Goal: Task Accomplishment & Management: Use online tool/utility

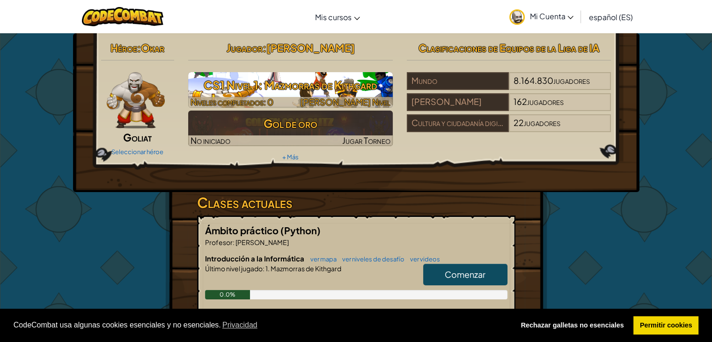
click at [347, 82] on font "CS1 Nivel 1: Mazmorras de Kithgard" at bounding box center [291, 85] width 174 height 14
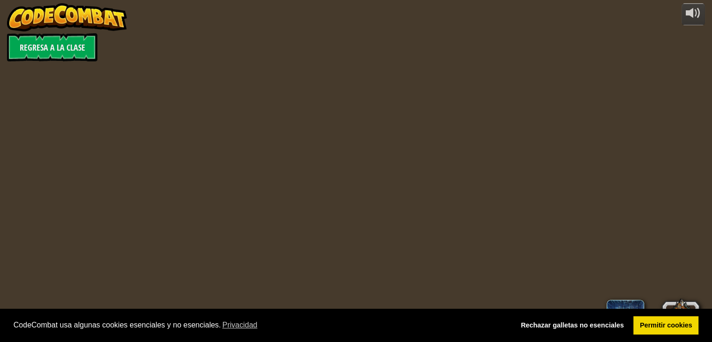
select select "es-ES"
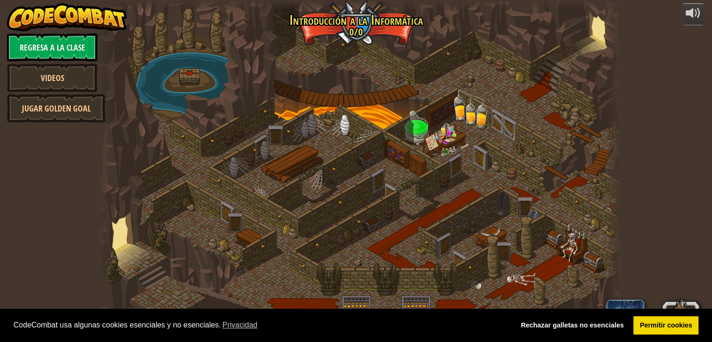
select select "es-ES"
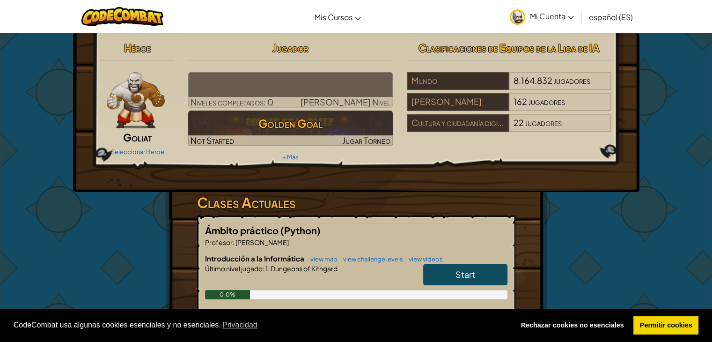
click at [480, 273] on link "Start" at bounding box center [465, 274] width 84 height 22
select select "es-ES"
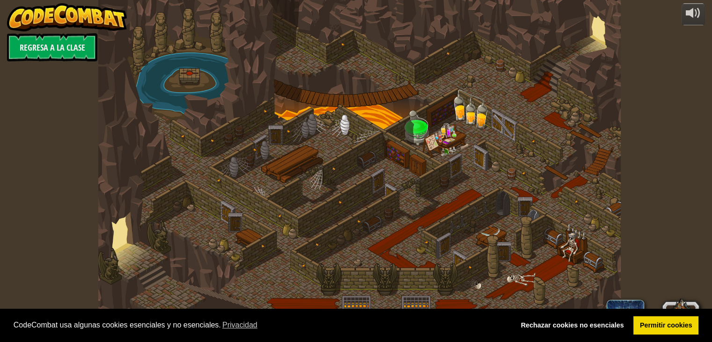
select select "es-ES"
click at [146, 239] on div at bounding box center [359, 171] width 523 height 342
select select "es-ES"
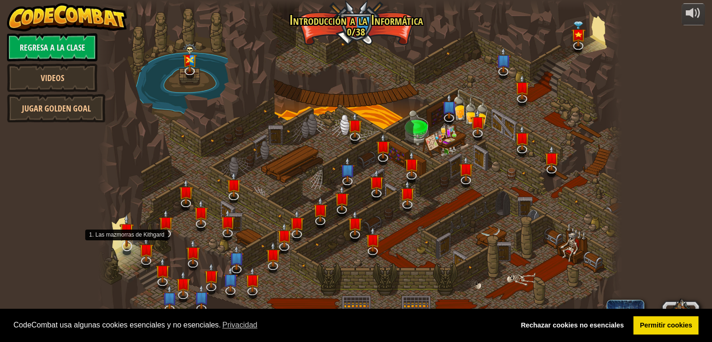
click at [126, 244] on img at bounding box center [126, 230] width 15 height 34
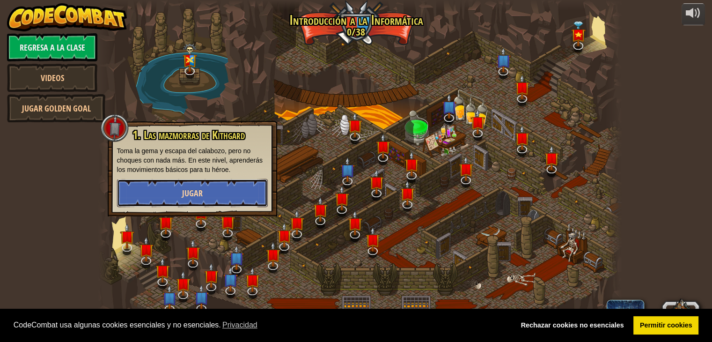
click at [183, 202] on button "Jugar" at bounding box center [192, 193] width 151 height 28
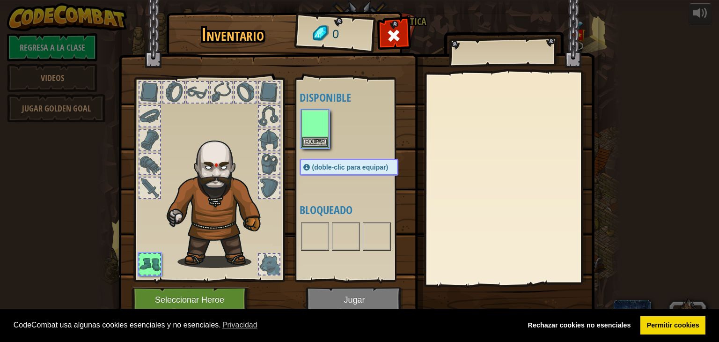
select select "es-ES"
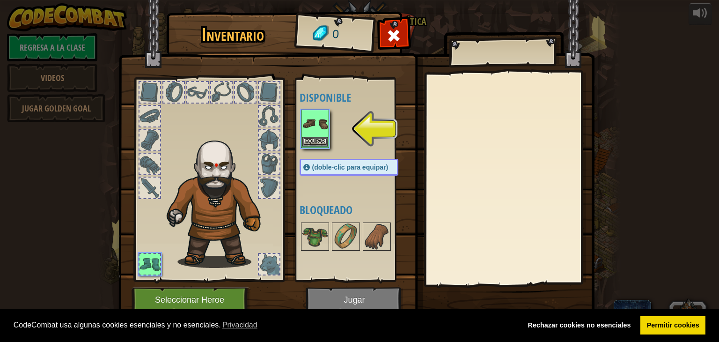
click at [316, 128] on img at bounding box center [315, 123] width 26 height 26
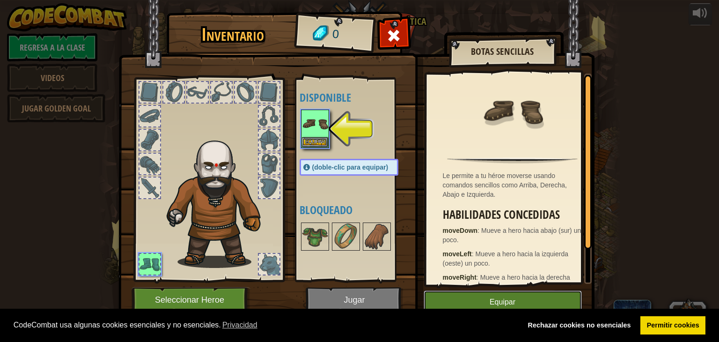
click at [518, 302] on button "Equipar" at bounding box center [503, 301] width 158 height 23
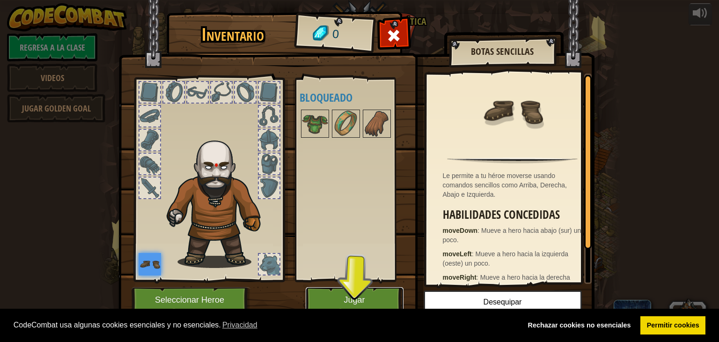
click at [374, 293] on button "Jugar" at bounding box center [355, 300] width 98 height 26
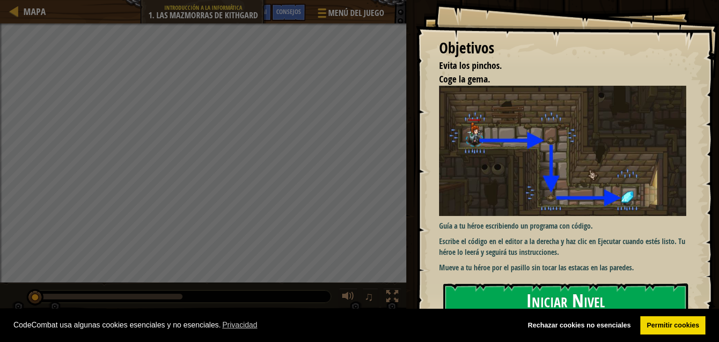
click at [547, 300] on button "Iniciar Nivel" at bounding box center [565, 301] width 245 height 37
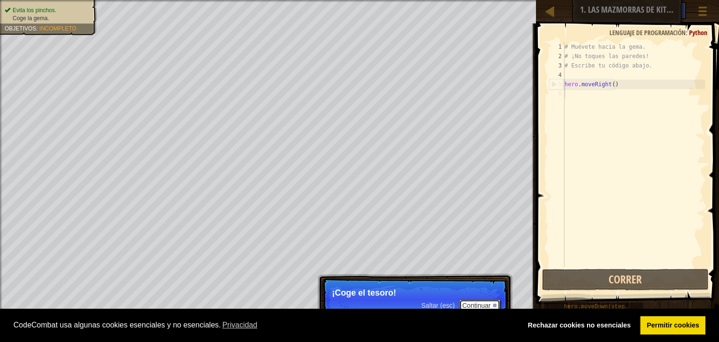
click at [490, 302] on button "Continuar" at bounding box center [479, 305] width 41 height 12
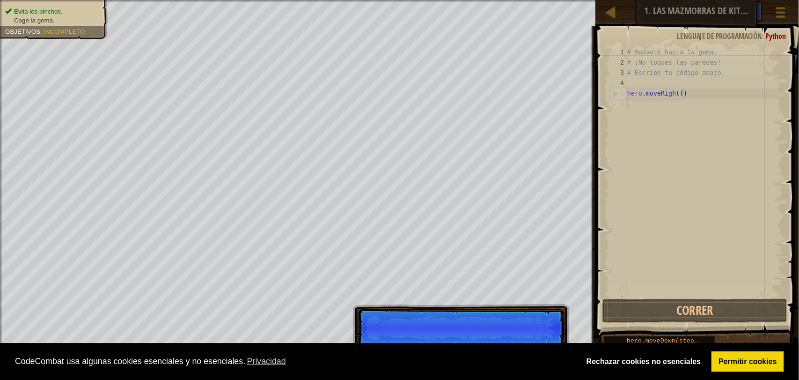
scroll to position [4, 0]
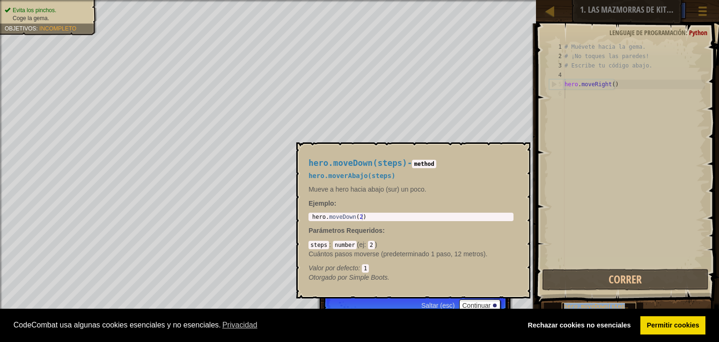
click at [585, 307] on span "hero.moveDown(steps)" at bounding box center [597, 306] width 67 height 7
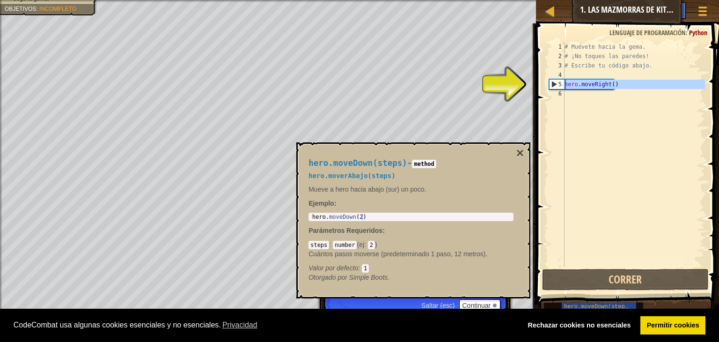
click at [553, 85] on div "5" at bounding box center [556, 84] width 15 height 9
type textarea "hero.moveRight()"
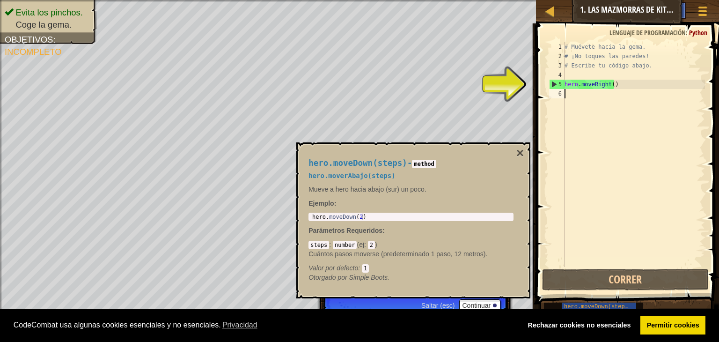
click at [565, 94] on div "# Muévete hacia la gema. # ¡No toques las paredes! # Escribe tu código abajo. h…" at bounding box center [634, 163] width 142 height 243
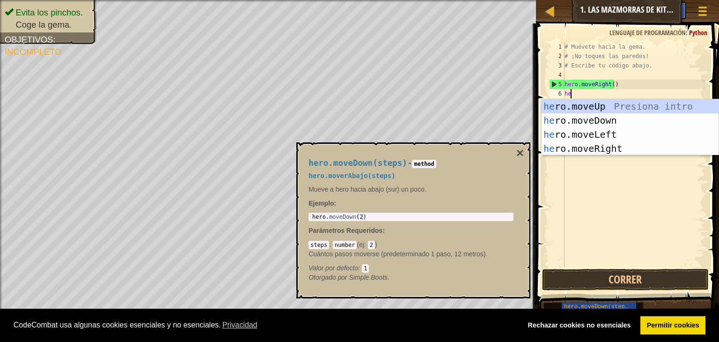
type textarea "her"
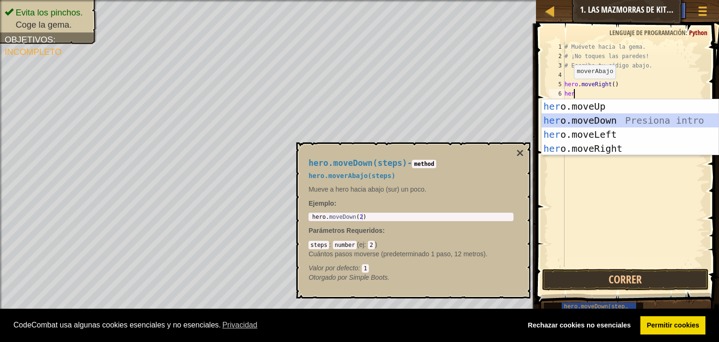
click at [587, 116] on div "her o.moveUp Presiona intro her o.moveDown Presiona intro her o.moveLeft Presio…" at bounding box center [629, 141] width 177 height 84
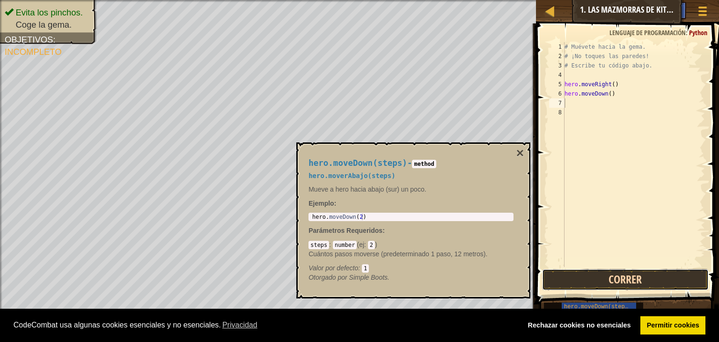
click at [582, 279] on button "Correr" at bounding box center [625, 280] width 167 height 22
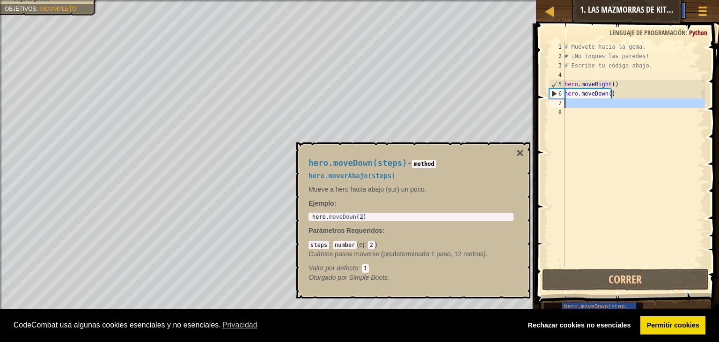
click at [558, 103] on div "7" at bounding box center [556, 102] width 15 height 9
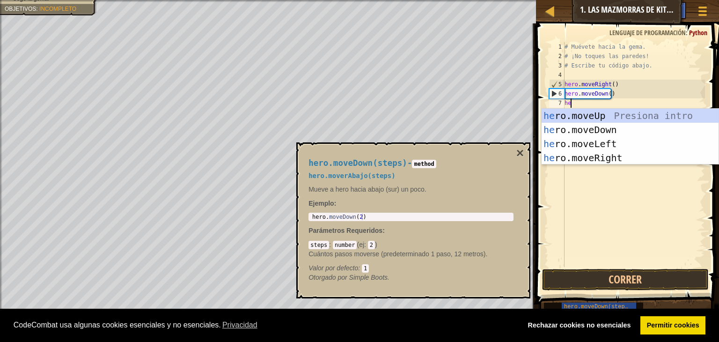
type textarea "her"
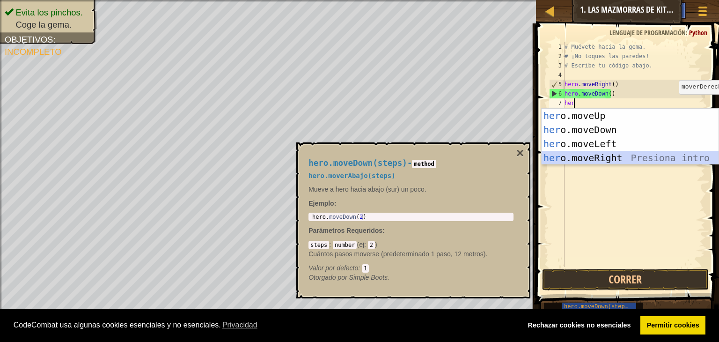
click at [637, 155] on div "her o.moveUp Presiona intro her o.moveDown Presiona intro her o.moveLeft Presio…" at bounding box center [629, 151] width 177 height 84
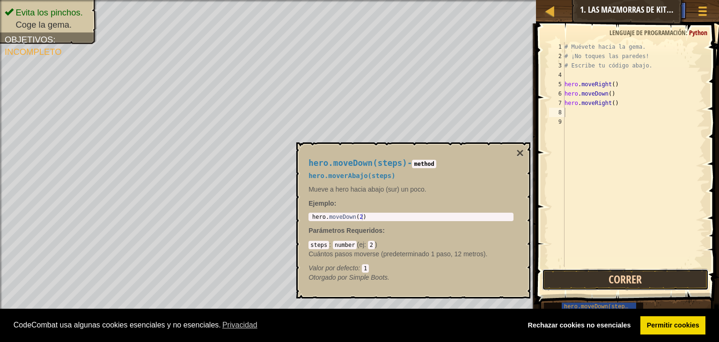
click at [618, 279] on button "Correr" at bounding box center [625, 280] width 167 height 22
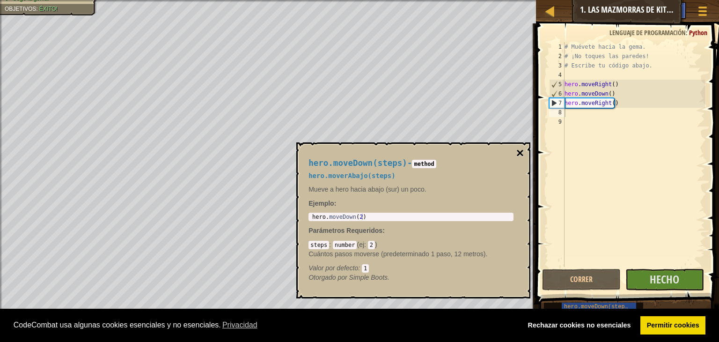
click at [518, 148] on button "×" at bounding box center [519, 152] width 7 height 13
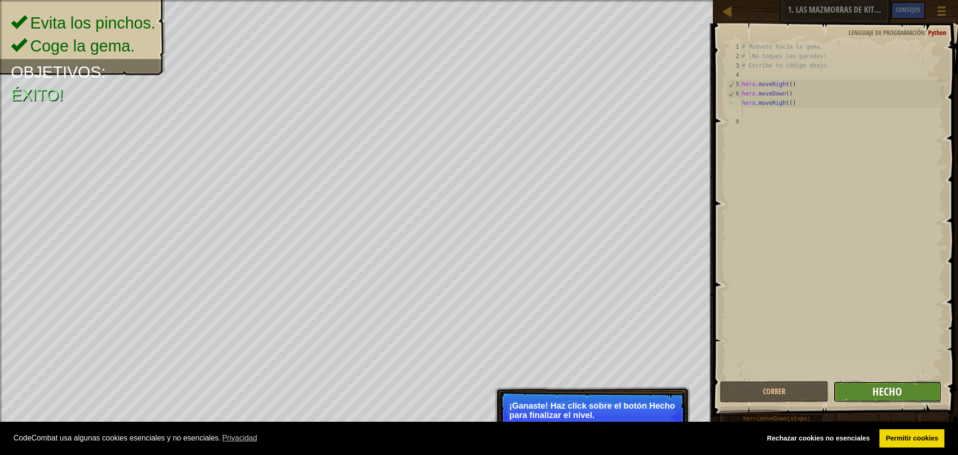
click at [711, 341] on span "Hecho" at bounding box center [887, 391] width 29 height 15
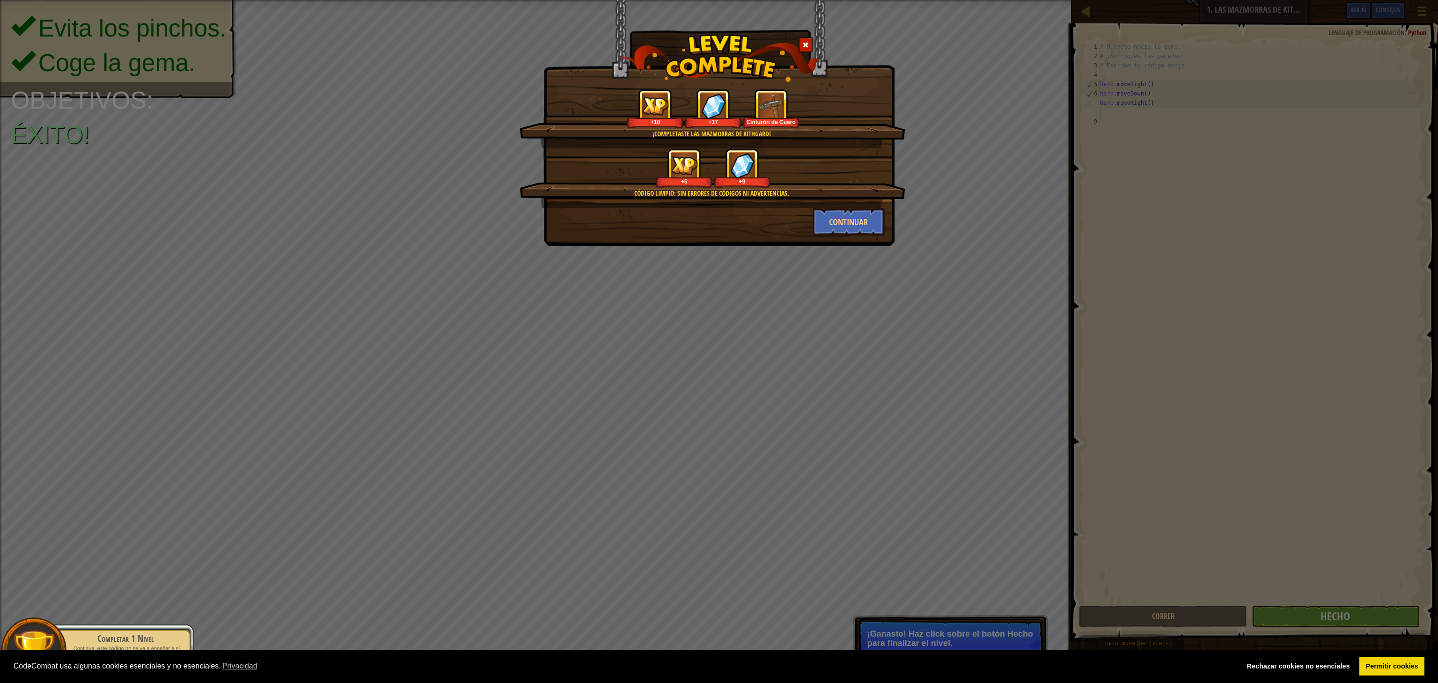
drag, startPoint x: 957, startPoint y: 3, endPoint x: 885, endPoint y: 303, distance: 308.5
click at [711, 303] on div "¡Completaste las Mazmorras de Kithgard! +10 +17 Cinturón de Cuero Código limpio…" at bounding box center [719, 341] width 1438 height 683
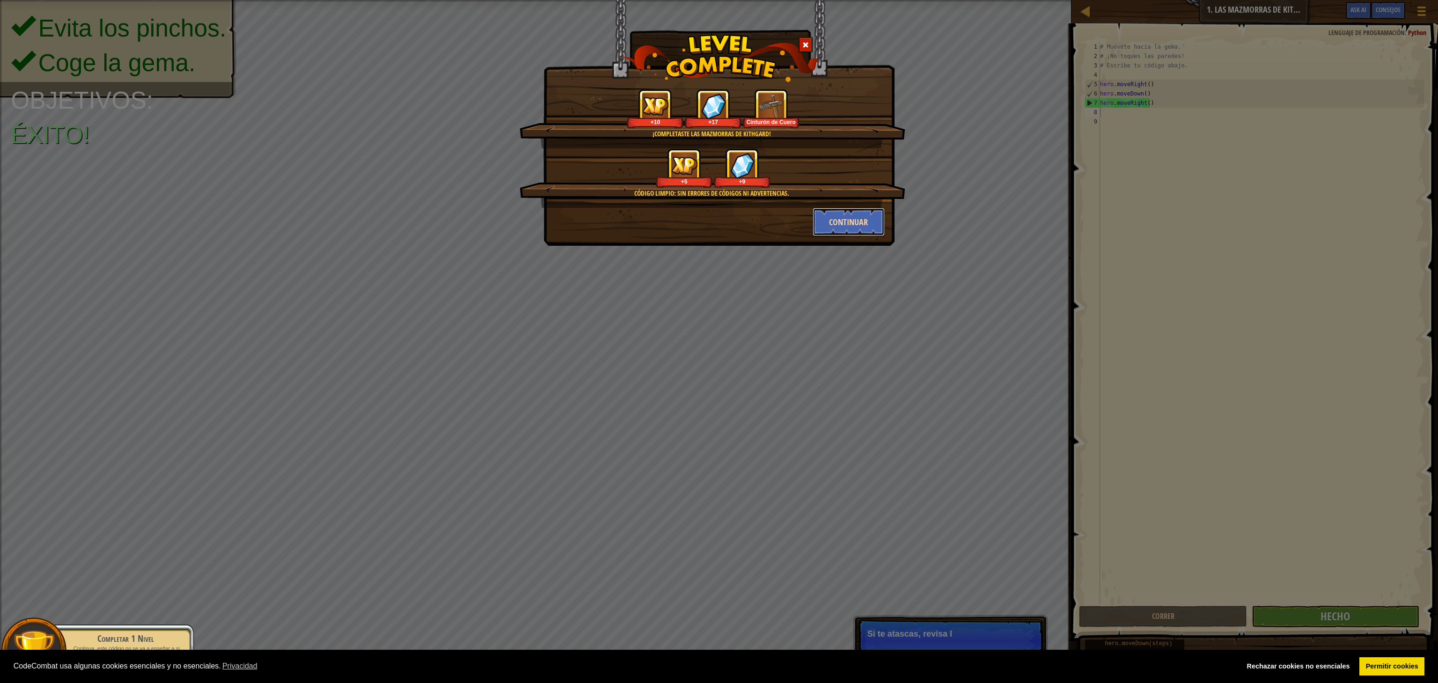
click at [711, 223] on button "Continuar" at bounding box center [848, 222] width 73 height 28
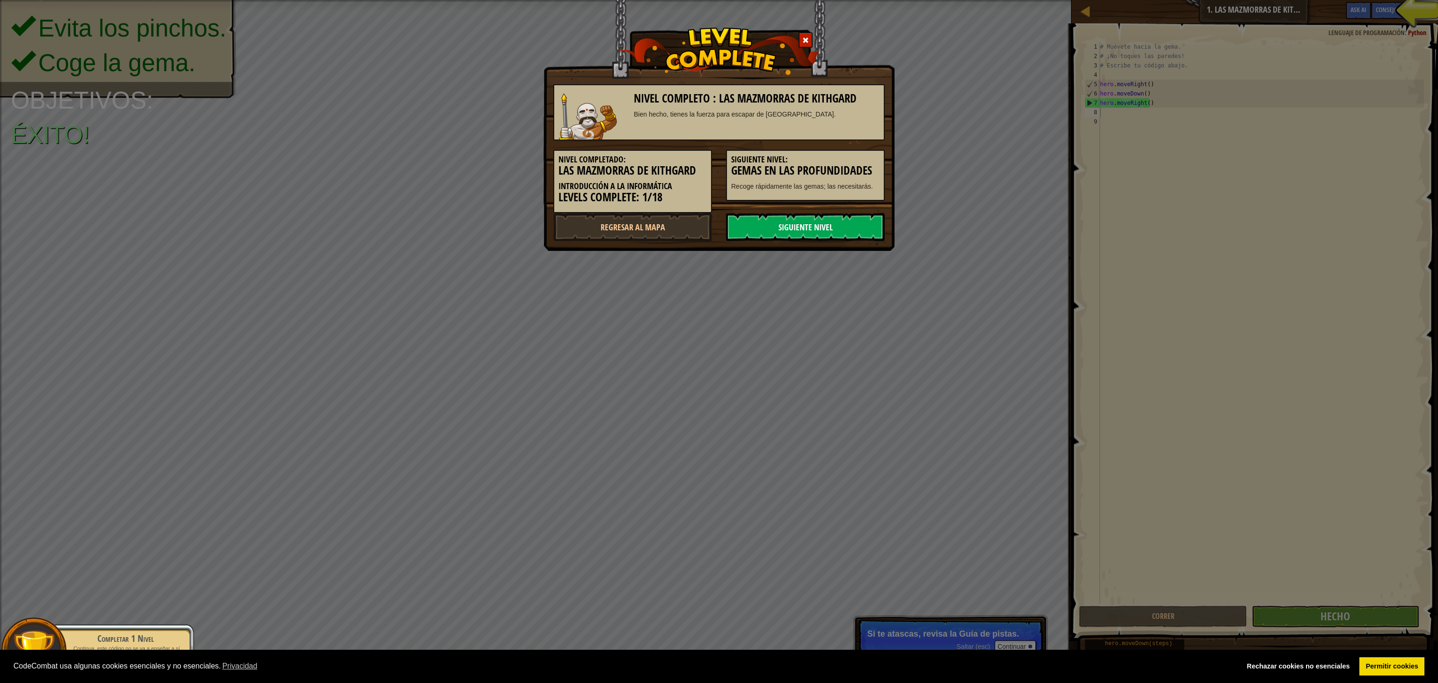
click at [711, 235] on link "Siguiente nivel" at bounding box center [805, 227] width 159 height 28
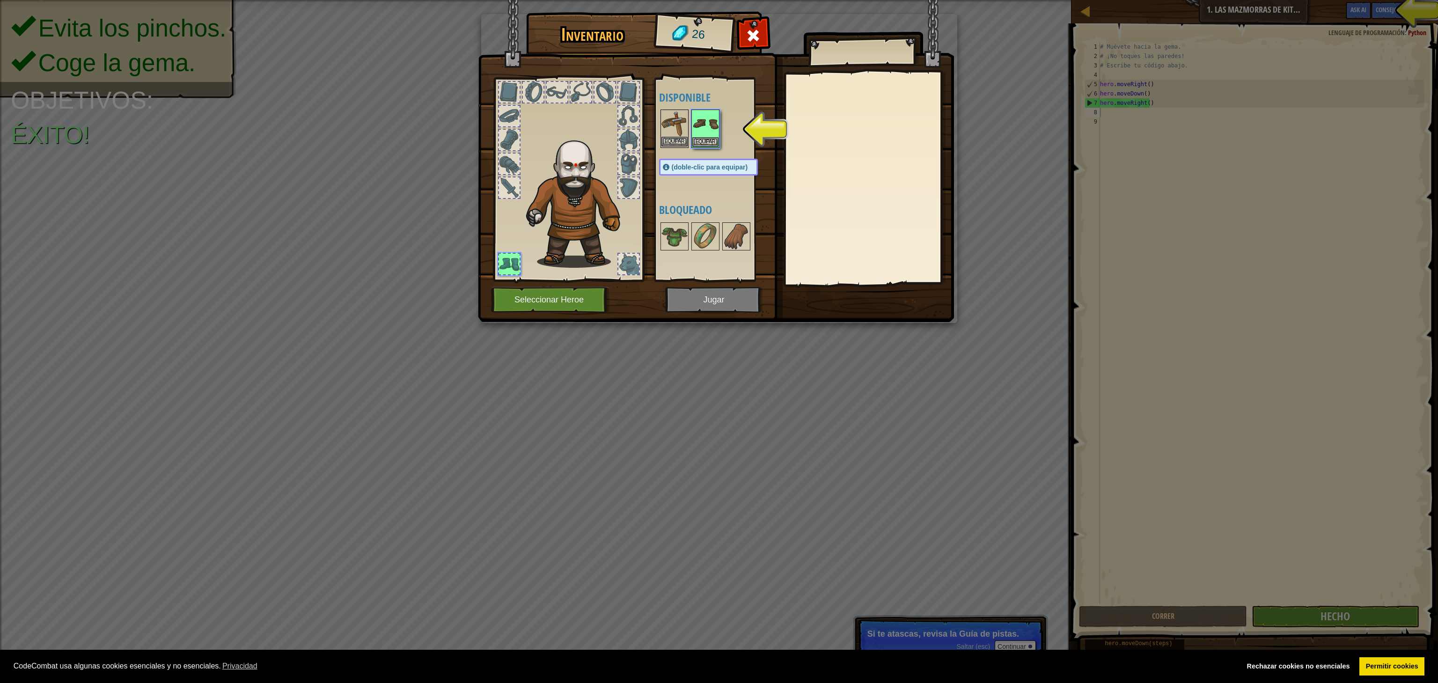
click at [673, 123] on img at bounding box center [674, 123] width 26 height 26
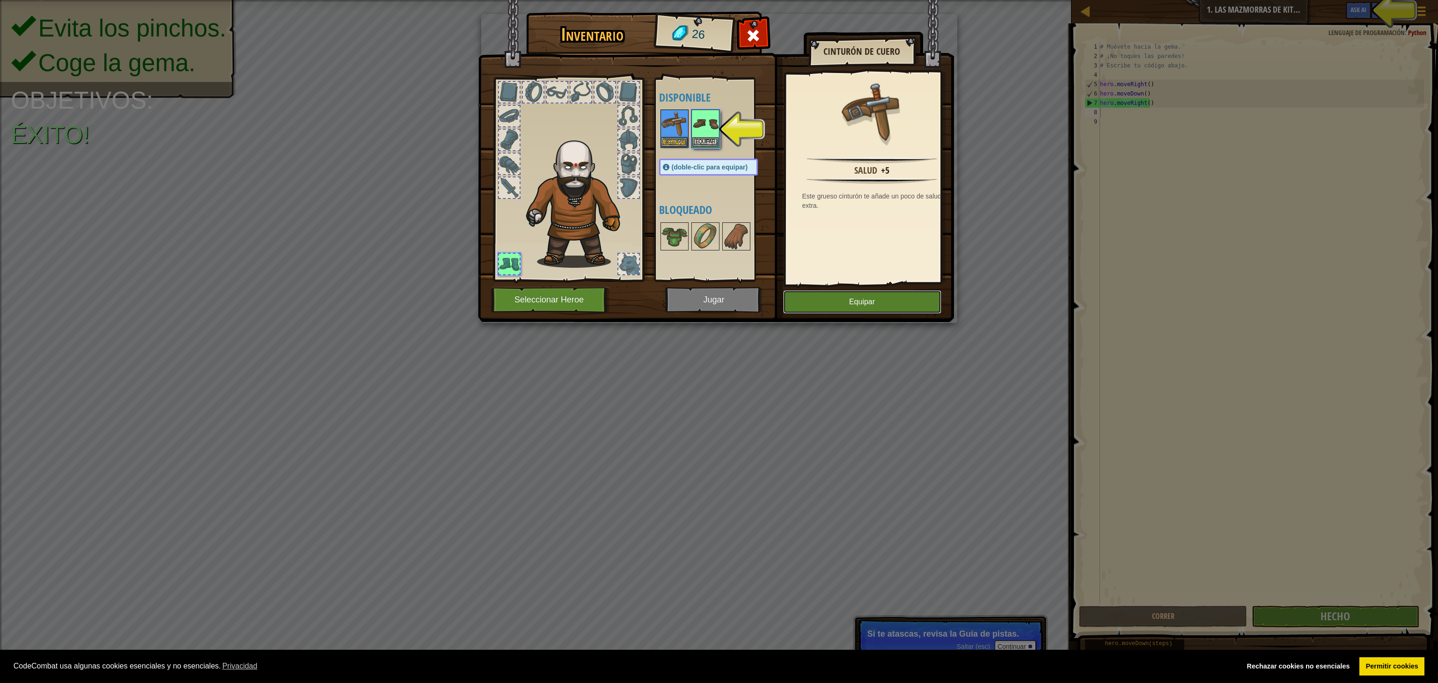
click at [711, 303] on button "Equipar" at bounding box center [862, 301] width 158 height 23
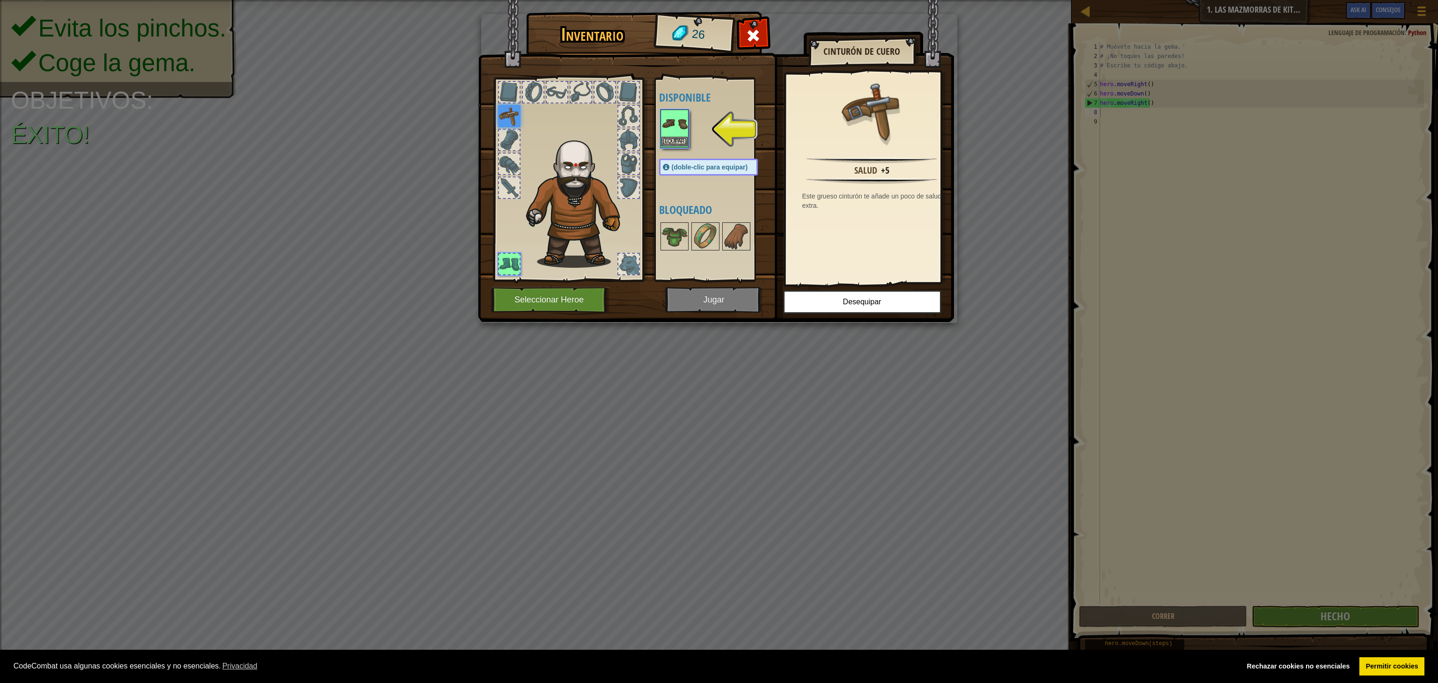
click at [663, 126] on img at bounding box center [674, 123] width 26 height 26
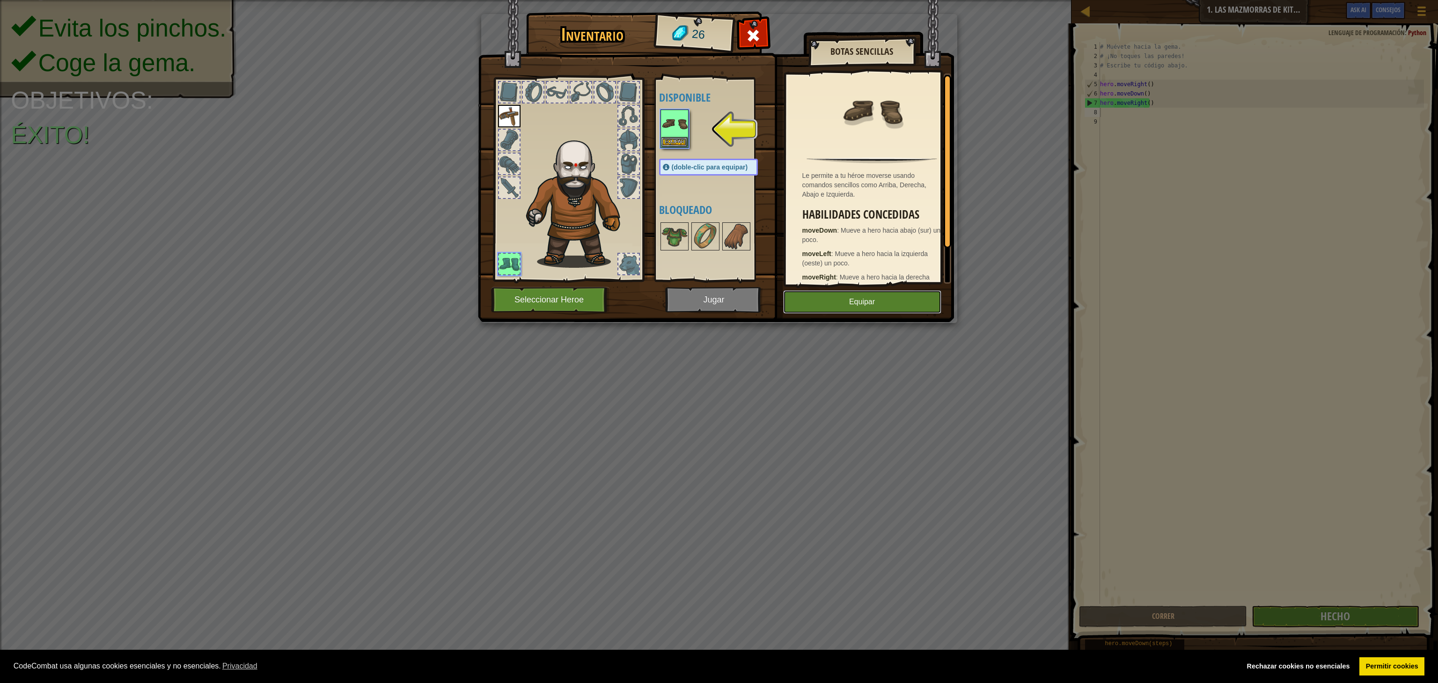
click at [711, 295] on button "Equipar" at bounding box center [862, 301] width 158 height 23
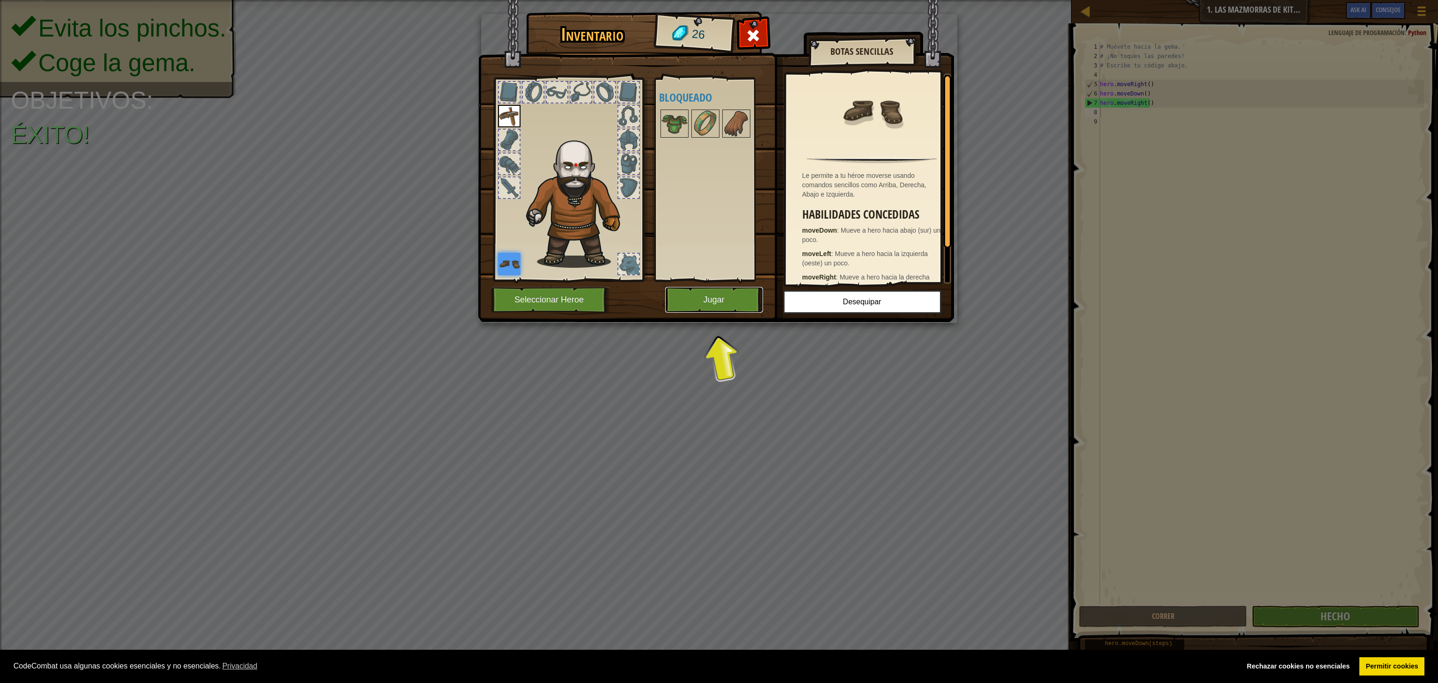
click at [711, 292] on button "Jugar" at bounding box center [714, 300] width 98 height 26
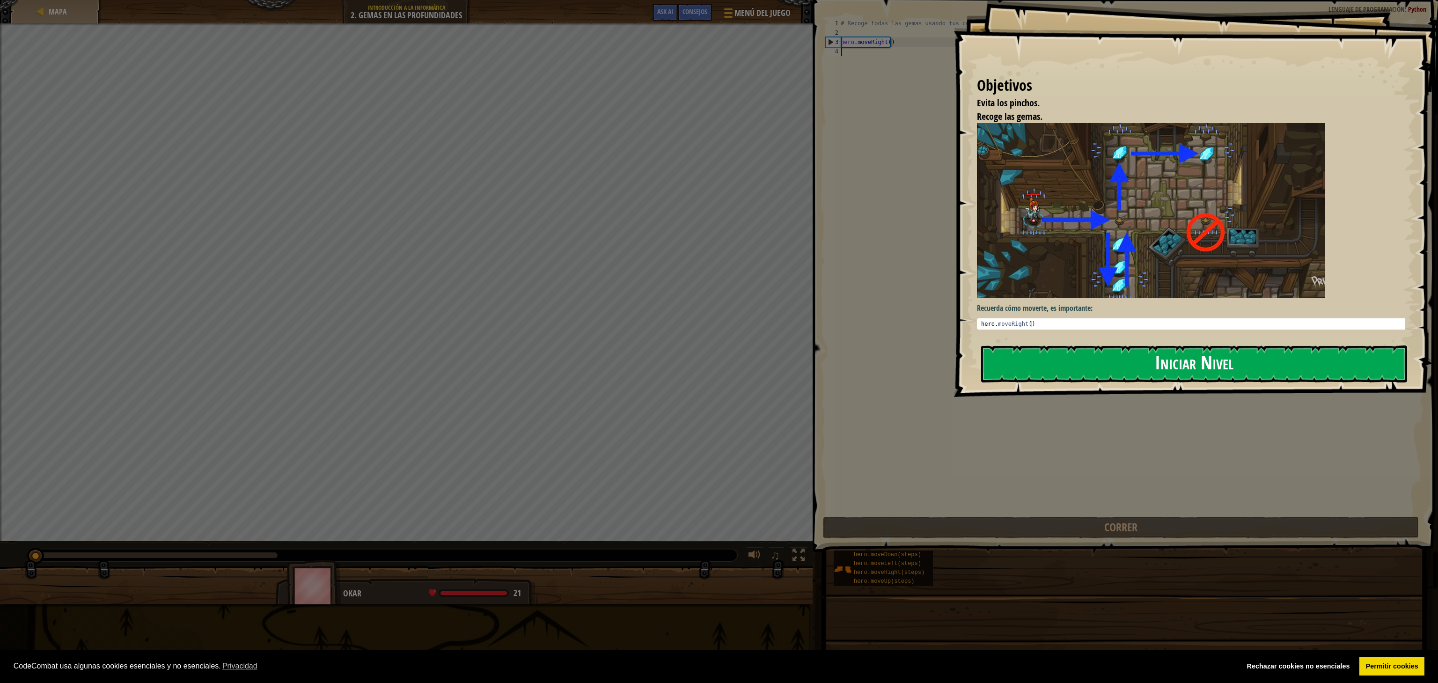
click at [711, 341] on button "Iniciar Nivel" at bounding box center [1194, 363] width 426 height 37
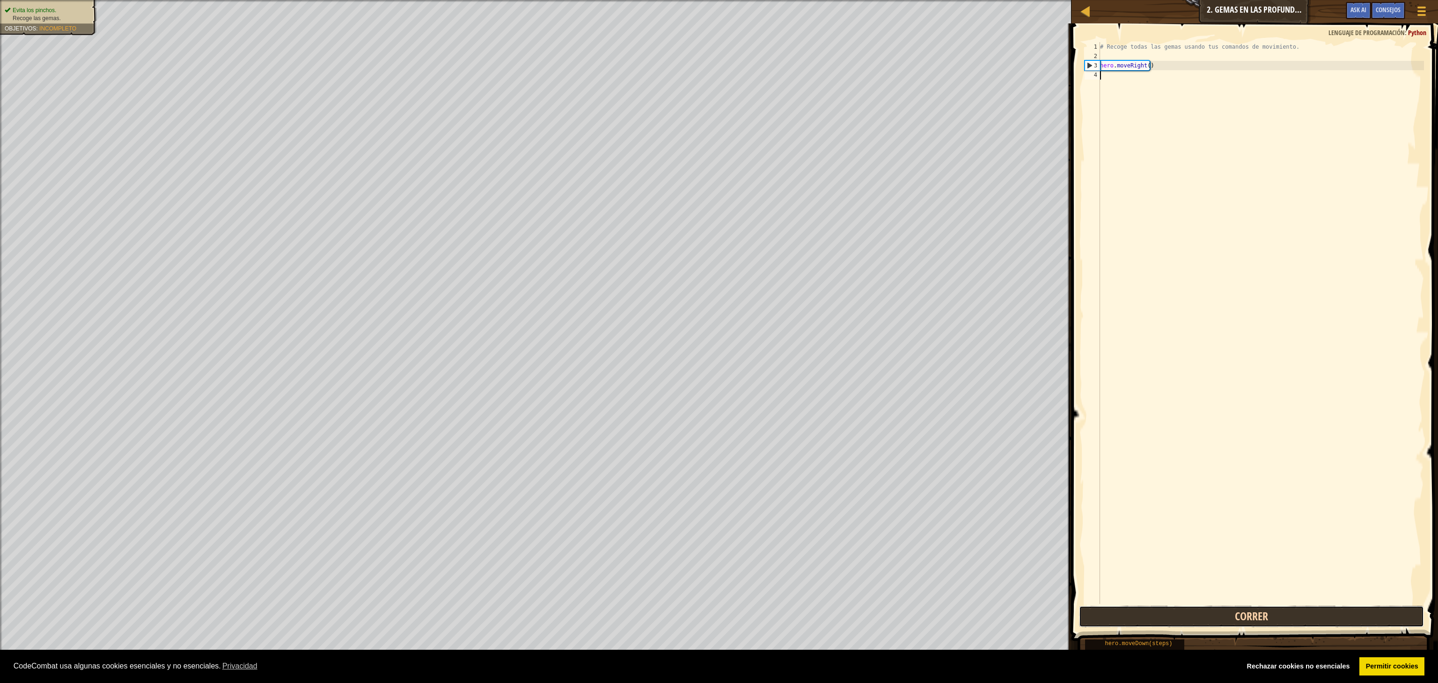
click at [711, 341] on button "Correr" at bounding box center [1251, 617] width 344 height 22
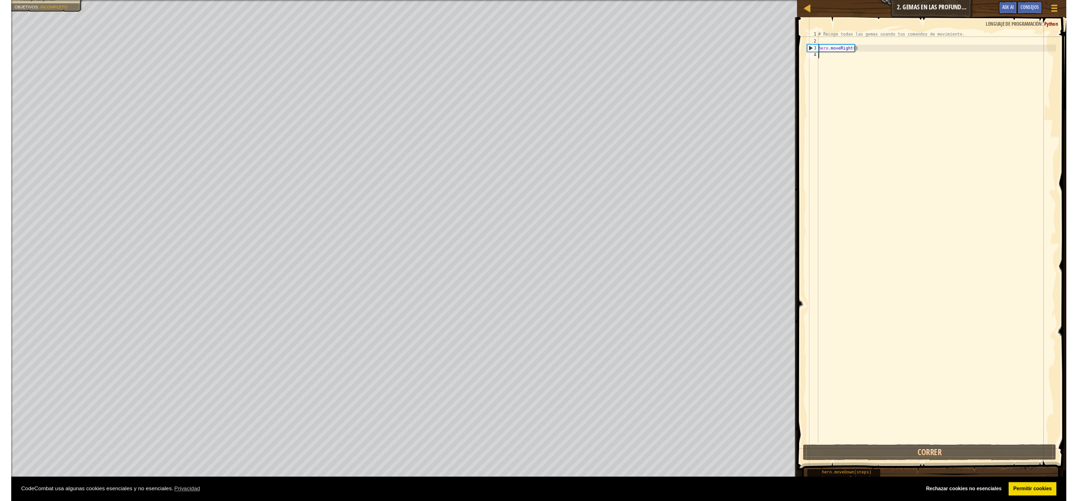
scroll to position [4, 0]
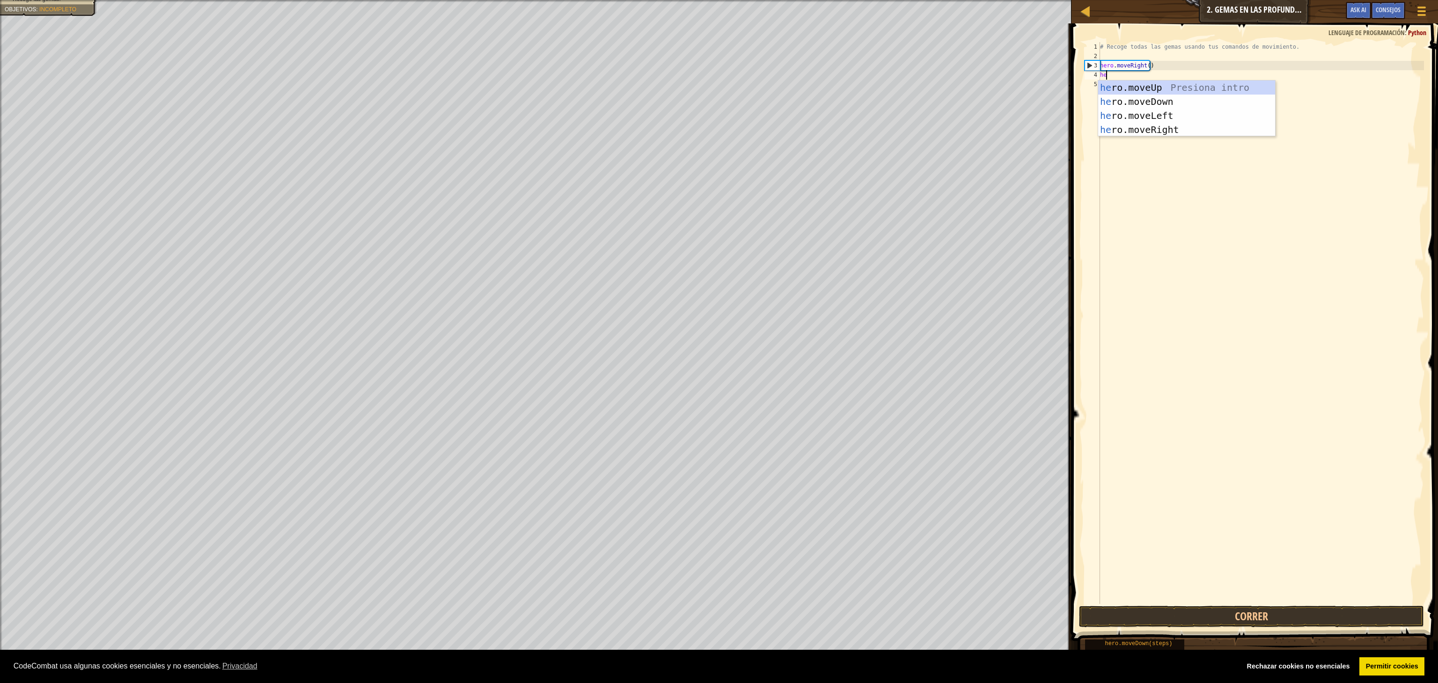
type textarea "her"
click at [711, 98] on div "her o.moveUp Presiona intro her o.moveDown Presiona intro her o.moveLeft Presio…" at bounding box center [1186, 122] width 177 height 84
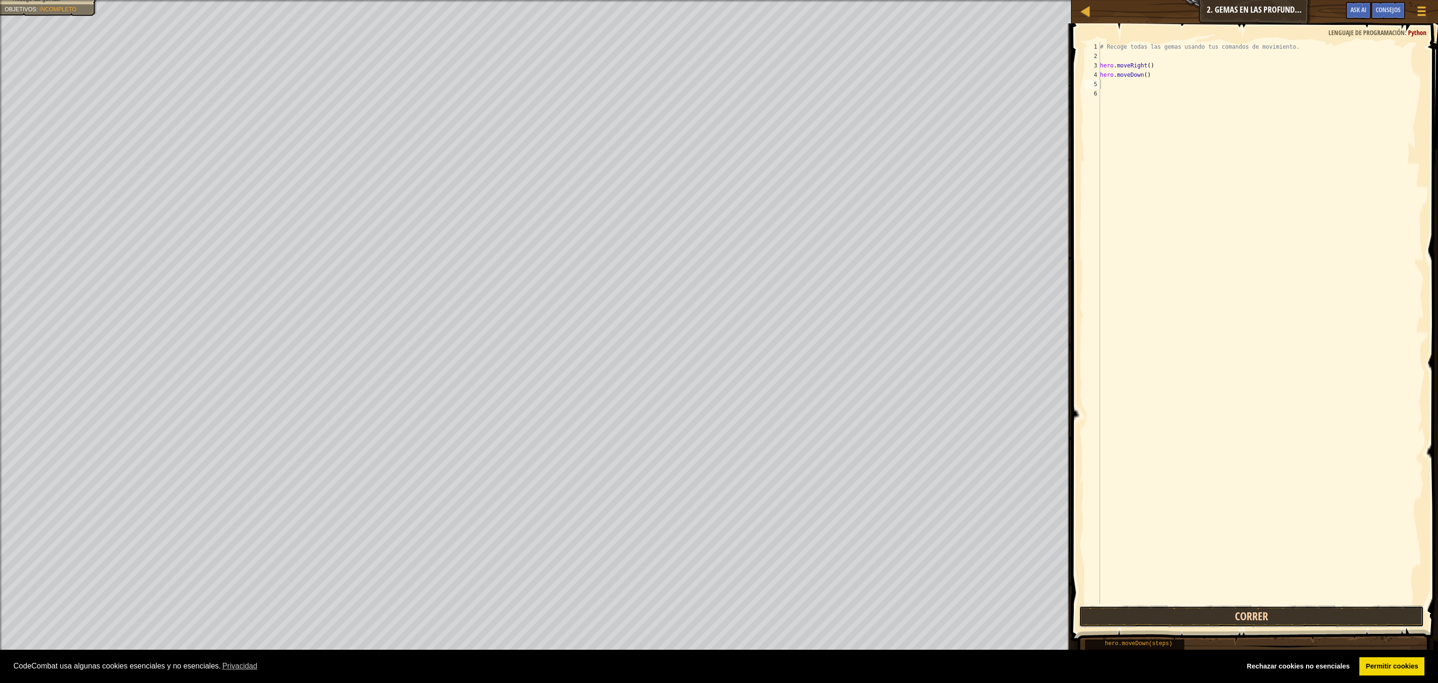
click at [711, 341] on button "Correr" at bounding box center [1251, 617] width 344 height 22
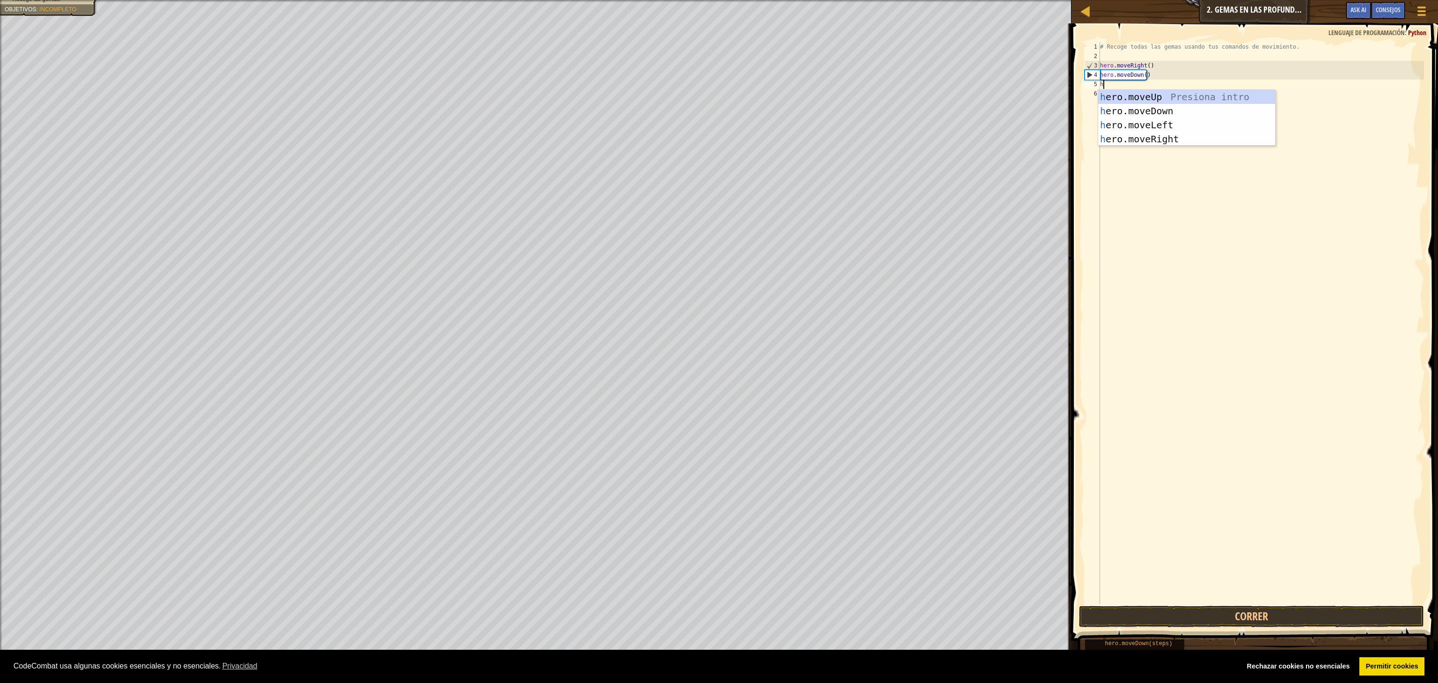
type textarea "he"
click at [711, 97] on div "he ro.moveUp Presiona intro he ro.moveDown Presiona intro he ro.moveLeft Presio…" at bounding box center [1186, 132] width 177 height 84
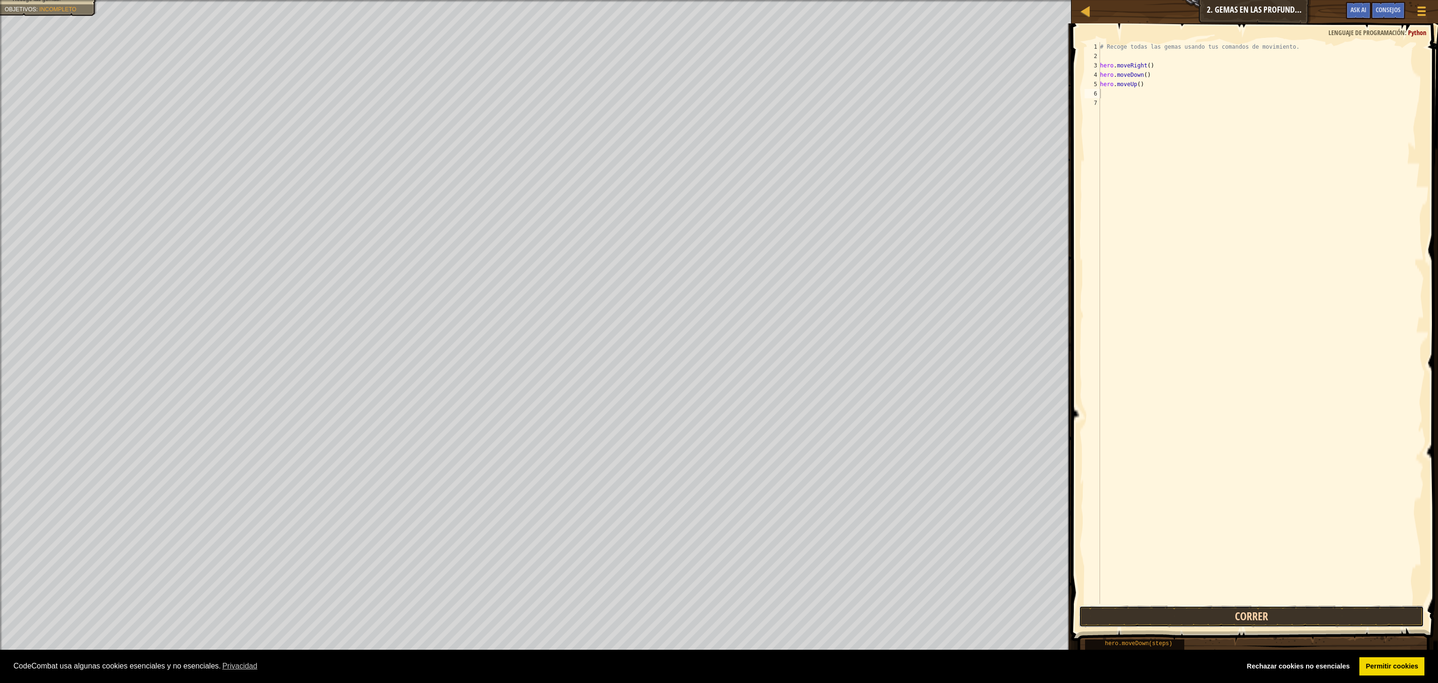
click at [711, 341] on button "Correr" at bounding box center [1251, 617] width 344 height 22
type textarea "he"
click at [711, 108] on div "he ro.moveUp Presiona intro he ro.moveDown Presiona intro he ro.moveLeft Presio…" at bounding box center [1186, 141] width 177 height 84
click at [711, 117] on div "# Recoge todas las gemas usando tus comandos de movimiento. hero . moveRight ( …" at bounding box center [1261, 332] width 326 height 580
click at [711, 99] on div "# Recoge todas las gemas usando tus comandos de movimiento. hero . moveRight ( …" at bounding box center [1261, 332] width 326 height 580
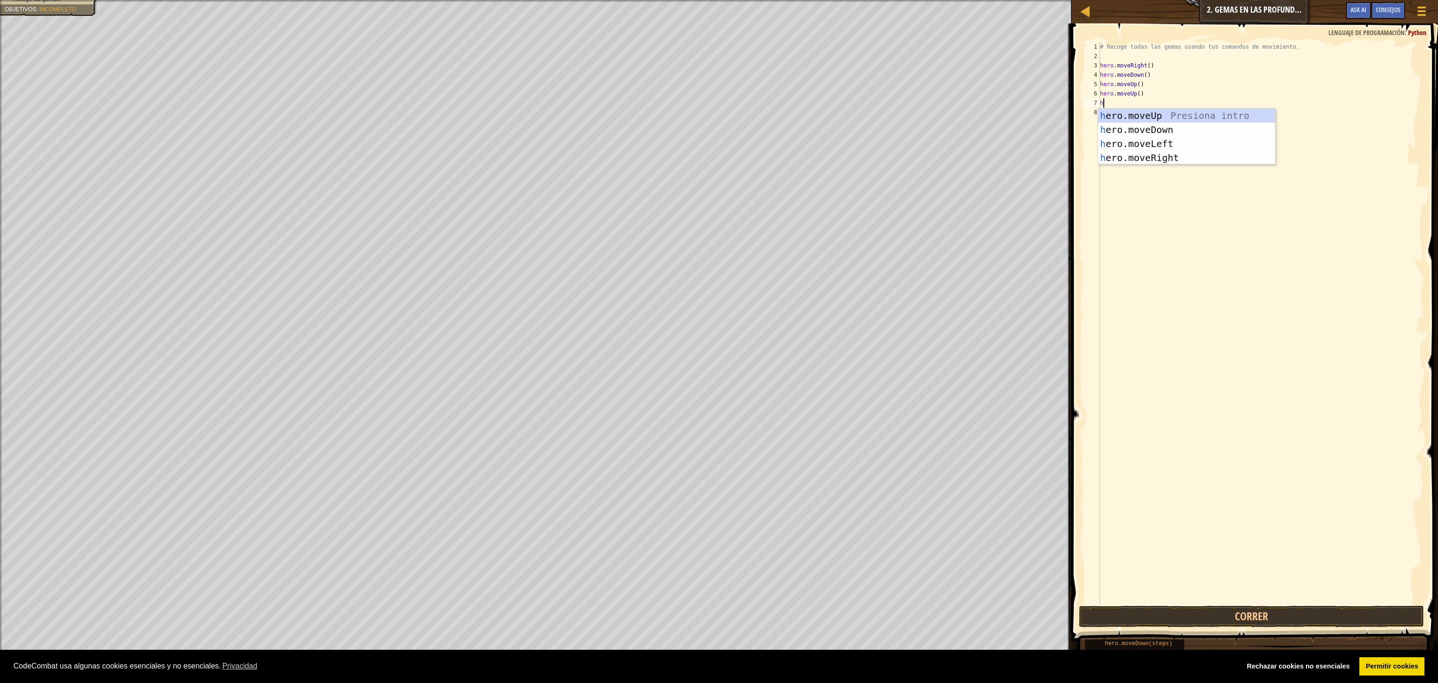
type textarea "he"
click at [711, 159] on div "he ro.moveUp Presiona intro he ro.moveDown Presiona intro he ro.moveLeft Presio…" at bounding box center [1186, 151] width 177 height 84
click at [711, 341] on button "Correr" at bounding box center [1251, 617] width 344 height 22
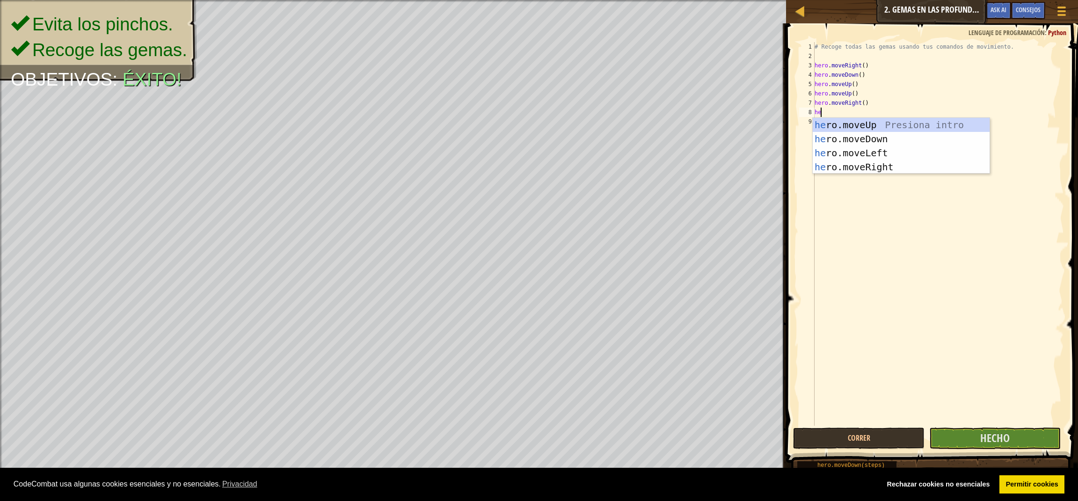
type textarea "her"
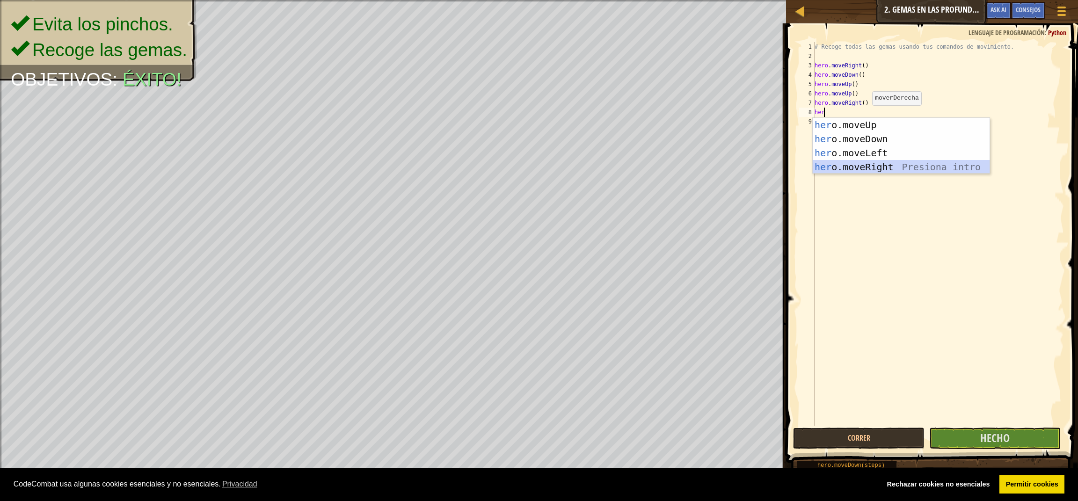
click at [711, 164] on div "her o.moveUp Presiona intro her o.moveDown Presiona intro her o.moveLeft Presio…" at bounding box center [901, 160] width 177 height 84
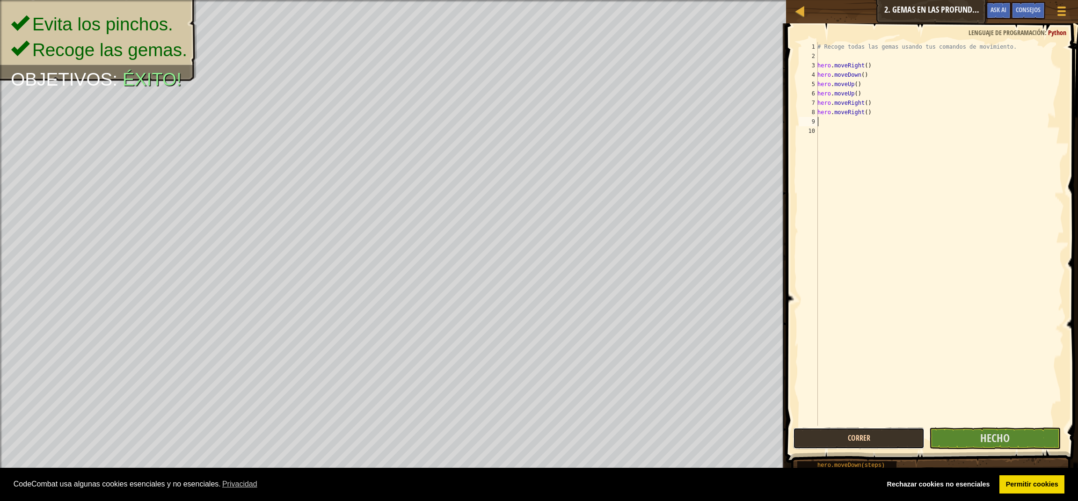
click at [711, 341] on button "Correr" at bounding box center [859, 439] width 132 height 22
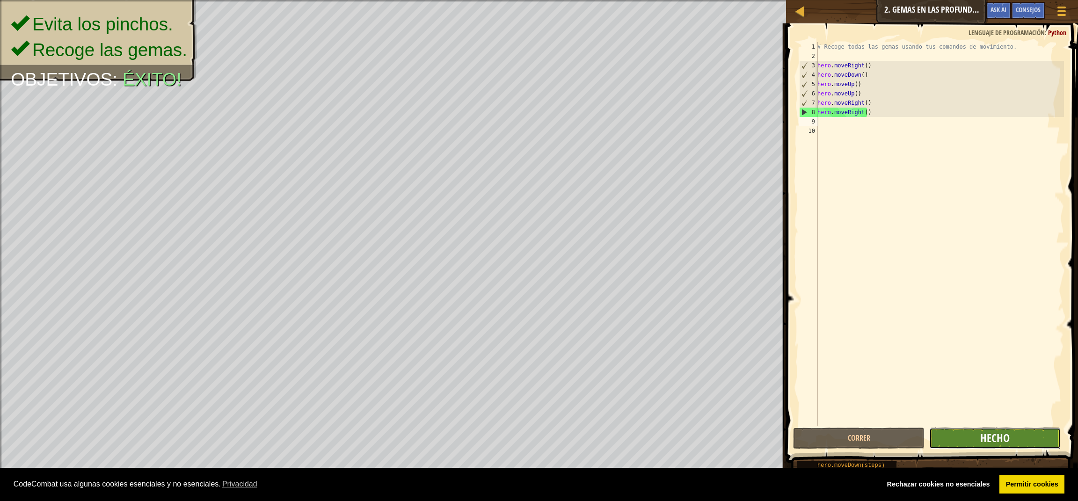
click at [711, 341] on span "Hecho" at bounding box center [994, 438] width 29 height 15
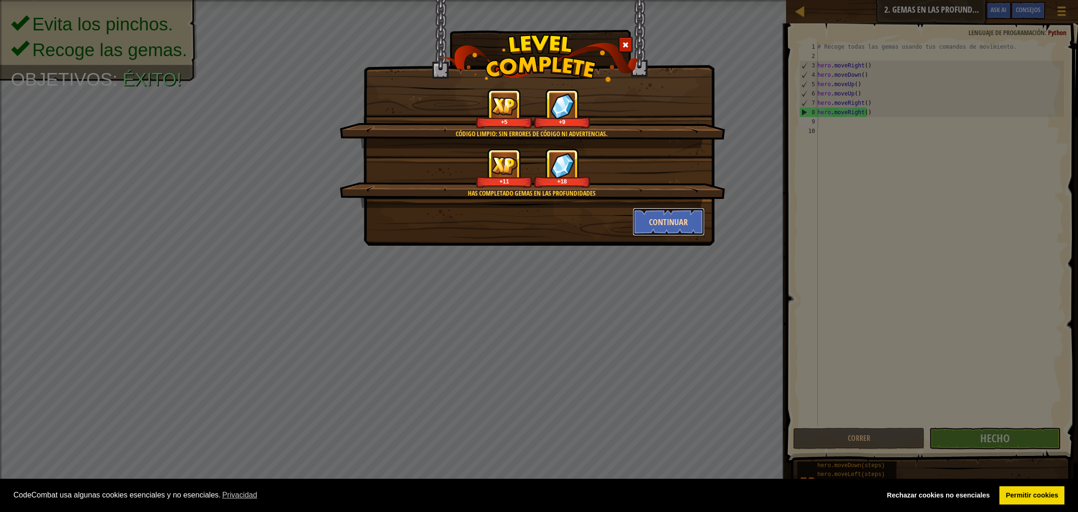
click at [693, 222] on button "Continuar" at bounding box center [669, 222] width 73 height 28
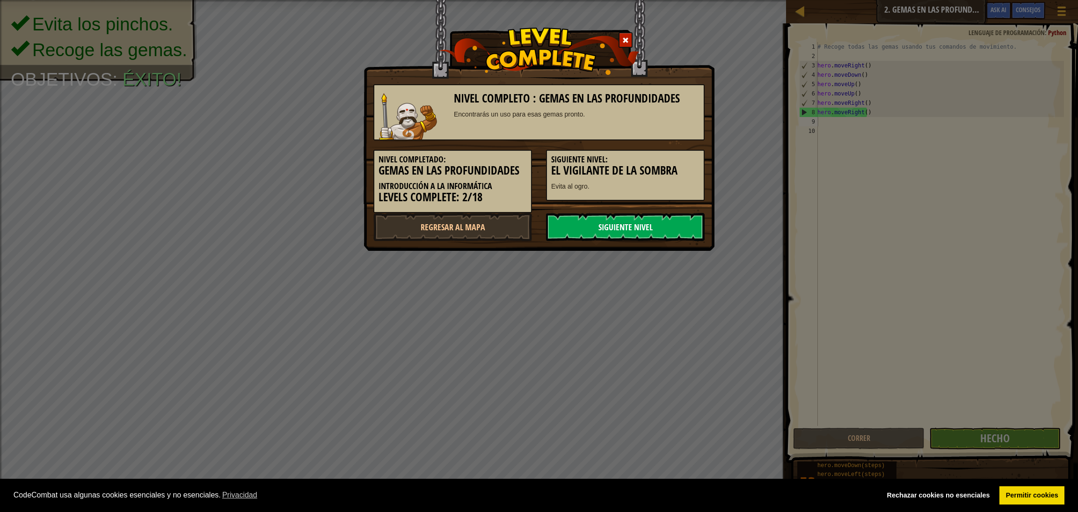
click at [601, 233] on link "Siguiente nivel" at bounding box center [625, 227] width 159 height 28
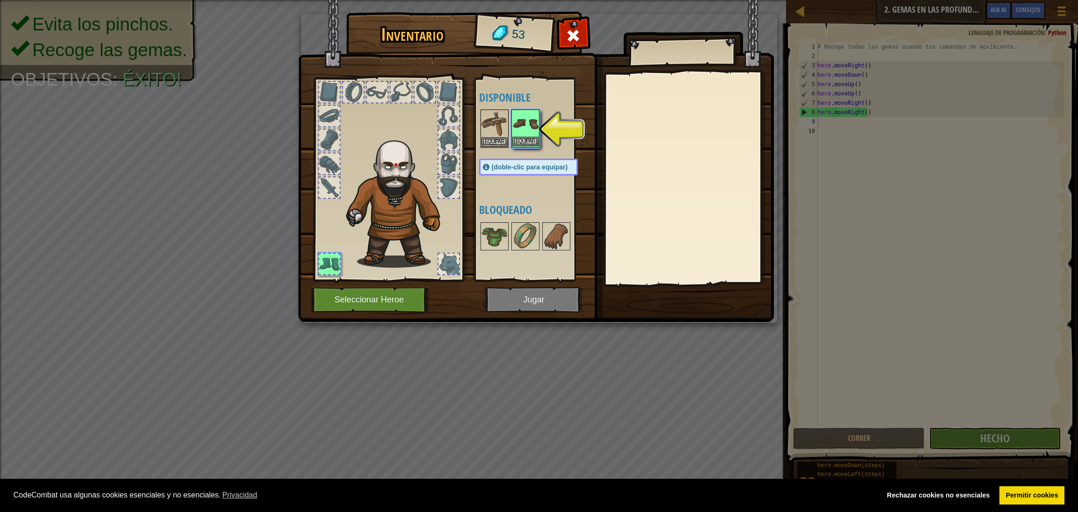
click at [536, 134] on img at bounding box center [525, 123] width 26 height 26
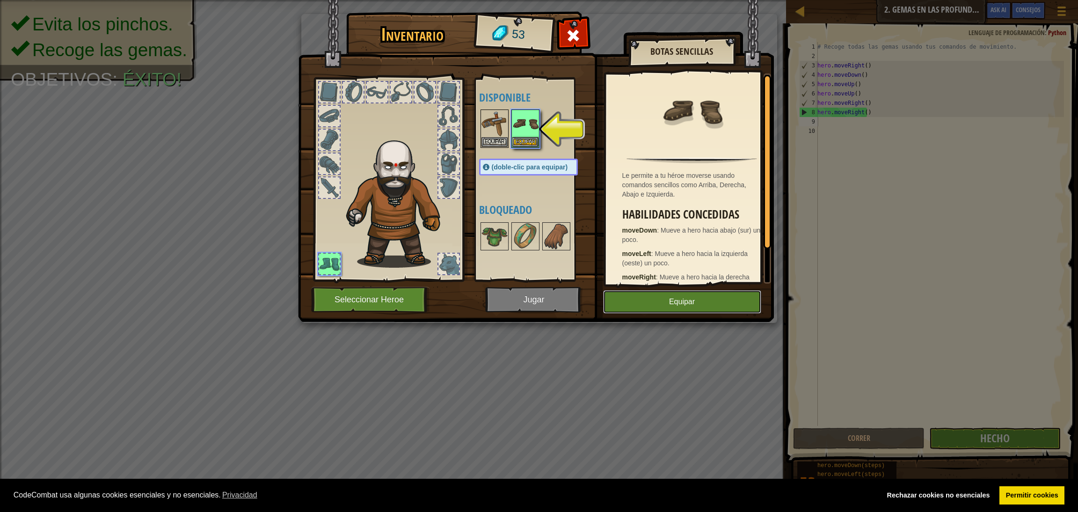
click at [643, 295] on button "Equipar" at bounding box center [682, 301] width 158 height 23
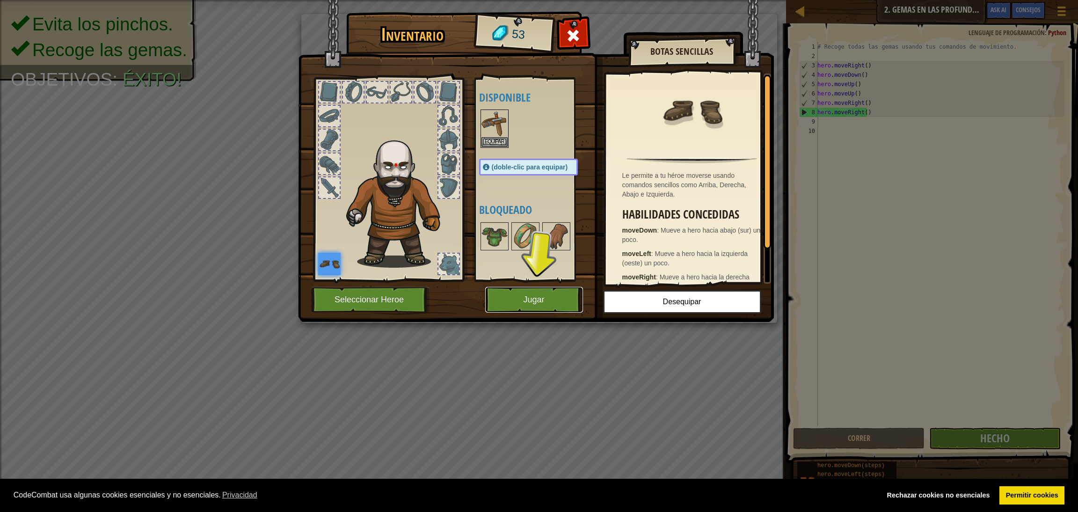
click at [533, 301] on button "Jugar" at bounding box center [534, 300] width 98 height 26
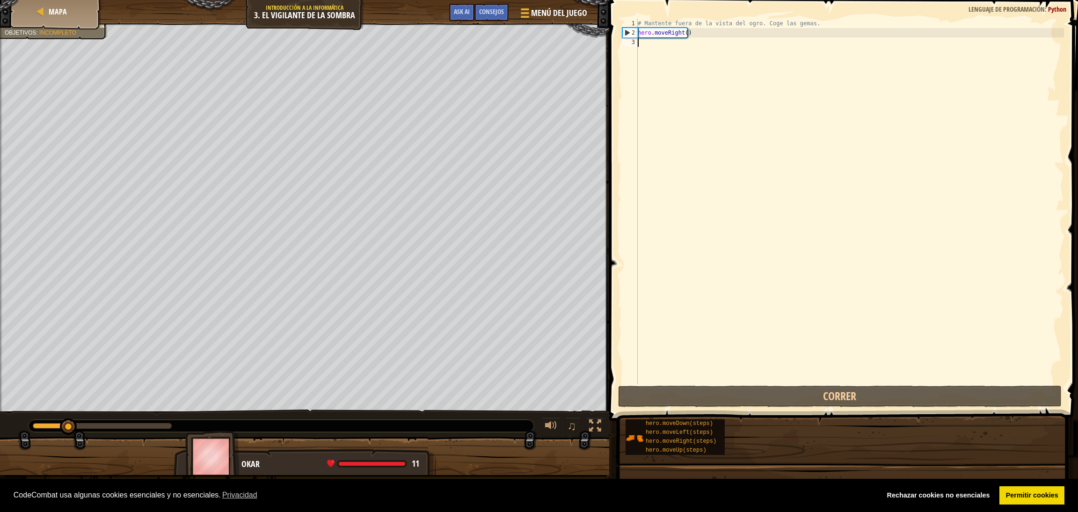
drag, startPoint x: 905, startPoint y: 333, endPoint x: 948, endPoint y: 199, distance: 140.6
click at [711, 199] on div "# Mantente fuera de la vista del ogro. Coge las gemas. hero . moveRight ( )" at bounding box center [850, 211] width 428 height 384
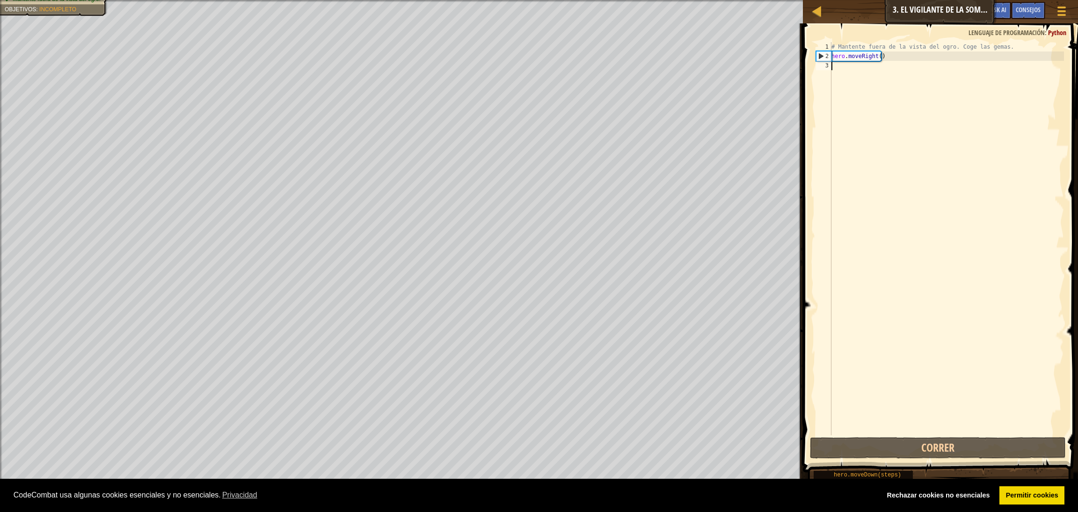
click at [711, 75] on div "# Mantente fuera de la vista del ogro. Coge las gemas. hero . moveRight ( )" at bounding box center [947, 248] width 234 height 412
click at [711, 68] on div "# Mantente fuera de la vista del ogro. Coge las gemas. hero . moveRight ( )" at bounding box center [947, 248] width 234 height 412
click at [711, 65] on div "# Mantente fuera de la vista del ogro. Coge las gemas. hero . moveRight ( )" at bounding box center [947, 248] width 234 height 412
click at [711, 54] on div "2" at bounding box center [824, 55] width 15 height 9
type textarea "hero.moveRight()"
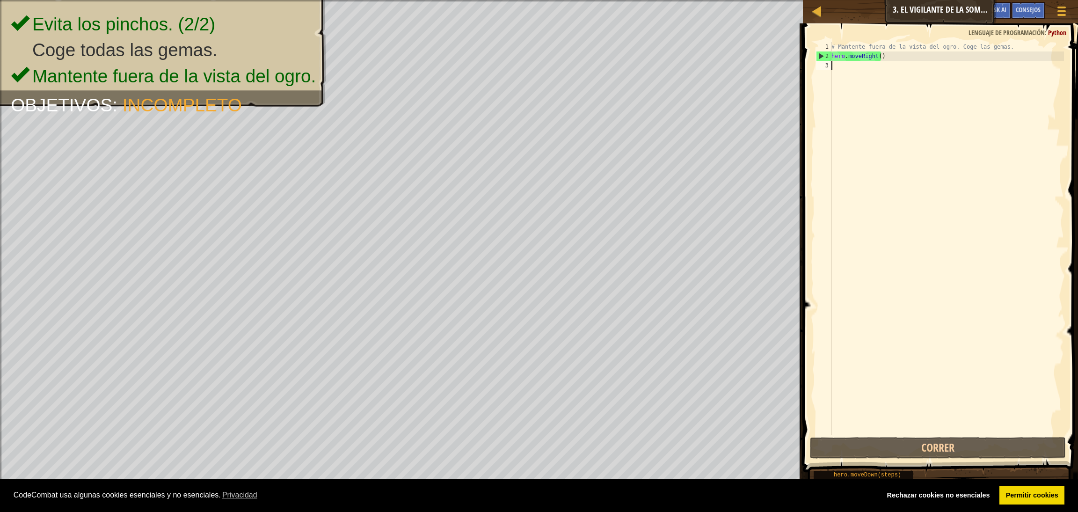
click at [711, 62] on div "3" at bounding box center [823, 65] width 15 height 9
click at [711, 65] on div "# Mantente fuera de la vista del ogro. Coge las gemas. hero . moveRight ( )" at bounding box center [947, 248] width 234 height 412
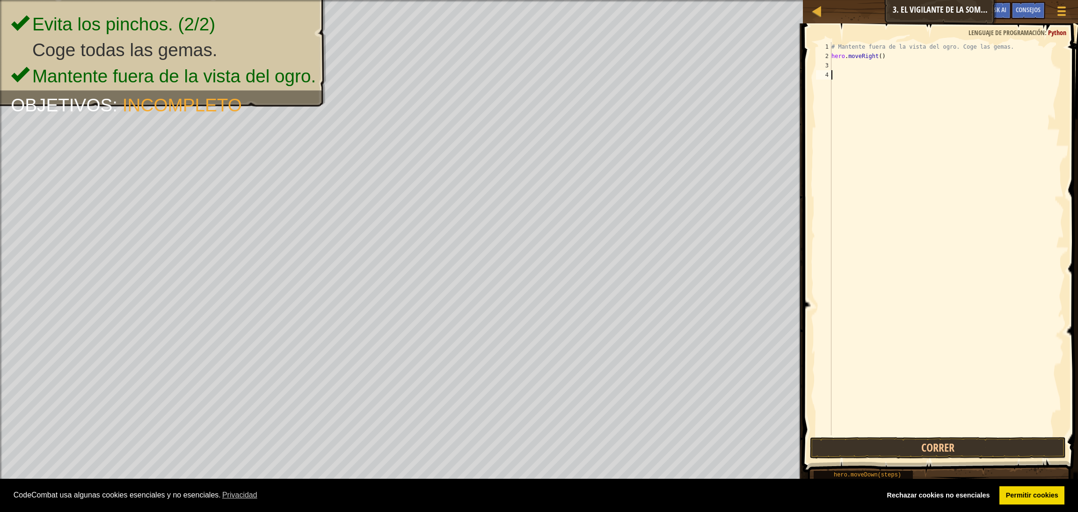
click at [711, 70] on div "4" at bounding box center [823, 74] width 15 height 9
drag, startPoint x: 829, startPoint y: 61, endPoint x: 853, endPoint y: 61, distance: 23.4
click at [711, 61] on div "1 2 3 4 # Mantente fuera de la vista del ogro. Coge las gemas. hero . moveRight…" at bounding box center [939, 238] width 250 height 393
click at [711, 61] on div "# Mantente fuera de la vista del ogro. Coge las gemas. hero . moveRight ( )" at bounding box center [947, 238] width 234 height 393
click at [711, 66] on div "# Mantente fuera de la vista del ogro. Coge las gemas. hero . moveRight ( )" at bounding box center [947, 248] width 234 height 412
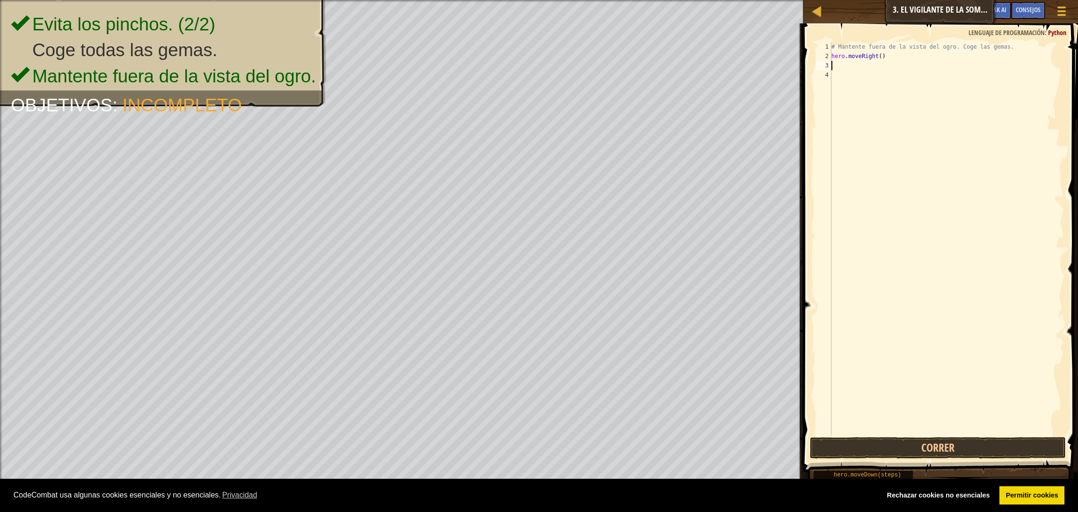
type textarea "h"
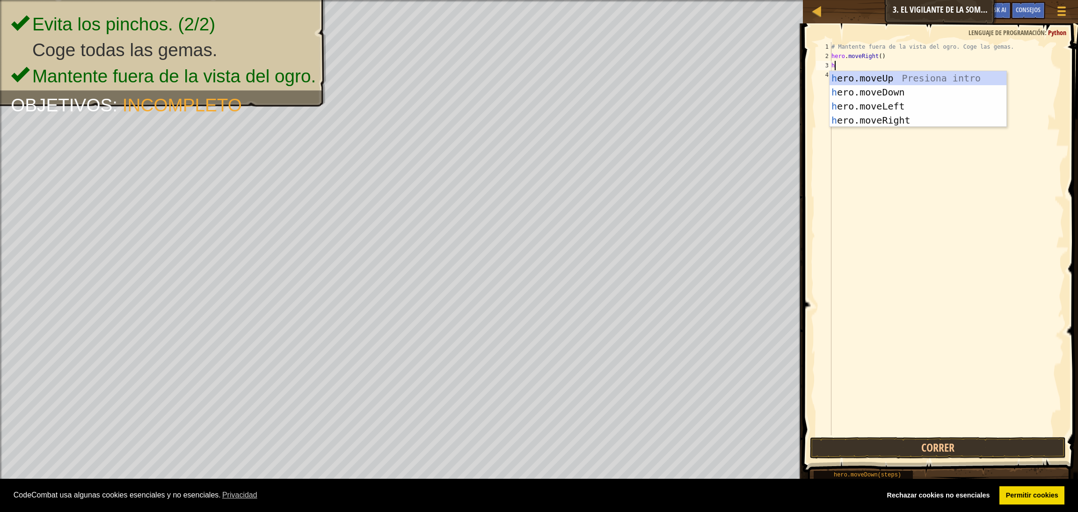
scroll to position [3, 0]
click at [711, 77] on div "h ero.moveUp Presiona intro h ero.moveDown Presiona intro h ero.moveLeft Presio…" at bounding box center [918, 113] width 177 height 84
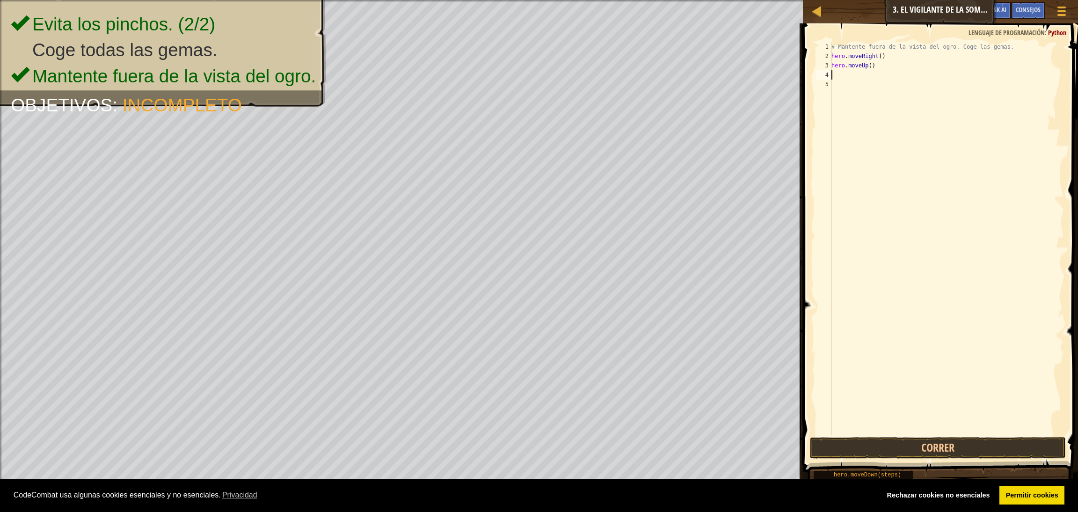
click at [711, 82] on div "# Mantente fuera de la vista del ogro. Coge las gemas. hero . moveRight ( ) her…" at bounding box center [947, 248] width 234 height 412
click at [711, 79] on div "# Mantente fuera de la vista del ogro. Coge las gemas. hero . moveRight ( ) her…" at bounding box center [947, 248] width 234 height 412
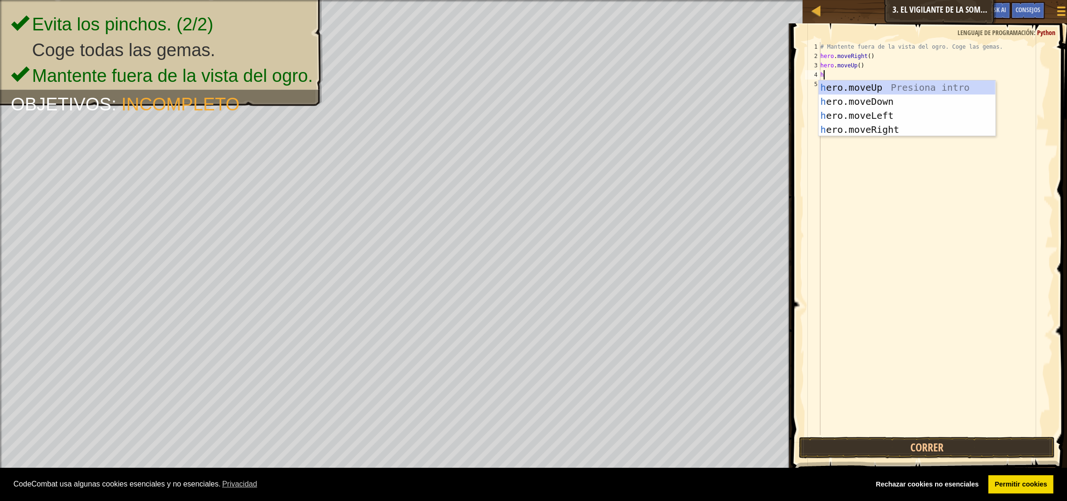
type textarea "he"
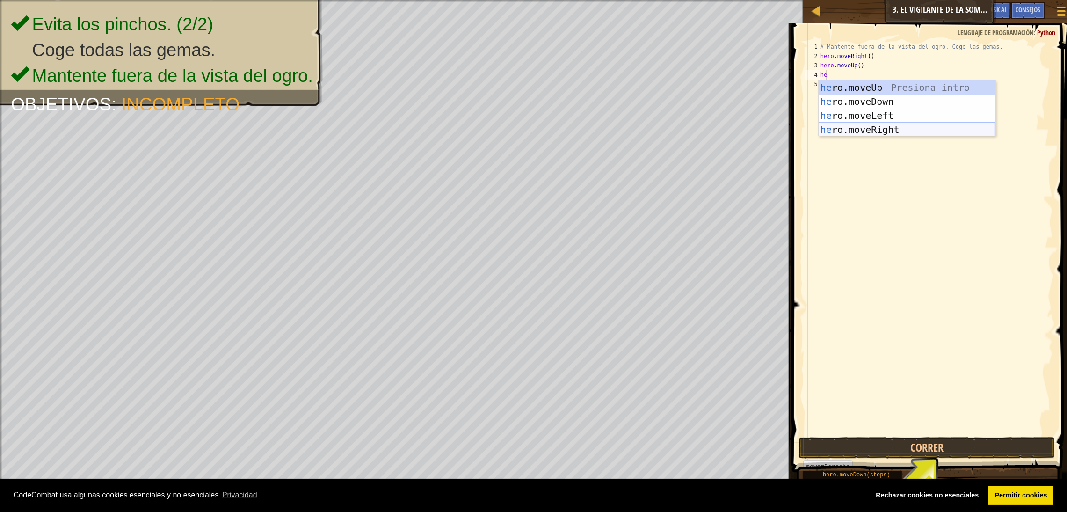
click at [711, 127] on div "he ro.moveUp Presiona intro he ro.moveDown Presiona intro he ro.moveLeft Presio…" at bounding box center [907, 122] width 177 height 84
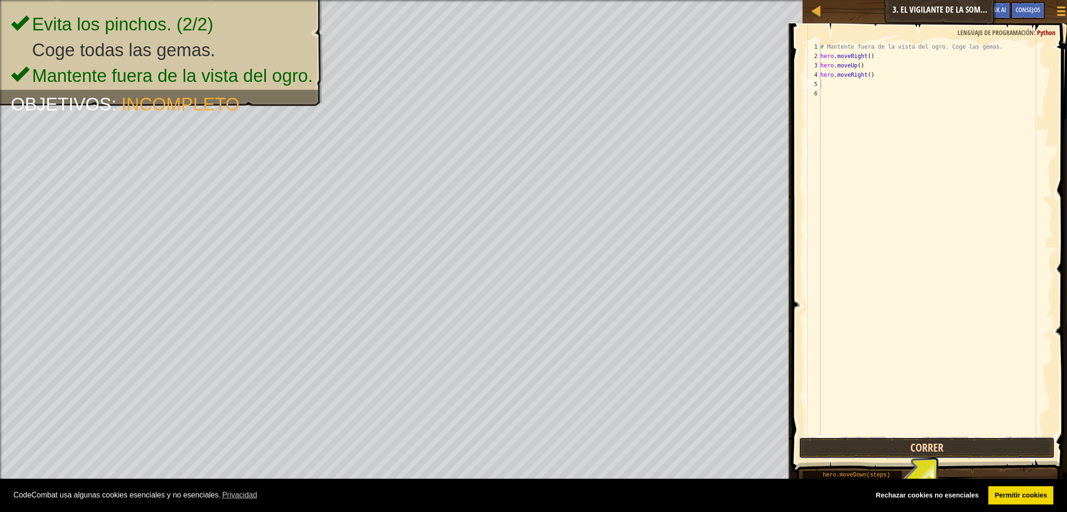
click at [711, 341] on button "Correr" at bounding box center [927, 448] width 256 height 22
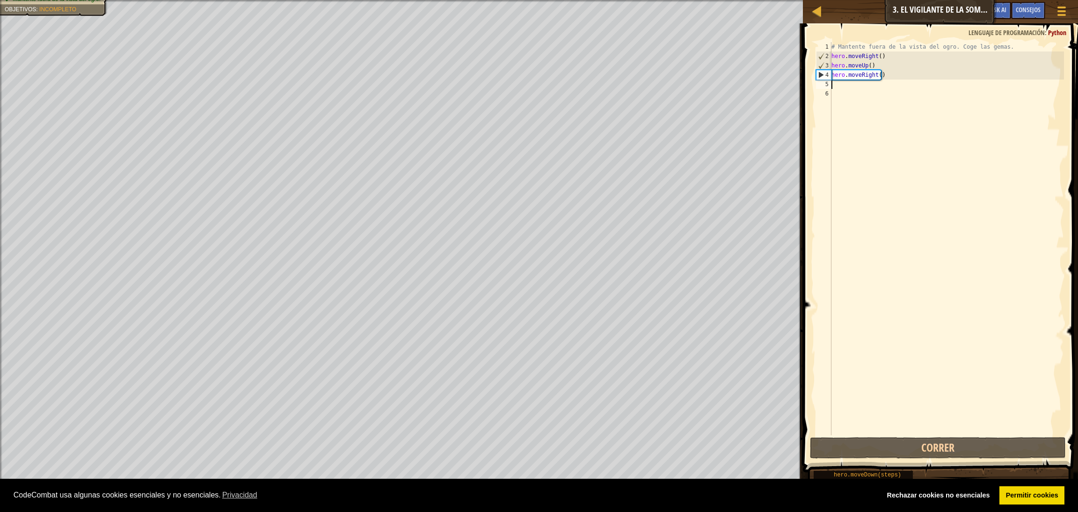
click at [711, 85] on div "# Mantente fuera de la vista del ogro. Coge las gemas. hero . moveRight ( ) her…" at bounding box center [947, 248] width 234 height 412
click at [711, 84] on div "# Mantente fuera de la vista del ogro. Coge las gemas. hero . moveRight ( ) her…" at bounding box center [947, 248] width 234 height 412
type textarea "h"
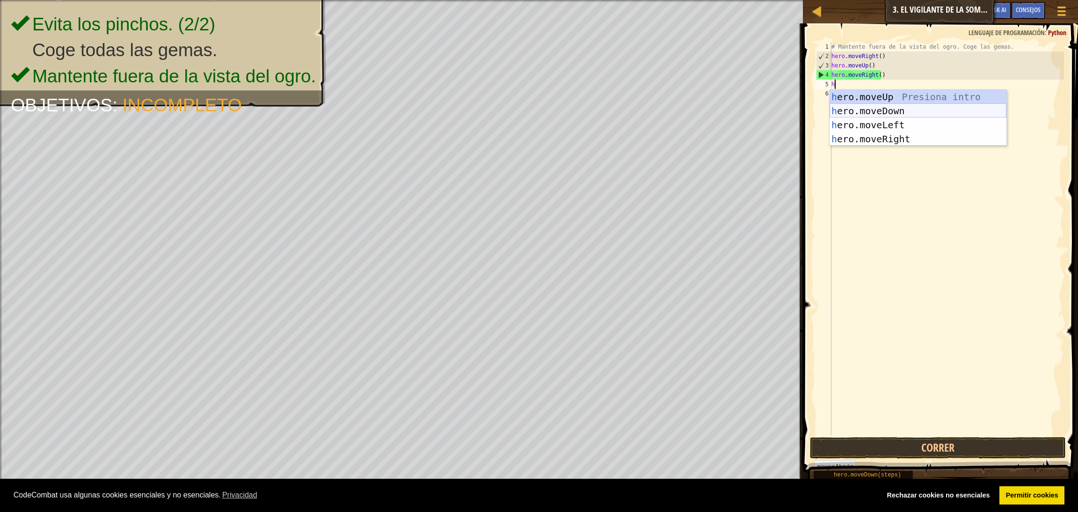
click at [711, 113] on div "h ero.moveUp Presiona intro h ero.moveDown Presiona intro h ero.moveLeft Presio…" at bounding box center [918, 132] width 177 height 84
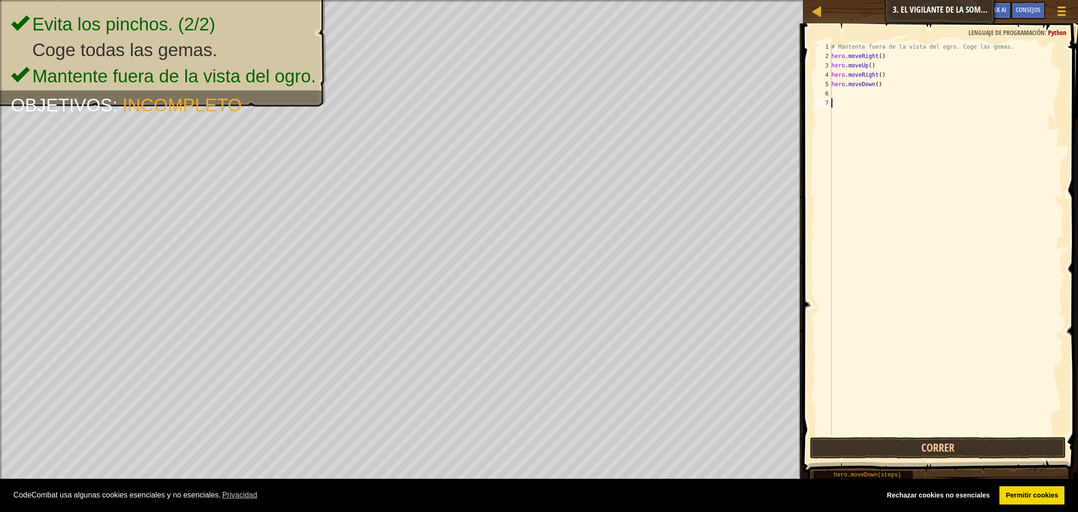
click at [711, 100] on div "# Mantente fuera de la vista del ogro. Coge las gemas. hero . moveRight ( ) her…" at bounding box center [947, 248] width 234 height 412
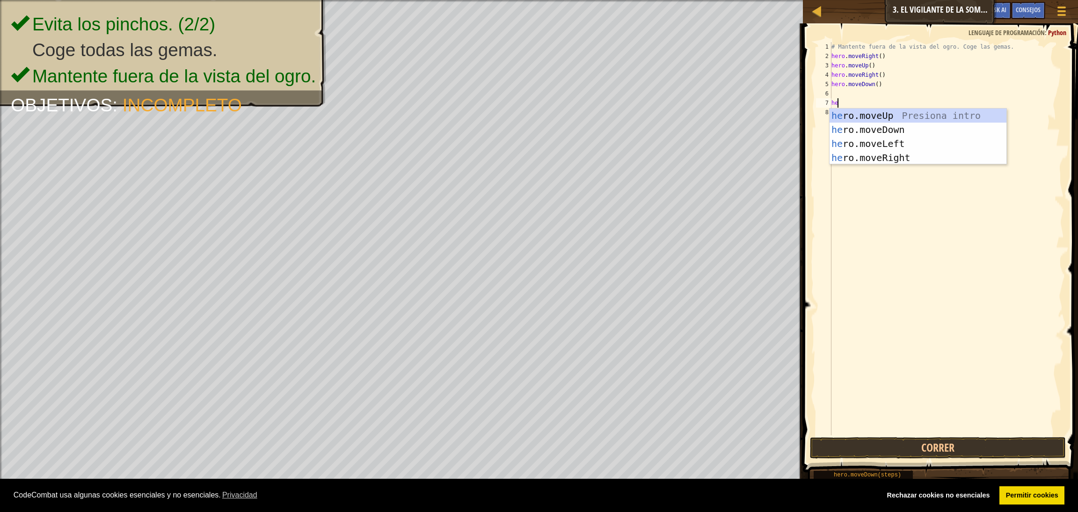
type textarea "her"
click at [711, 155] on div "her o.moveUp Presiona intro her o.moveDown Presiona intro her o.moveLeft Presio…" at bounding box center [918, 151] width 177 height 84
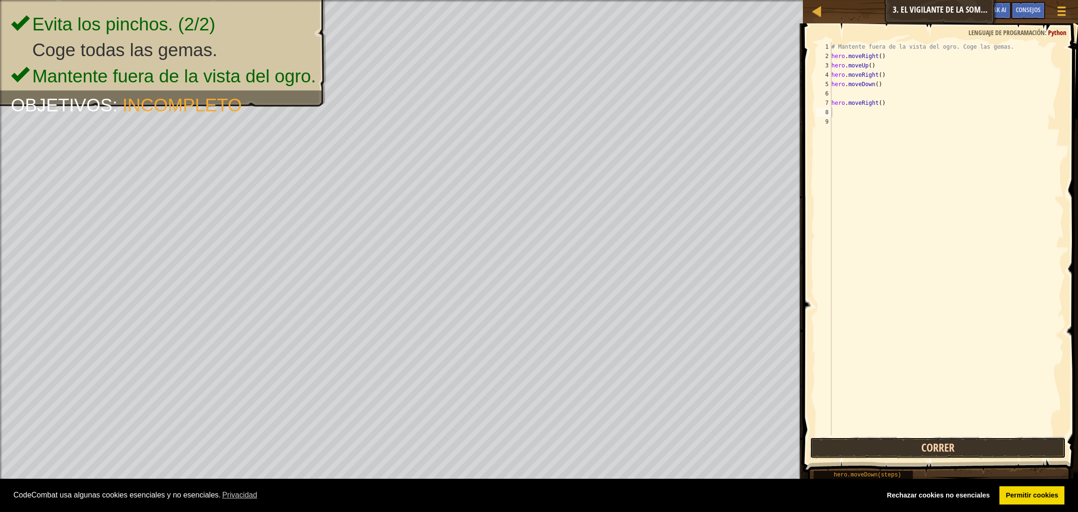
click at [711, 341] on button "Correr" at bounding box center [938, 448] width 256 height 22
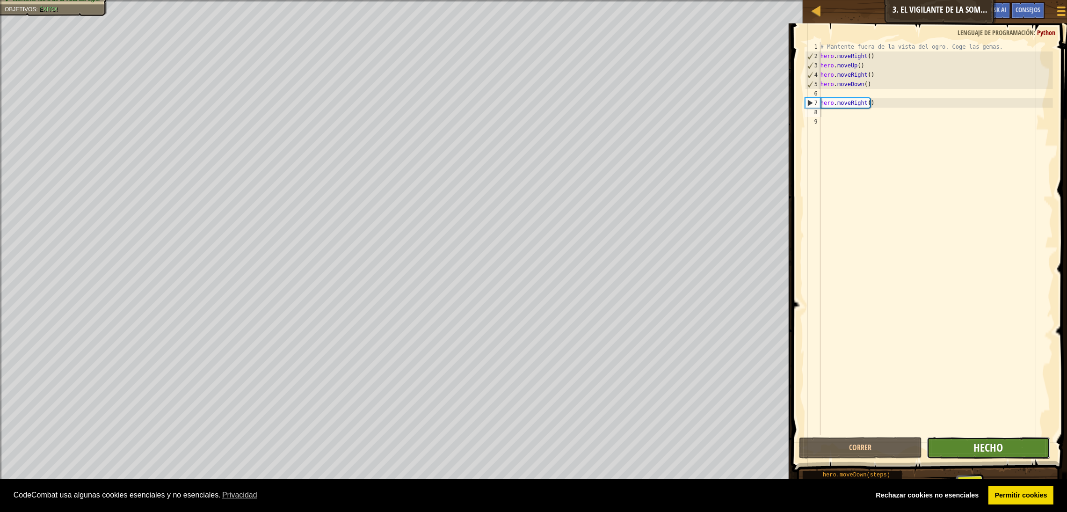
click at [711, 341] on span "Hecho" at bounding box center [988, 447] width 29 height 15
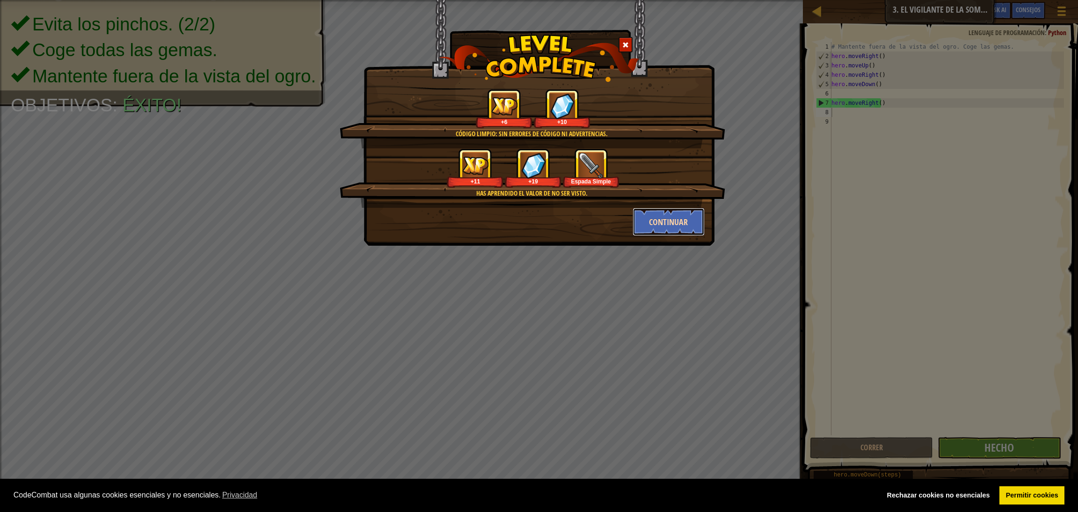
click at [668, 224] on button "Continuar" at bounding box center [669, 222] width 73 height 28
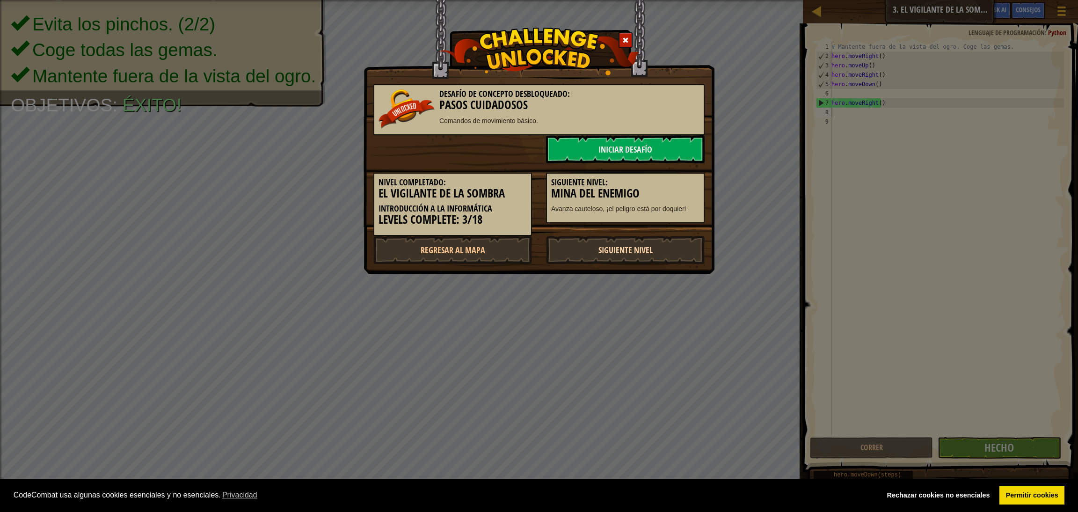
click at [655, 242] on link "Siguiente nivel" at bounding box center [625, 250] width 159 height 28
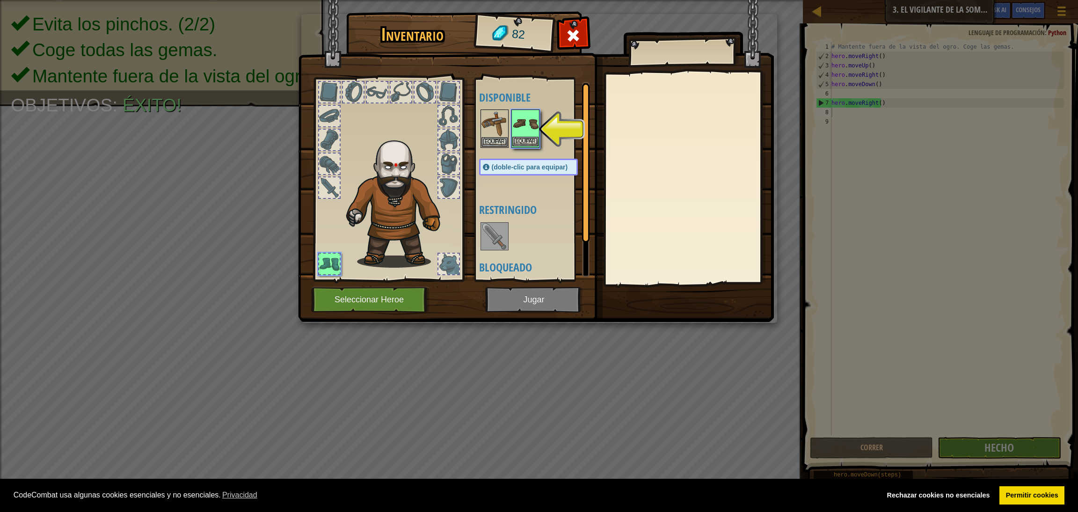
click at [538, 127] on img at bounding box center [525, 123] width 26 height 26
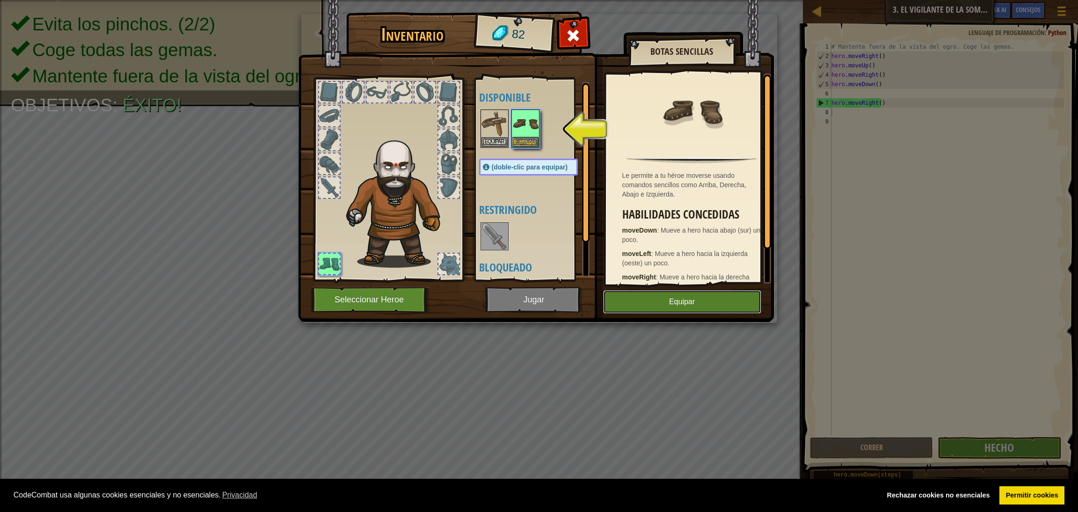
click at [679, 303] on button "Equipar" at bounding box center [682, 301] width 158 height 23
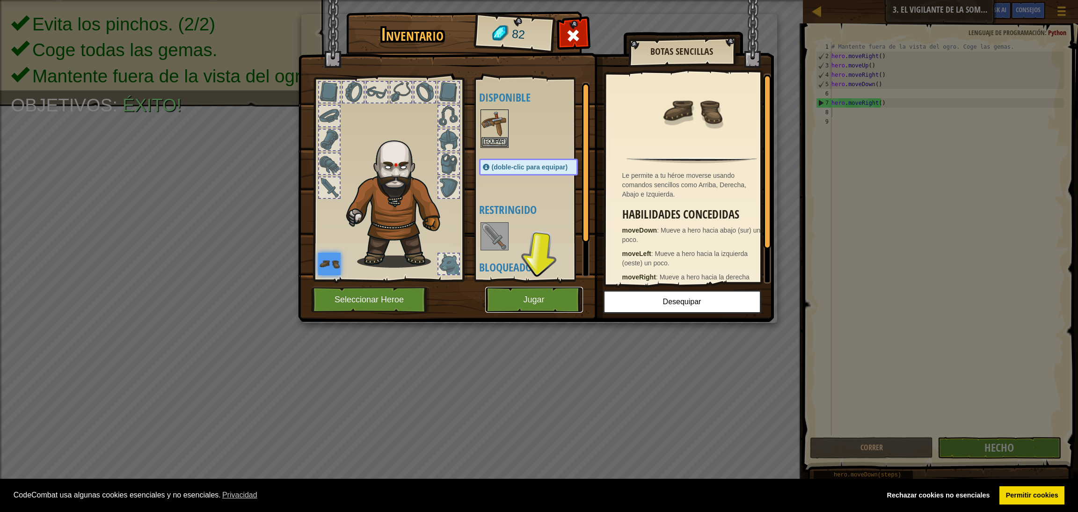
click at [529, 300] on button "Jugar" at bounding box center [534, 300] width 98 height 26
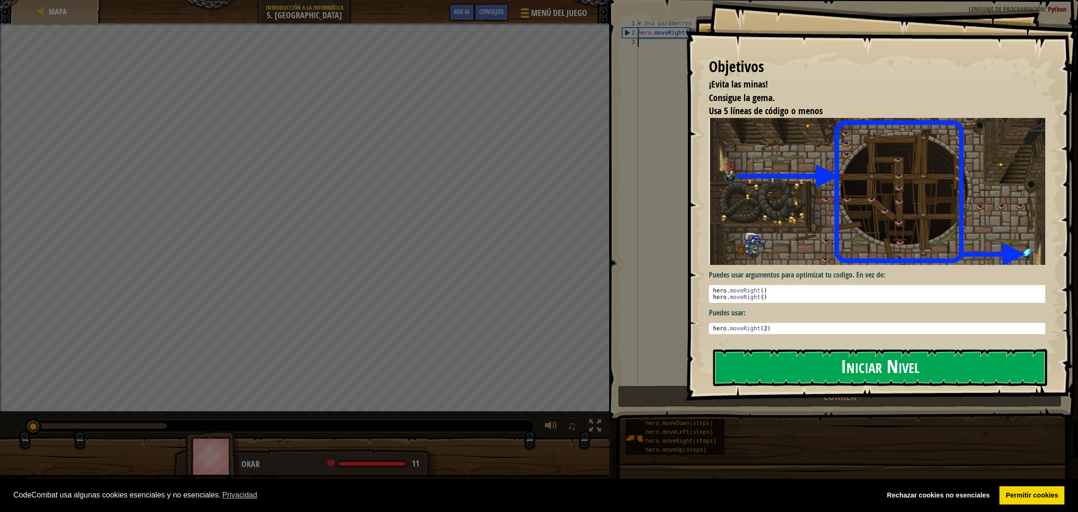
click at [711, 341] on button "Iniciar Nivel" at bounding box center [880, 367] width 334 height 37
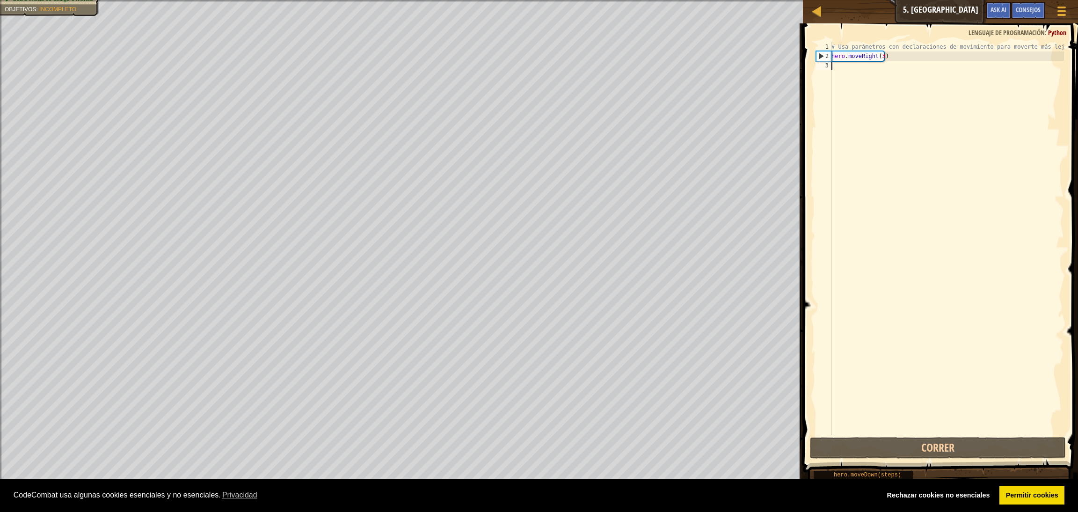
click at [711, 68] on div "# Usa parámetros con declaraciones de movimiento para moverte más lejos. hero .…" at bounding box center [947, 248] width 234 height 412
type textarea "h"
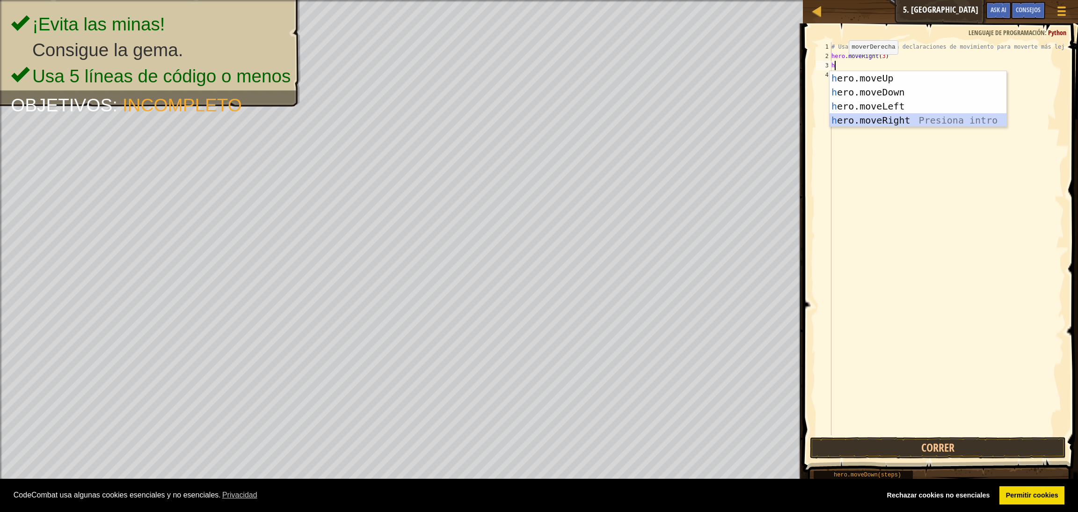
click at [711, 120] on div "h ero.moveUp Presiona intro h ero.moveDown Presiona intro h ero.moveLeft Presio…" at bounding box center [918, 113] width 177 height 84
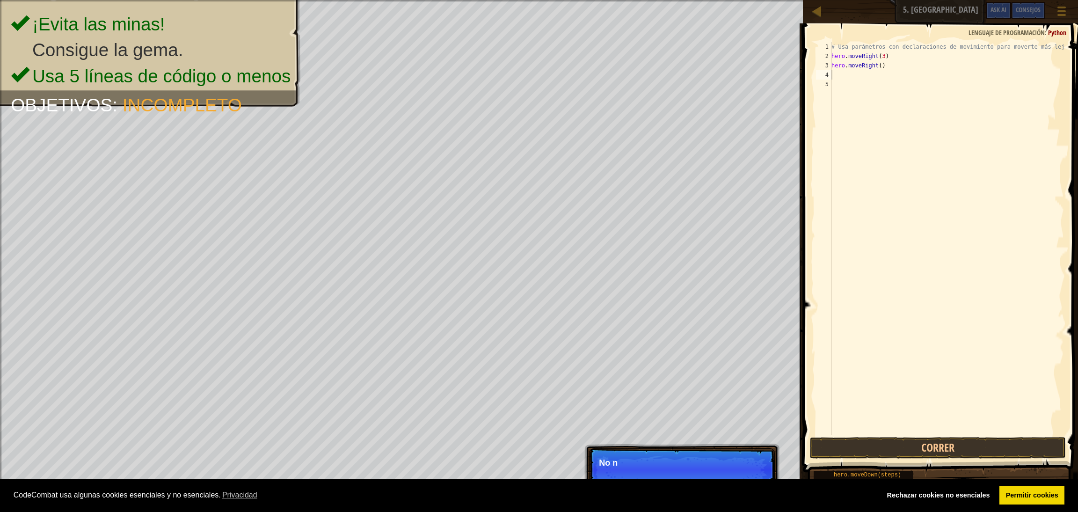
click at [711, 341] on span at bounding box center [941, 234] width 283 height 476
click at [711, 341] on button "Correr" at bounding box center [938, 448] width 256 height 22
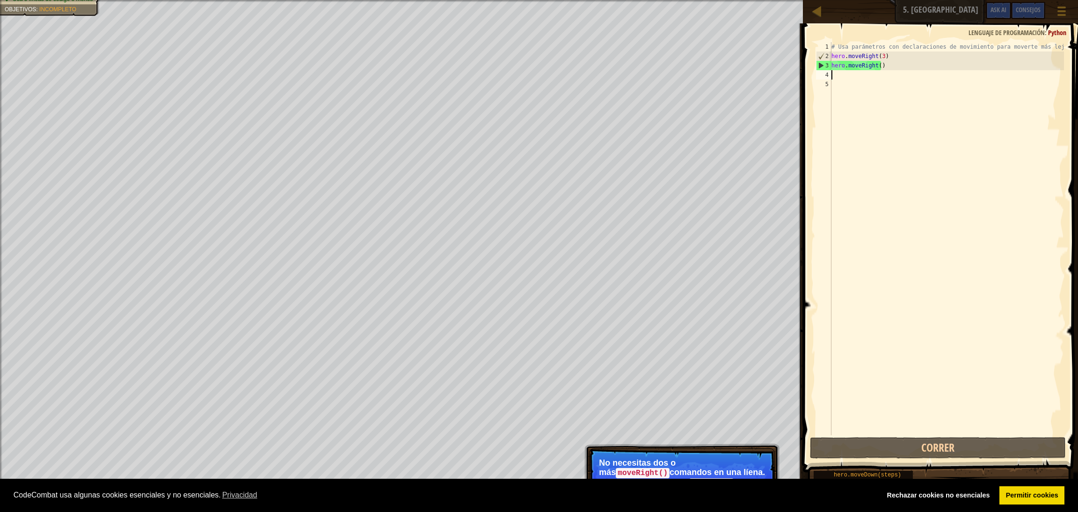
click at [711, 341] on code "moveRight" at bounding box center [711, 483] width 44 height 10
click at [672, 257] on div "¡Evita las minas! Consigue la gema. Usa 5 líneas de código o menos Objetivos : …" at bounding box center [539, 256] width 1078 height 512
drag, startPoint x: 729, startPoint y: 468, endPoint x: 813, endPoint y: 9, distance: 466.2
click at [711, 9] on div "Mapa Introducción a la Informática 5. Mina del Enemigo Menú del Juego Hecho Con…" at bounding box center [539, 256] width 1078 height 512
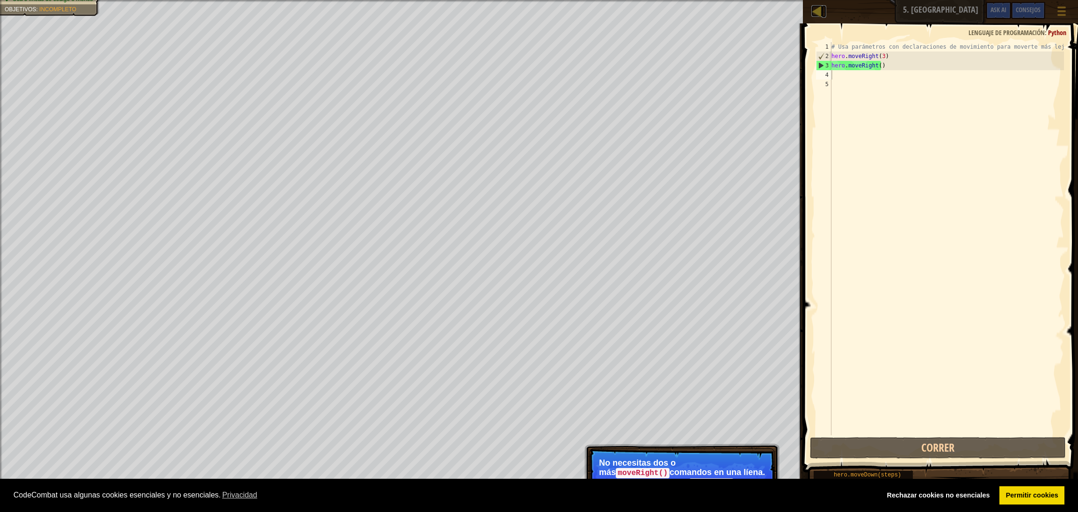
click at [711, 9] on div at bounding box center [817, 11] width 12 height 12
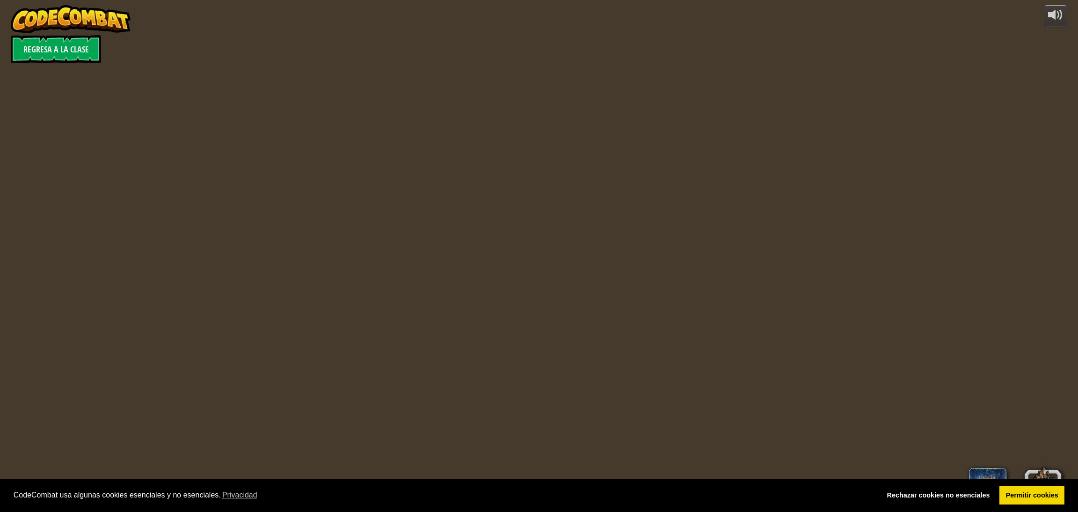
select select "es-ES"
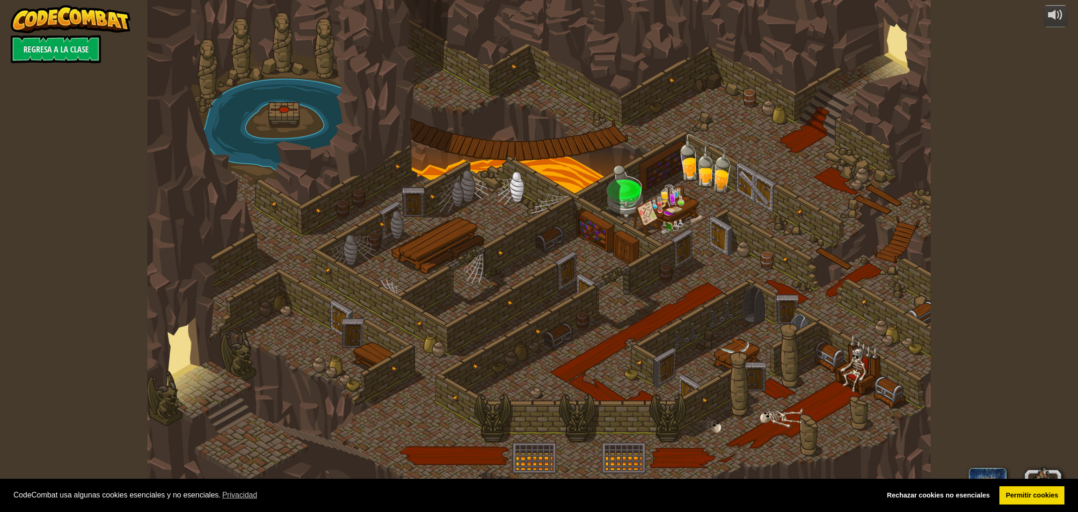
select select "es-ES"
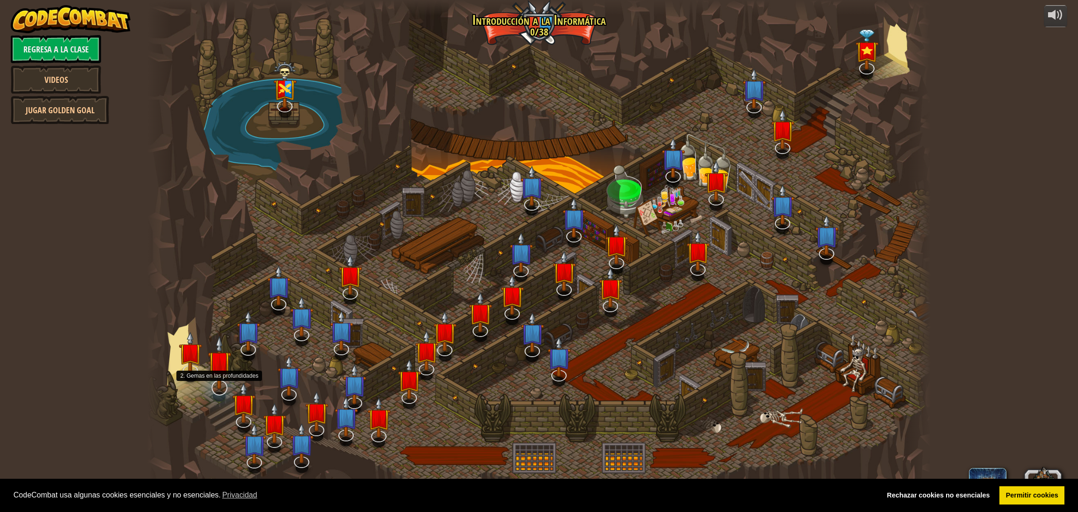
select select "es-ES"
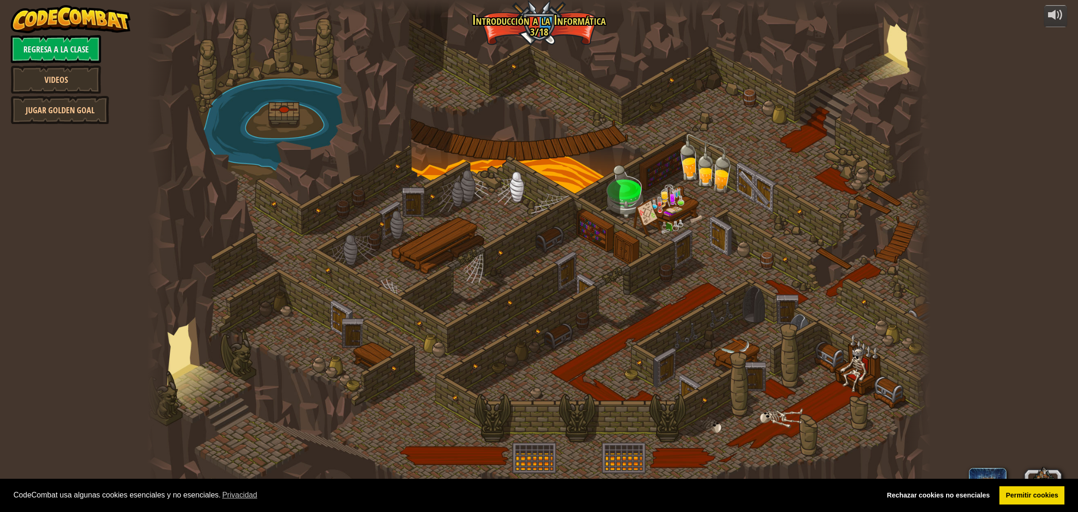
select select "es-ES"
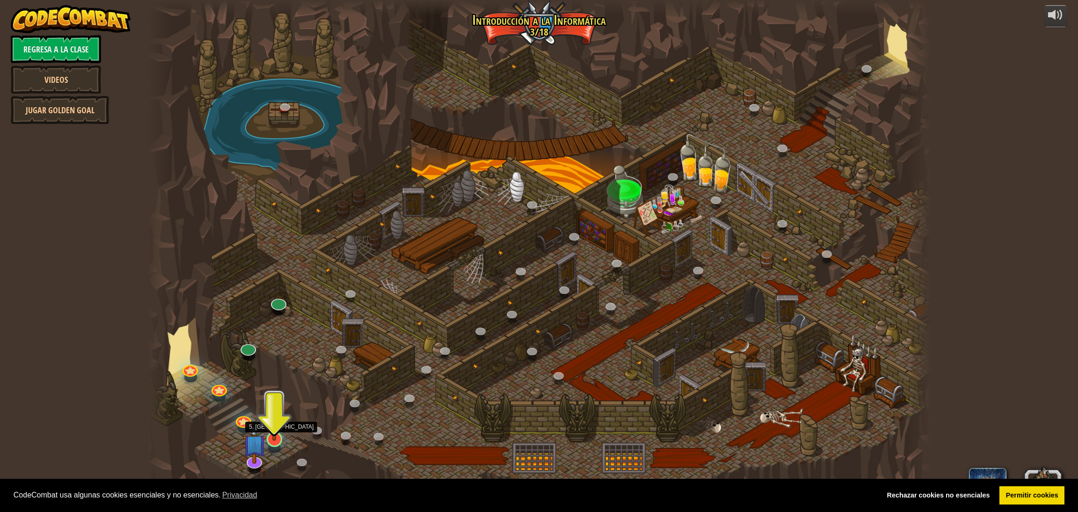
click at [277, 341] on img at bounding box center [274, 416] width 22 height 50
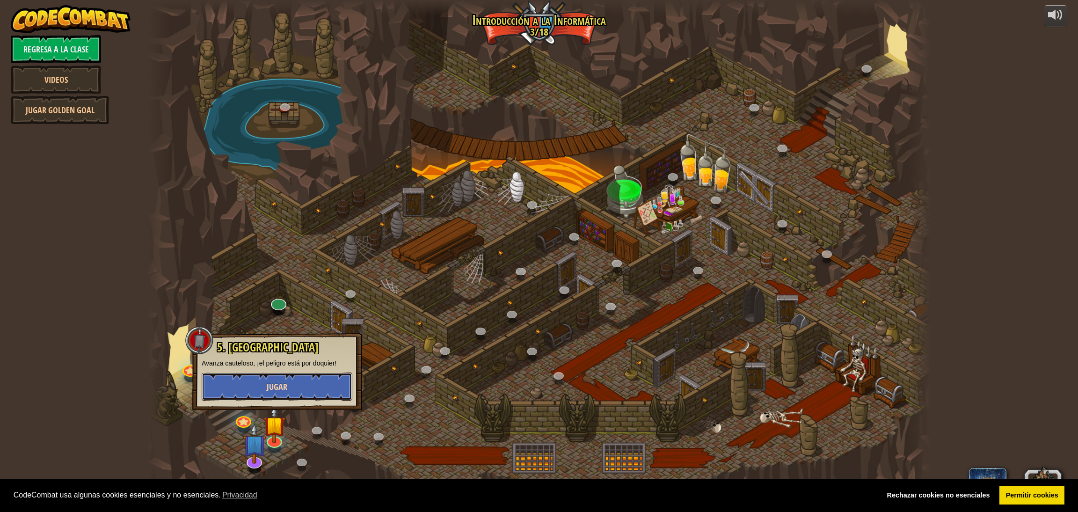
click at [293, 341] on button "Jugar" at bounding box center [277, 387] width 151 height 28
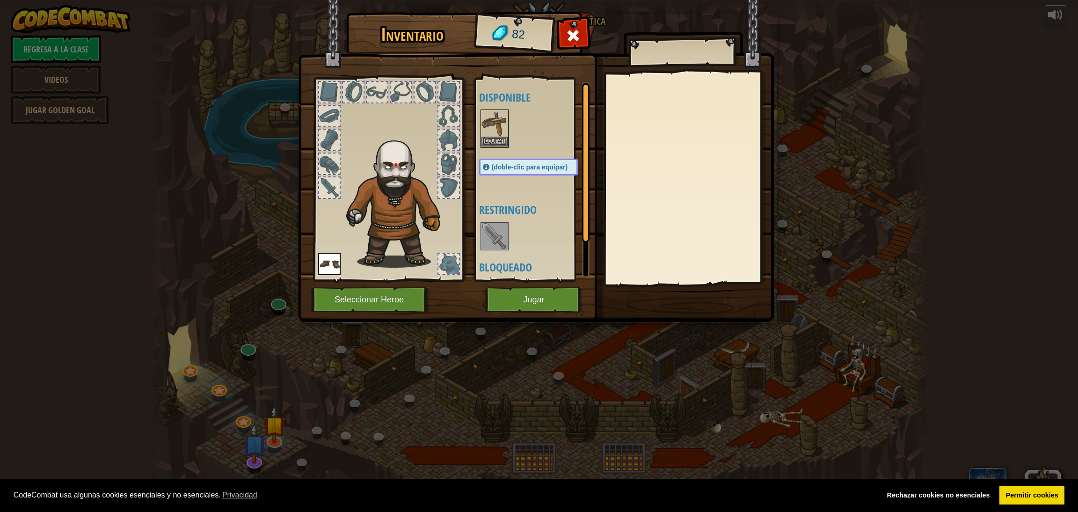
click at [499, 110] on div "Equipar" at bounding box center [495, 129] width 28 height 38
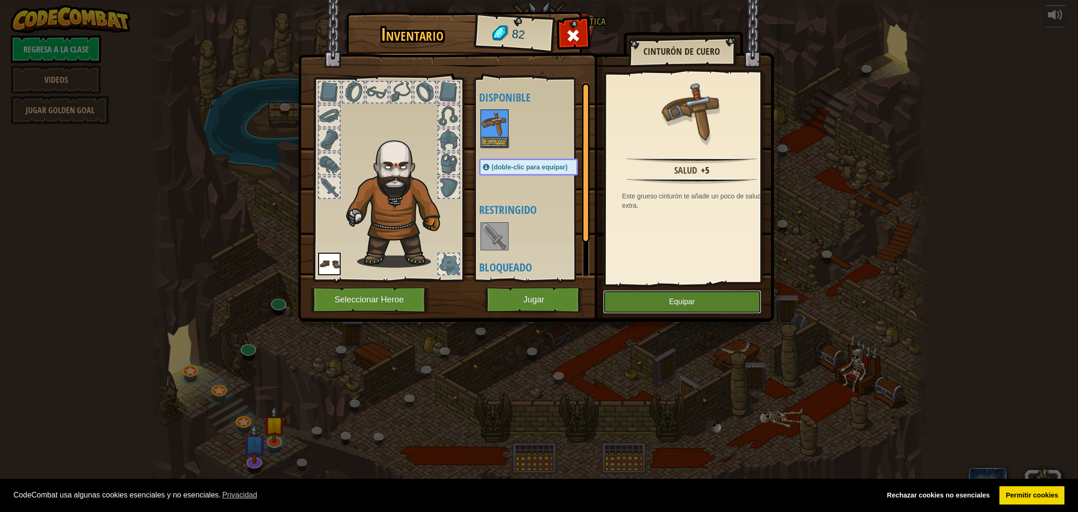
click at [669, 307] on button "Equipar" at bounding box center [682, 301] width 158 height 23
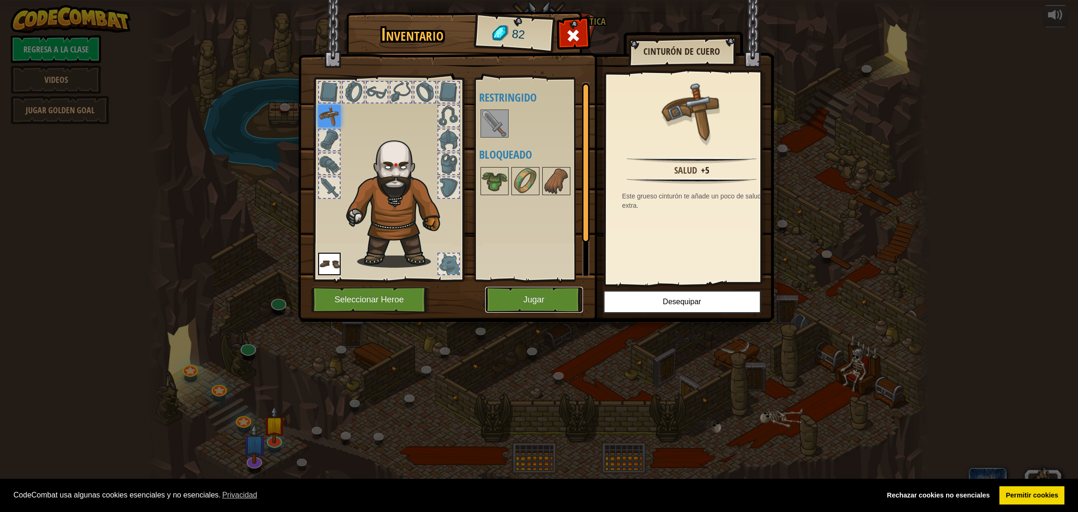
click at [530, 289] on button "Jugar" at bounding box center [534, 300] width 98 height 26
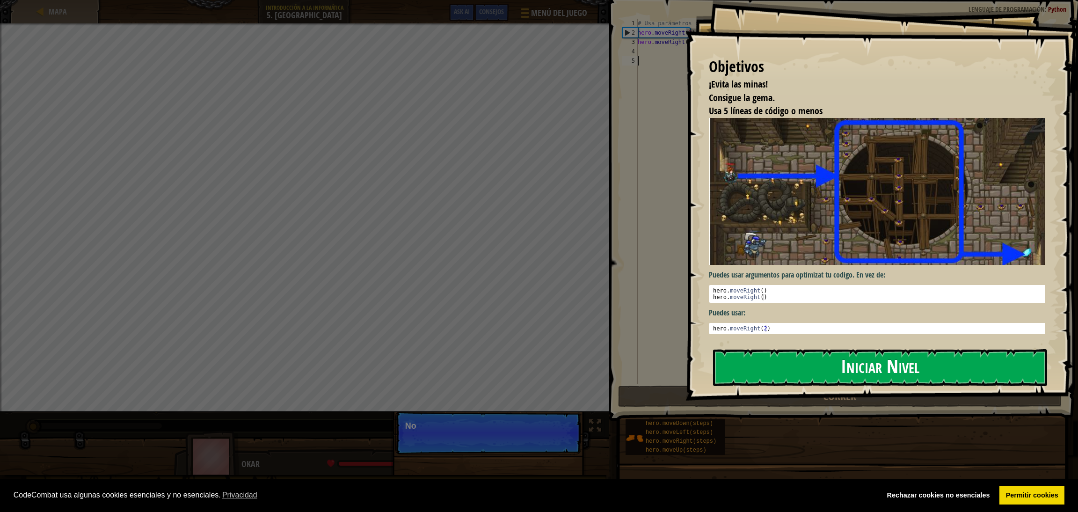
click at [711, 341] on button "Iniciar Nivel" at bounding box center [880, 367] width 334 height 37
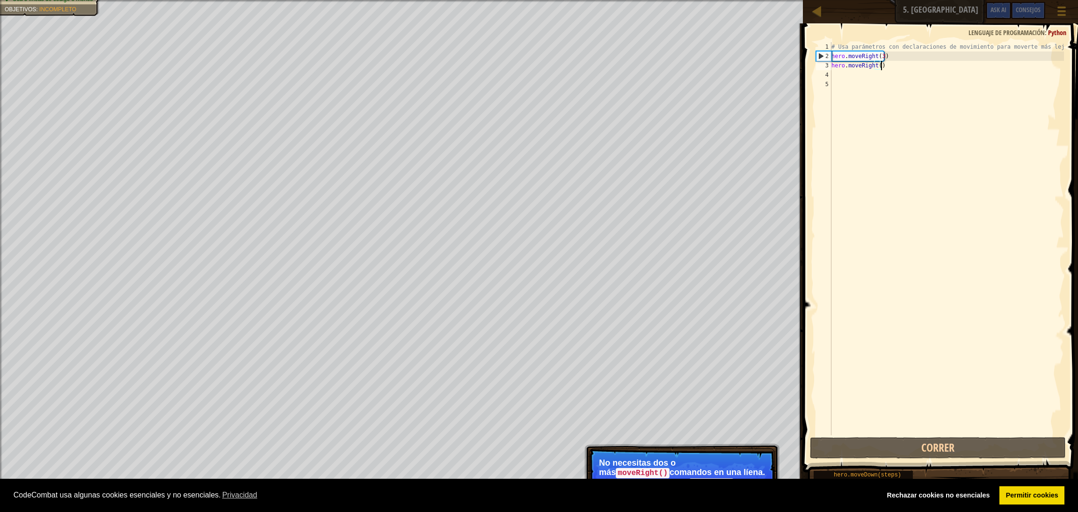
click at [711, 66] on div "# Usa parámetros con declaraciones de movimiento para moverte más lejos. hero .…" at bounding box center [947, 248] width 234 height 412
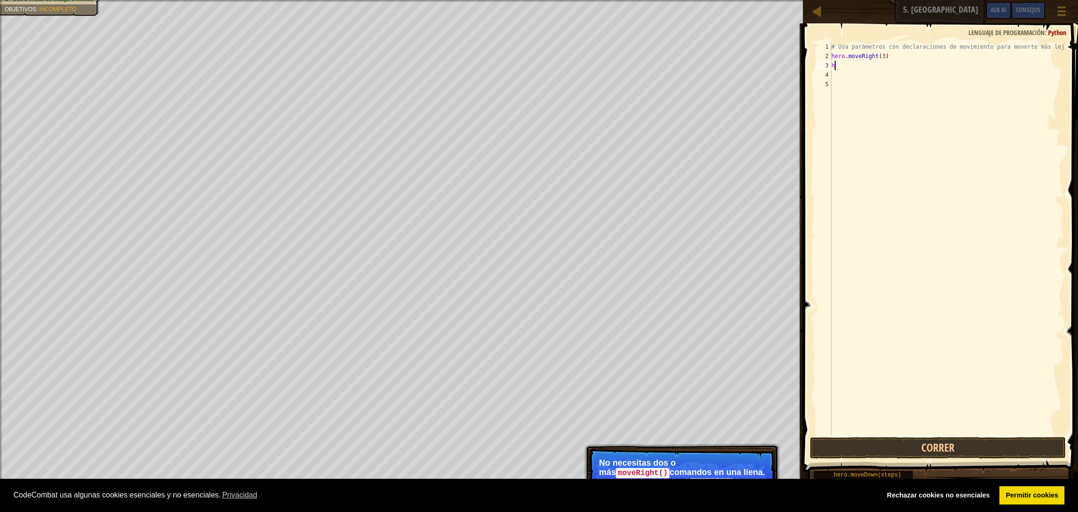
scroll to position [3, 0]
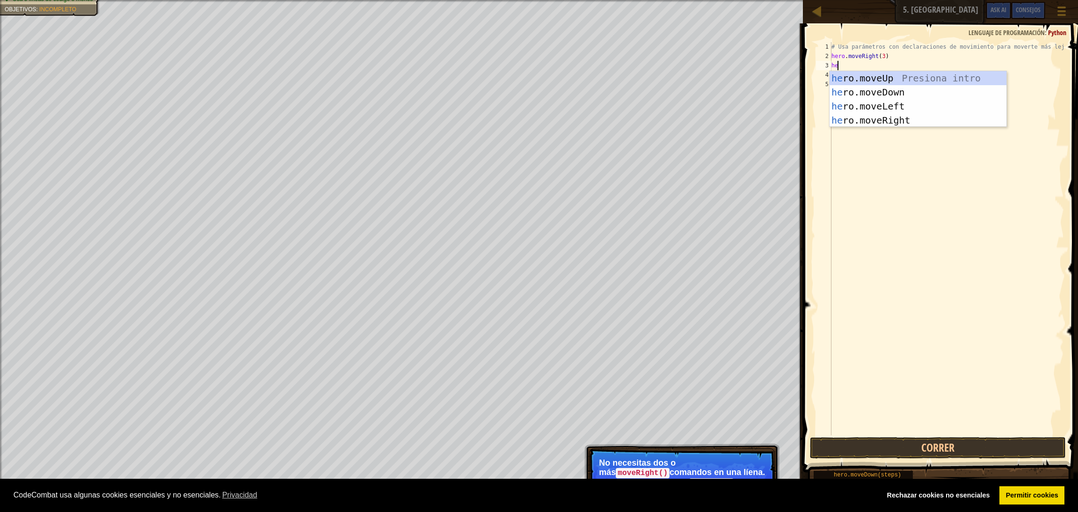
type textarea "her"
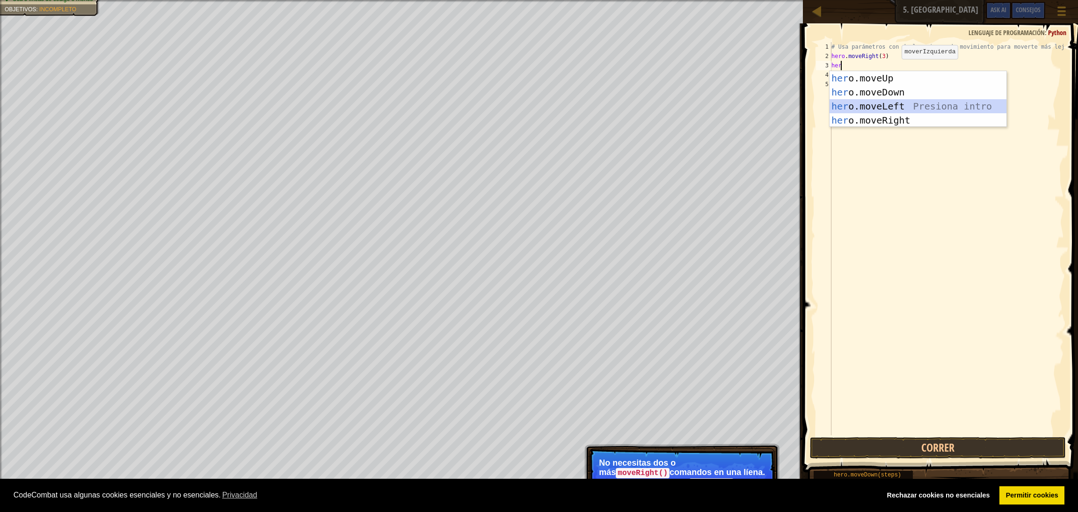
click at [711, 105] on div "her o.moveUp Presiona intro her o.moveDown Presiona intro her o.moveLeft Presio…" at bounding box center [918, 113] width 177 height 84
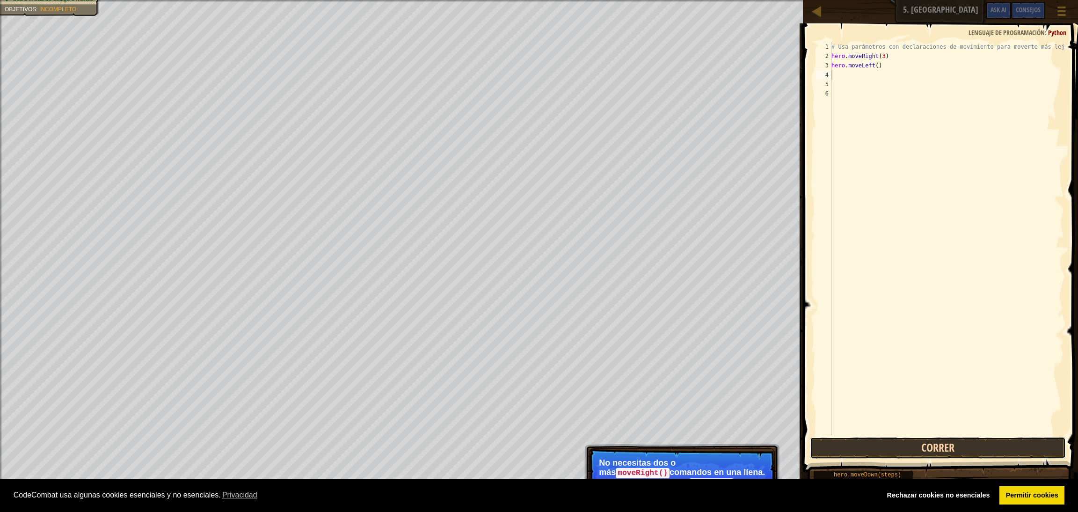
click at [711, 341] on button "Correr" at bounding box center [938, 448] width 256 height 22
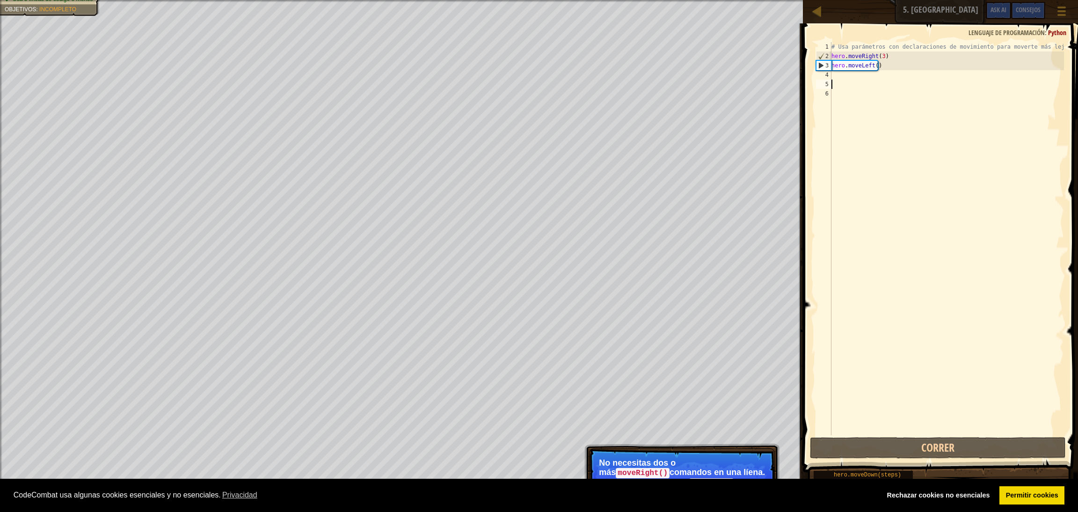
click at [711, 80] on div "# Usa parámetros con declaraciones de movimiento para moverte más lejos. hero .…" at bounding box center [947, 248] width 234 height 412
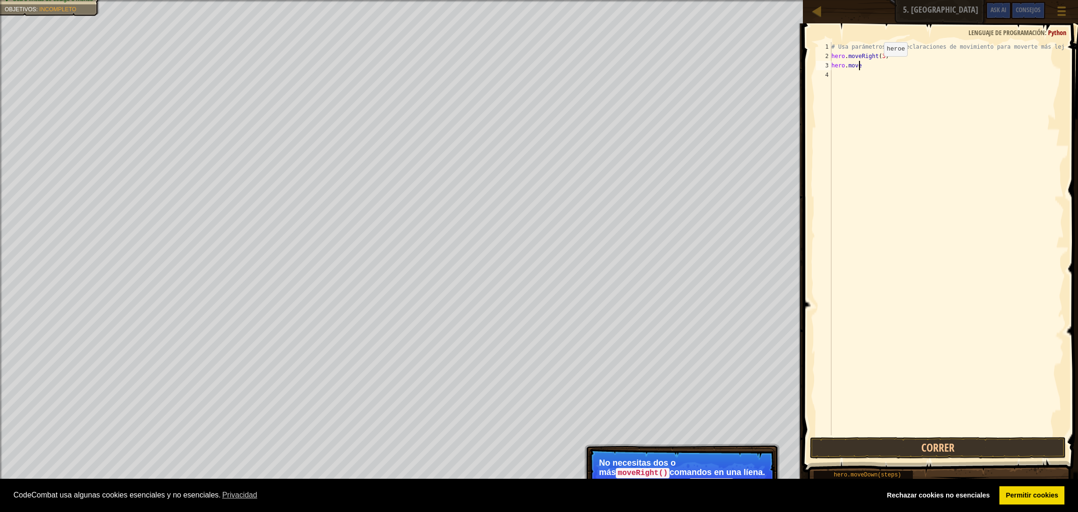
type textarea "hero.moveu"
click at [711, 74] on div "hero.moveU p Presiona intro" at bounding box center [918, 92] width 177 height 42
click at [711, 341] on button "Correr" at bounding box center [938, 448] width 256 height 22
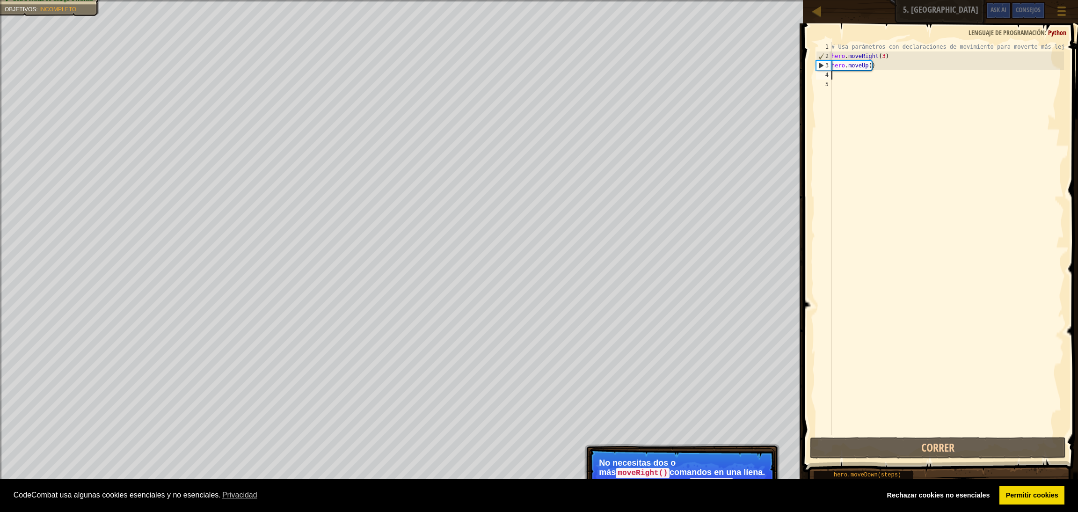
click at [711, 73] on div "# Usa parámetros con declaraciones de movimiento para moverte más lejos. hero .…" at bounding box center [947, 248] width 234 height 412
click at [711, 71] on div "# Usa parámetros con declaraciones de movimiento para moverte más lejos. hero .…" at bounding box center [947, 248] width 234 height 412
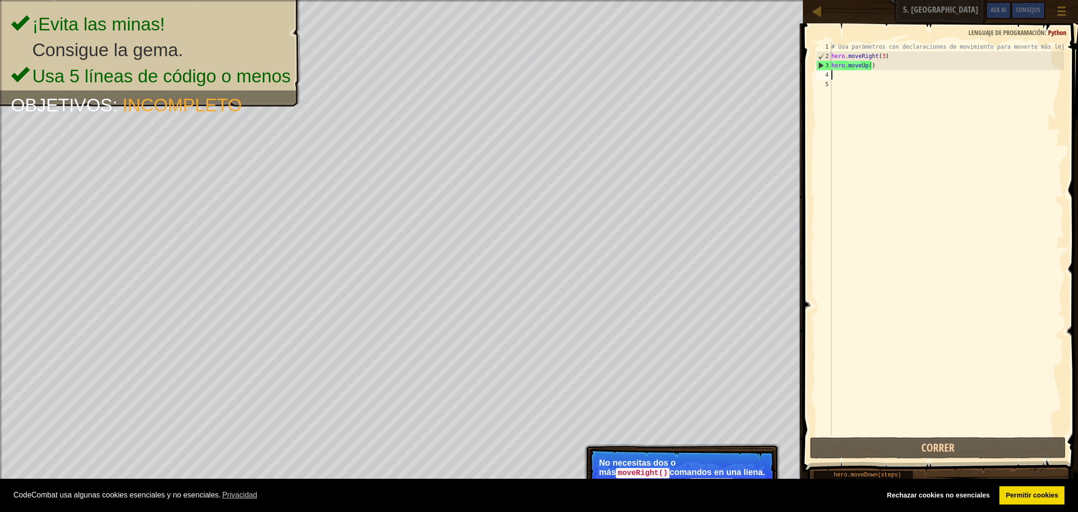
click at [711, 83] on div "# Usa parámetros con declaraciones de movimiento para moverte más lejos. hero .…" at bounding box center [947, 248] width 234 height 412
click at [711, 73] on div "# Usa parámetros con declaraciones de movimiento para moverte más lejos. hero .…" at bounding box center [947, 248] width 234 height 412
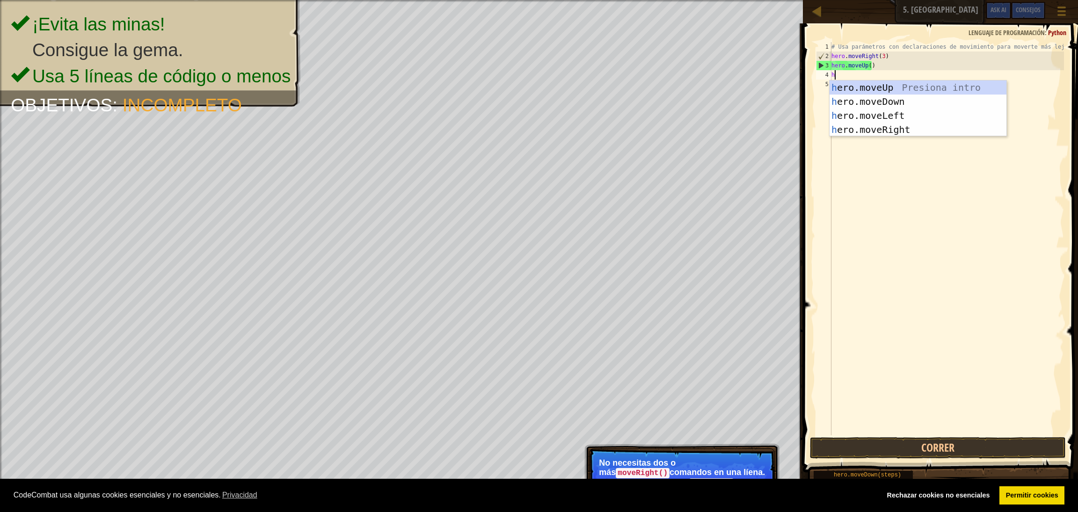
type textarea "he"
click at [711, 130] on div "he ro.moveUp Presiona intro he ro.moveDown Presiona intro he ro.moveLeft Presio…" at bounding box center [918, 122] width 177 height 84
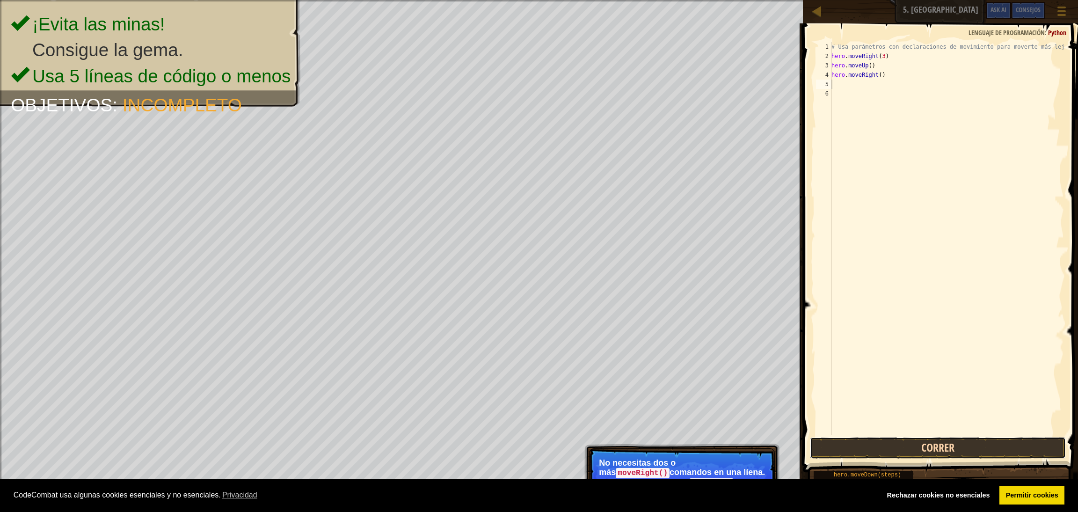
click at [711, 341] on button "Correr" at bounding box center [938, 448] width 256 height 22
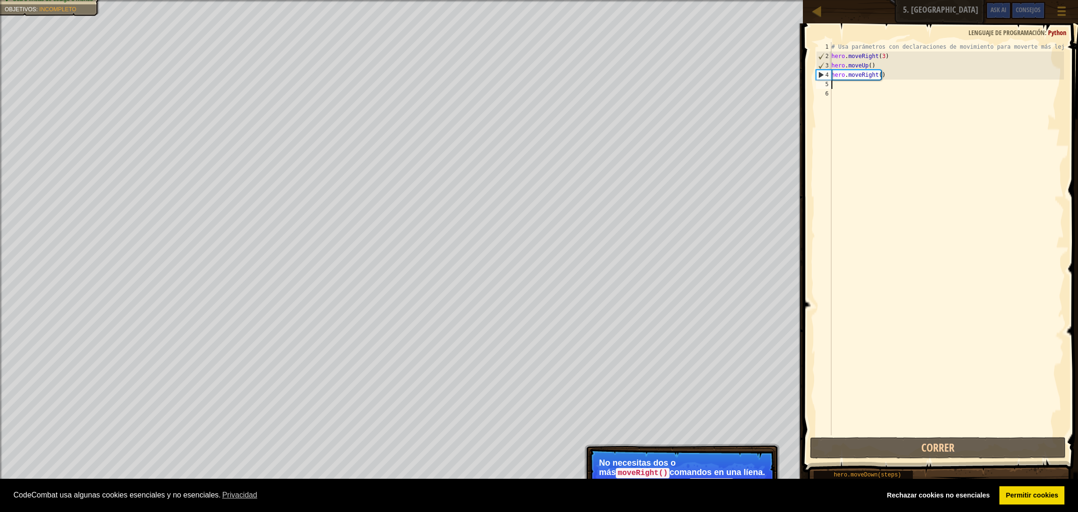
click at [711, 82] on div "# Usa parámetros con declaraciones de movimiento para moverte más lejos. hero .…" at bounding box center [947, 248] width 234 height 412
type textarea "he"
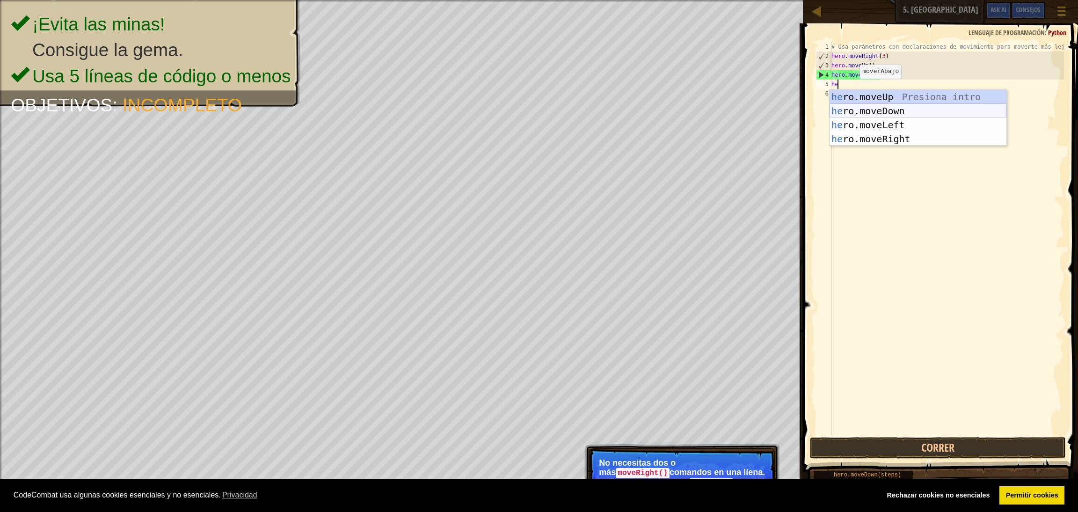
click at [711, 114] on div "he ro.moveUp Presiona intro he ro.moveDown Presiona intro he ro.moveLeft Presio…" at bounding box center [918, 132] width 177 height 84
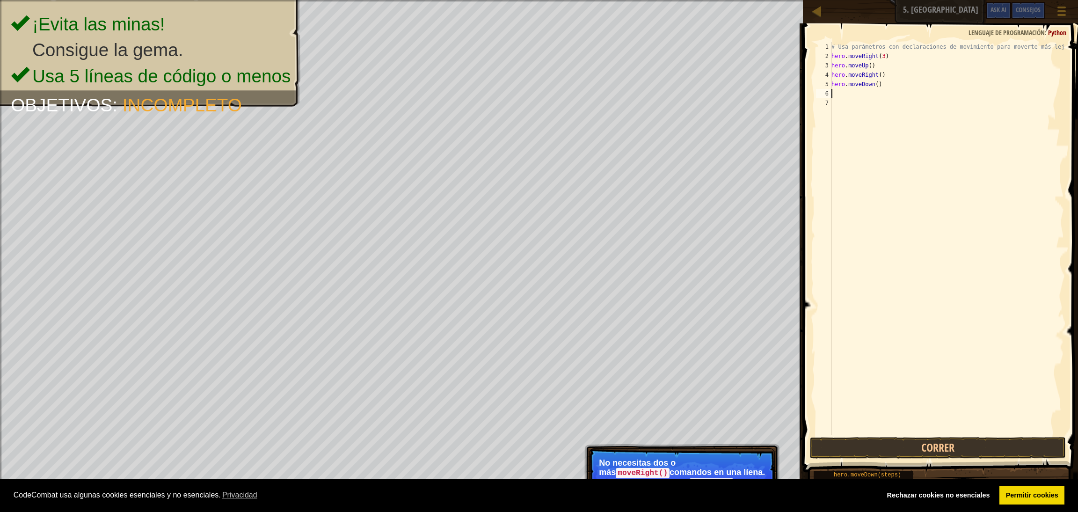
click at [711, 96] on div "# Usa parámetros con declaraciones de movimiento para moverte más lejos. hero .…" at bounding box center [947, 248] width 234 height 412
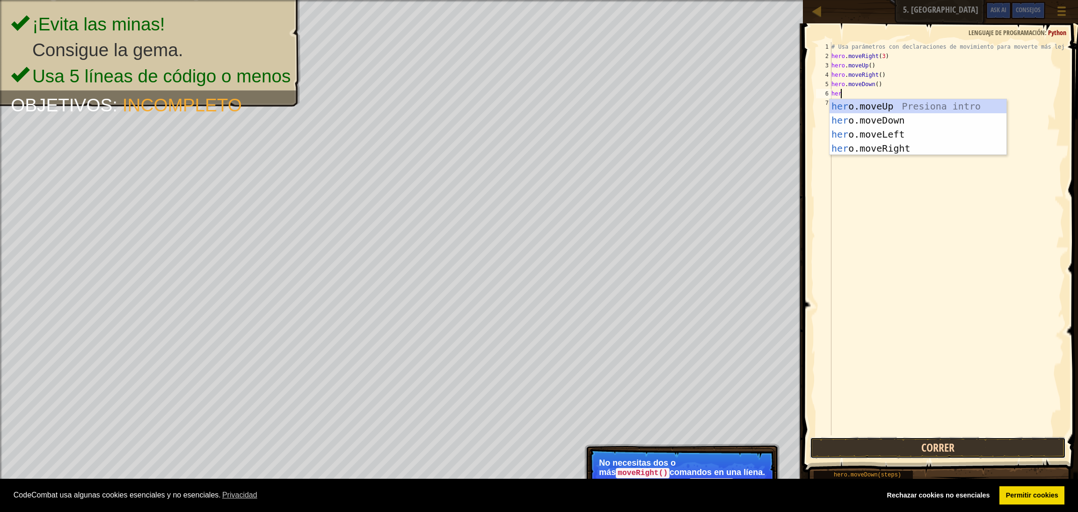
click at [711, 341] on button "Correr" at bounding box center [938, 448] width 256 height 22
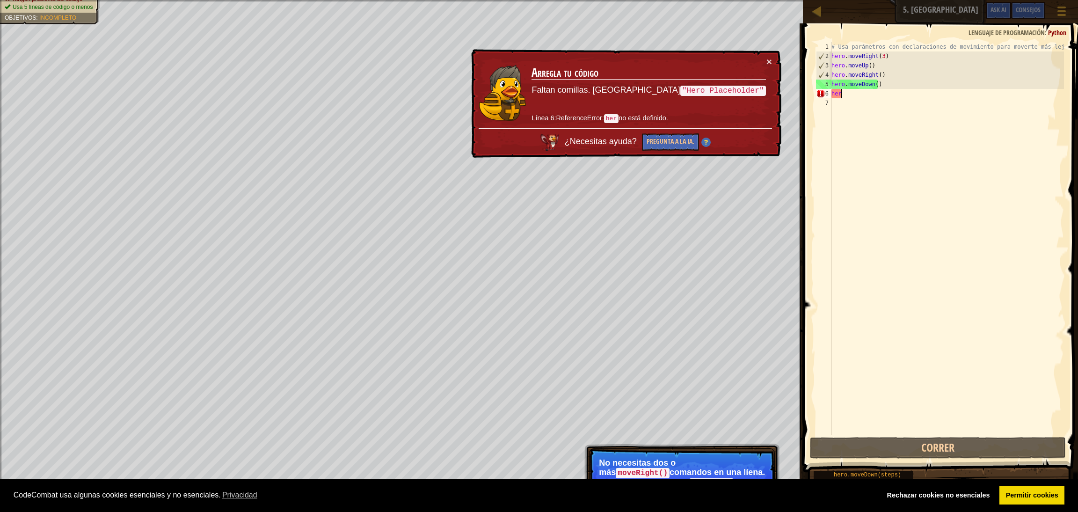
click at [711, 97] on div "# Usa parámetros con declaraciones de movimiento para moverte más lejos. hero .…" at bounding box center [947, 248] width 234 height 412
type textarea "hero"
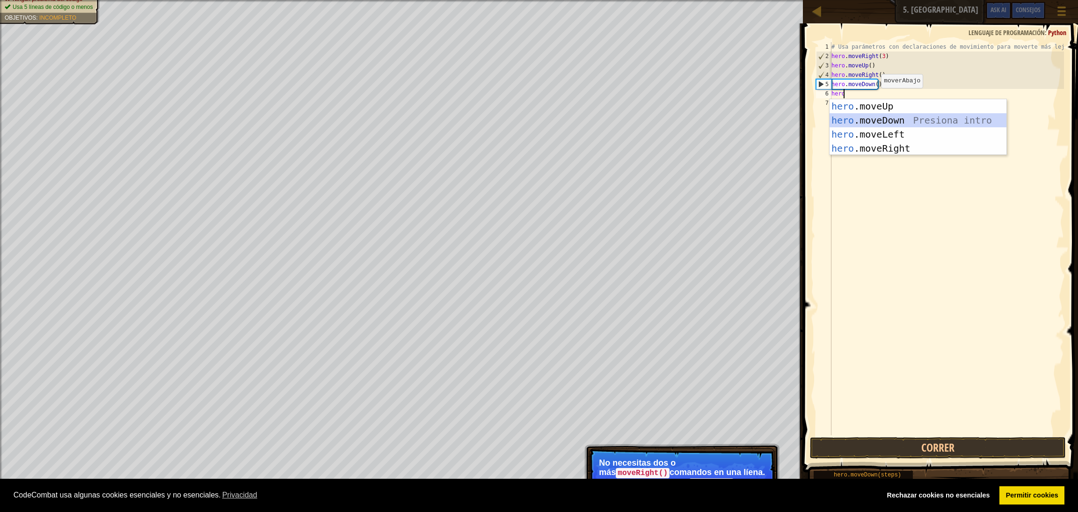
click at [711, 122] on div "hero .moveUp Presiona intro hero .moveDown Presiona intro hero .moveLeft Presio…" at bounding box center [918, 141] width 177 height 84
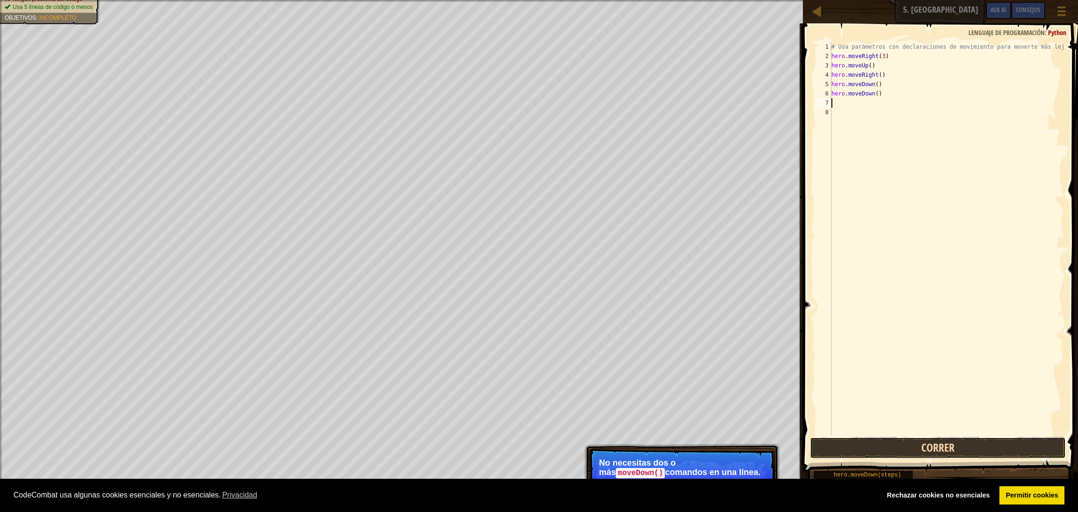
click at [711, 341] on button "Correr" at bounding box center [938, 448] width 256 height 22
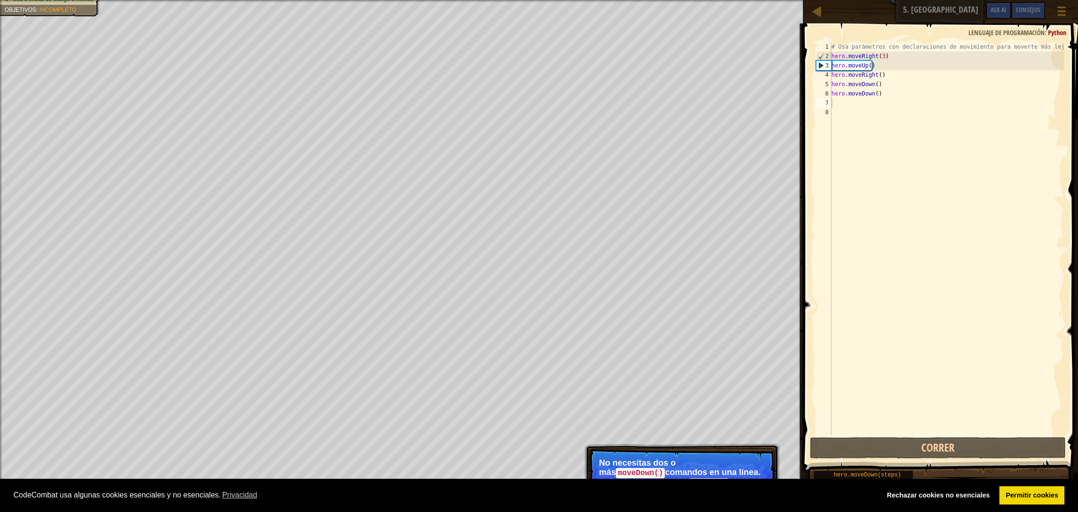
click at [711, 341] on div "¡Evita las minas! [PERSON_NAME] al ogro a su perdición. Consigue la gema. Usa 5…" at bounding box center [539, 256] width 1078 height 512
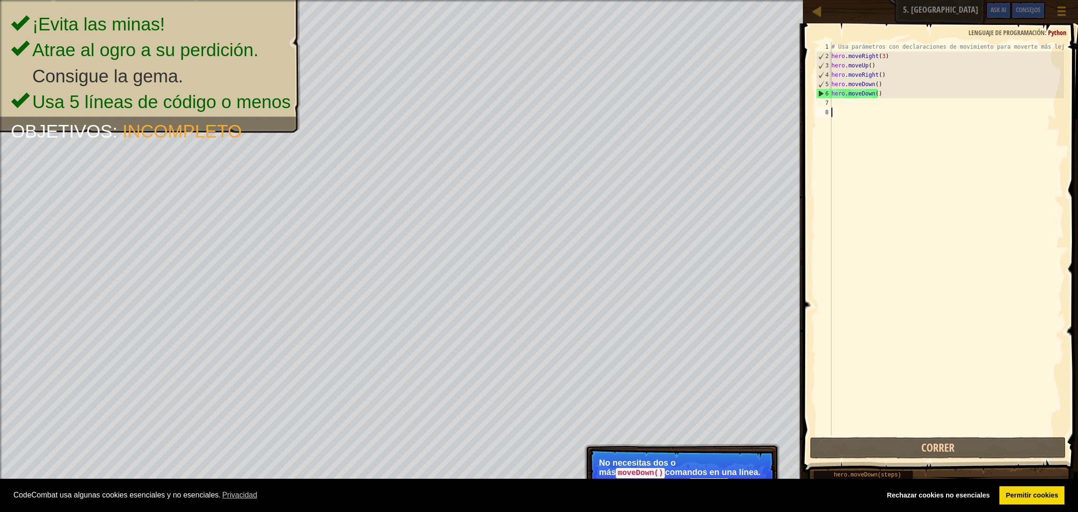
click at [711, 109] on div "# Usa parámetros con declaraciones de movimiento para moverte más lejos. hero .…" at bounding box center [947, 248] width 234 height 412
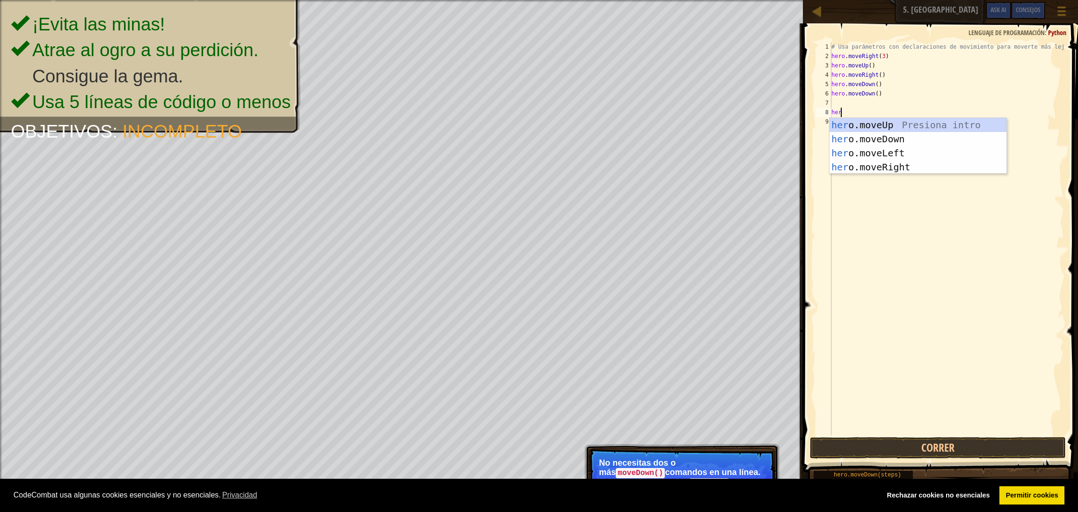
click at [711, 110] on div "# Usa parámetros con declaraciones de movimiento para moverte más lejos. hero .…" at bounding box center [947, 248] width 234 height 412
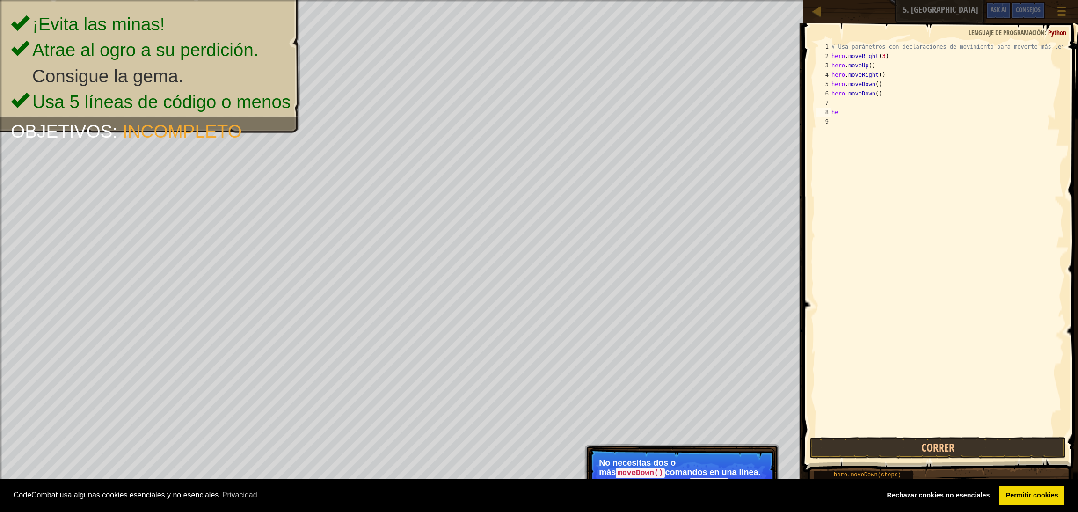
type textarea "h"
type textarea "hero.moveDown()"
click at [711, 102] on div "# Usa parámetros con declaraciones de movimiento para moverte más lejos. hero .…" at bounding box center [947, 248] width 234 height 412
click at [711, 101] on div "# Usa parámetros con declaraciones de movimiento para moverte más lejos. hero .…" at bounding box center [947, 248] width 234 height 412
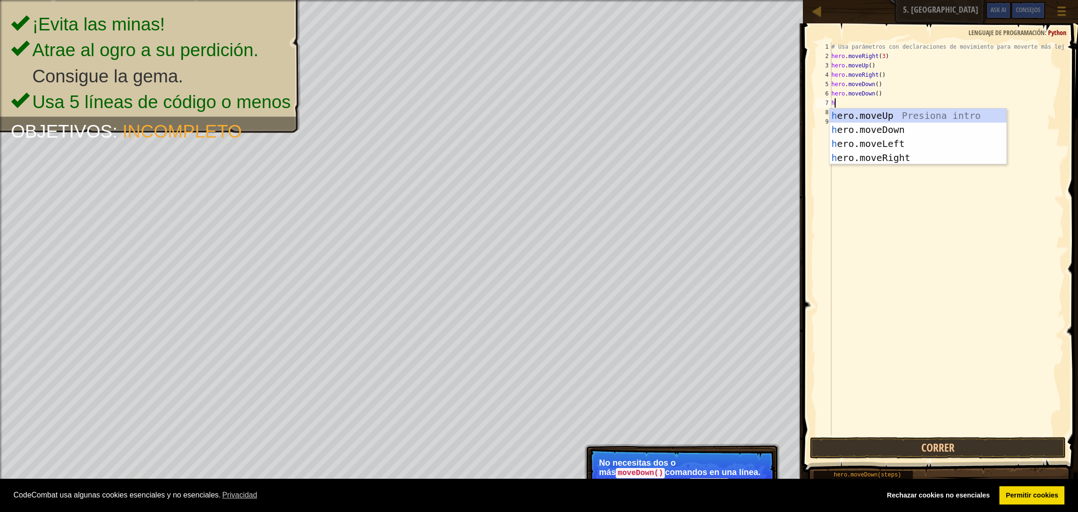
type textarea "he"
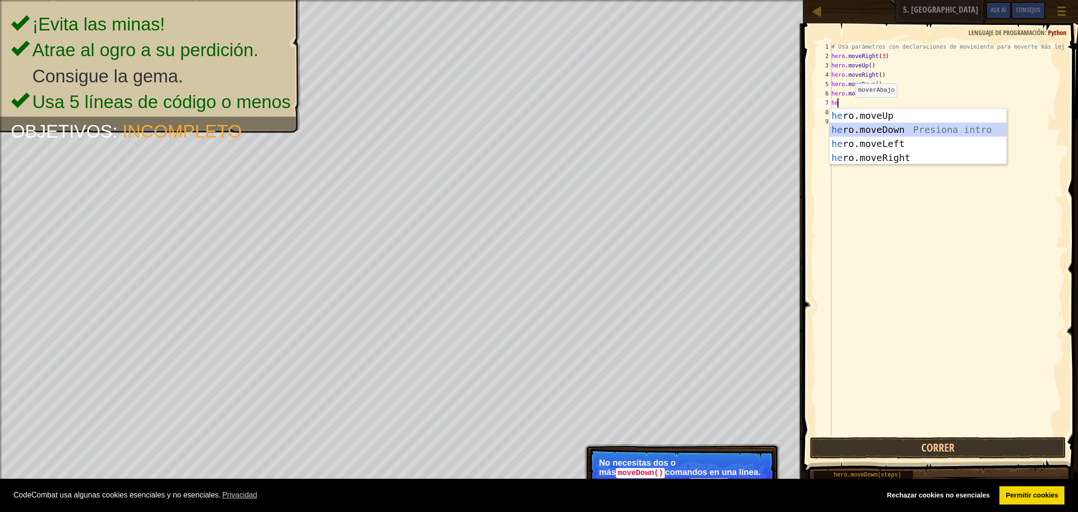
click at [711, 127] on div "he ro.moveUp Presiona intro he ro.moveDown Presiona intro he ro.moveLeft Presio…" at bounding box center [918, 151] width 177 height 84
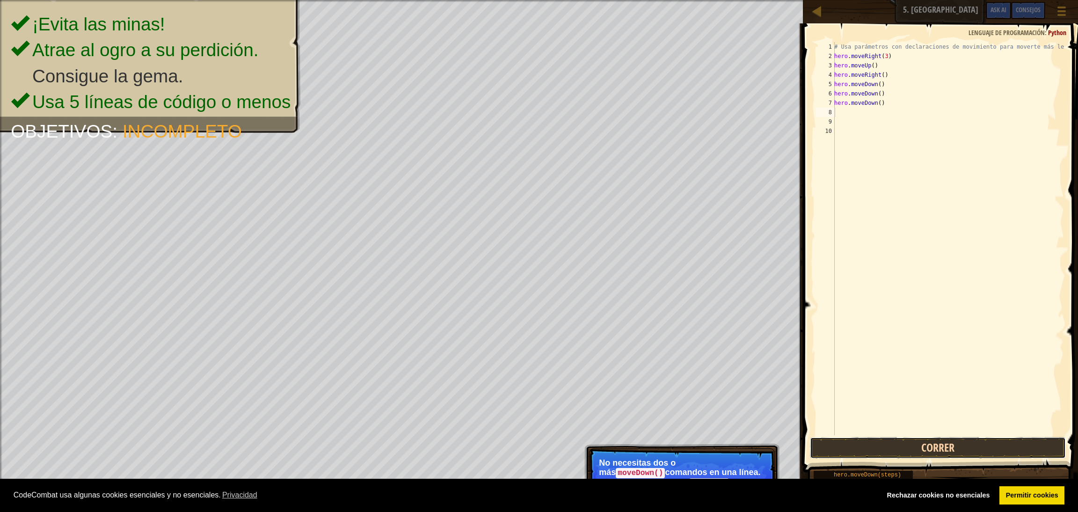
click at [711, 341] on button "Correr" at bounding box center [938, 448] width 256 height 22
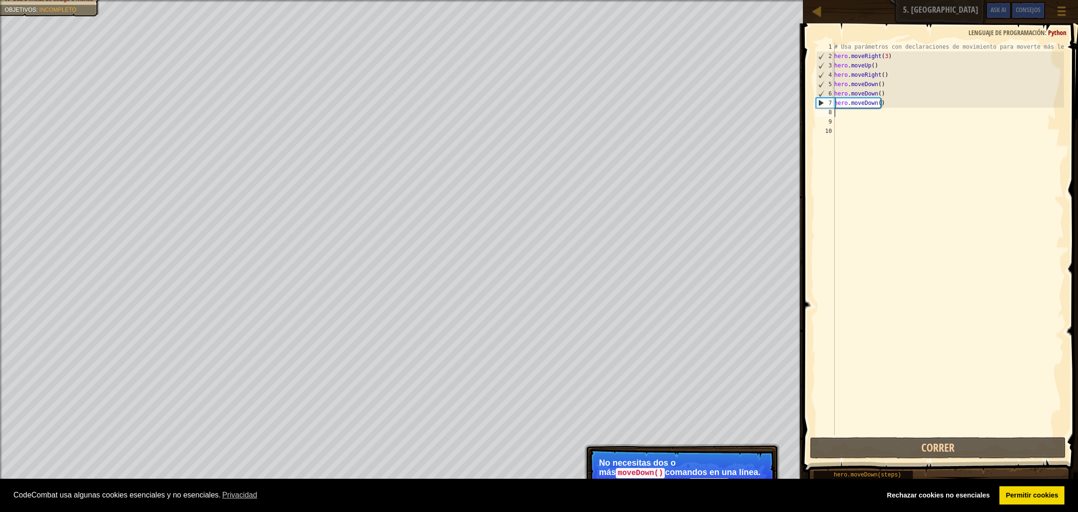
click at [711, 341] on p "No necesitas dos o más moveDown() comandos en una línea. Usa moveDown con argum…" at bounding box center [682, 476] width 166 height 37
click at [711, 116] on div "# Usa parámetros con declaraciones de movimiento para moverte más lejos. hero .…" at bounding box center [949, 248] width 232 height 412
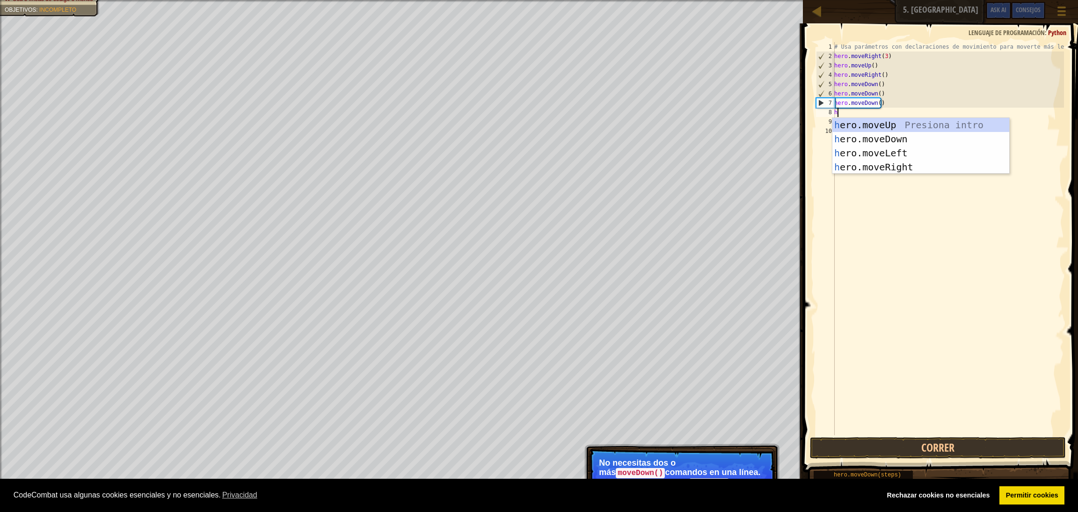
type textarea "he"
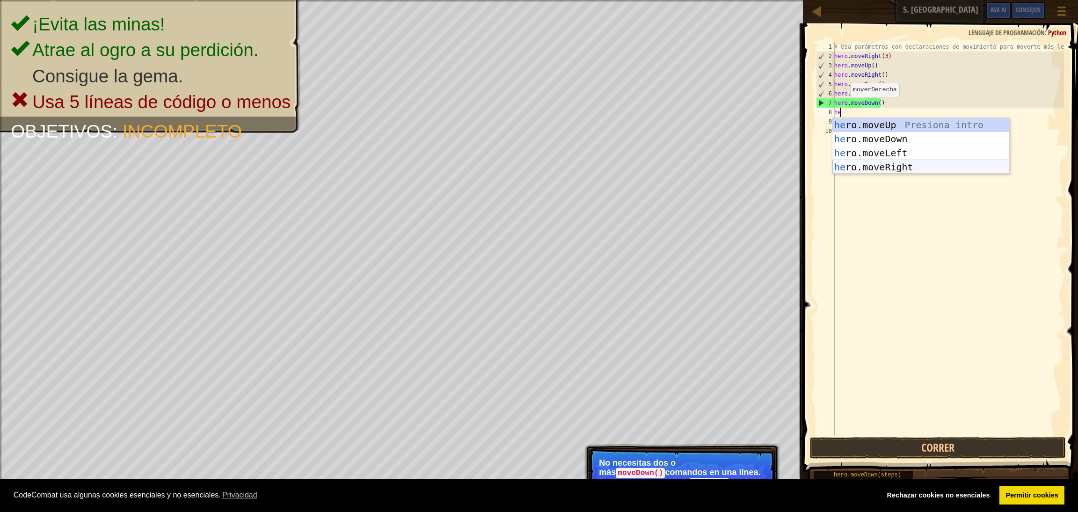
click at [711, 166] on div "he ro.moveUp Presiona intro he ro.moveDown Presiona intro he ro.moveLeft Presio…" at bounding box center [921, 160] width 177 height 84
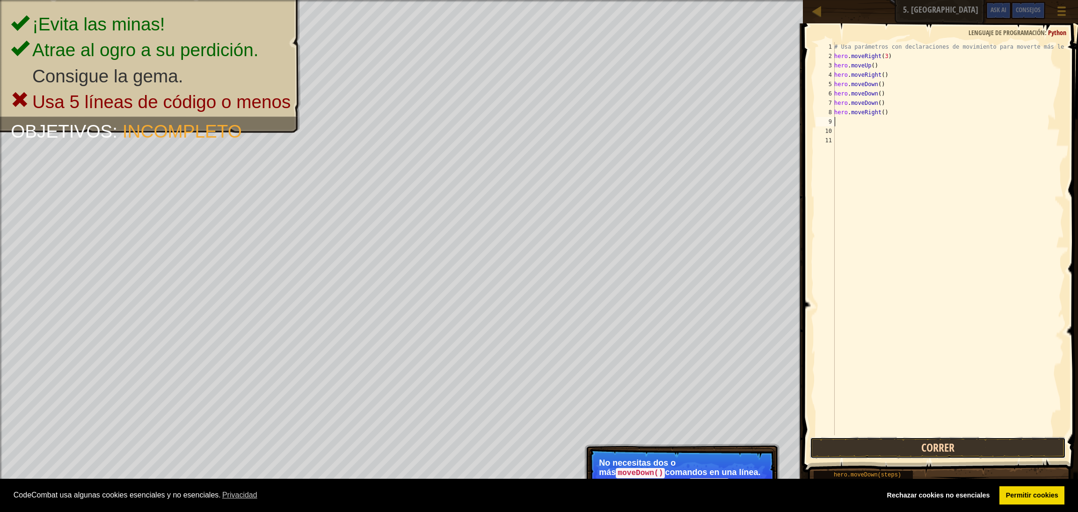
click at [711, 341] on button "Correr" at bounding box center [938, 448] width 256 height 22
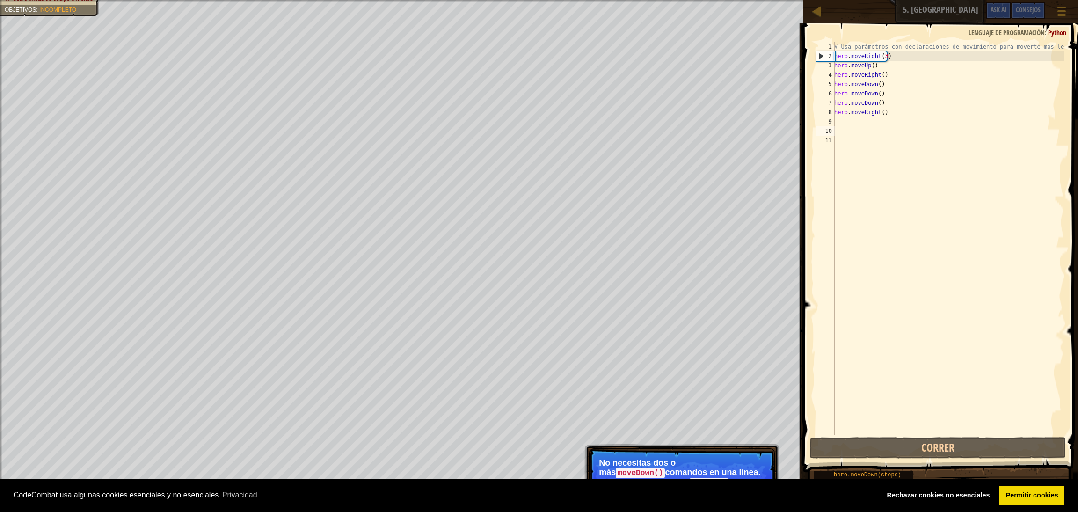
click at [711, 131] on div "# Usa parámetros con declaraciones de movimiento para moverte más lejos. hero .…" at bounding box center [949, 248] width 232 height 412
click at [711, 120] on div "# Usa parámetros con declaraciones de movimiento para moverte más lejos. hero .…" at bounding box center [949, 248] width 232 height 412
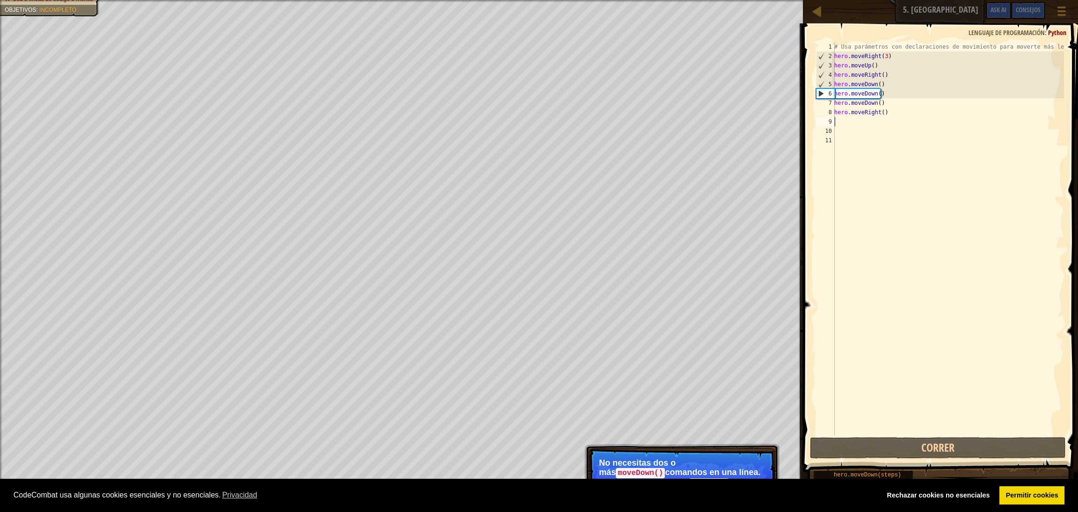
type textarea "he"
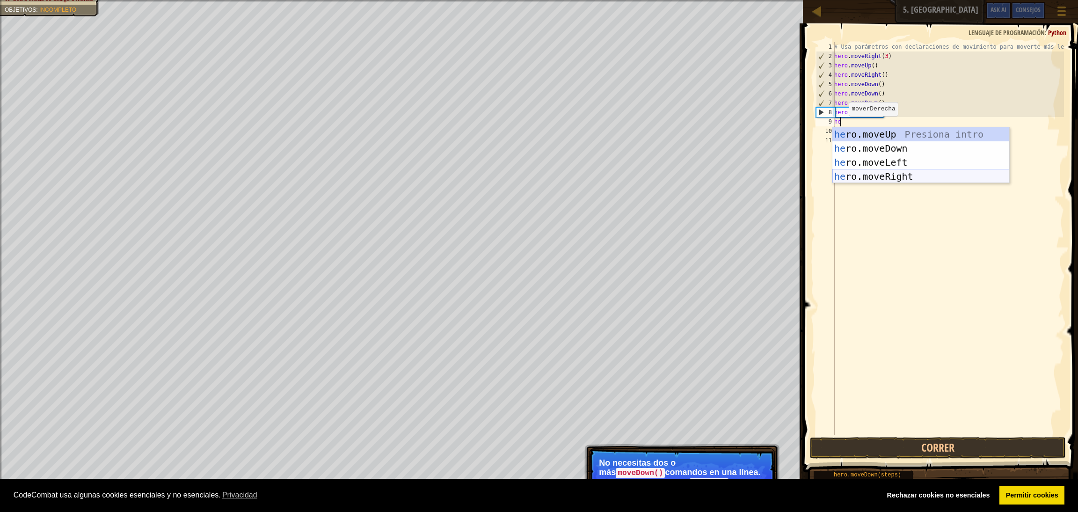
click at [711, 176] on div "he ro.moveUp Presiona intro he ro.moveDown Presiona intro he ro.moveLeft Presio…" at bounding box center [921, 169] width 177 height 84
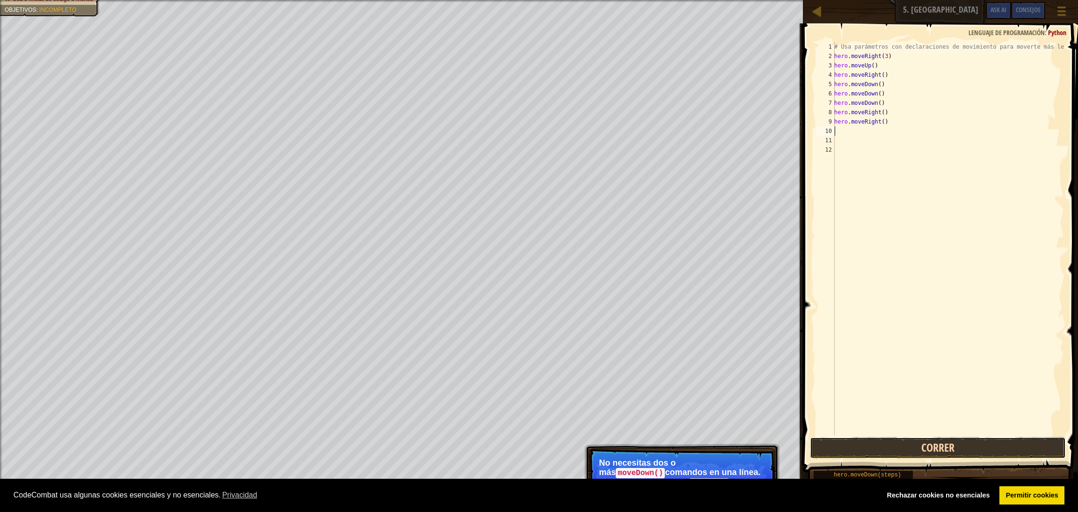
click at [711, 341] on button "Correr" at bounding box center [938, 448] width 256 height 22
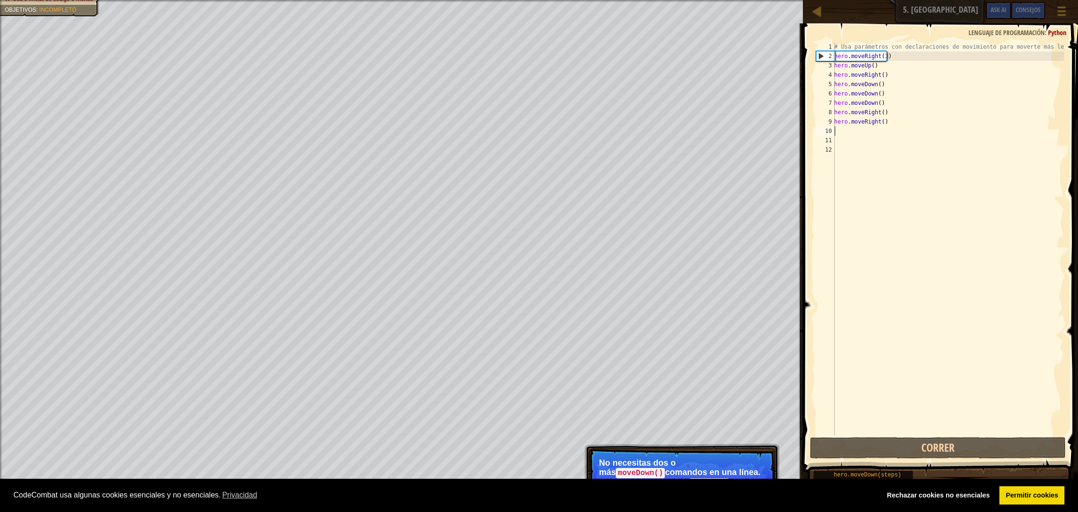
click at [711, 341] on p "No necesitas dos o más moveDown() comandos en una línea. Usa moveDown con argum…" at bounding box center [682, 476] width 166 height 37
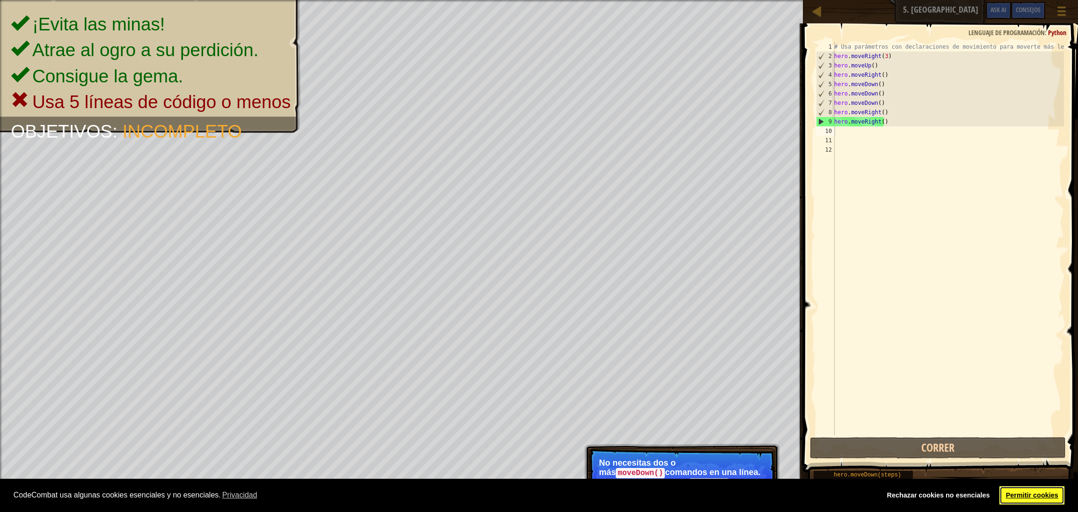
click at [711, 341] on link "Permitir cookies" at bounding box center [1032, 495] width 65 height 19
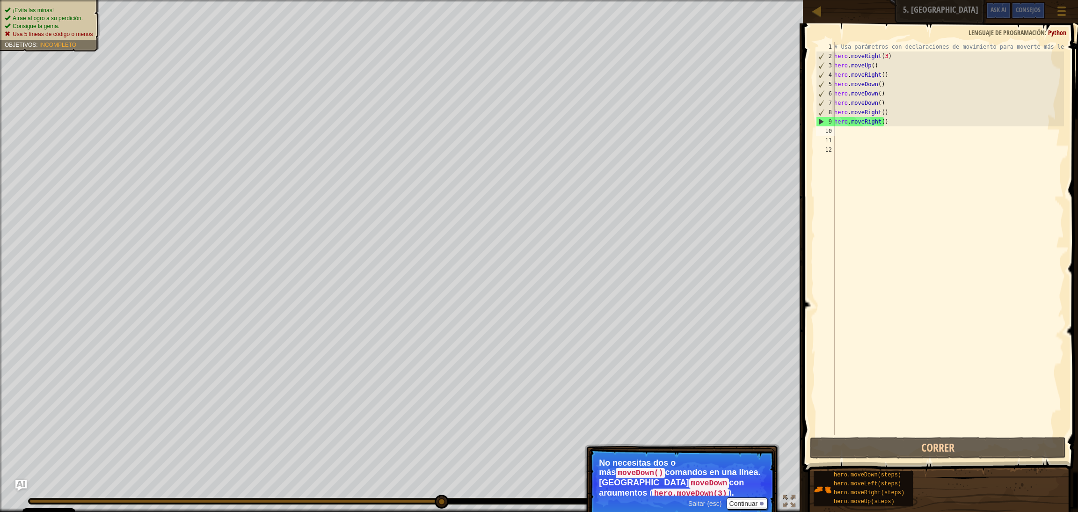
click at [75, 8] on ul "¡Evita las minas! [PERSON_NAME] al ogro a su perdición. Consigue la gema. Usa 5…" at bounding box center [50, 23] width 90 height 32
select select "es-ES"
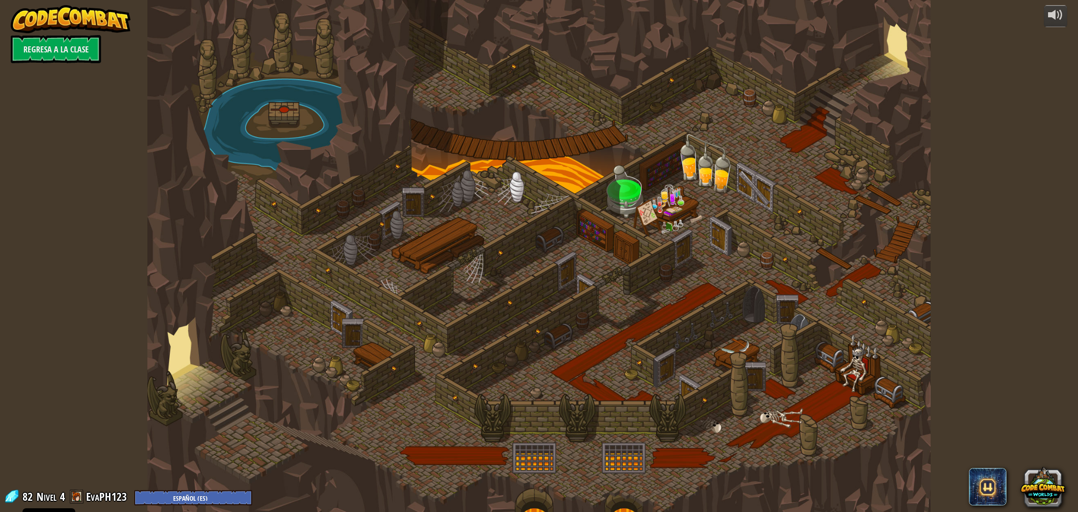
select select "es-ES"
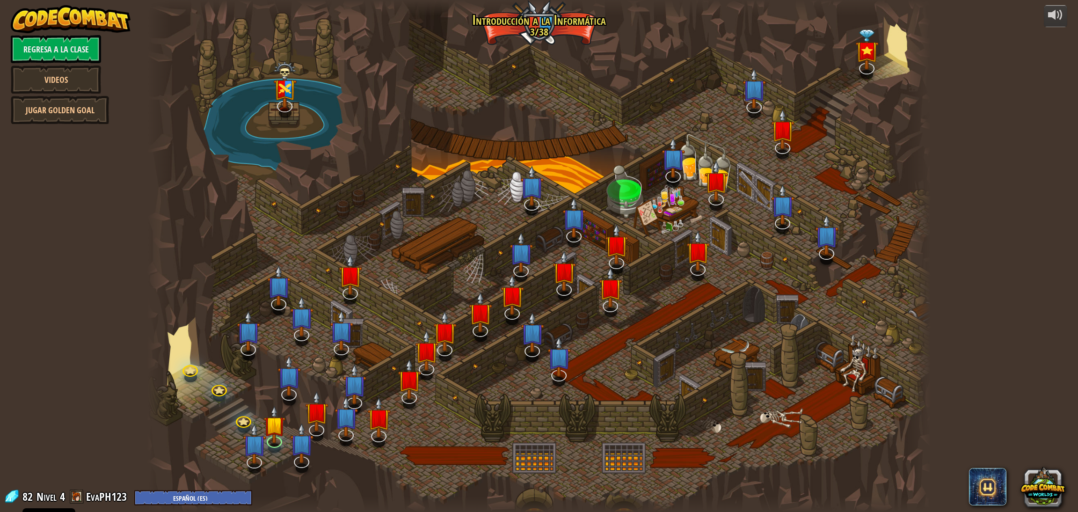
select select "es-ES"
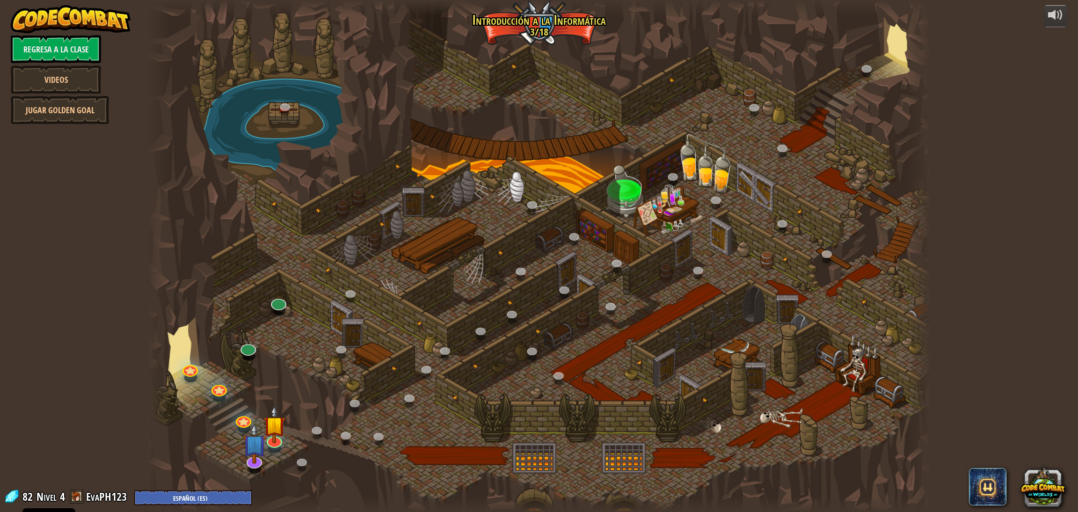
select select "es-ES"
click at [282, 341] on img at bounding box center [274, 416] width 22 height 50
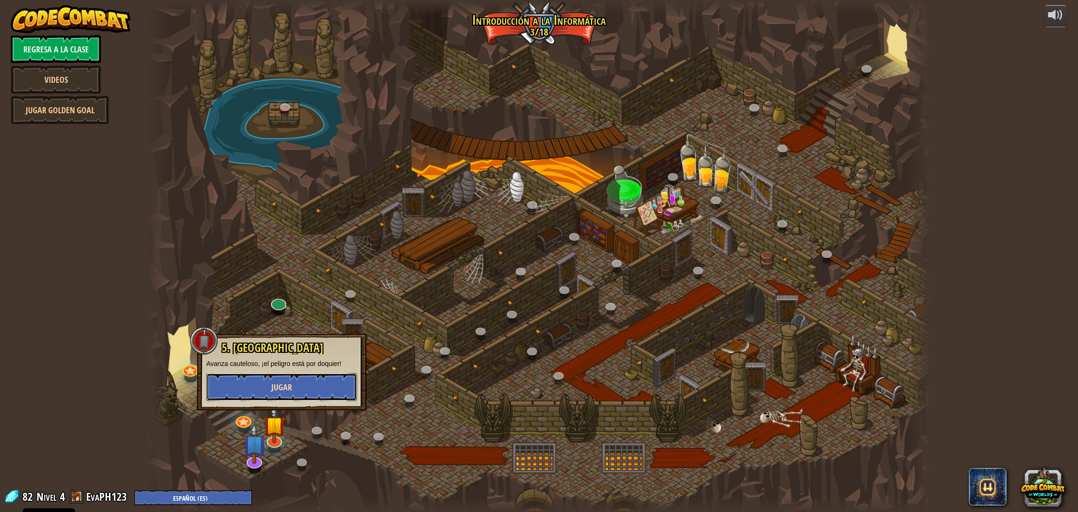
click at [333, 341] on button "Jugar" at bounding box center [281, 387] width 151 height 28
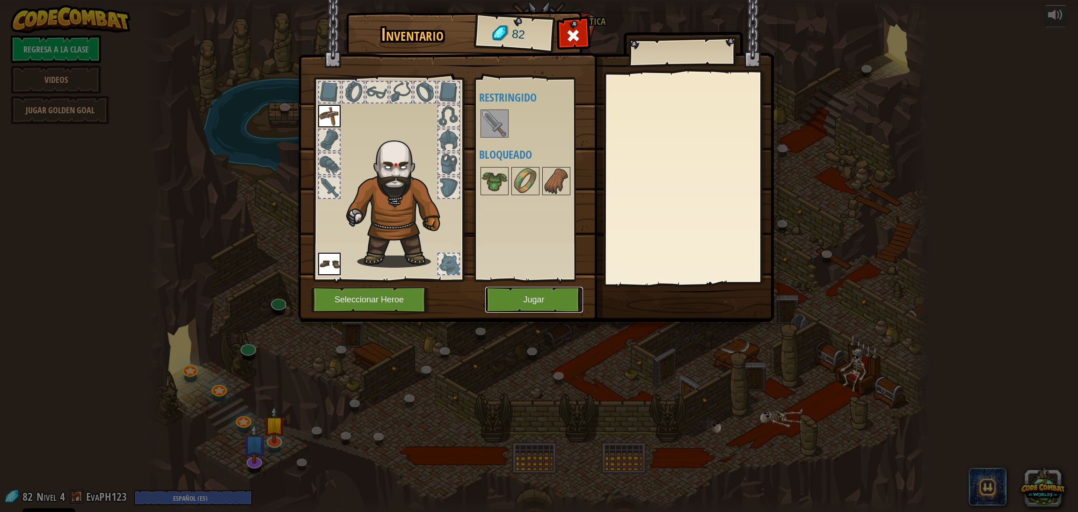
click at [549, 307] on button "Jugar" at bounding box center [534, 300] width 98 height 26
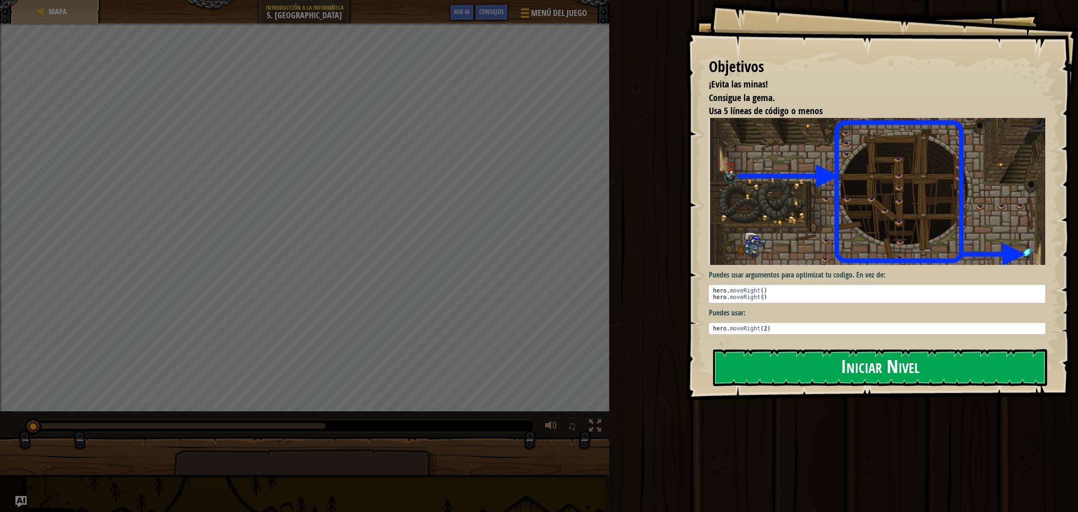
click at [711, 212] on img at bounding box center [881, 191] width 344 height 147
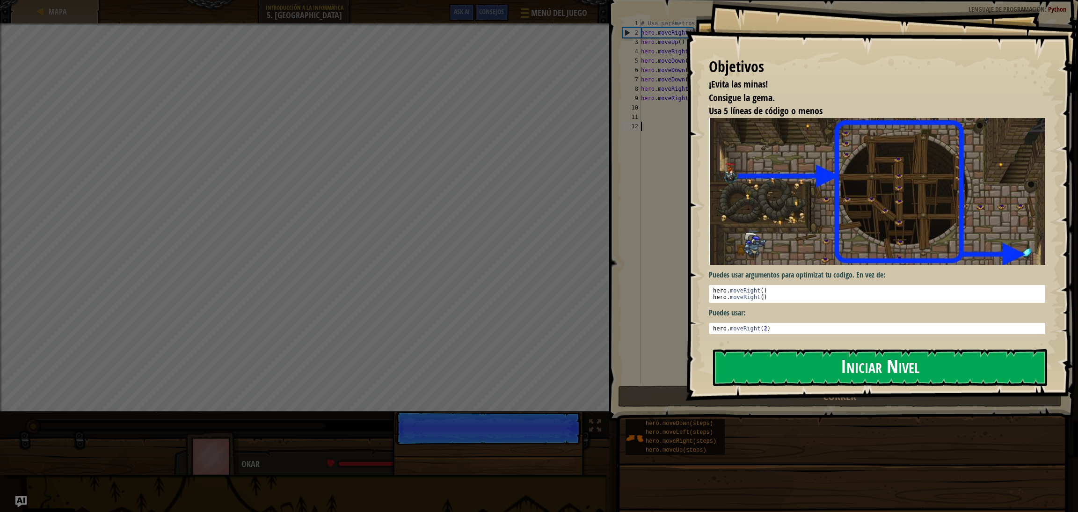
click at [711, 341] on button "Iniciar Nivel" at bounding box center [880, 367] width 334 height 37
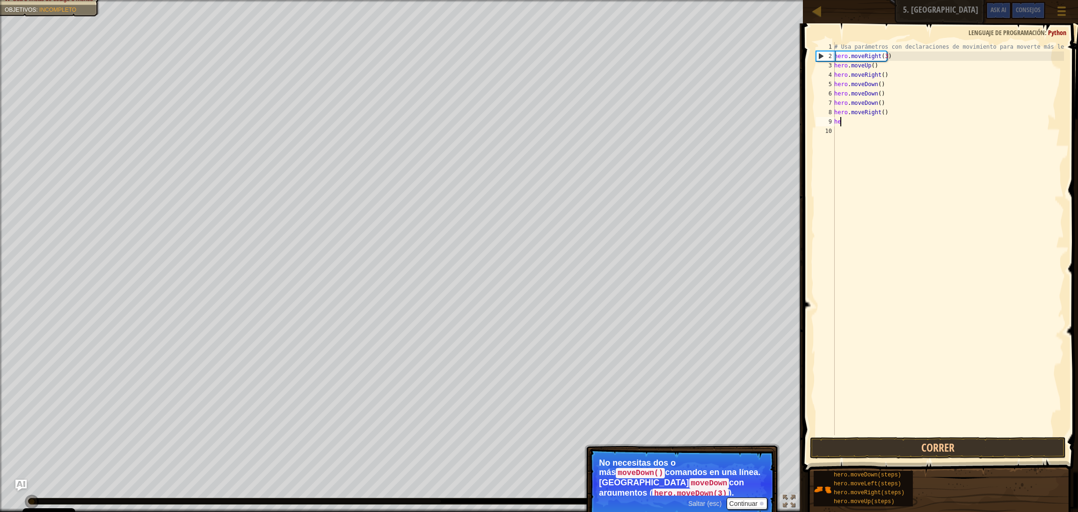
type textarea "h"
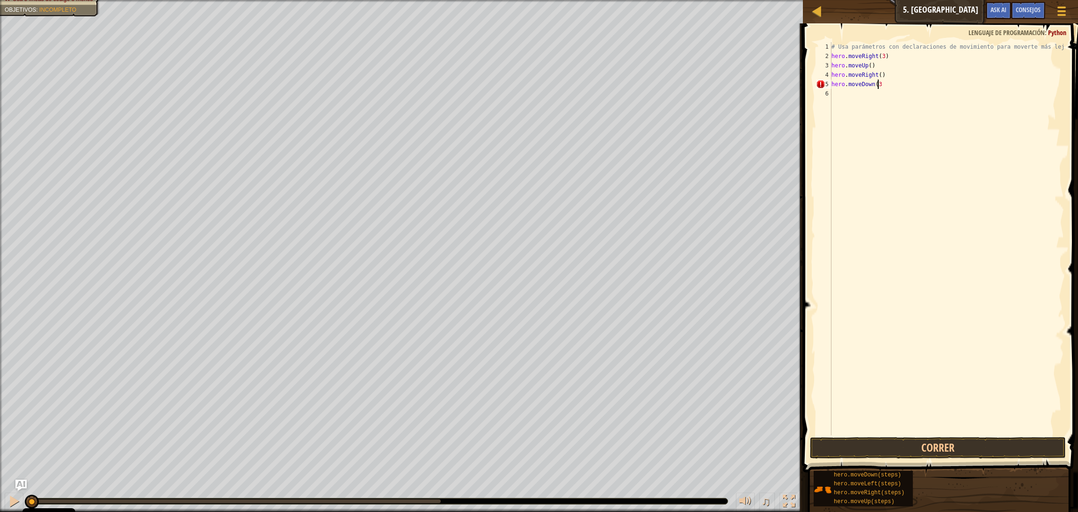
scroll to position [4, 3]
type textarea "hero.moveDown(3)"
click at [711, 341] on button "Correr" at bounding box center [938, 448] width 256 height 22
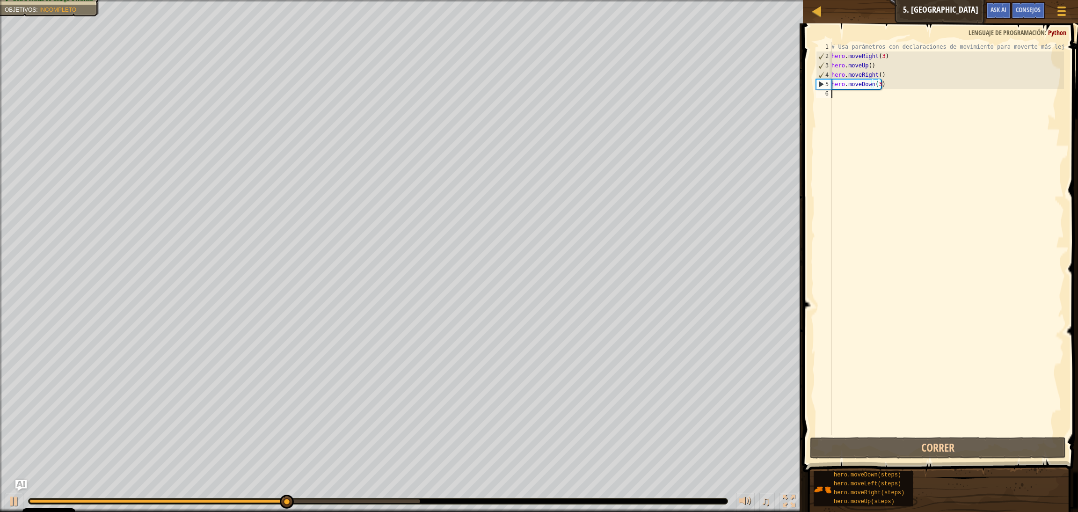
click at [711, 94] on div "# Usa parámetros con declaraciones de movimiento para moverte más lejos. hero .…" at bounding box center [947, 248] width 234 height 412
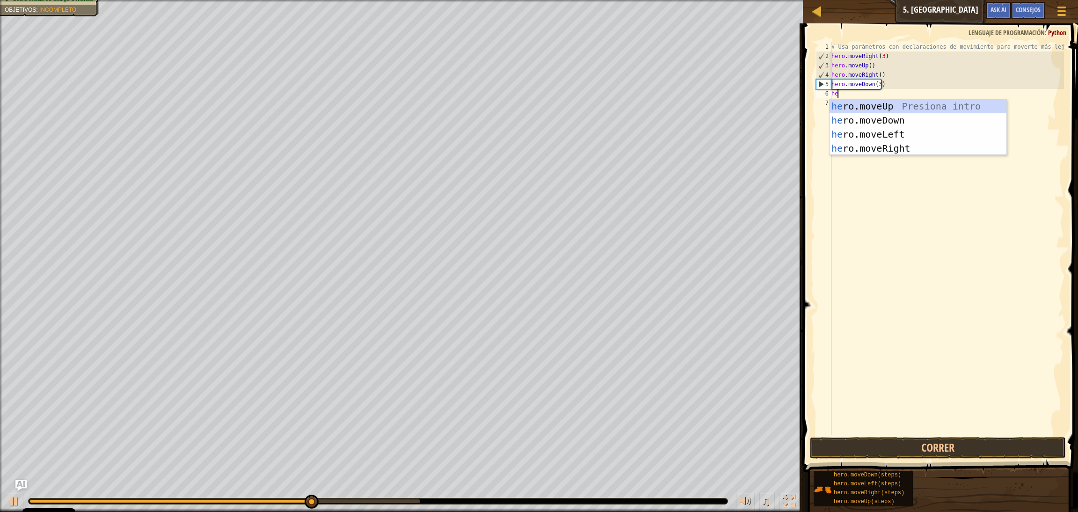
type textarea "her"
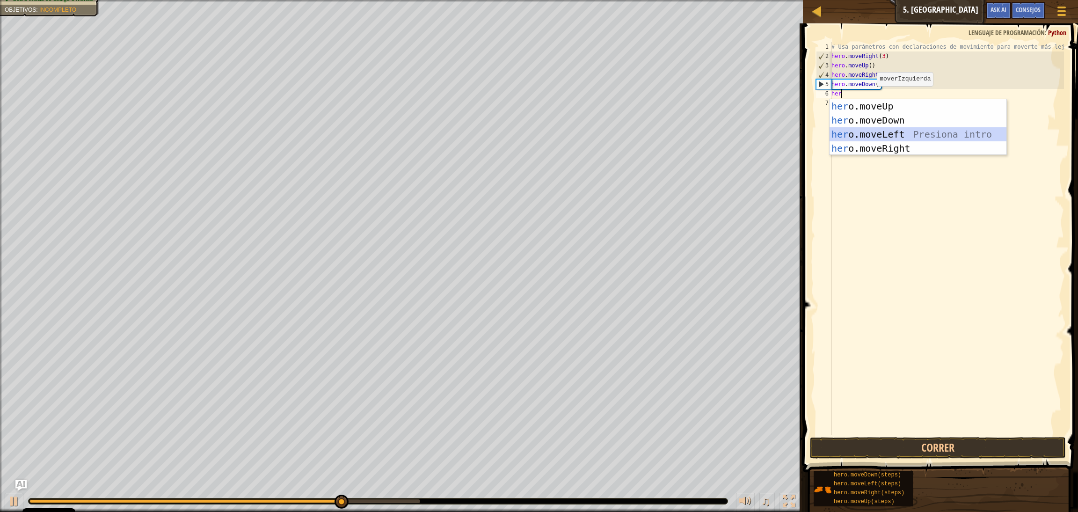
click at [711, 136] on div "her o.moveUp Presiona intro her o.moveDown Presiona intro her o.moveLeft Presio…" at bounding box center [918, 141] width 177 height 84
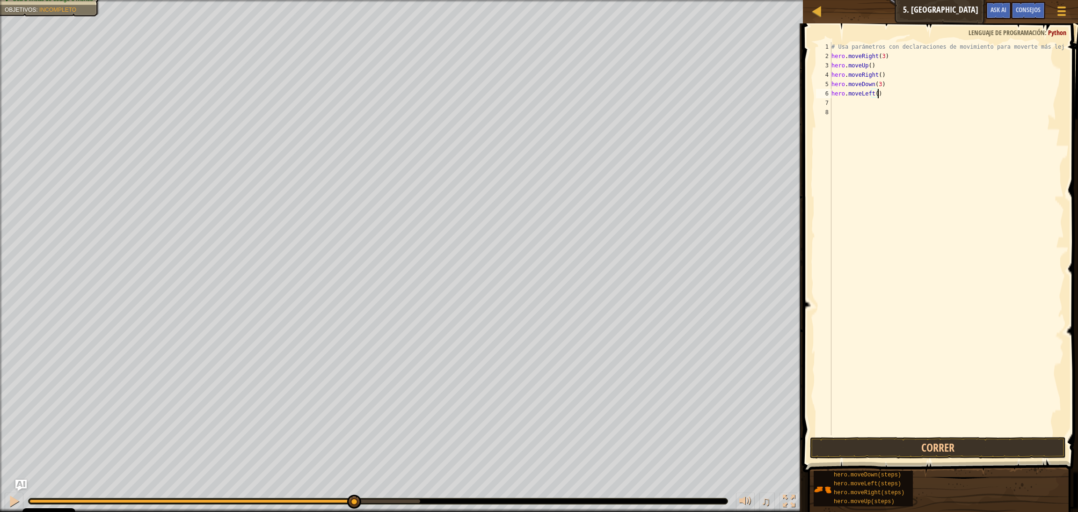
click at [711, 96] on div "# Usa parámetros con declaraciones de movimiento para moverte más lejos. hero .…" at bounding box center [947, 248] width 234 height 412
type textarea "hero.moveLeft(2)"
click at [711, 341] on button "Correr" at bounding box center [938, 448] width 256 height 22
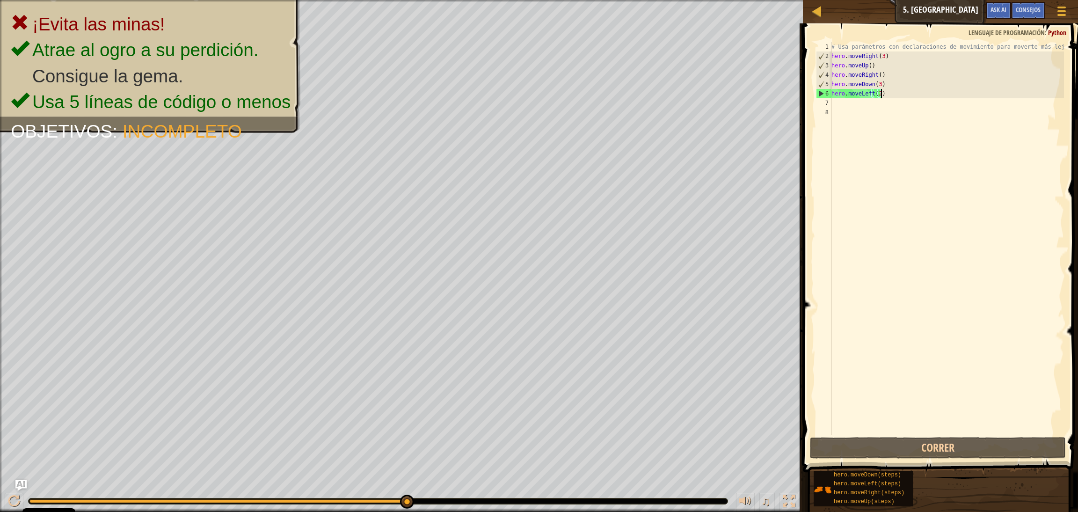
click at [711, 100] on div "# Usa parámetros con declaraciones de movimiento para moverte más lejos. hero .…" at bounding box center [947, 248] width 234 height 412
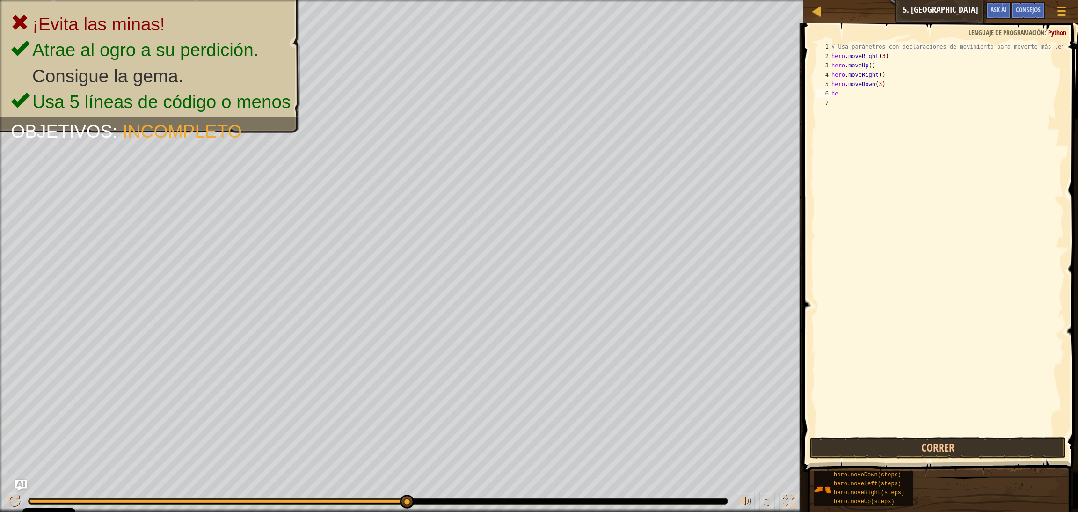
type textarea "h"
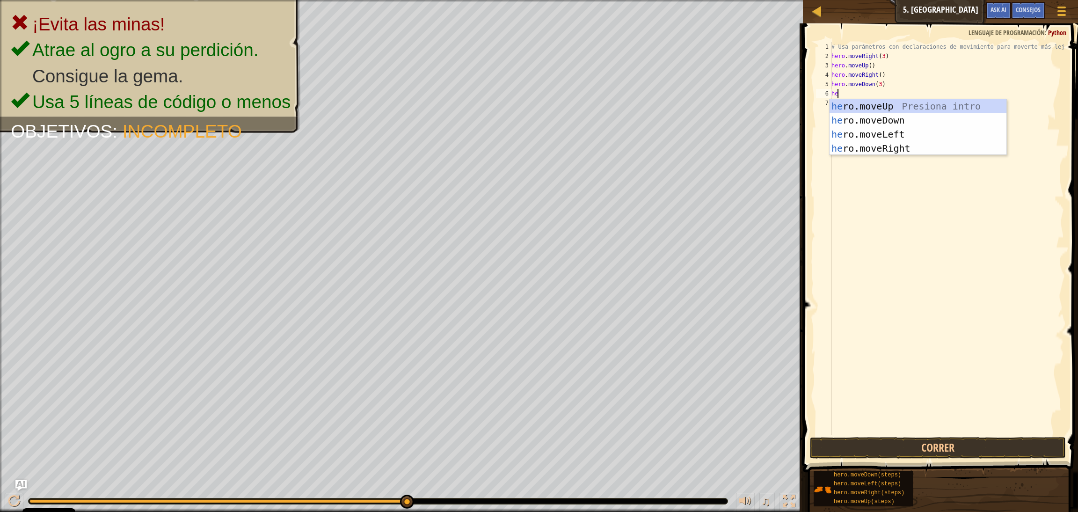
type textarea "hero"
click at [711, 148] on div "hero .moveUp Presiona intro hero .moveDown Presiona intro hero .moveLeft Presio…" at bounding box center [918, 141] width 177 height 84
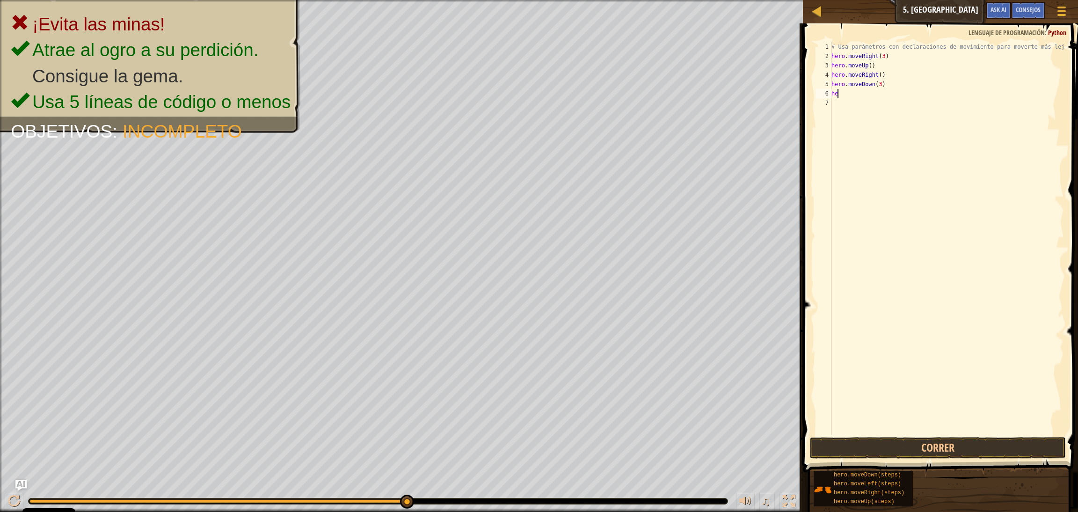
type textarea "h"
click at [711, 341] on button "Correr" at bounding box center [938, 448] width 256 height 22
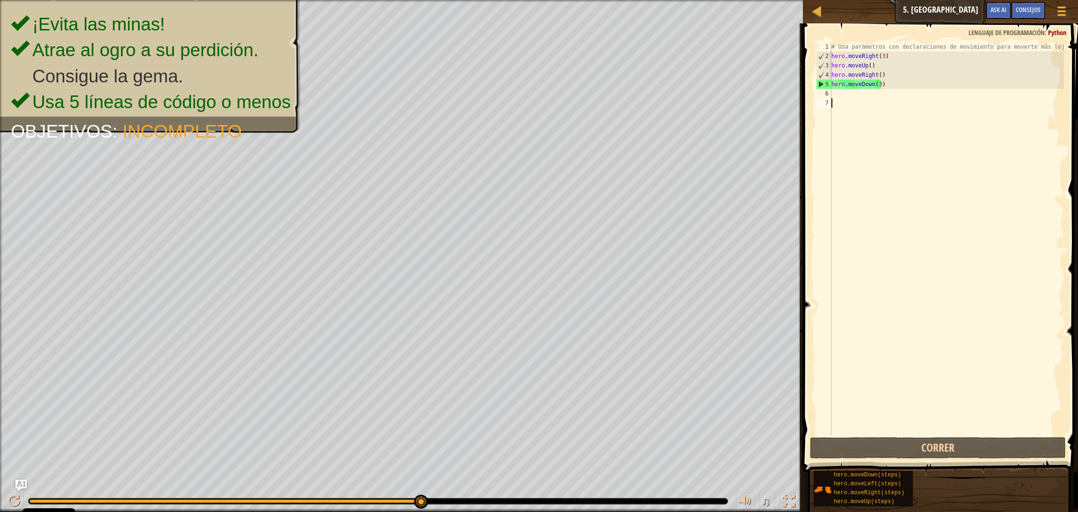
click at [711, 100] on div "# Usa parámetros con declaraciones de movimiento para moverte más lejos. hero .…" at bounding box center [947, 248] width 234 height 412
click at [711, 95] on div "# Usa parámetros con declaraciones de movimiento para moverte más lejos. hero .…" at bounding box center [947, 248] width 234 height 412
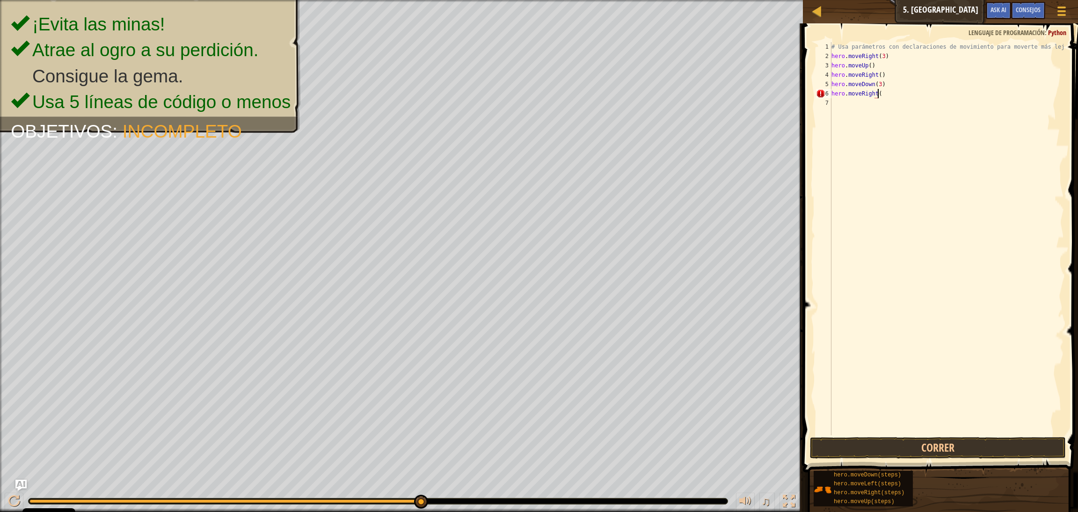
scroll to position [4, 3]
type textarea "hero.moveRight(2)"
click at [711, 341] on button "Correr" at bounding box center [938, 448] width 256 height 22
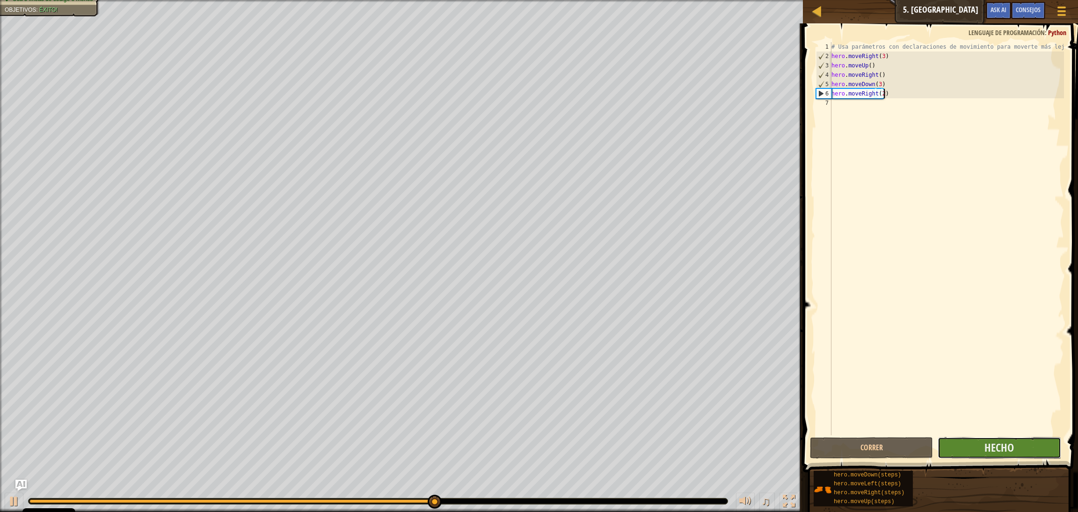
click at [711, 341] on button "Hecho" at bounding box center [999, 448] width 123 height 22
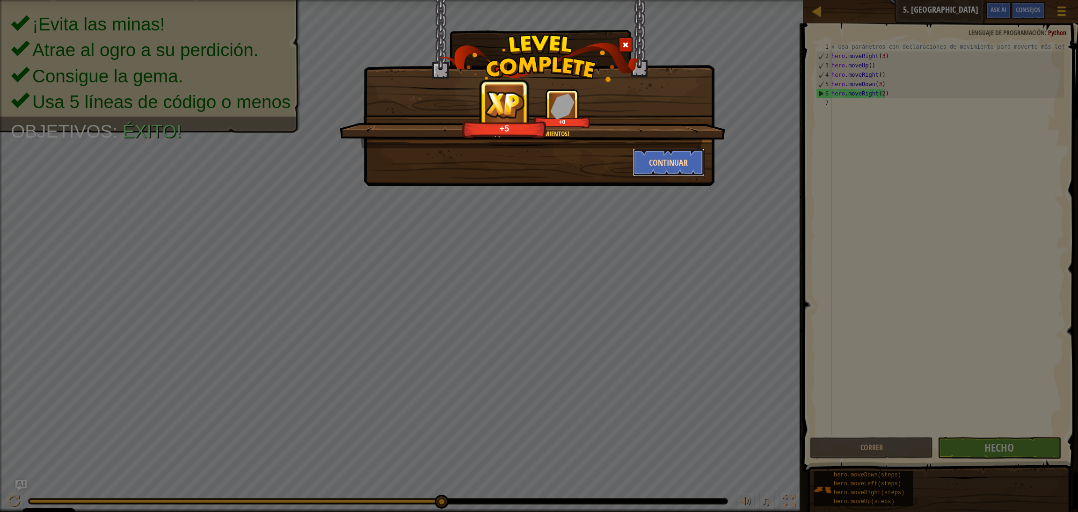
click at [660, 159] on button "Continuar" at bounding box center [669, 162] width 73 height 28
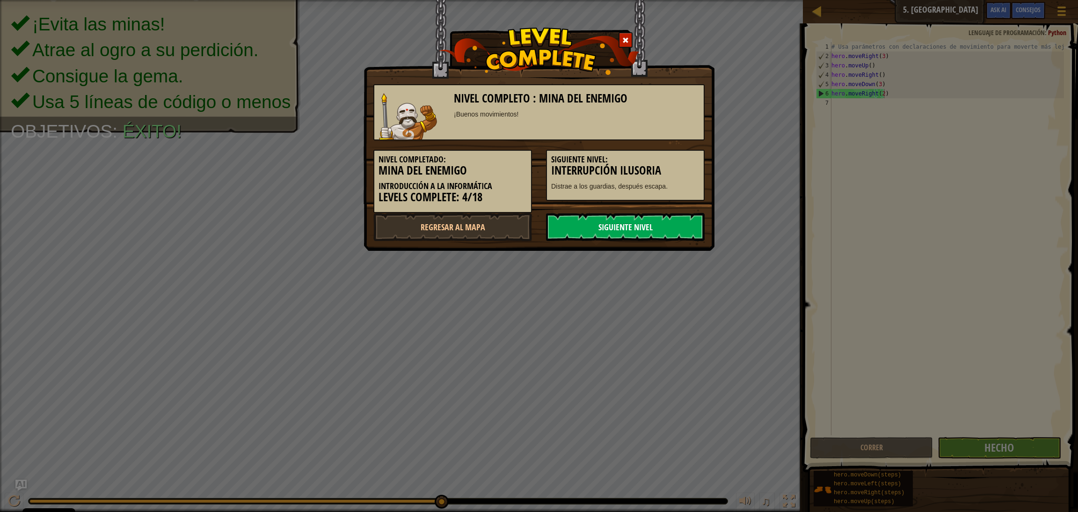
click at [642, 224] on link "Siguiente nivel" at bounding box center [625, 227] width 159 height 28
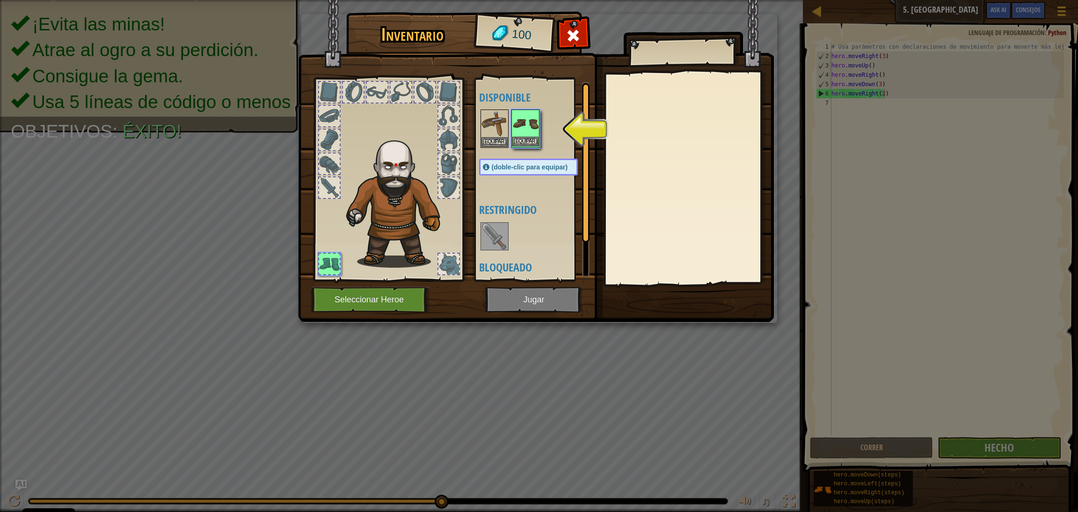
click at [524, 124] on img at bounding box center [525, 123] width 26 height 26
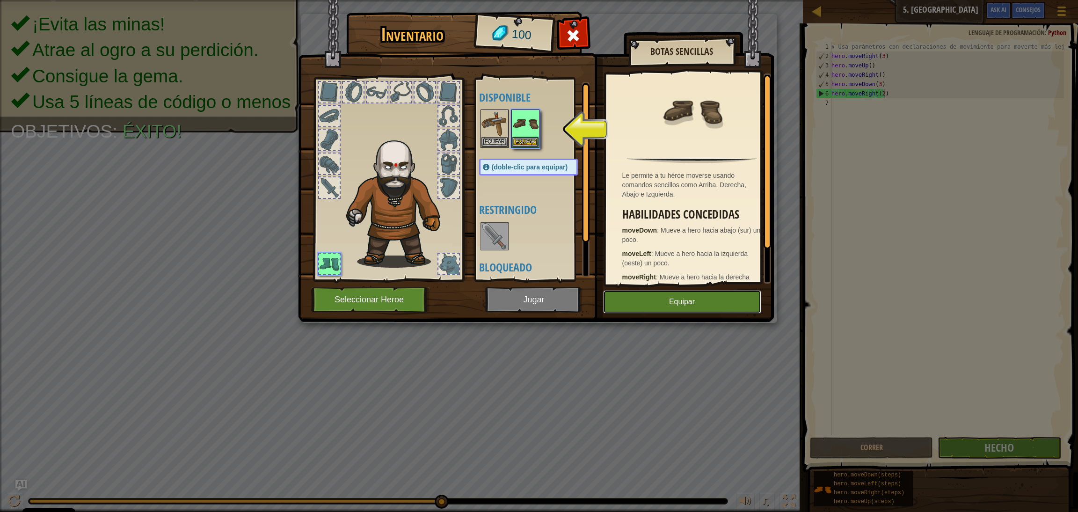
click at [673, 304] on button "Equipar" at bounding box center [682, 301] width 158 height 23
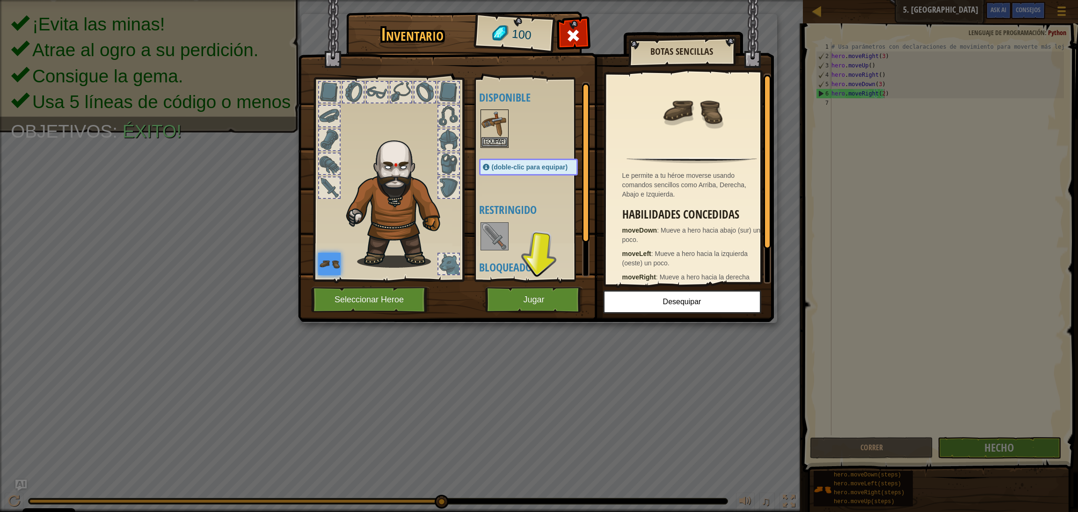
click at [492, 243] on img at bounding box center [495, 236] width 26 height 26
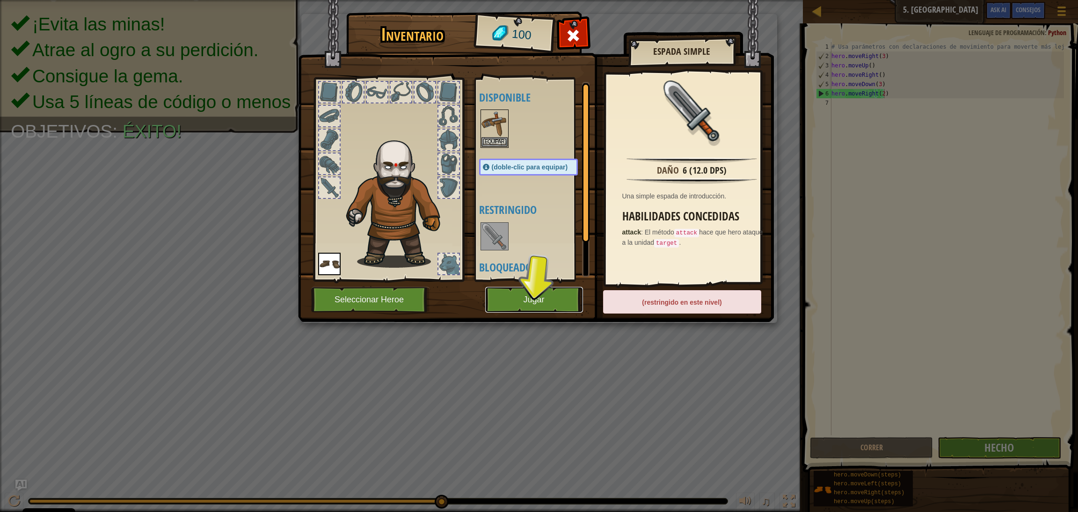
click at [561, 295] on button "Jugar" at bounding box center [534, 300] width 98 height 26
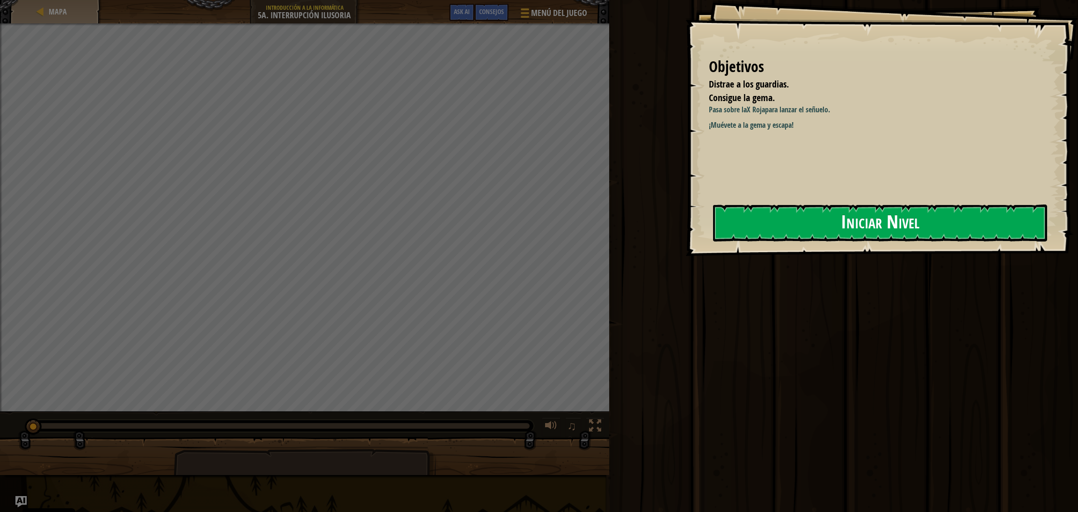
click at [711, 219] on button "Iniciar Nivel" at bounding box center [880, 223] width 334 height 37
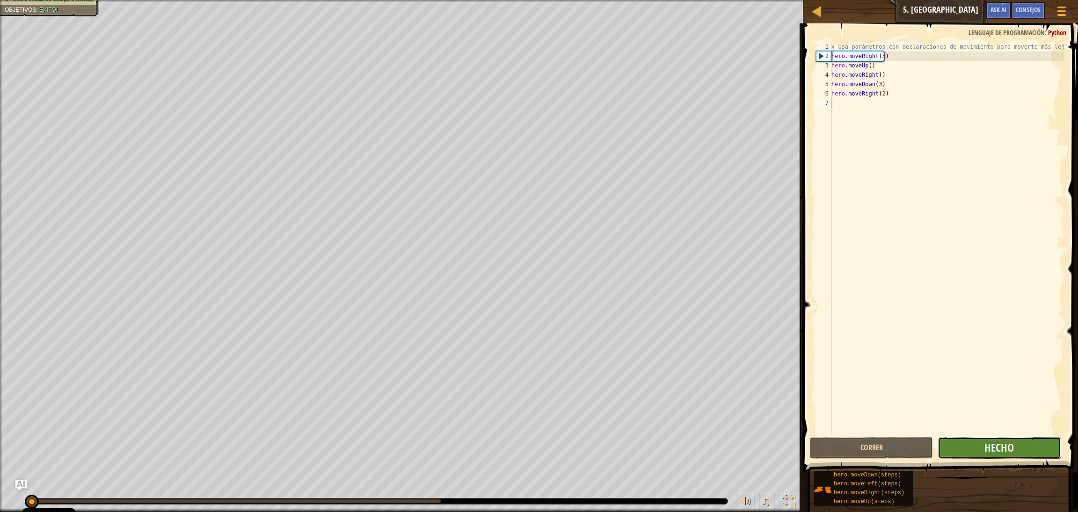
click at [711, 341] on button "Hecho" at bounding box center [999, 448] width 123 height 22
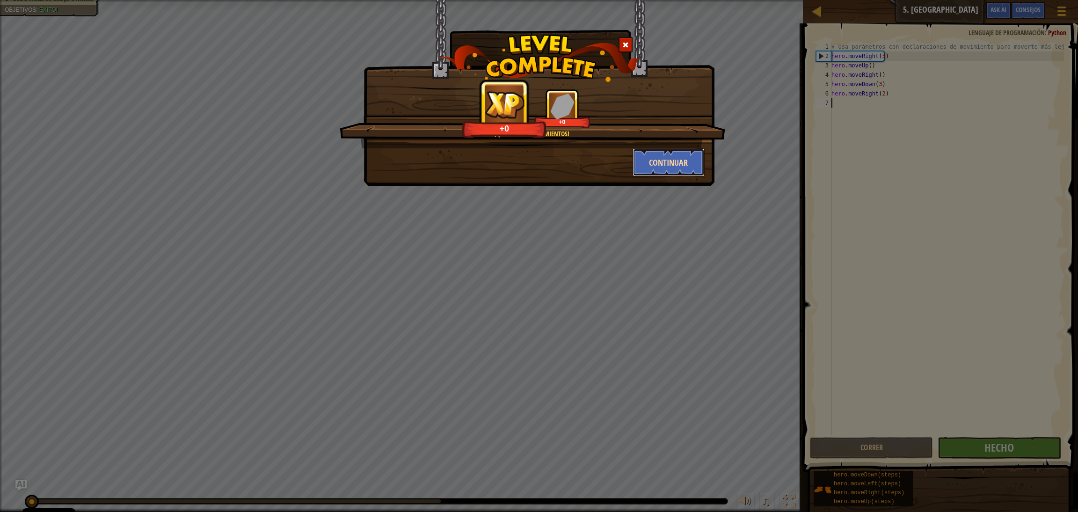
click at [680, 161] on button "Continuar" at bounding box center [669, 162] width 73 height 28
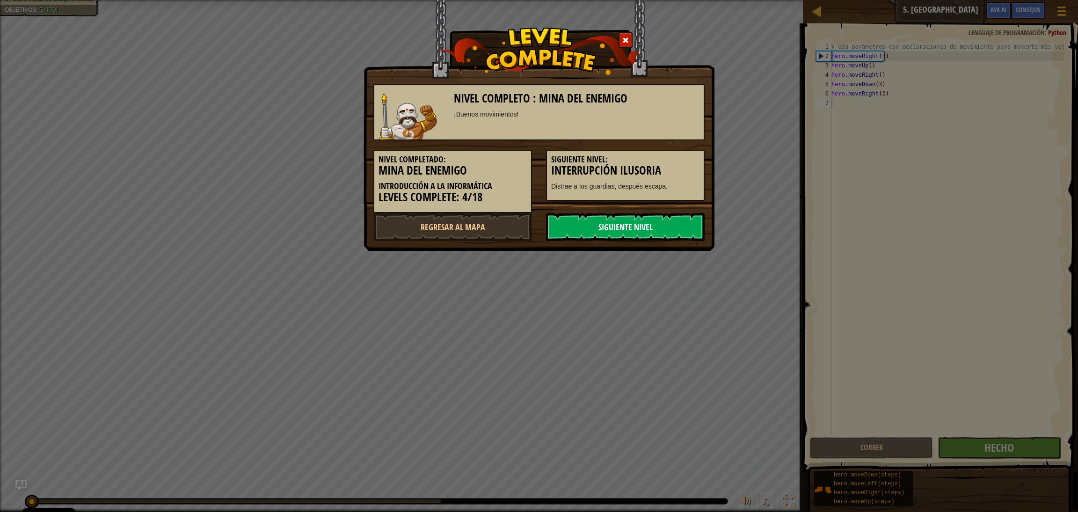
click at [650, 228] on link "Siguiente nivel" at bounding box center [625, 227] width 159 height 28
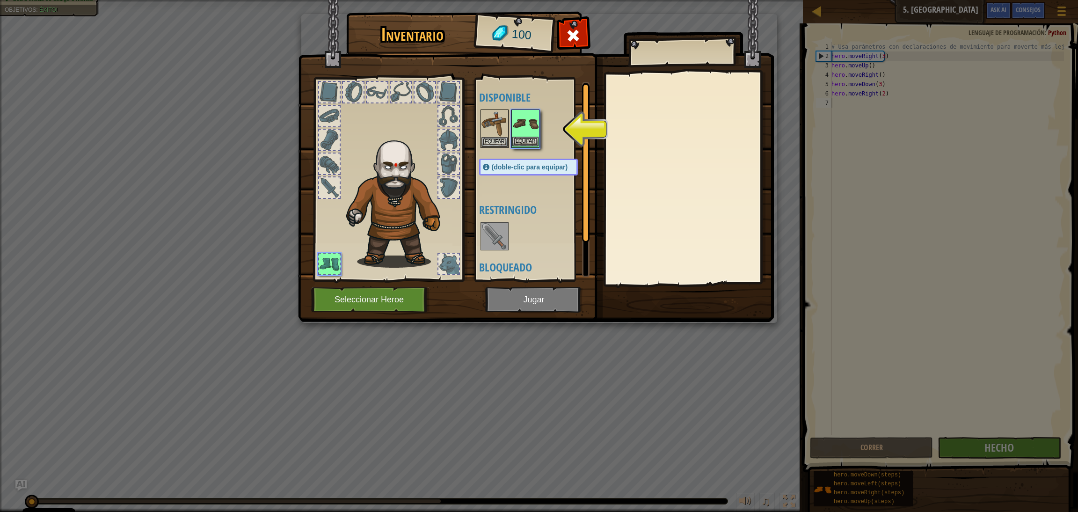
click at [533, 129] on img at bounding box center [525, 123] width 26 height 26
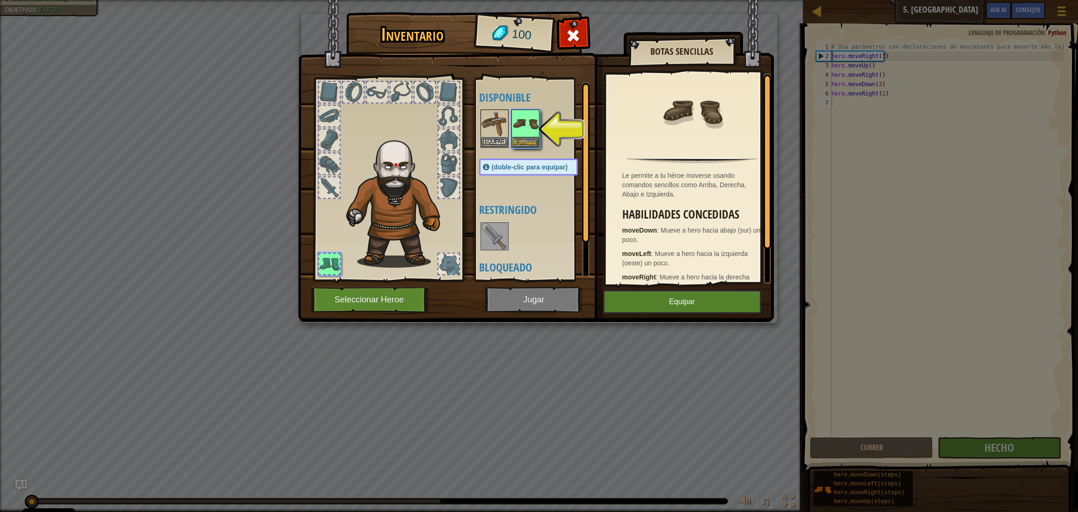
click at [500, 243] on img at bounding box center [495, 236] width 26 height 26
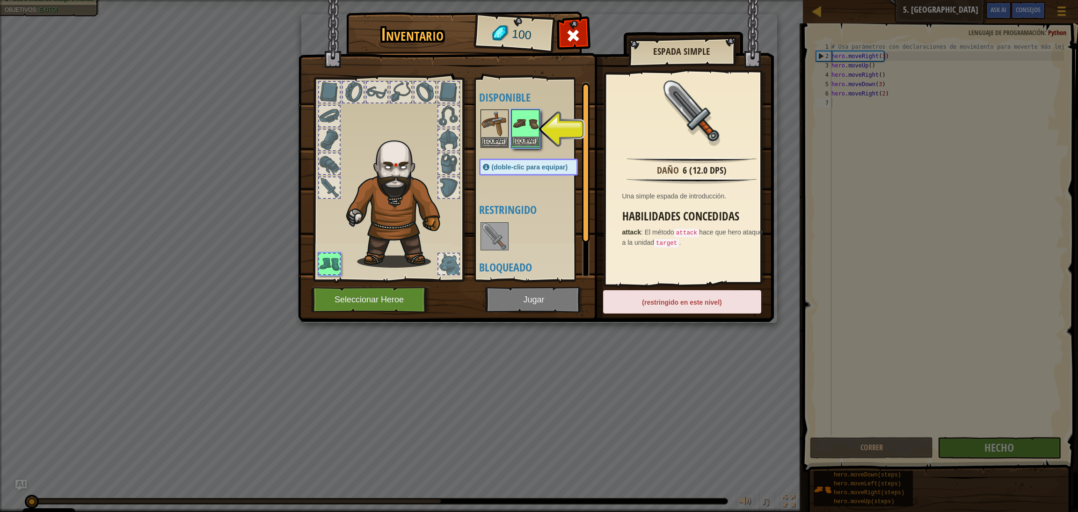
click at [517, 119] on img at bounding box center [525, 123] width 26 height 26
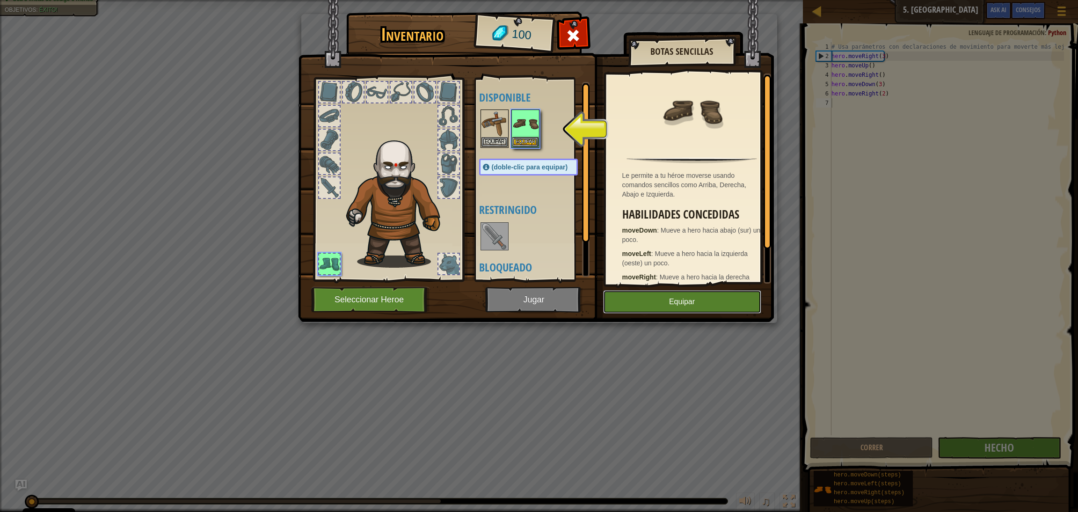
click at [648, 296] on button "Equipar" at bounding box center [682, 301] width 158 height 23
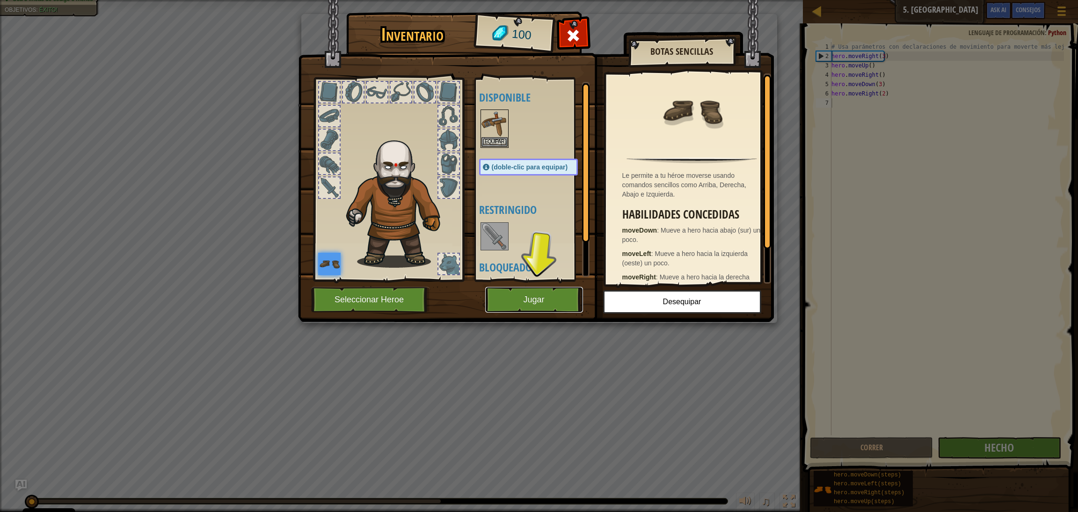
click at [549, 306] on button "Jugar" at bounding box center [534, 300] width 98 height 26
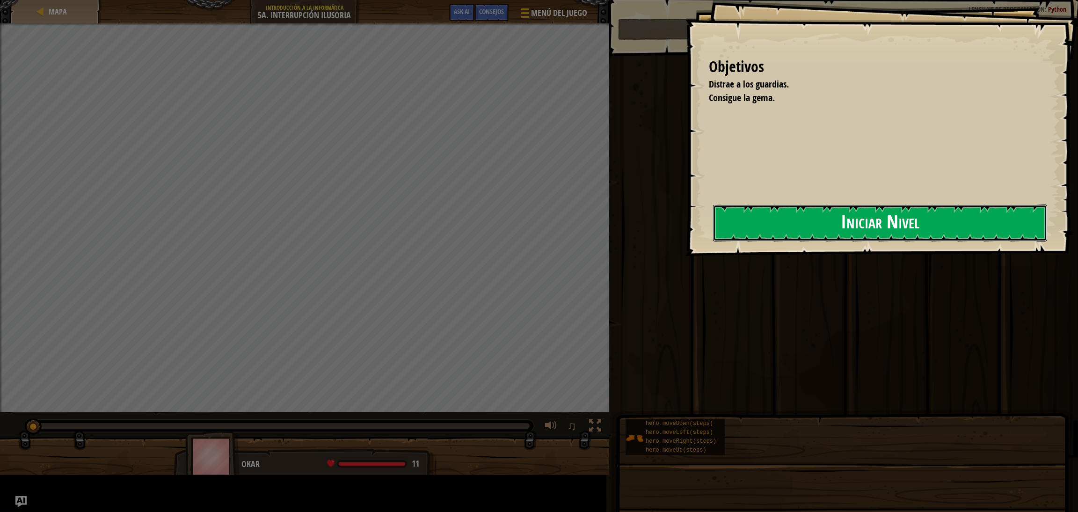
click at [711, 206] on button "Iniciar Nivel" at bounding box center [880, 223] width 334 height 37
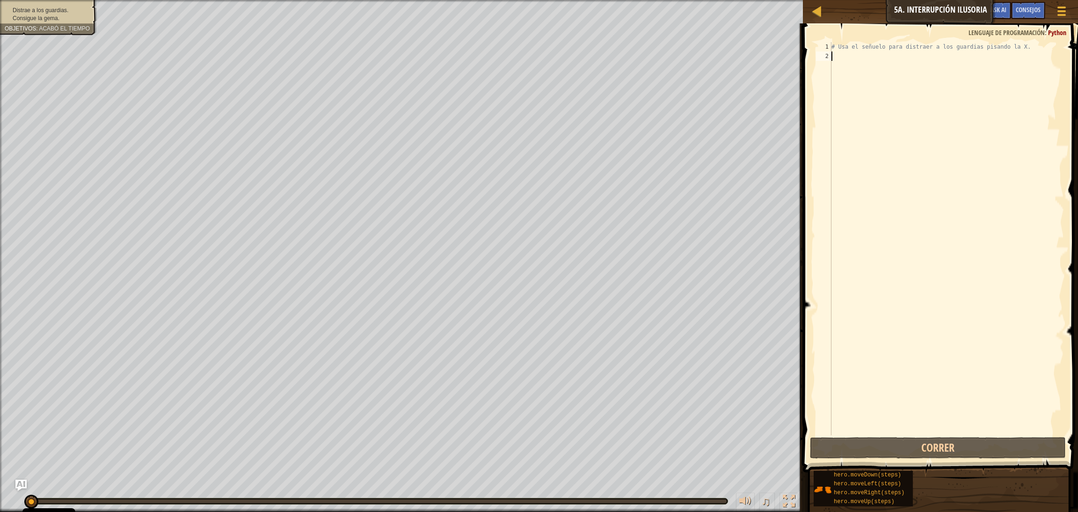
click at [711, 60] on div "# Usa el señuelo para distraer a los guardias pisando la X." at bounding box center [947, 248] width 234 height 412
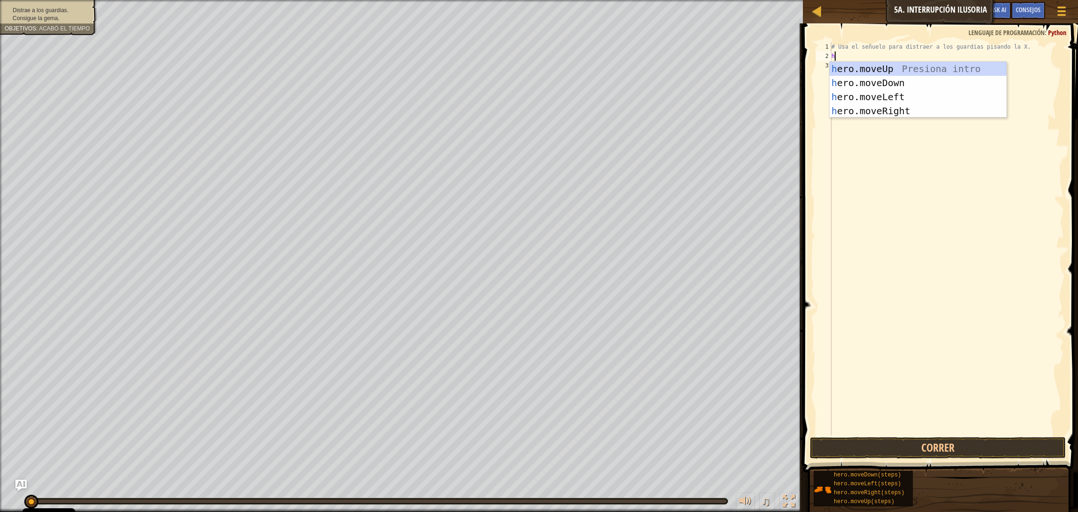
type textarea "he"
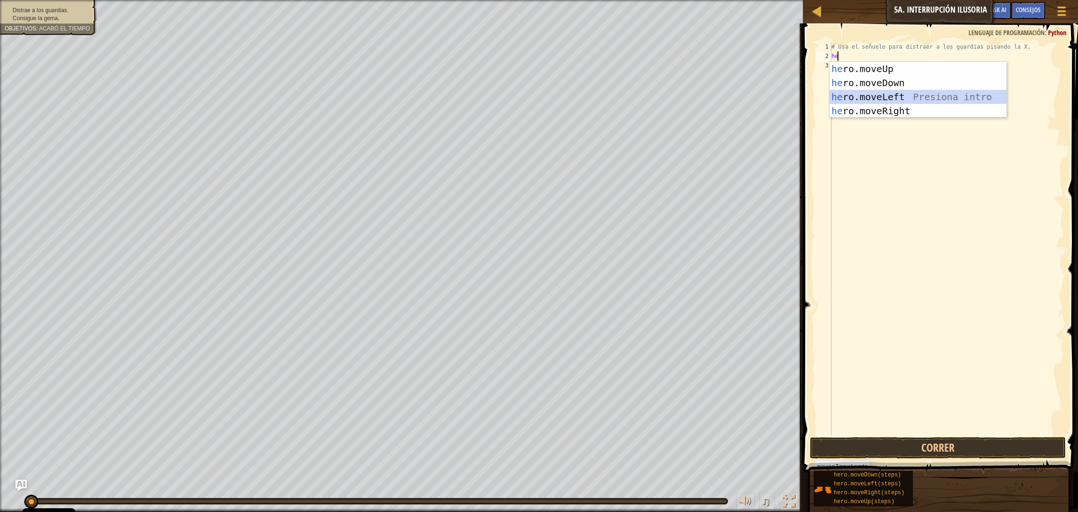
click at [711, 95] on div "he ro.moveUp Presiona intro he ro.moveDown Presiona intro he ro.moveLeft Presio…" at bounding box center [918, 104] width 177 height 84
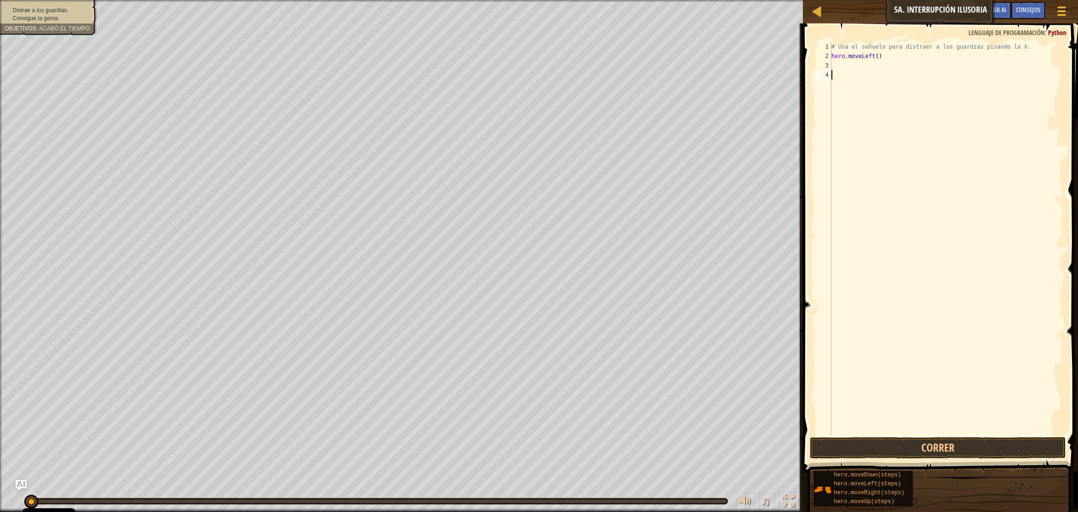
click at [711, 72] on div "# Usa el señuelo para distraer a los guardias pisando la X. hero . moveLeft ( )" at bounding box center [947, 248] width 234 height 412
click at [711, 59] on div "# Usa el señuelo para distraer a los guardias pisando la X. hero . moveLeft ( )" at bounding box center [947, 248] width 234 height 412
type textarea "hero.moveLeft()"
click at [711, 64] on div "# Usa el señuelo para distraer a los guardias pisando la X. hero . moveLeft ( )" at bounding box center [947, 248] width 234 height 412
type textarea "hw"
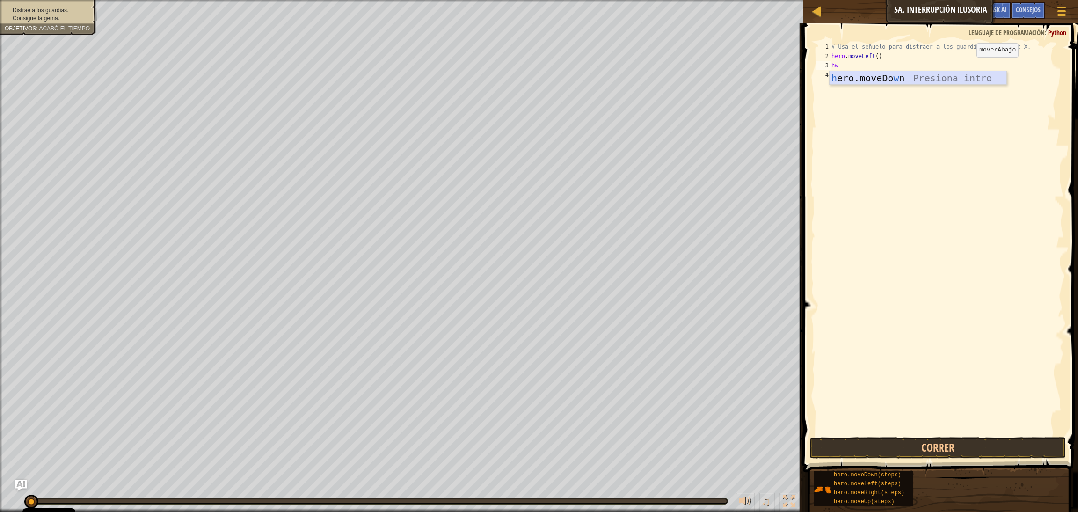
click at [711, 82] on div "h ero.moveDo w n Presiona intro" at bounding box center [918, 92] width 177 height 42
click at [711, 341] on button "Correr" at bounding box center [938, 448] width 256 height 22
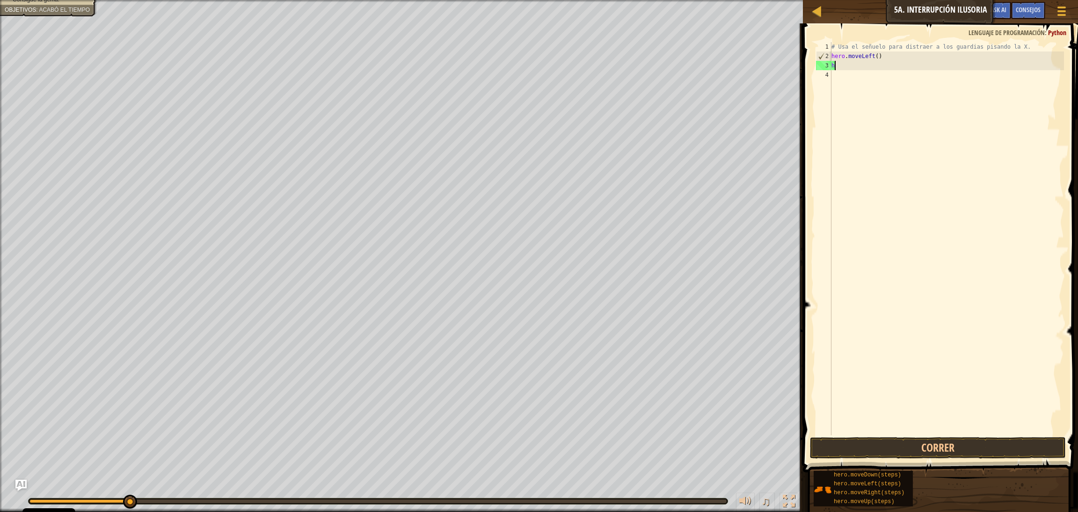
type textarea "h"
click at [711, 53] on div "# Usa el señuelo para distraer a los guardias pisando la X. hero . moveLeft ( )" at bounding box center [947, 248] width 234 height 412
type textarea "hero.moveLright"
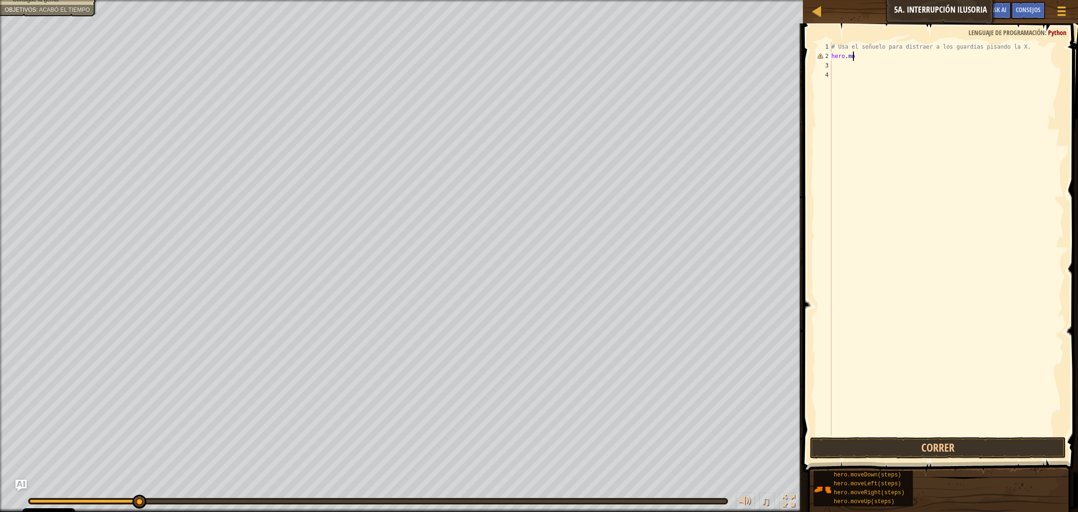
type textarea "h"
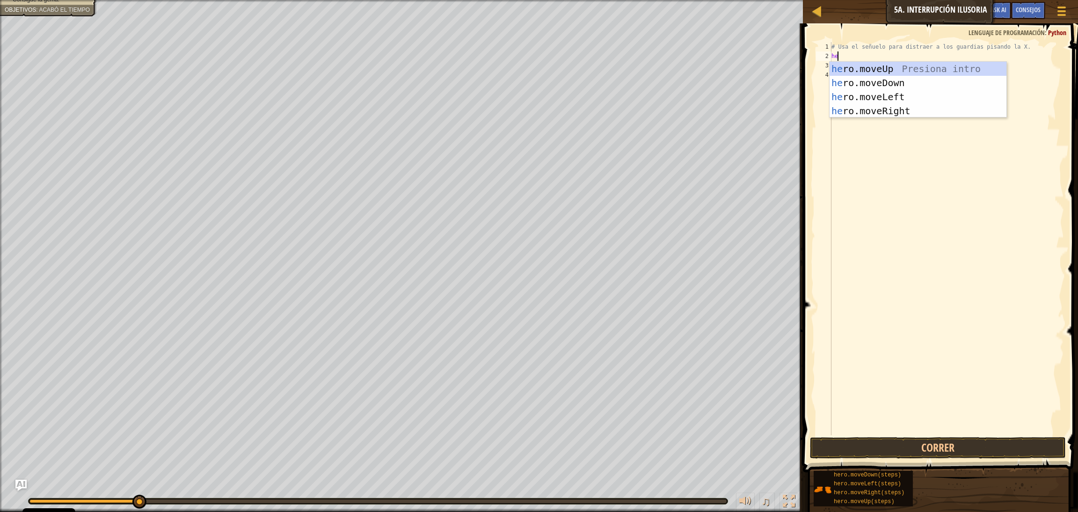
type textarea "hero"
click at [711, 110] on div "hero .moveUp Presiona intro hero .moveDown Presiona intro hero .moveLeft Presio…" at bounding box center [918, 104] width 177 height 84
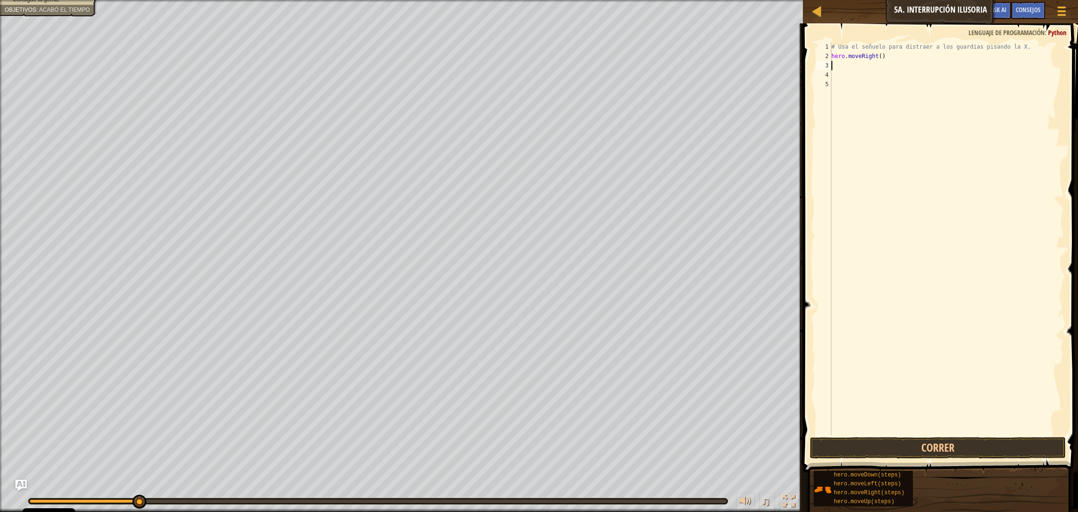
click at [711, 73] on div "# Usa el señuelo para distraer a los guardias pisando la X. hero . moveRight ( )" at bounding box center [947, 248] width 234 height 412
click at [711, 66] on div "# Usa el señuelo para distraer a los guardias pisando la X. hero . moveRight ( )" at bounding box center [947, 248] width 234 height 412
type textarea "h"
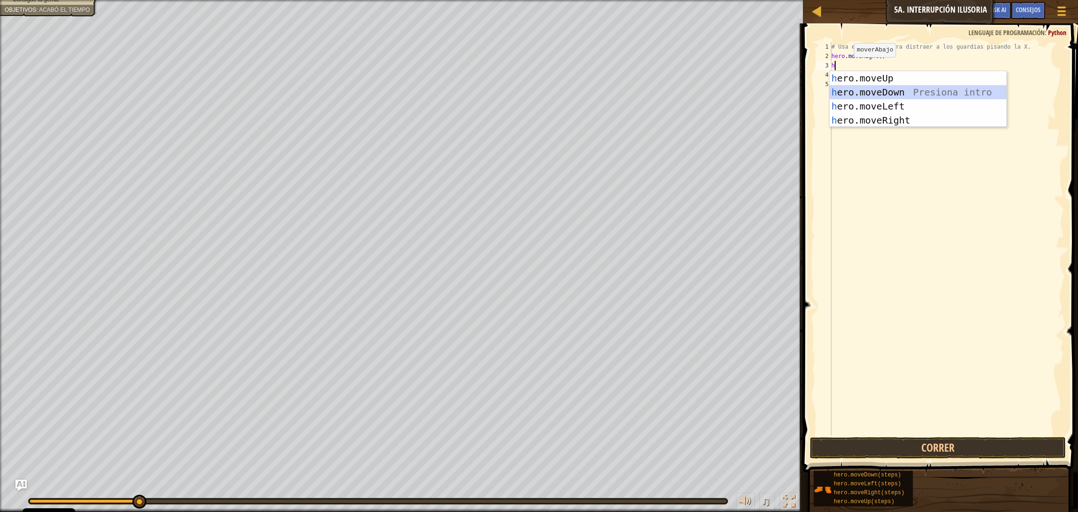
click at [711, 95] on div "h ero.moveUp Presiona intro h ero.moveDown Presiona intro h ero.moveLeft Presio…" at bounding box center [918, 113] width 177 height 84
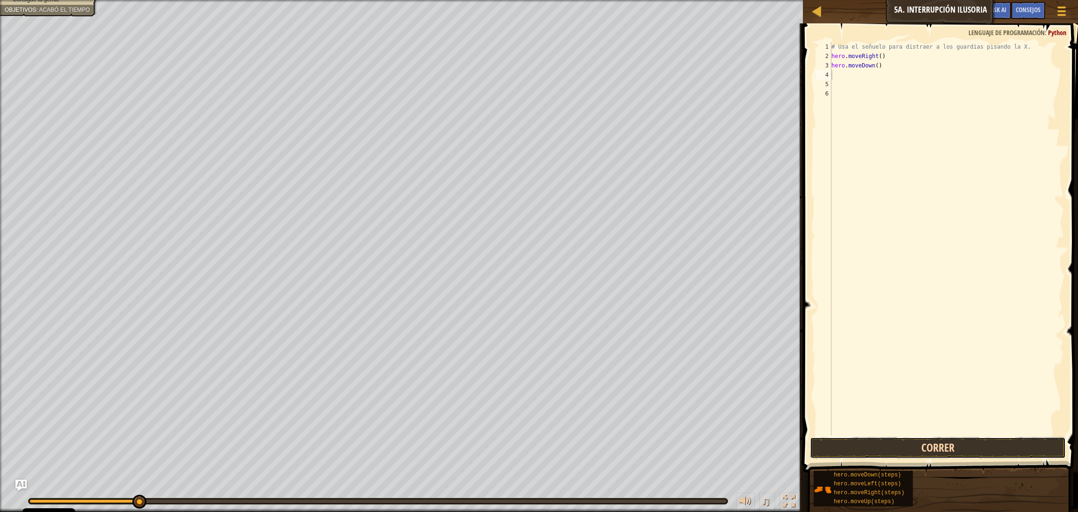
click at [711, 341] on button "Correr" at bounding box center [938, 448] width 256 height 22
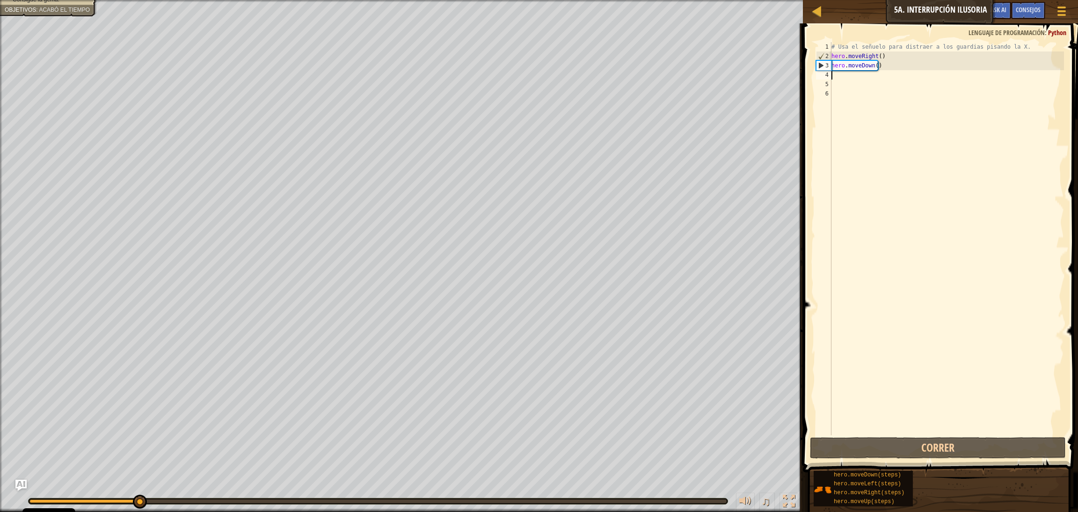
click at [711, 75] on div "# Usa el señuelo para distraer a los guardias pisando la X. hero . moveRight ( …" at bounding box center [947, 248] width 234 height 412
click at [711, 66] on div "# Usa el señuelo para distraer a los guardias pisando la X. hero . moveRight ( …" at bounding box center [947, 248] width 234 height 412
type textarea "hero.moveDown(2)"
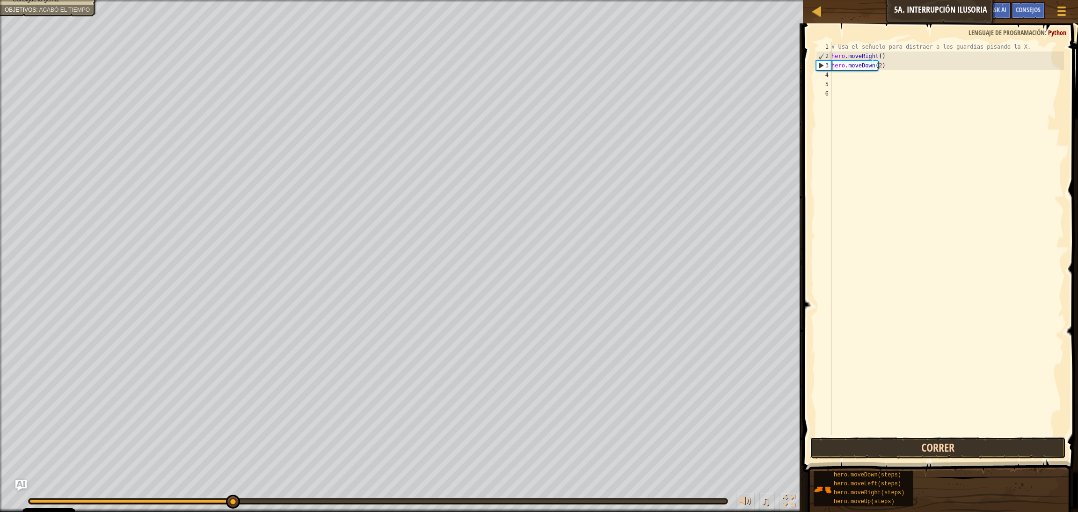
click at [711, 341] on button "Correr" at bounding box center [938, 448] width 256 height 22
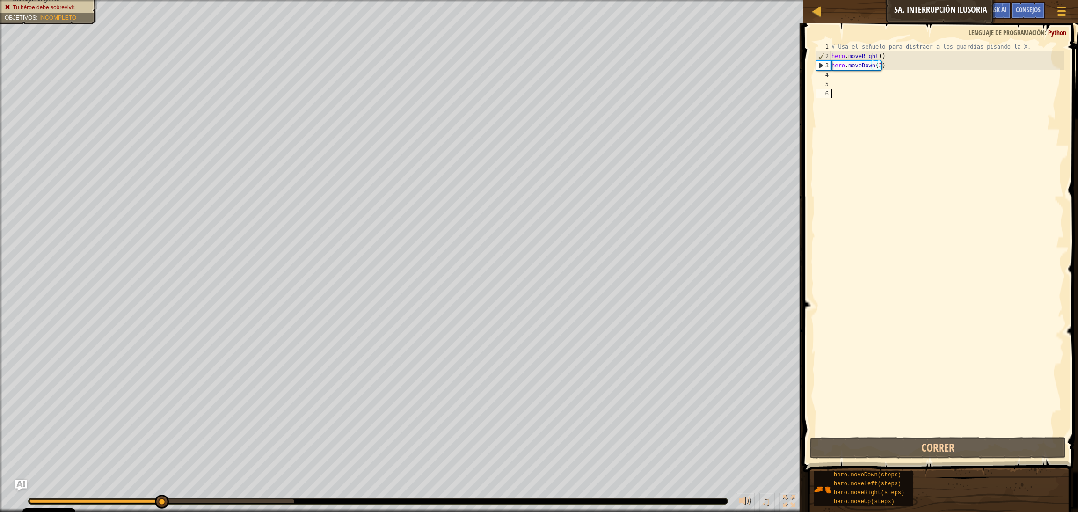
click at [711, 89] on div "# Usa el señuelo para distraer a los guardias pisando la X. hero . moveRight ( …" at bounding box center [947, 248] width 234 height 412
click at [711, 84] on div "# Usa el señuelo para distraer a los guardias pisando la X. hero . moveRight ( …" at bounding box center [947, 248] width 234 height 412
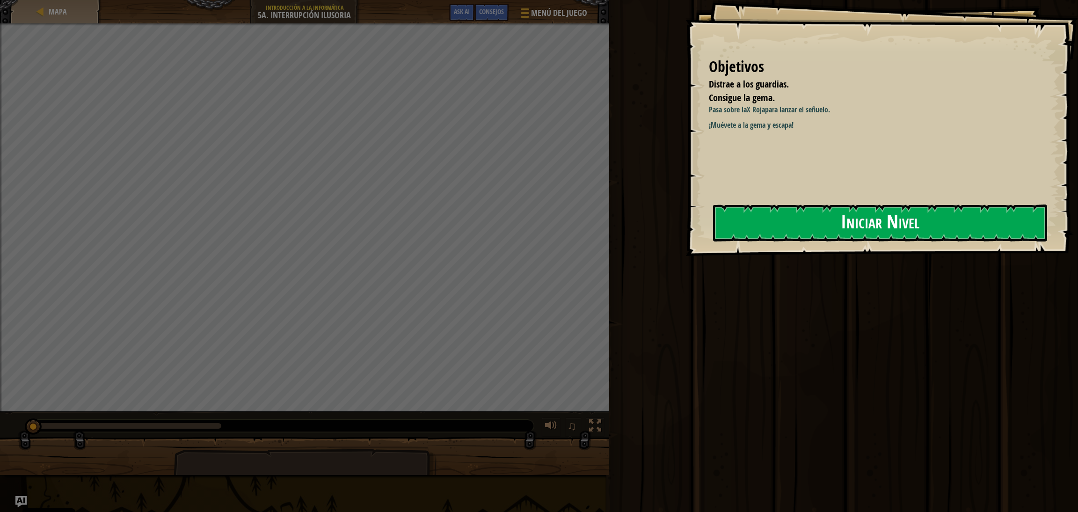
click at [711, 221] on button "Iniciar Nivel" at bounding box center [880, 223] width 334 height 37
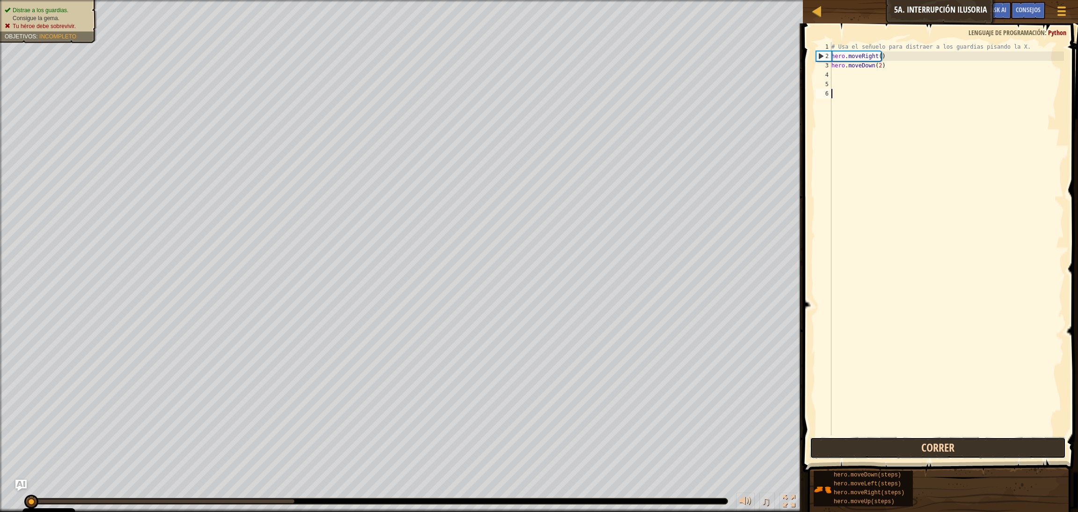
click at [711, 341] on button "Correr" at bounding box center [938, 448] width 256 height 22
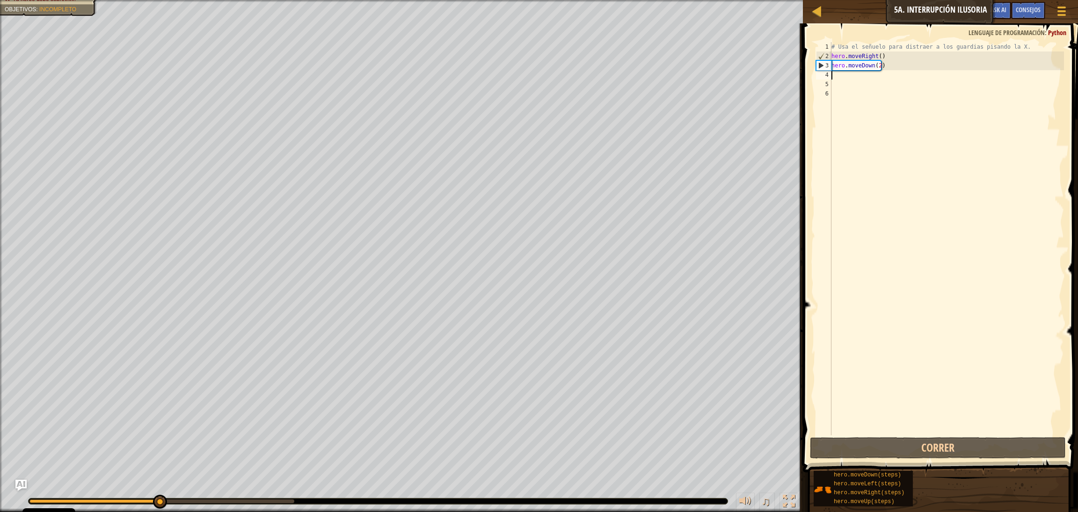
click at [711, 74] on div "# Usa el señuelo para distraer a los guardias pisando la X. hero . moveRight ( …" at bounding box center [947, 248] width 234 height 412
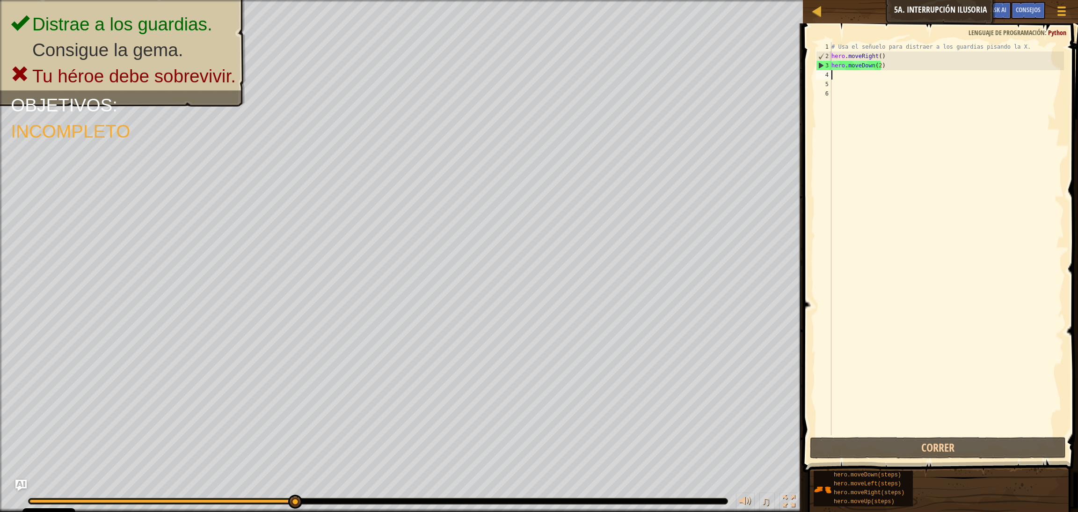
click at [711, 78] on div "# Usa el señuelo para distraer a los guardias pisando la X. hero . moveRight ( …" at bounding box center [947, 248] width 234 height 412
click at [711, 73] on div "# Usa el señuelo para distraer a los guardias pisando la X. hero . moveRight ( …" at bounding box center [947, 248] width 234 height 412
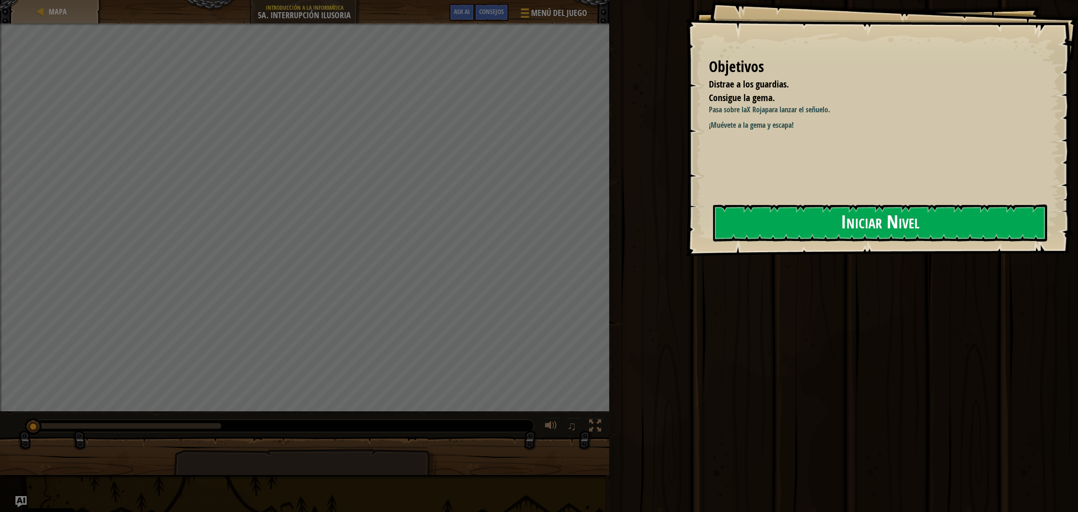
click at [711, 230] on button "Iniciar Nivel" at bounding box center [880, 223] width 334 height 37
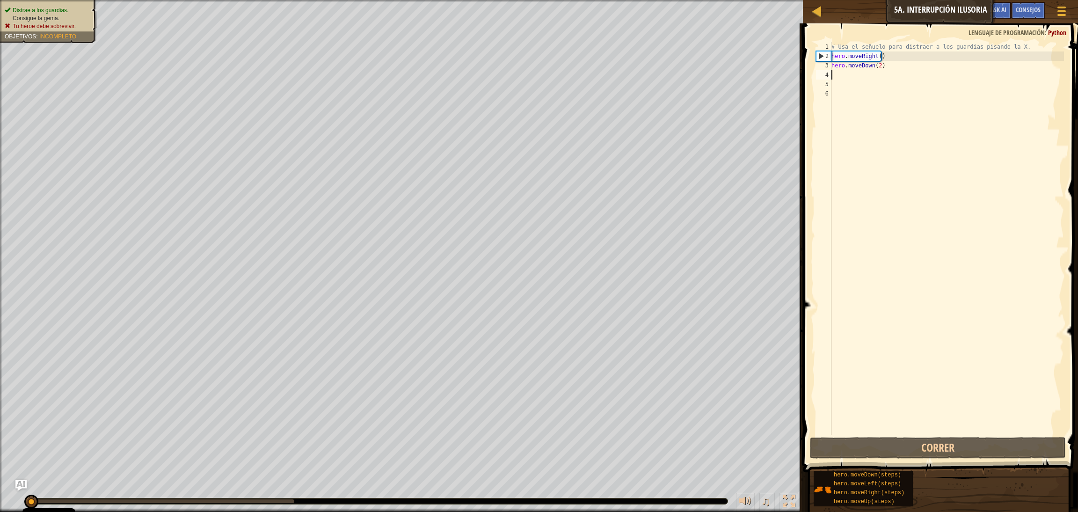
click at [711, 79] on div "# Usa el señuelo para distraer a los guardias pisando la X. hero . moveRight ( …" at bounding box center [947, 248] width 234 height 412
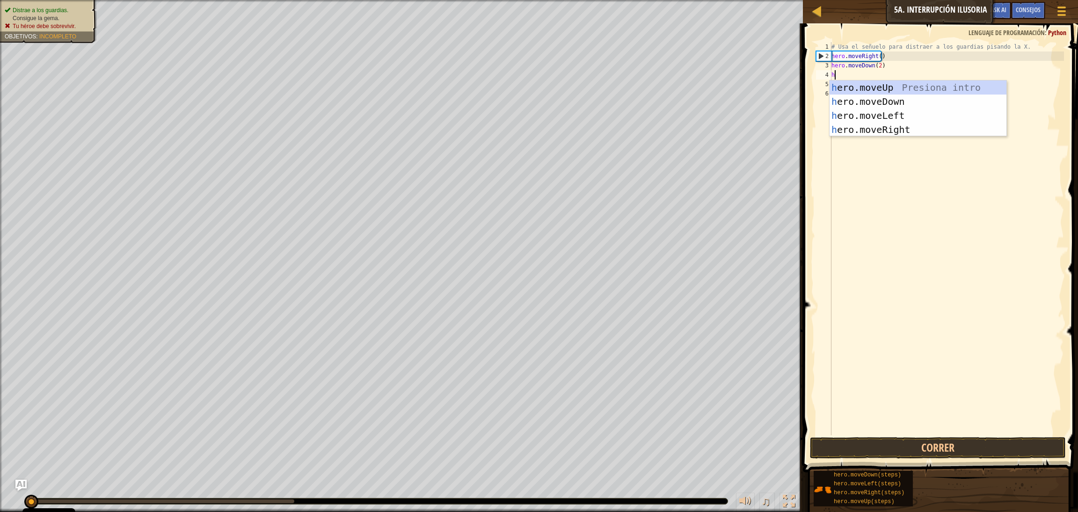
scroll to position [3, 0]
type textarea "he"
click at [711, 90] on div "he ro.moveUp Presiona intro he ro.moveDown Presiona intro he ro.moveLeft Presio…" at bounding box center [918, 122] width 177 height 84
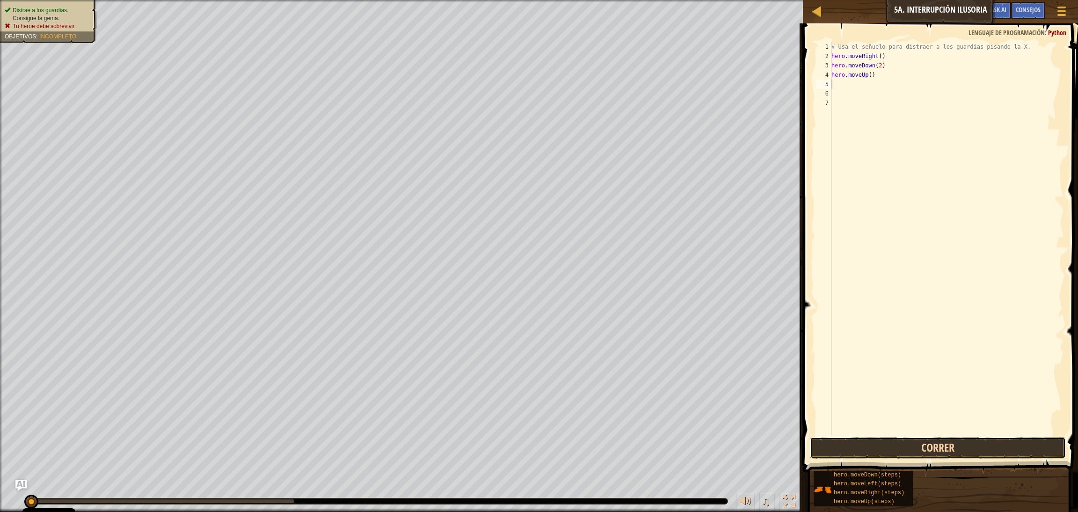
click at [711, 341] on button "Correr" at bounding box center [938, 448] width 256 height 22
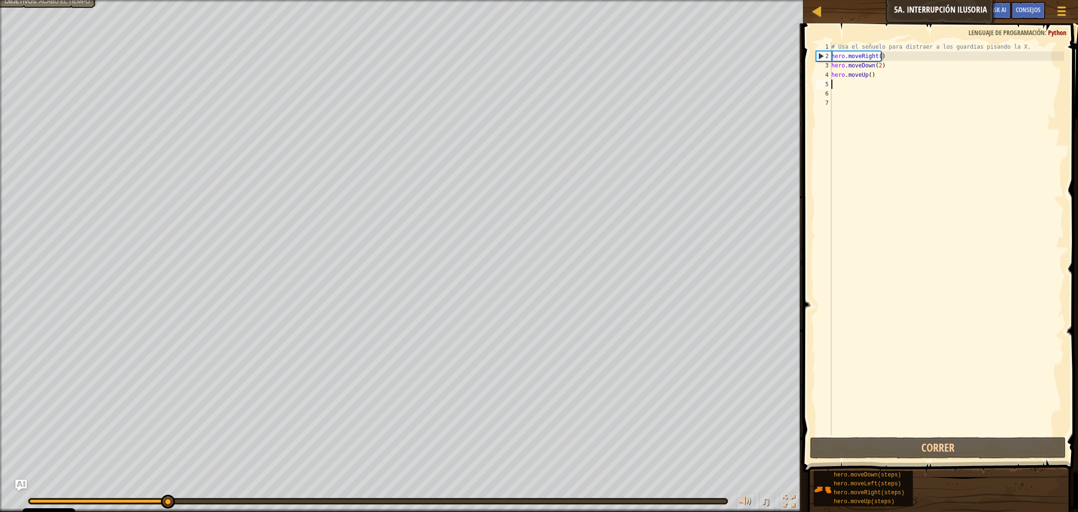
click at [711, 84] on div "# Usa el señuelo para distraer a los guardias pisando la X. hero . moveRight ( …" at bounding box center [947, 248] width 234 height 412
click at [711, 73] on div "# Usa el señuelo para distraer a los guardias pisando la X. hero . moveRight ( …" at bounding box center [947, 248] width 234 height 412
type textarea "hero.moveUp(2)"
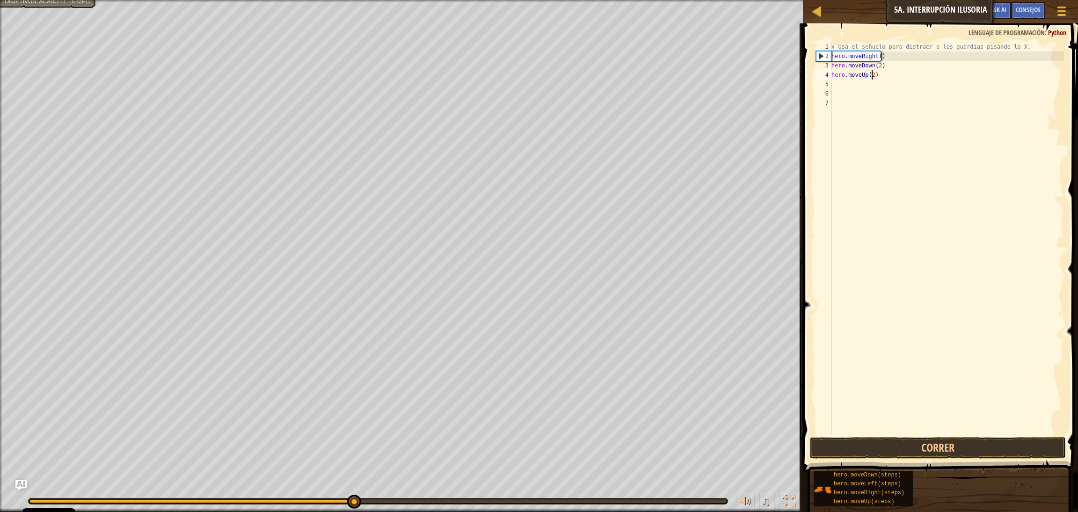
scroll to position [3, 2]
click at [711, 84] on div "# Usa el señuelo para distraer a los guardias pisando la X. hero . moveRight ( …" at bounding box center [947, 248] width 234 height 412
click at [711, 82] on div "# Usa el señuelo para distraer a los guardias pisando la X. hero . moveRight ( …" at bounding box center [947, 248] width 234 height 412
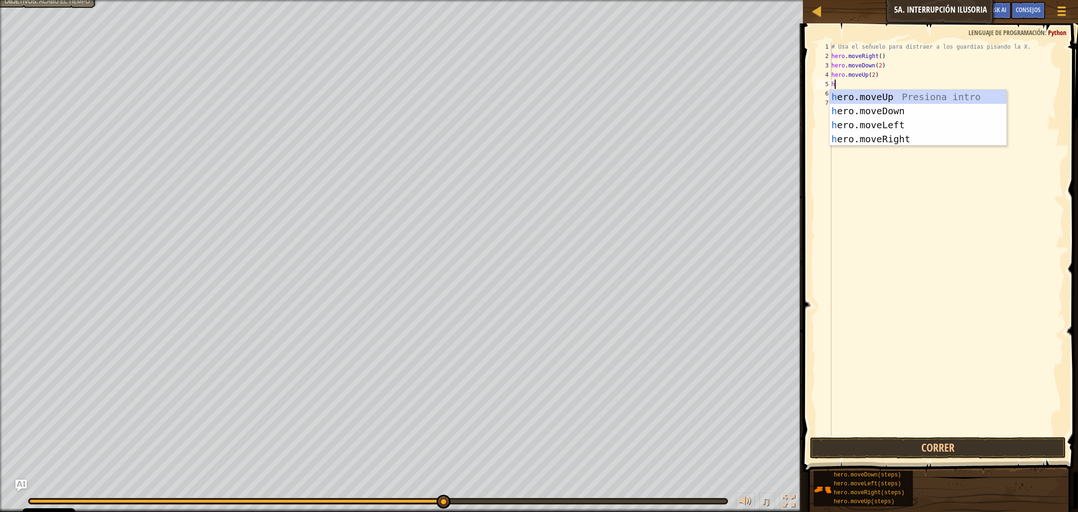
type textarea "he"
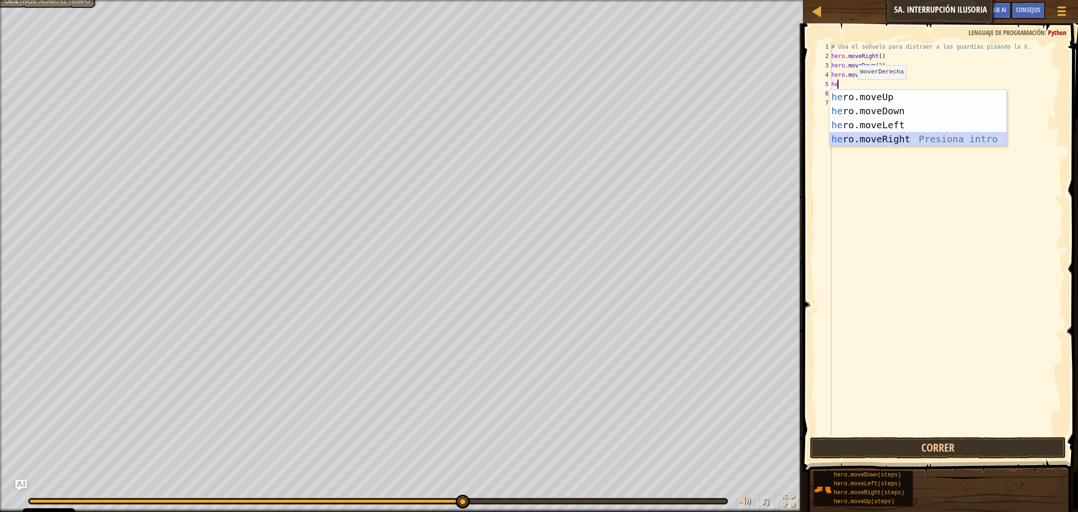
click at [711, 139] on div "he ro.moveUp Presiona intro he ro.moveDown Presiona intro he ro.moveLeft Presio…" at bounding box center [918, 132] width 177 height 84
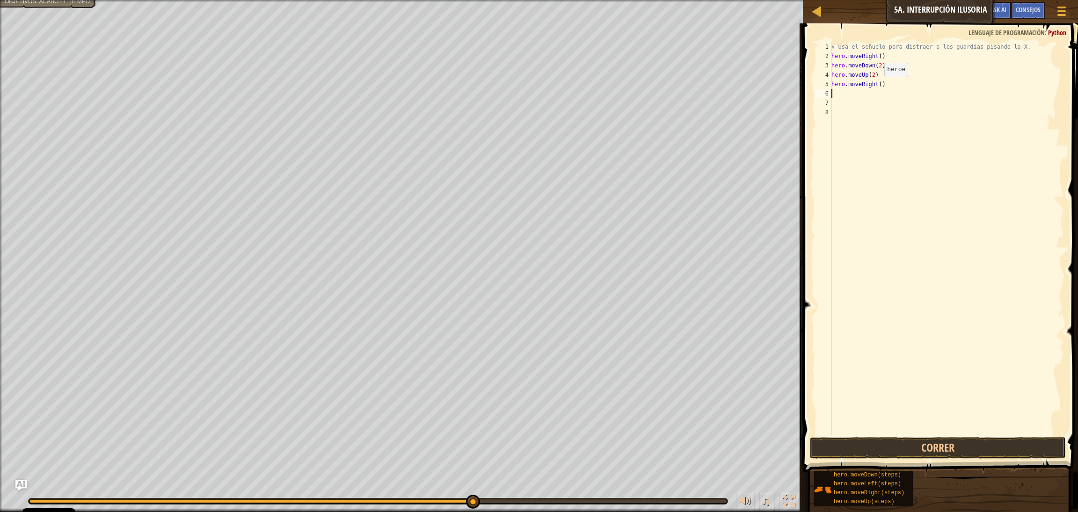
click at [711, 86] on div "# Usa el señuelo para distraer a los guardias pisando la X. hero . moveRight ( …" at bounding box center [947, 248] width 234 height 412
click at [711, 341] on button "Correr" at bounding box center [938, 448] width 256 height 22
type textarea "hero.moveRight(3)"
click at [711, 341] on button "Correr" at bounding box center [938, 448] width 256 height 22
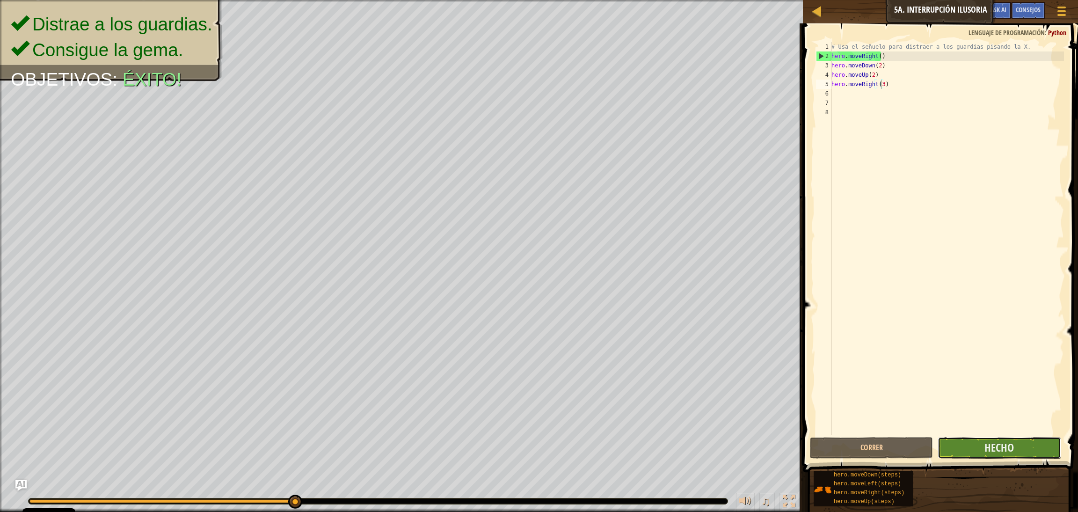
click at [711, 341] on span "Hecho" at bounding box center [999, 447] width 29 height 15
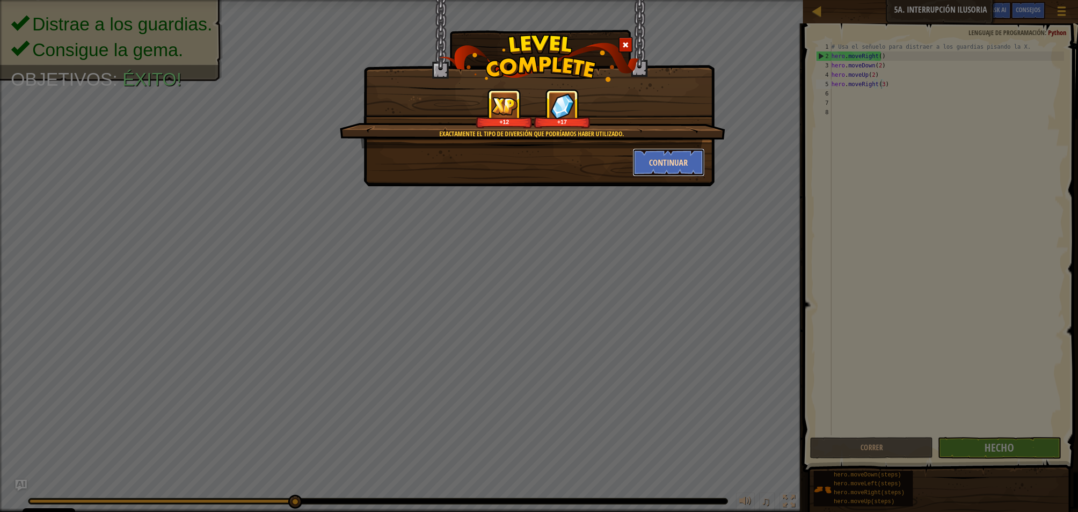
click at [676, 164] on button "Continuar" at bounding box center [669, 162] width 73 height 28
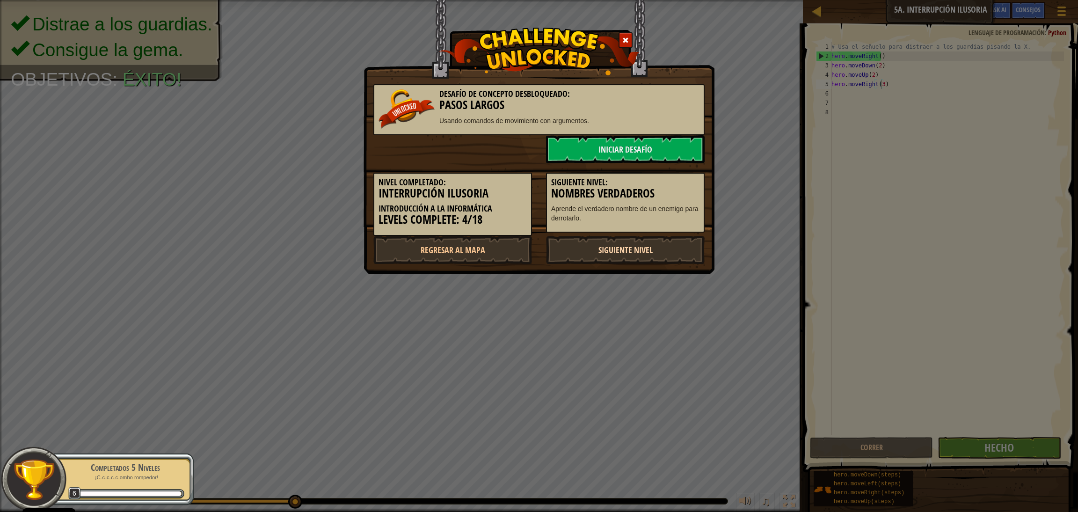
click at [664, 239] on link "Siguiente nivel" at bounding box center [625, 250] width 159 height 28
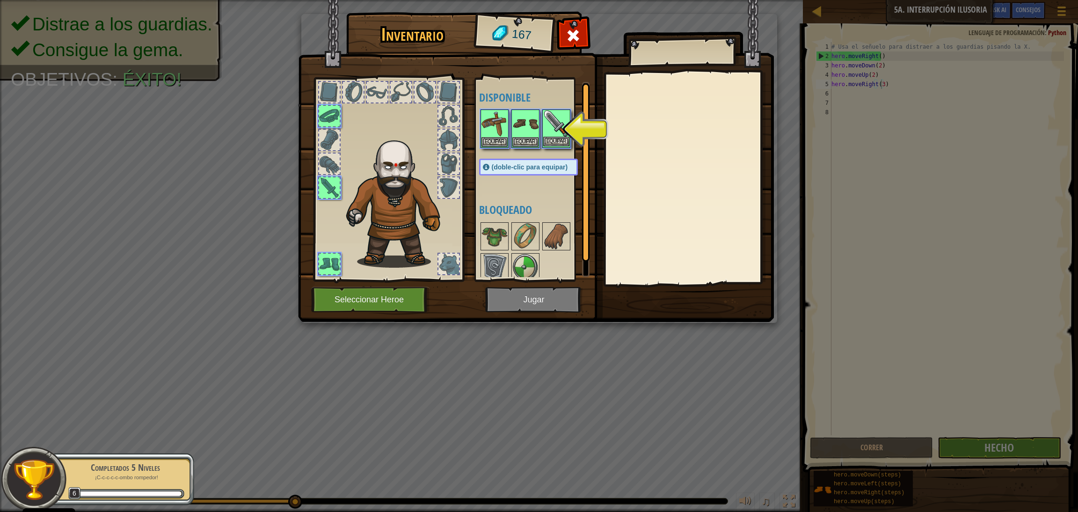
click at [558, 131] on img at bounding box center [556, 123] width 26 height 26
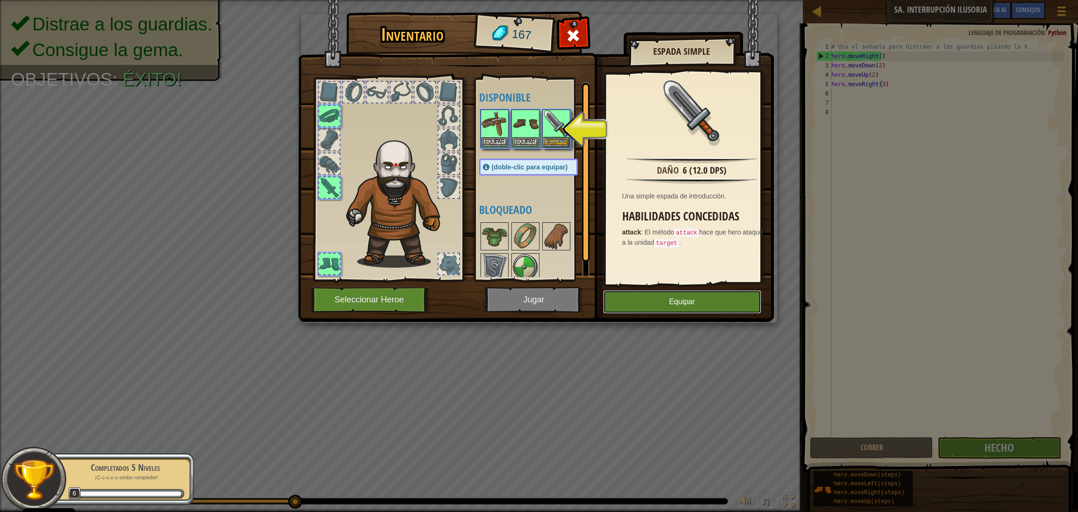
click at [653, 304] on button "Equipar" at bounding box center [682, 301] width 158 height 23
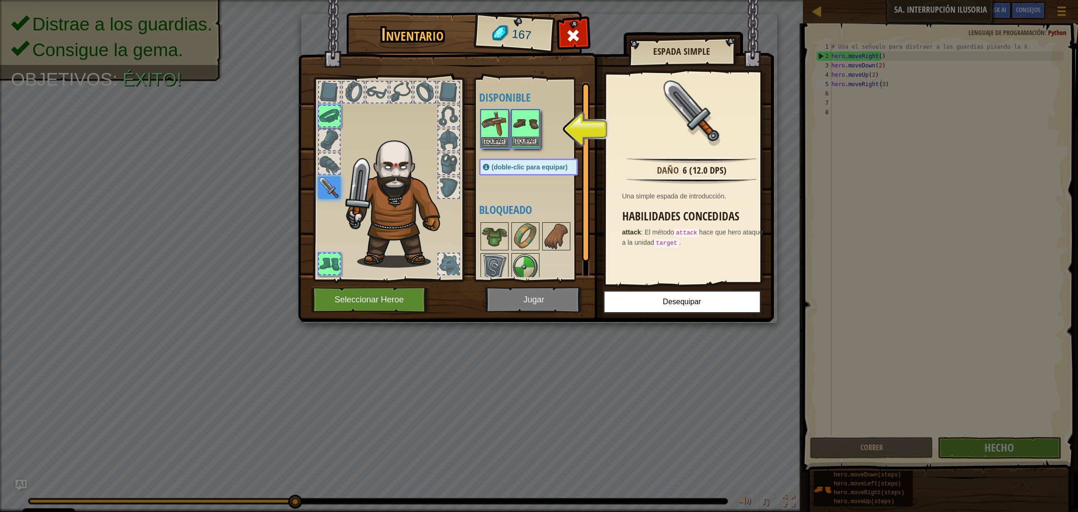
click at [530, 129] on img at bounding box center [525, 123] width 26 height 26
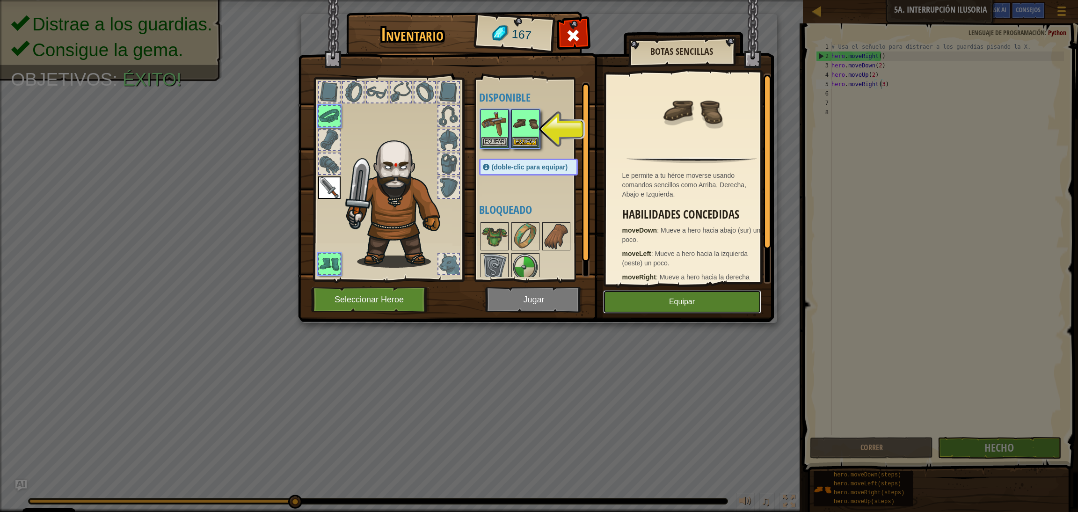
click at [665, 300] on button "Equipar" at bounding box center [682, 301] width 158 height 23
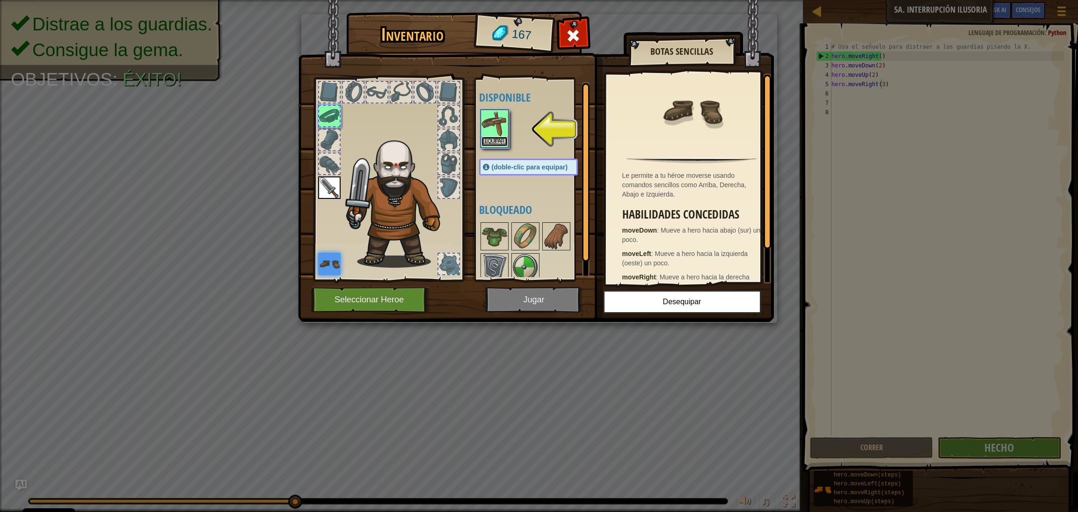
click at [497, 144] on button "Equipar" at bounding box center [495, 142] width 26 height 10
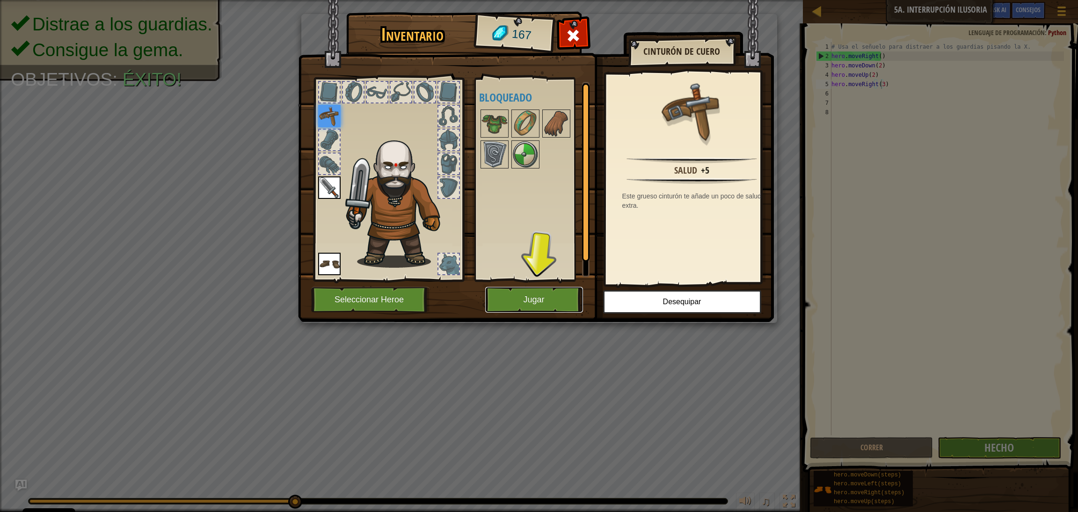
click at [537, 298] on button "Jugar" at bounding box center [534, 300] width 98 height 26
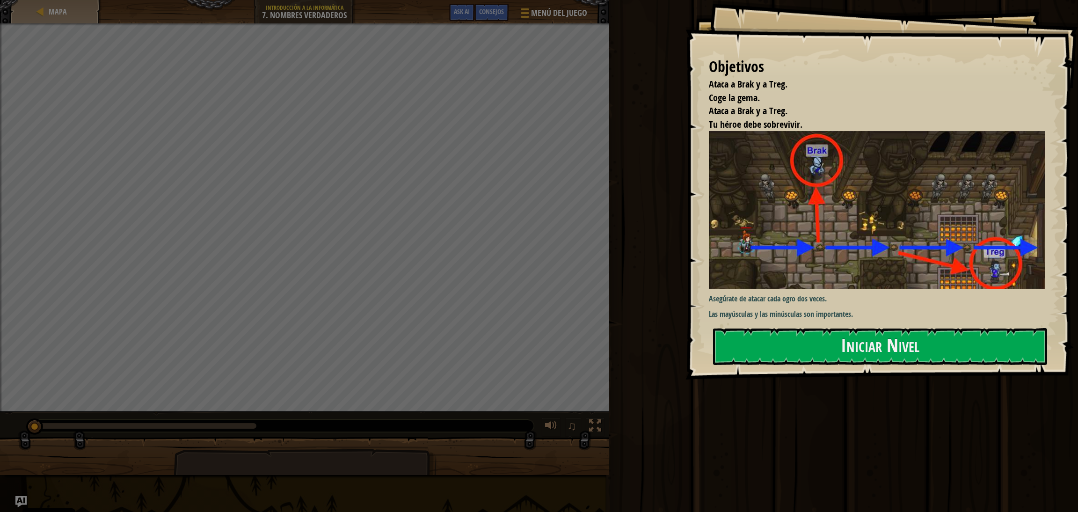
click at [711, 341] on div "Iniciar Nivel" at bounding box center [880, 346] width 334 height 37
click at [711, 341] on div "Objetivos Ataca a Brak y a Treg. Coge la gema. Ataca a Brak y a Treg. Tu héroe …" at bounding box center [882, 190] width 393 height 380
click at [711, 341] on button "Iniciar Nivel" at bounding box center [880, 346] width 334 height 37
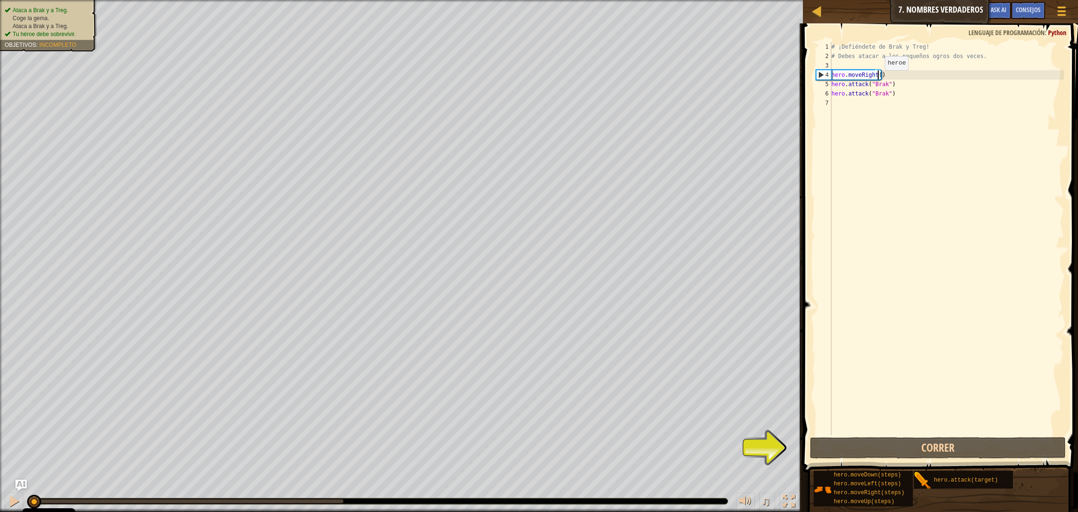
click at [711, 79] on div "# ¡Defiéndete de Brak y Treg! # Debes atacar a los pequeños ogros dos veces. he…" at bounding box center [947, 248] width 234 height 412
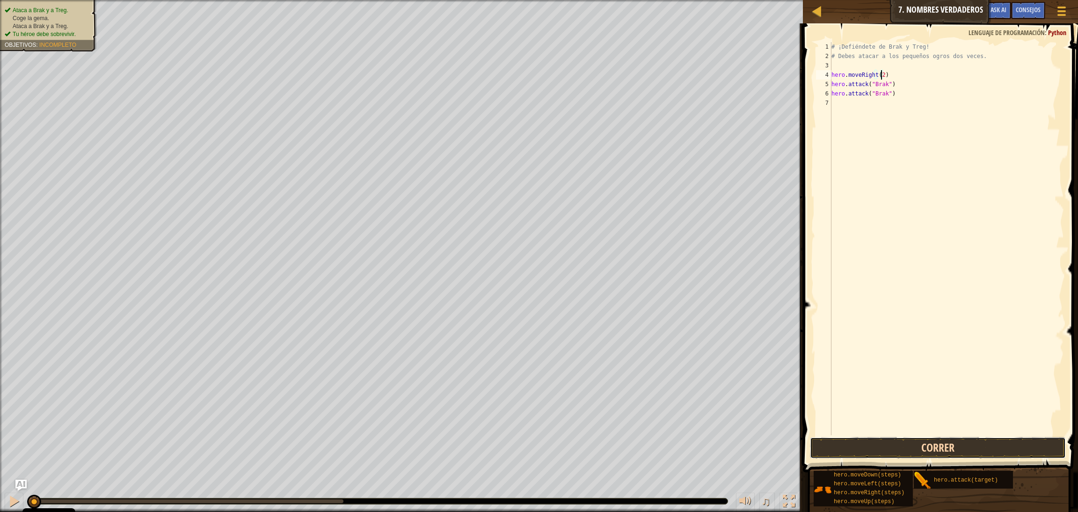
click at [711, 341] on button "Correr" at bounding box center [938, 448] width 256 height 22
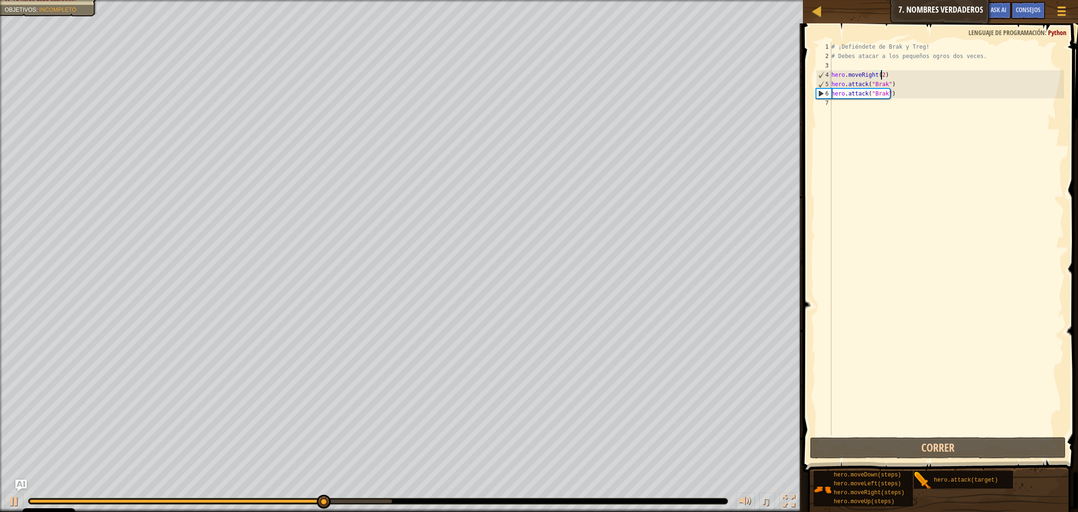
click at [711, 91] on div "# ¡Defiéndete de Brak y Treg! # Debes atacar a los pequeños ogros dos veces. he…" at bounding box center [947, 248] width 234 height 412
type textarea "hero.attack("Brak")"
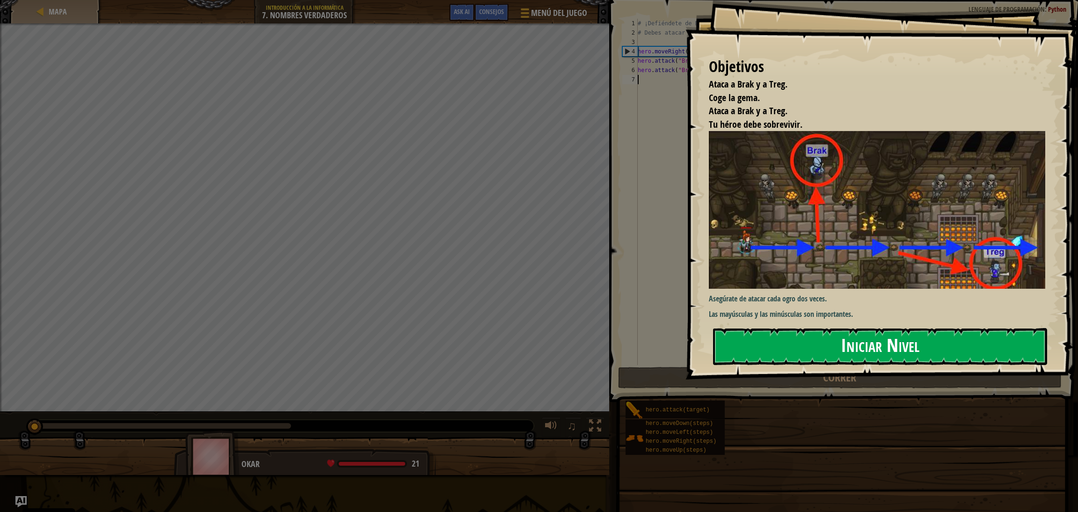
click at [711, 341] on button "Iniciar Nivel" at bounding box center [880, 346] width 334 height 37
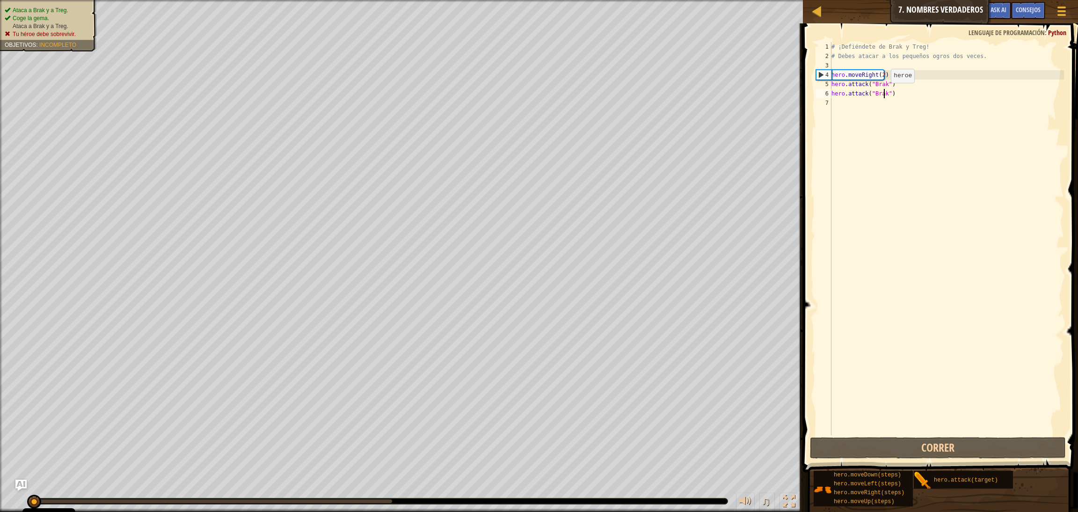
click at [711, 92] on div "# ¡Defiéndete de Brak y Treg! # Debes atacar a los pequeños ogros dos veces. he…" at bounding box center [947, 248] width 234 height 412
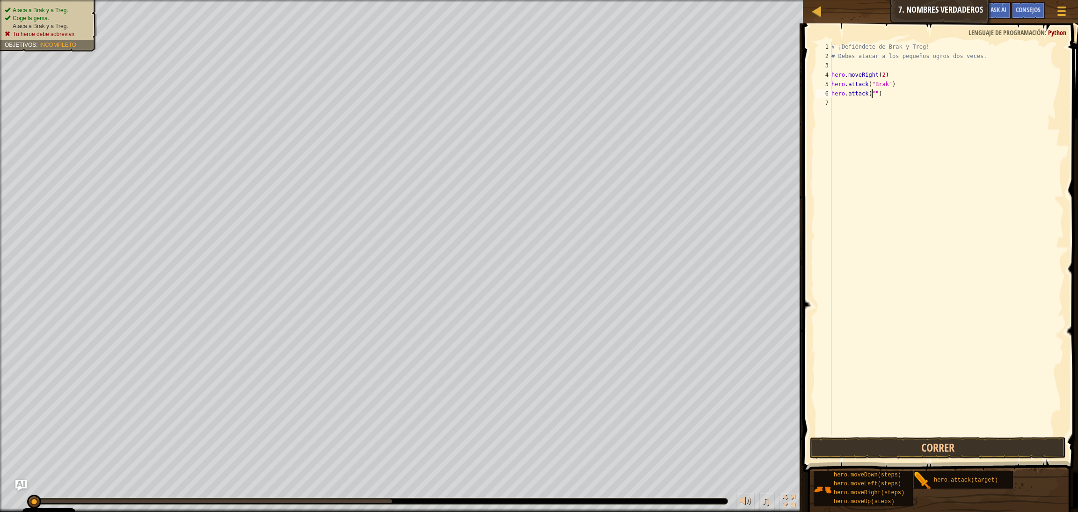
scroll to position [3, 3]
type textarea "hero.attack("Treg")"
click at [711, 341] on button "Correr" at bounding box center [938, 448] width 256 height 22
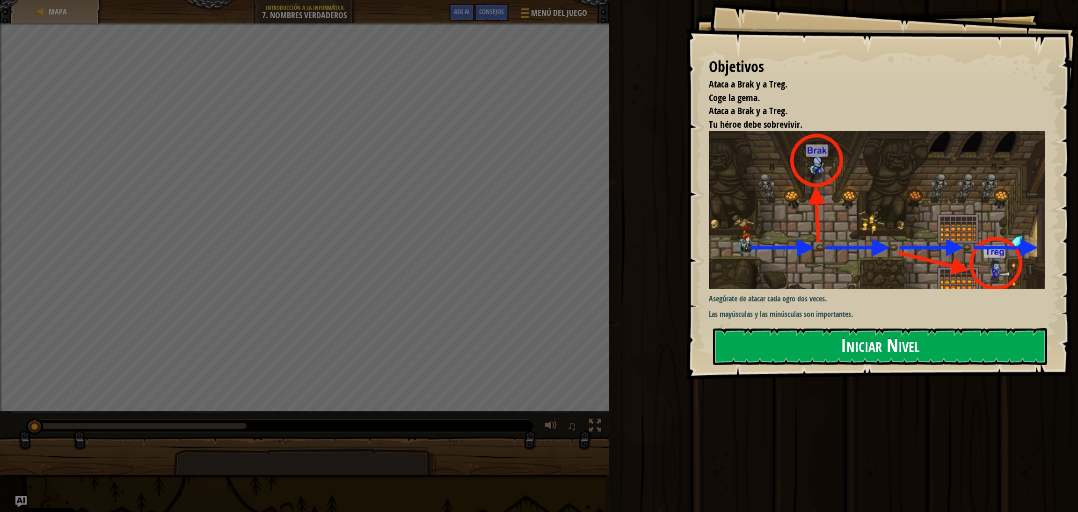
click at [711, 230] on div "Objetivos Ataca a Brak y a Treg. Coge la gema. Ataca a Brak y a Treg. Tu héroe …" at bounding box center [882, 190] width 393 height 380
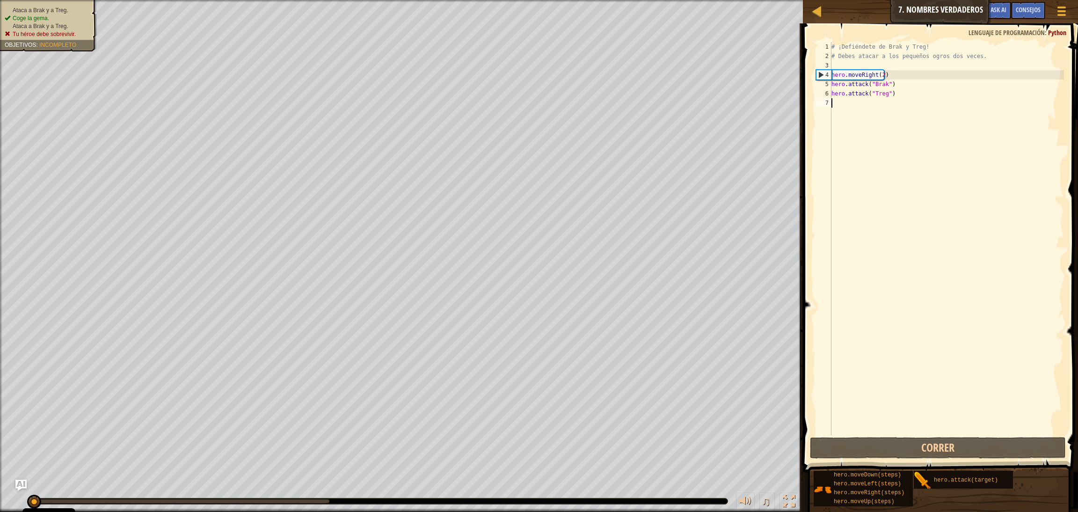
click at [711, 84] on div "# ¡Defiéndete de Brak y Treg! # Debes atacar a los pequeños ogros dos veces. he…" at bounding box center [947, 248] width 234 height 412
click at [711, 76] on div "# ¡Defiéndete de Brak y Treg! # Debes atacar a los pequeños ogros dos veces. he…" at bounding box center [947, 248] width 234 height 412
type textarea "hero.moveRight()"
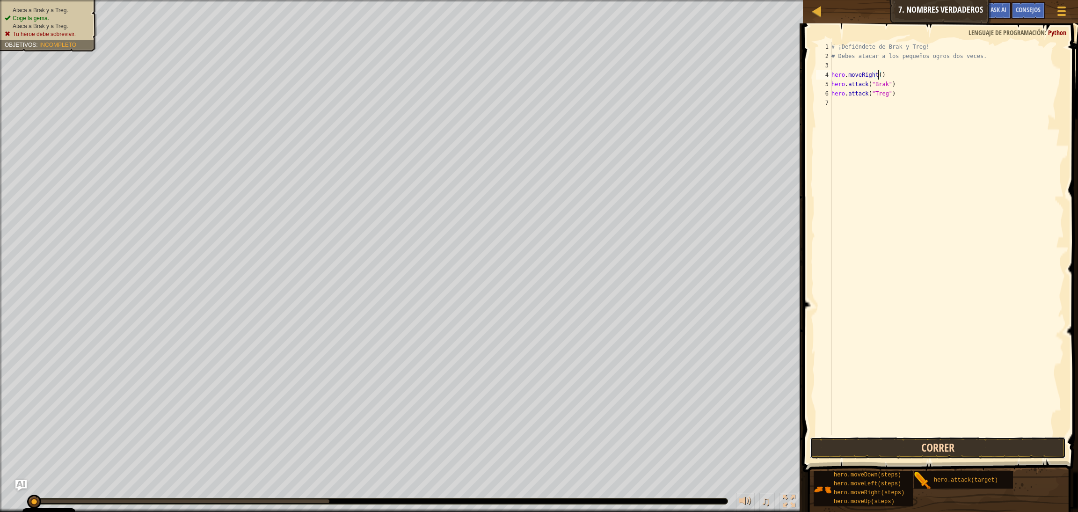
click at [711, 341] on button "Correr" at bounding box center [938, 448] width 256 height 22
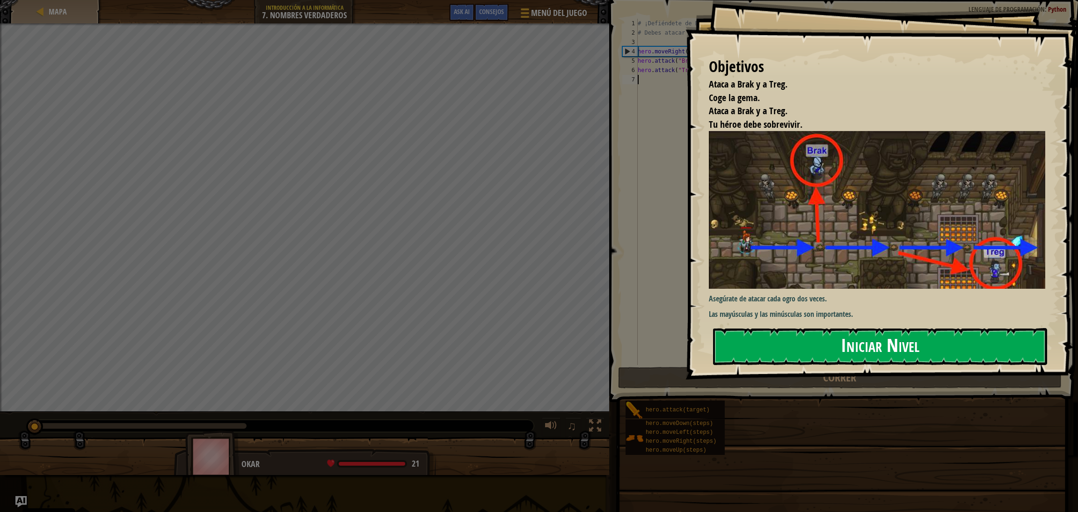
click at [711, 341] on button "Iniciar Nivel" at bounding box center [880, 346] width 334 height 37
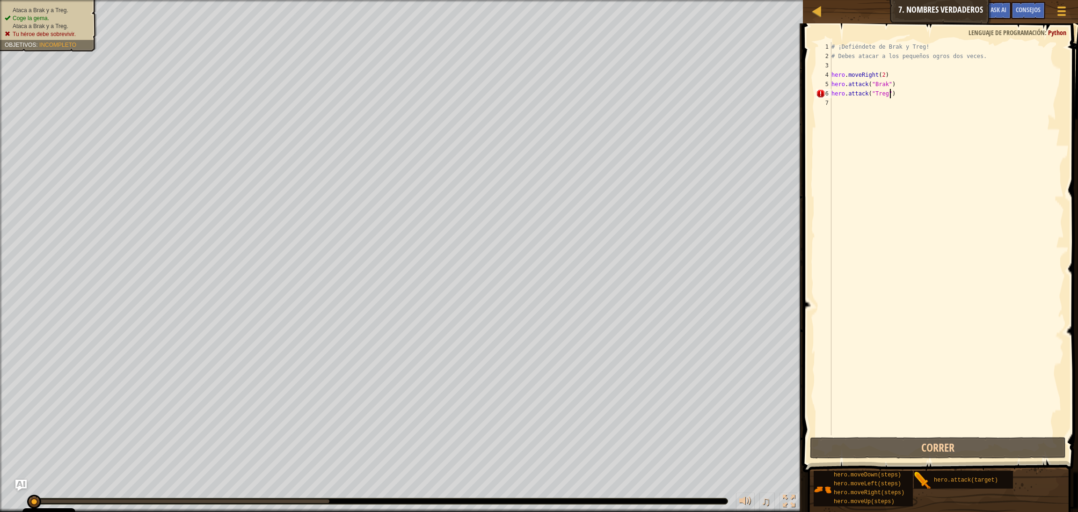
scroll to position [3, 4]
click at [711, 73] on div "# ¡Defiéndete de Brak y Treg! # Debes atacar a los pequeños ogros dos veces. he…" at bounding box center [947, 248] width 234 height 412
type textarea "hero.attack("Treg")"
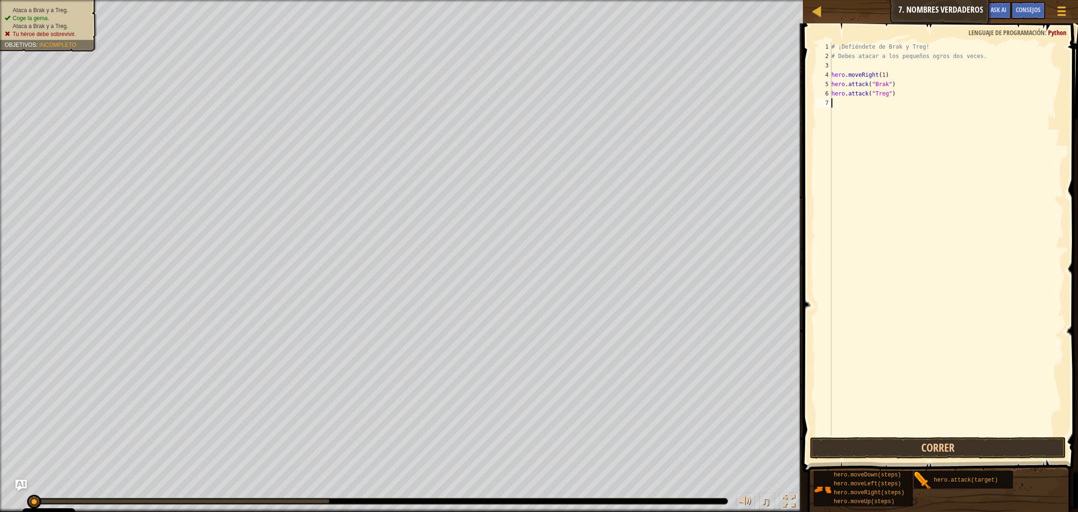
type textarea "hero.attack("Treg")"
type textarea "hero.moveRight"
click at [711, 111] on div "hero.moveRight Presiona intro" at bounding box center [918, 130] width 177 height 42
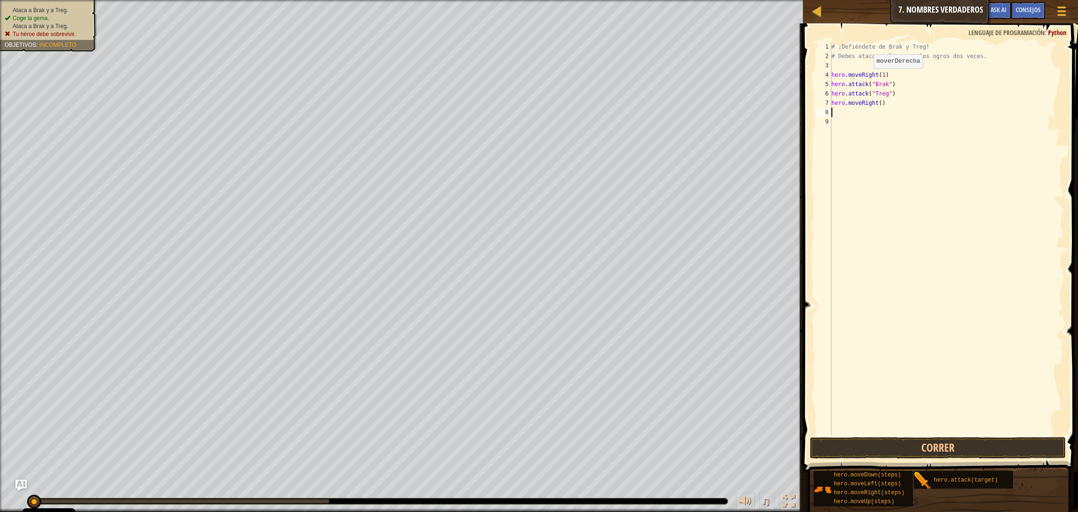
scroll to position [4, 0]
type textarea "("
click at [711, 102] on div "# ¡Defiéndete de Brak y Treg! # Debes atacar a los pequeños ogros dos veces. he…" at bounding box center [947, 248] width 234 height 412
type textarea "hero.moveRight(1)"
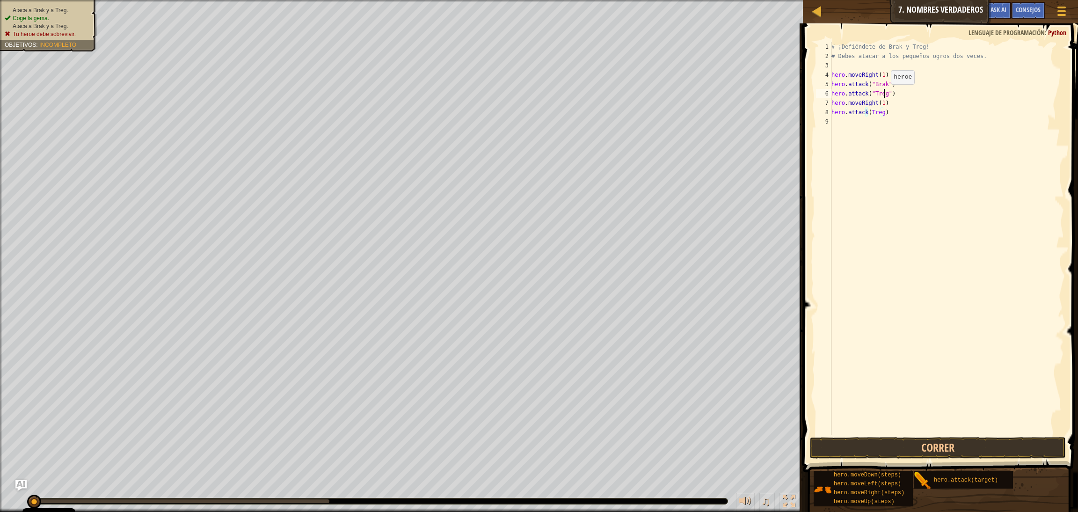
click at [711, 93] on div "# ¡Defiéndete de Brak y Treg! # Debes atacar a los pequeños ogros dos veces. he…" at bounding box center [947, 248] width 234 height 412
click at [711, 112] on div "# ¡Defiéndete de Brak y Treg! # Debes atacar a los pequeños ogros dos veces. he…" at bounding box center [947, 248] width 234 height 412
drag, startPoint x: 883, startPoint y: 112, endPoint x: 987, endPoint y: 130, distance: 104.9
click at [711, 130] on div "# ¡Defiéndete de Brak y Treg! # Debes atacar a los pequeños ogros dos veces. he…" at bounding box center [947, 248] width 234 height 412
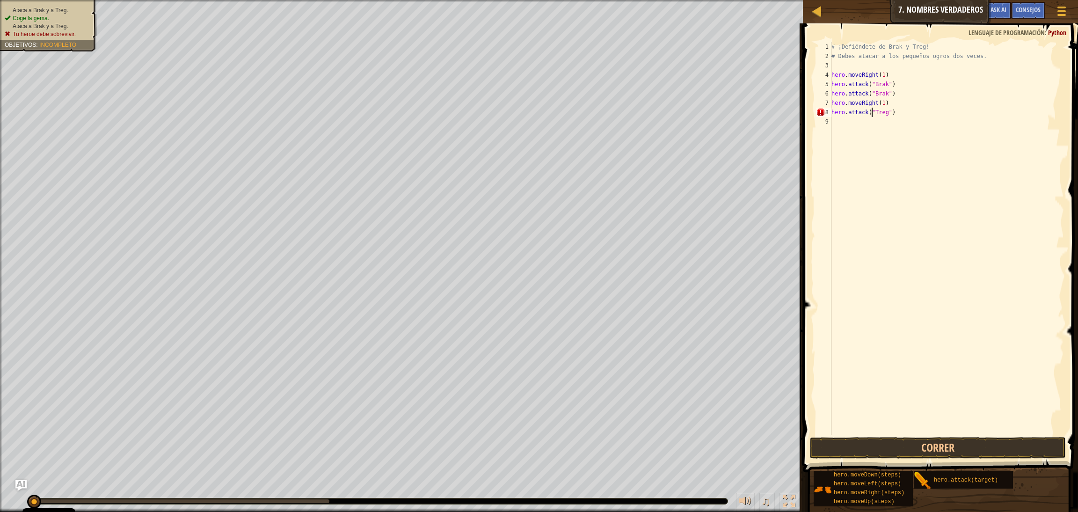
scroll to position [4, 3]
drag, startPoint x: 880, startPoint y: 115, endPoint x: 897, endPoint y: 114, distance: 16.4
click at [711, 114] on div "# ¡Defiéndete de Brak y Treg! # Debes atacar a los pequeños ogros dos veces. he…" at bounding box center [947, 248] width 234 height 412
drag, startPoint x: 907, startPoint y: 113, endPoint x: 826, endPoint y: 115, distance: 81.5
click at [711, 115] on div "hero.attack("Treg") [PHONE_NUMBER] ¡Defiéndete de Brak y Treg! # Debes atacar a…" at bounding box center [939, 238] width 250 height 393
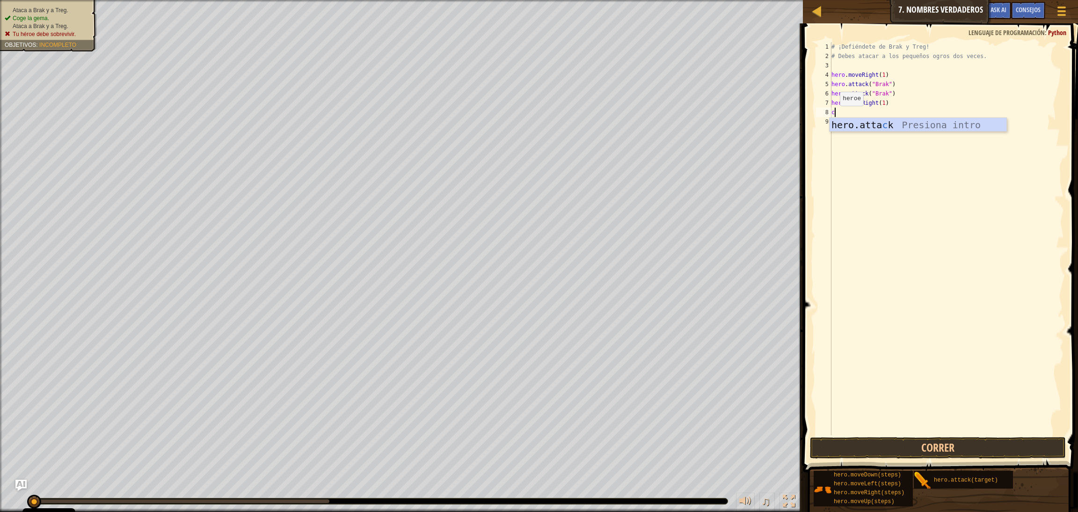
scroll to position [4, 0]
type textarea "c"
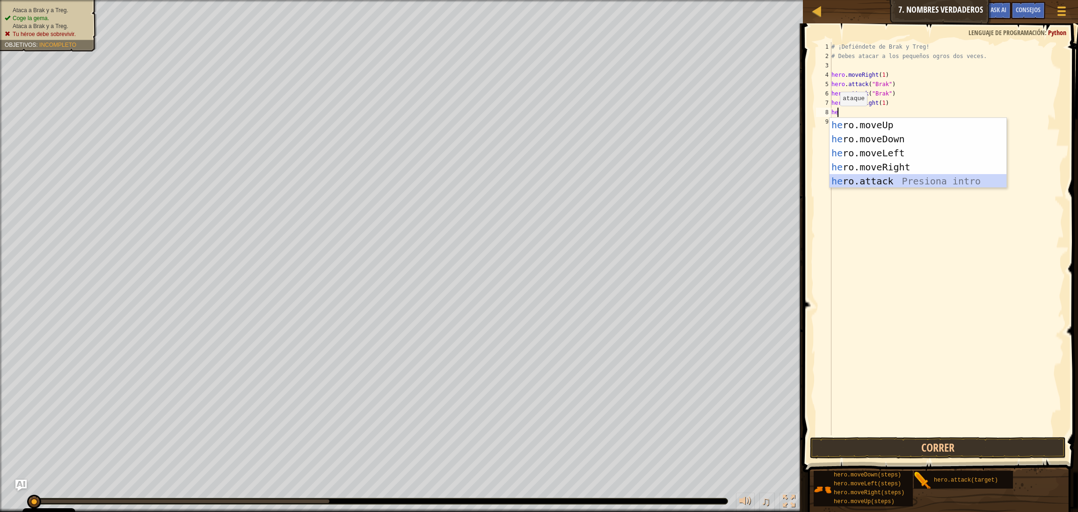
click at [711, 183] on div "he ro.moveUp Presiona intro he ro.moveDown Presiona intro he ro.moveLeft Presio…" at bounding box center [918, 167] width 177 height 98
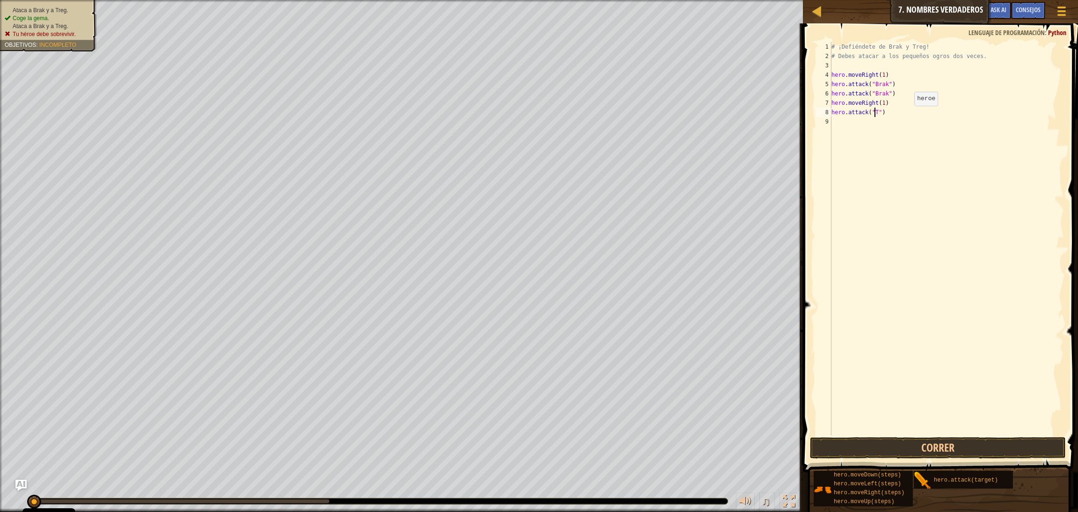
scroll to position [4, 3]
type textarea "hero.attack("Treg")"
click at [711, 121] on div "# ¡Defiéndete de Brak y Treg! # Debes atacar a los pequeños ogros dos veces. he…" at bounding box center [947, 248] width 234 height 412
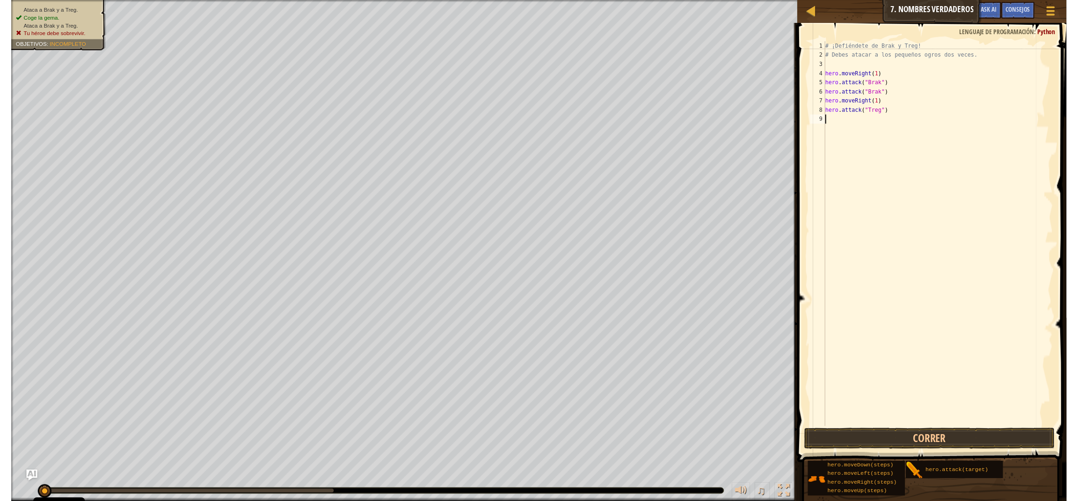
scroll to position [4, 0]
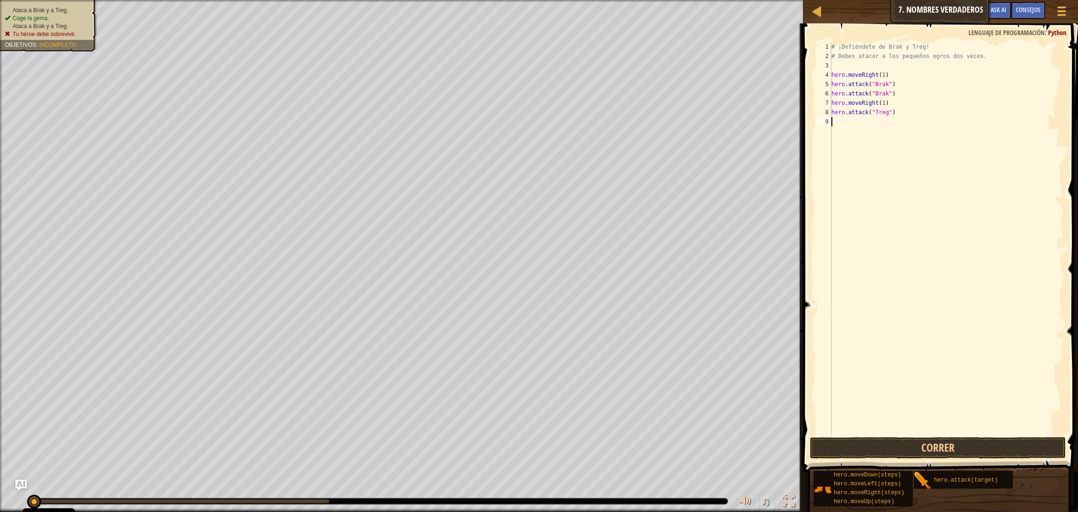
type textarea "v"
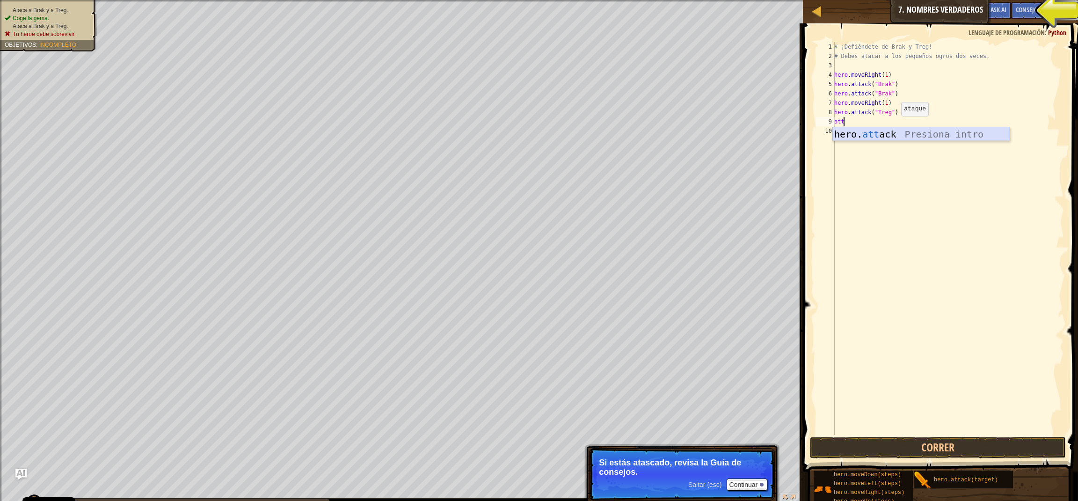
click at [711, 136] on div "hero. att ack Presiona intro" at bounding box center [921, 148] width 177 height 42
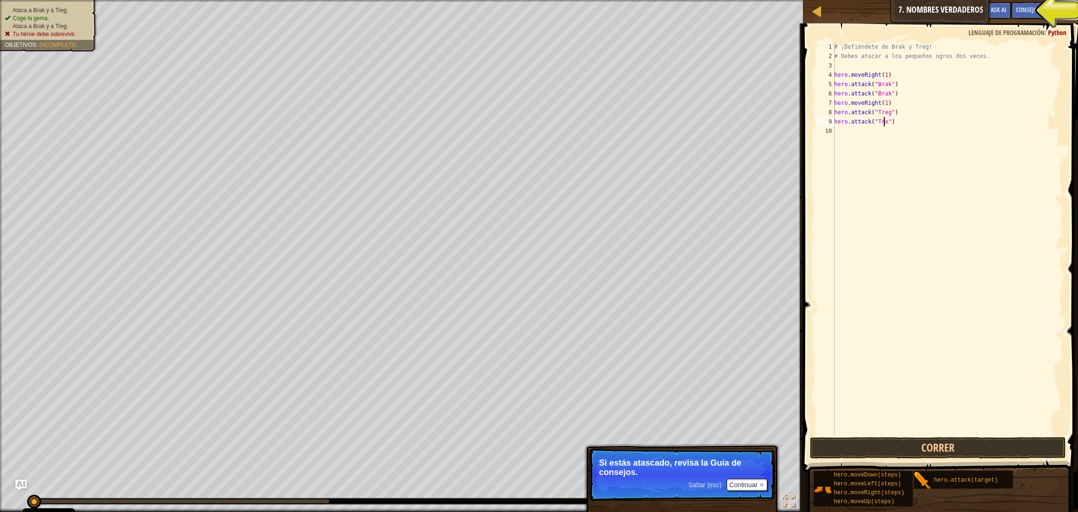
scroll to position [4, 4]
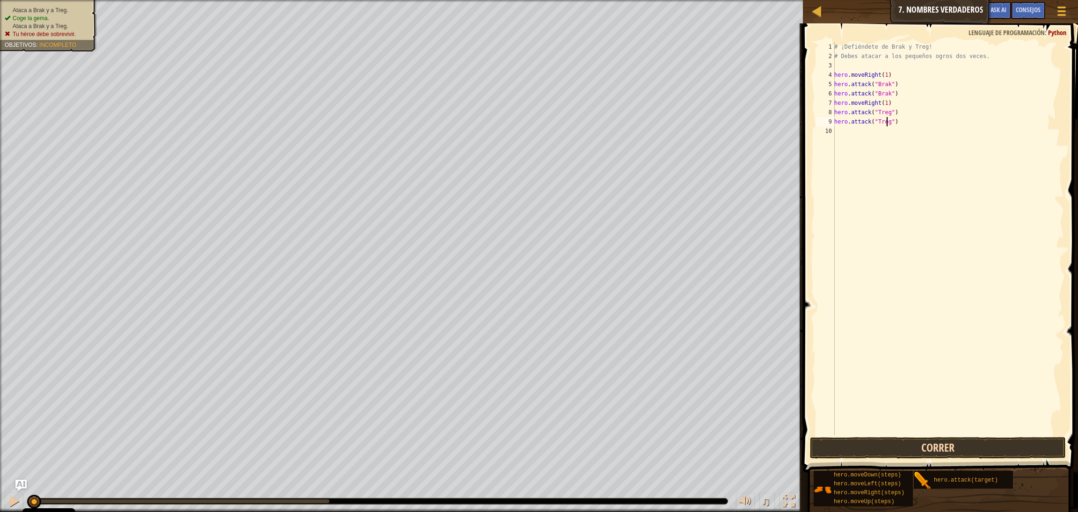
type textarea "hero.attack("Treg")"
click at [711, 341] on button "Correr" at bounding box center [938, 448] width 256 height 22
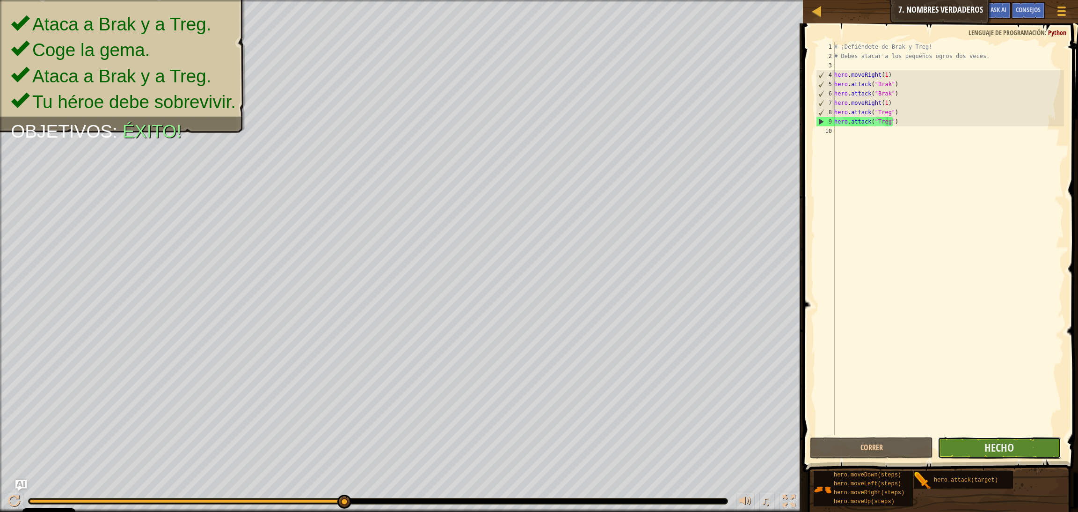
click at [711, 341] on button "Hecho" at bounding box center [999, 448] width 123 height 22
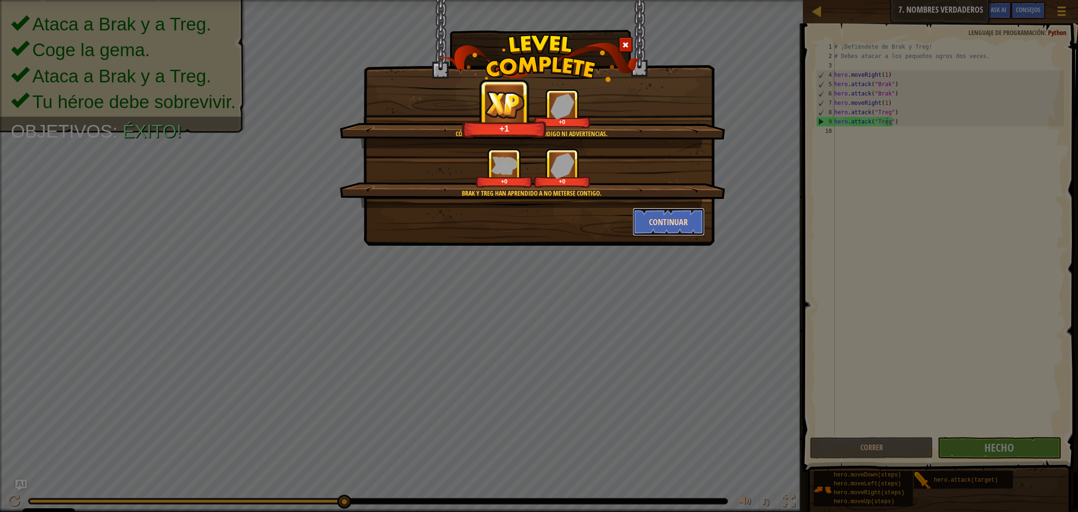
click at [675, 225] on button "Continuar" at bounding box center [669, 222] width 73 height 28
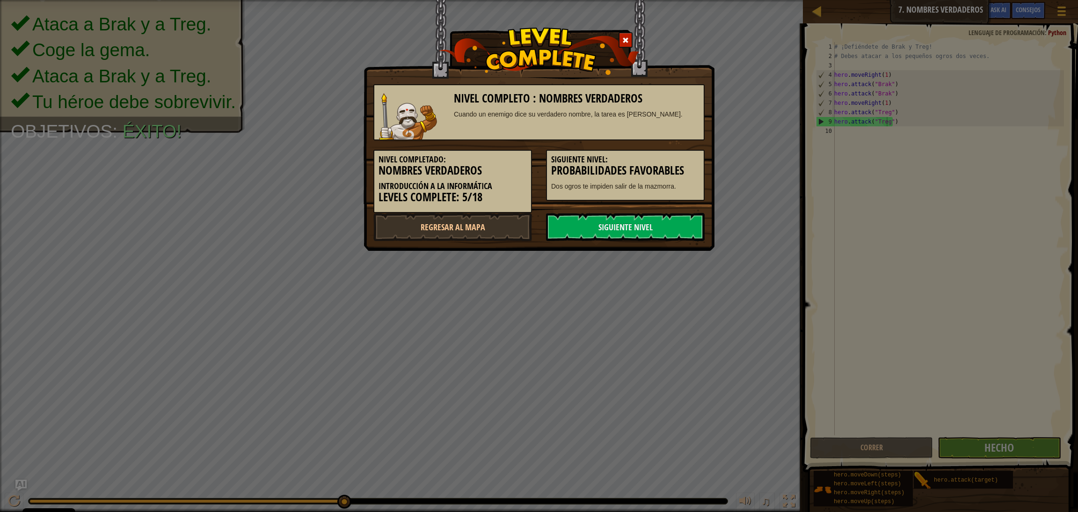
click at [675, 225] on link "Siguiente nivel" at bounding box center [625, 227] width 159 height 28
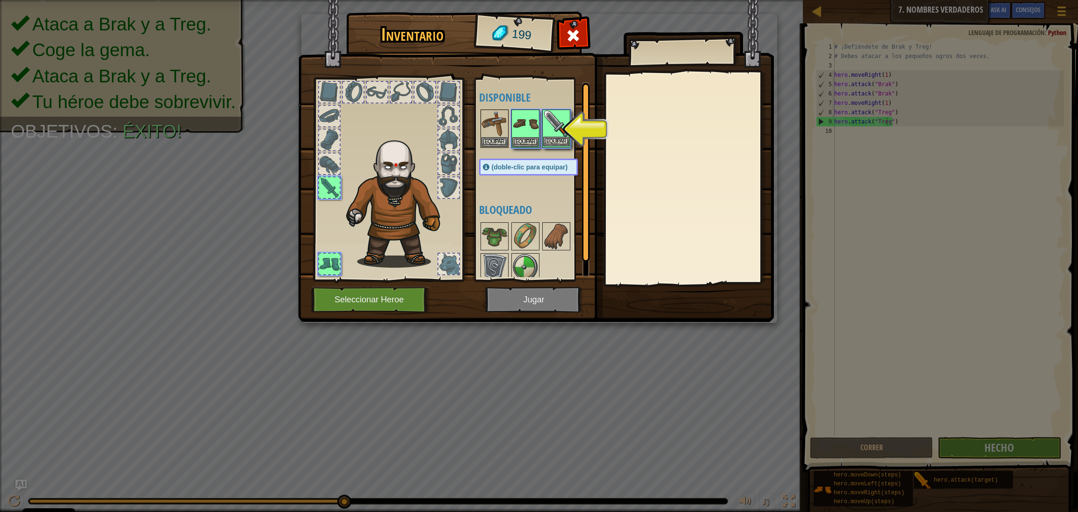
click at [563, 123] on img at bounding box center [556, 123] width 26 height 26
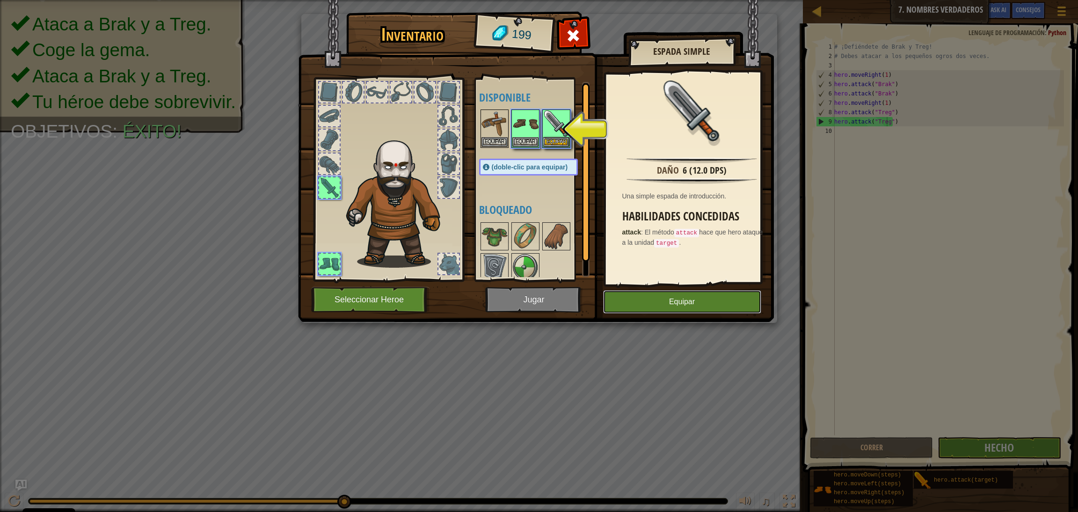
click at [672, 307] on button "Equipar" at bounding box center [682, 301] width 158 height 23
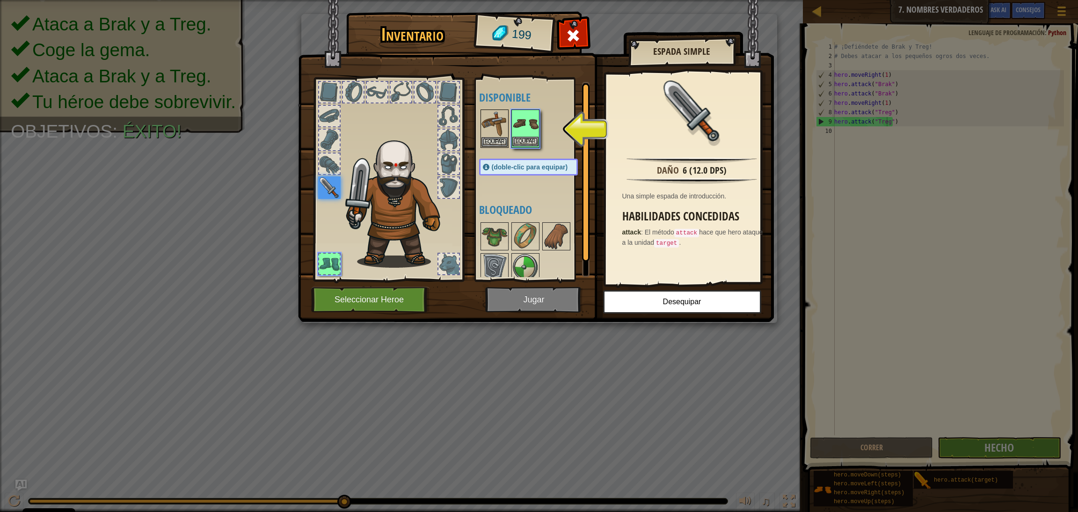
click at [526, 123] on img at bounding box center [525, 123] width 26 height 26
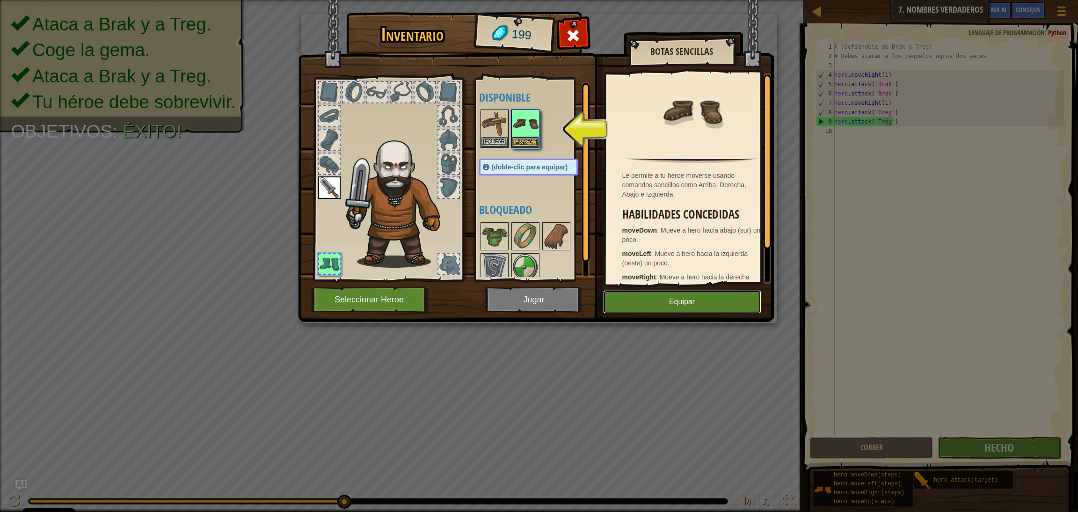
click at [682, 298] on button "Equipar" at bounding box center [682, 301] width 158 height 23
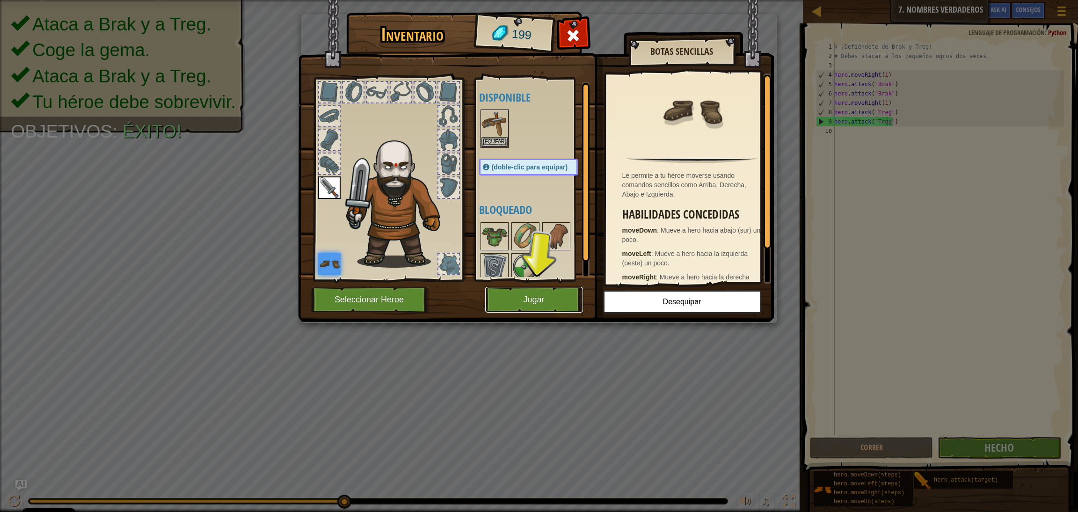
click at [561, 298] on button "Jugar" at bounding box center [534, 300] width 98 height 26
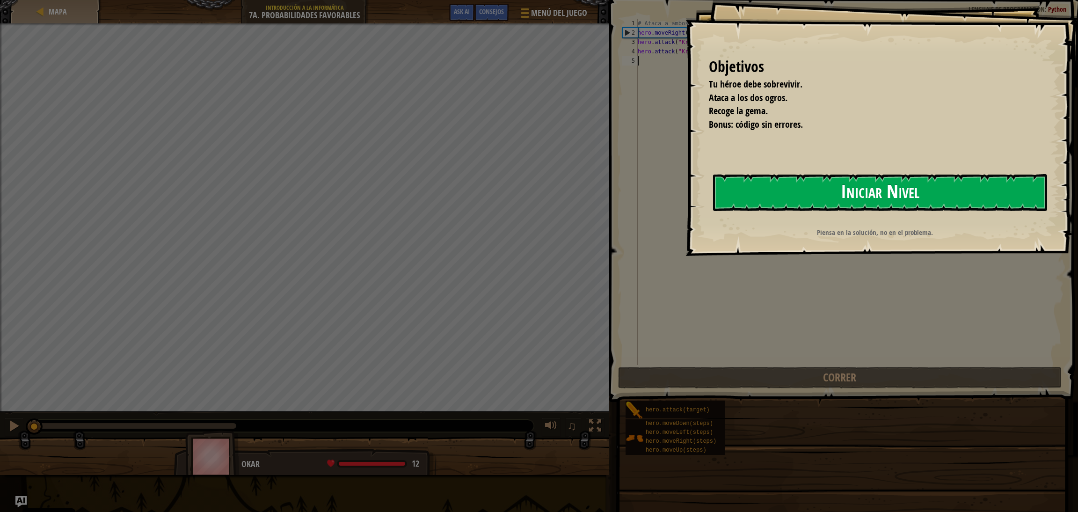
click at [711, 182] on button "Iniciar Nivel" at bounding box center [880, 192] width 334 height 37
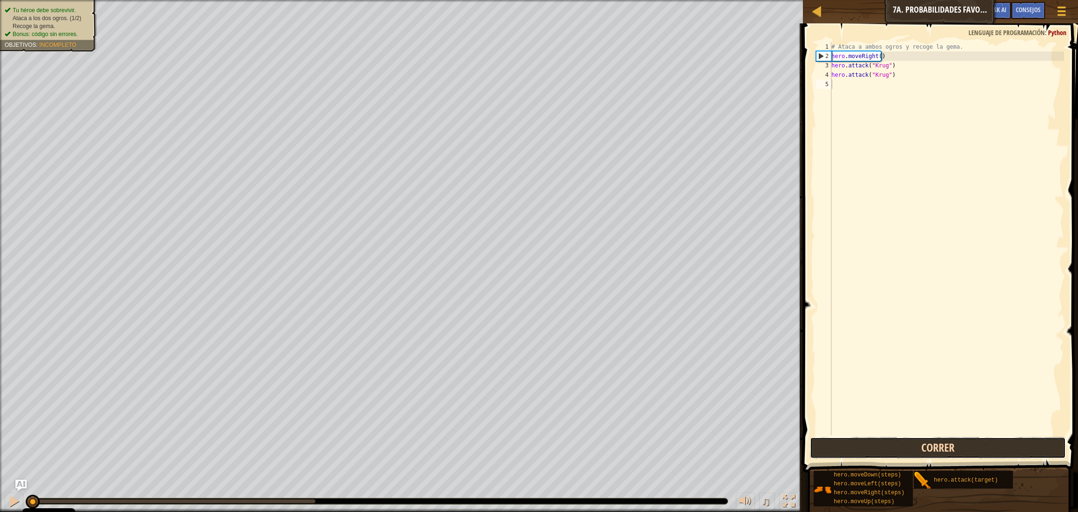
click at [711, 341] on button "Correr" at bounding box center [938, 448] width 256 height 22
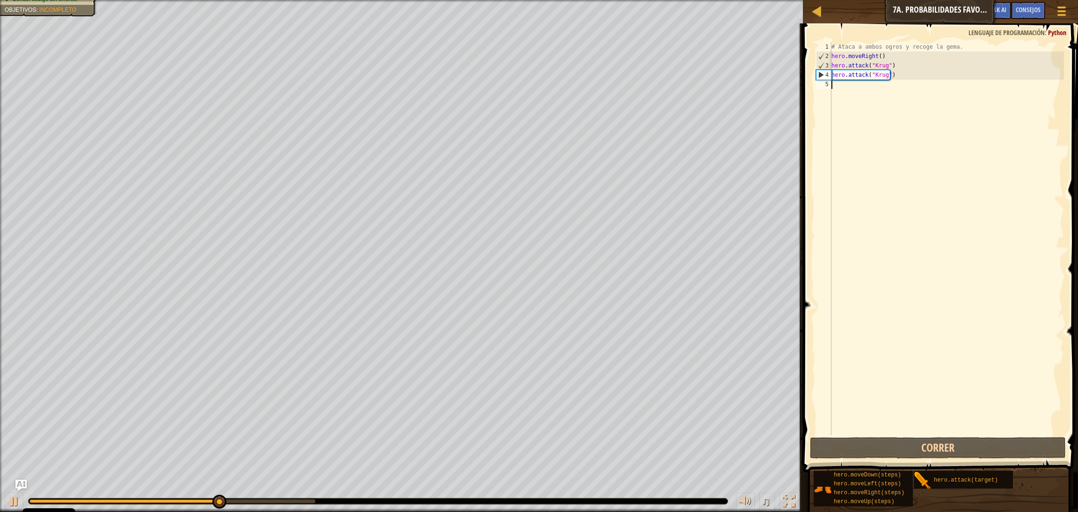
click at [711, 88] on div "# Ataca a ambos ogros y recoge la gema. hero . moveRight ( ) hero . attack ( "[…" at bounding box center [947, 248] width 234 height 412
click at [711, 89] on div "# Ataca a ambos ogros y recoge la gema. hero . moveRight ( ) hero . attack ( "[…" at bounding box center [947, 248] width 234 height 412
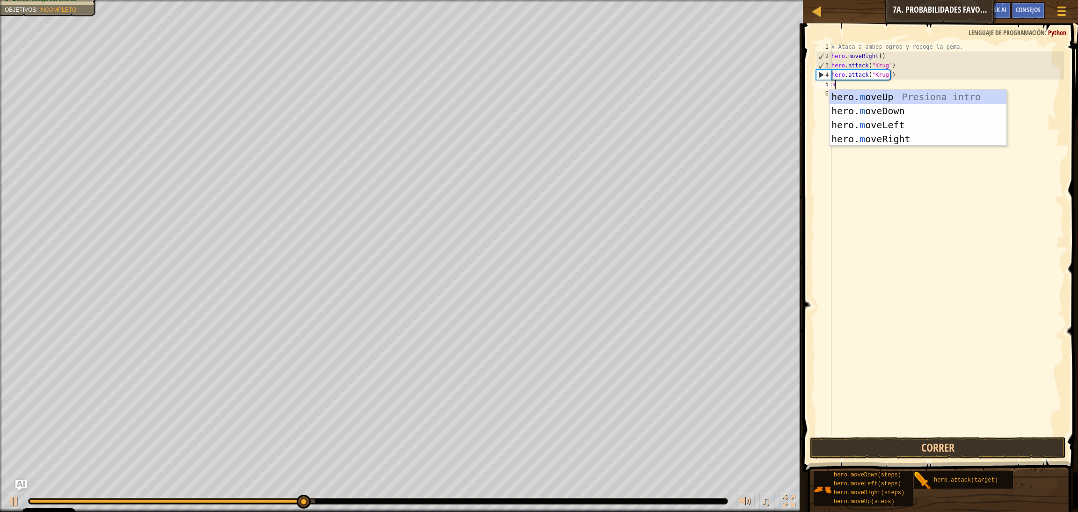
scroll to position [4, 0]
type textarea "mi"
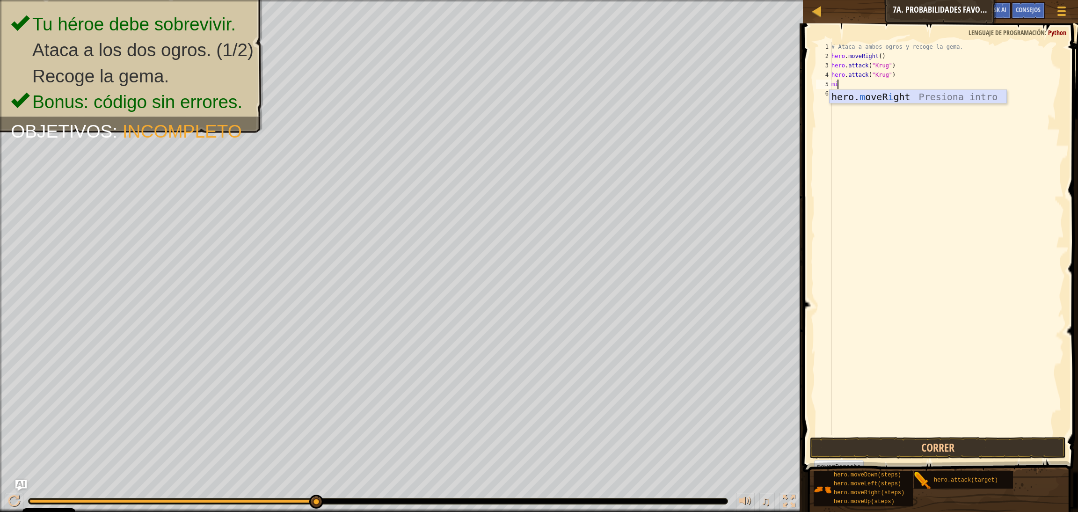
click at [711, 97] on div "hero. m oveR i ght Presiona intro" at bounding box center [918, 111] width 177 height 42
type textarea "m"
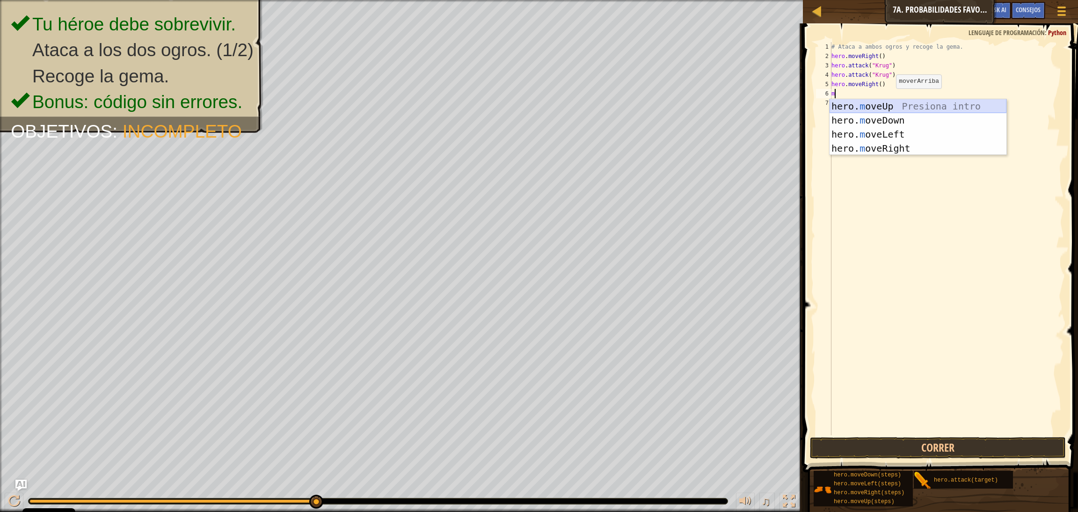
click at [711, 108] on div "hero. m oveUp Presiona intro hero. m oveDown Presiona intro hero. m oveLeft Pre…" at bounding box center [918, 141] width 177 height 84
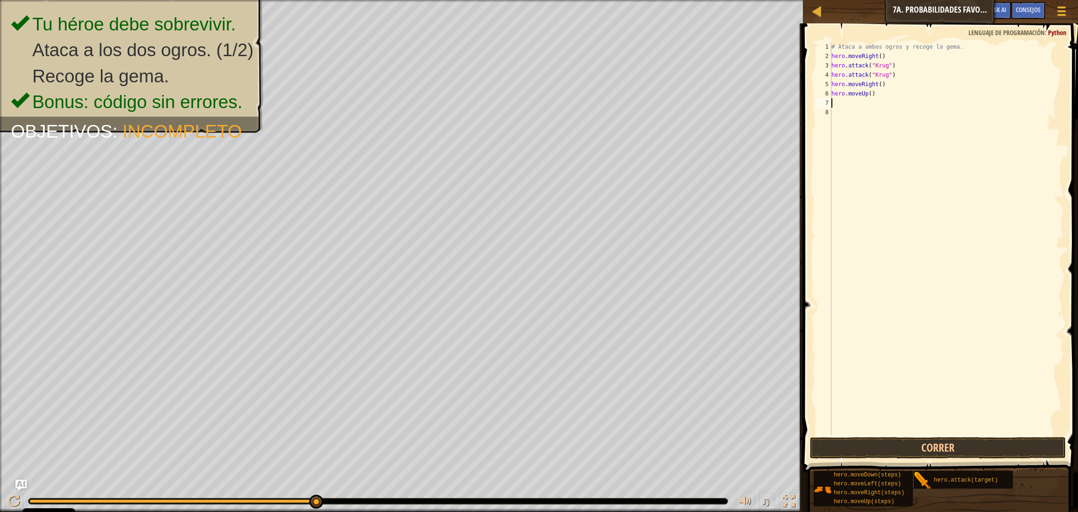
click at [711, 105] on div "# Ataca a ambos ogros y recoge la gema. hero . moveRight ( ) hero . attack ( "[…" at bounding box center [947, 248] width 234 height 412
click at [711, 101] on div "# Ataca a ambos ogros y recoge la gema. hero . moveRight ( ) hero . attack ( "[…" at bounding box center [947, 248] width 234 height 412
click at [711, 113] on div "hero. att ack Presiona intro" at bounding box center [918, 130] width 177 height 42
type textarea "hero.attack("Enemy Name")"
click at [711, 113] on div "# Ataca a ambos ogros y recoge la gema. hero . moveRight ( ) hero . attack ( "[…" at bounding box center [947, 248] width 234 height 412
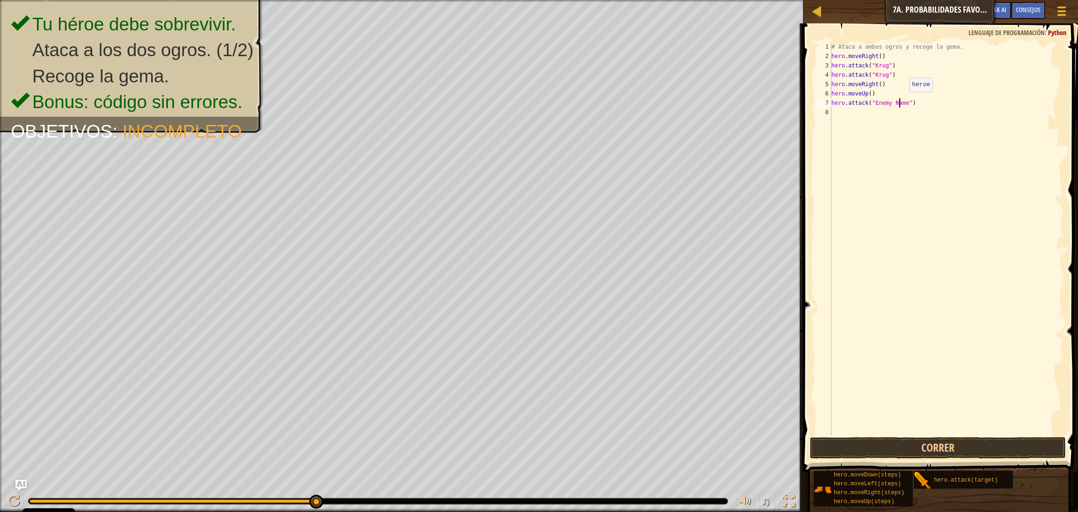
click at [711, 101] on div "# Ataca a ambos ogros y recoge la gema. hero . moveRight ( ) hero . attack ( "[…" at bounding box center [947, 248] width 234 height 412
type textarea "hero.attack("Grump")"
click at [711, 112] on div "# Ataca a ambos ogros y recoge la gema. hero . moveRight ( ) hero . attack ( "[…" at bounding box center [947, 248] width 234 height 412
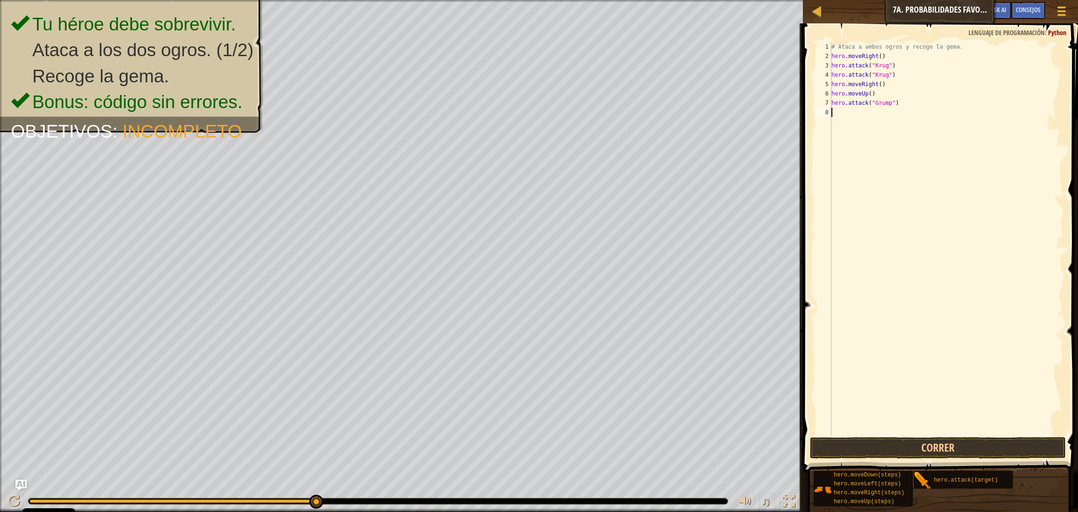
scroll to position [4, 0]
click at [711, 123] on div "hero. att ack Presiona intro" at bounding box center [918, 139] width 177 height 42
type textarea "hero.attack("Grump")"
click at [711, 341] on button "Correr" at bounding box center [938, 448] width 256 height 22
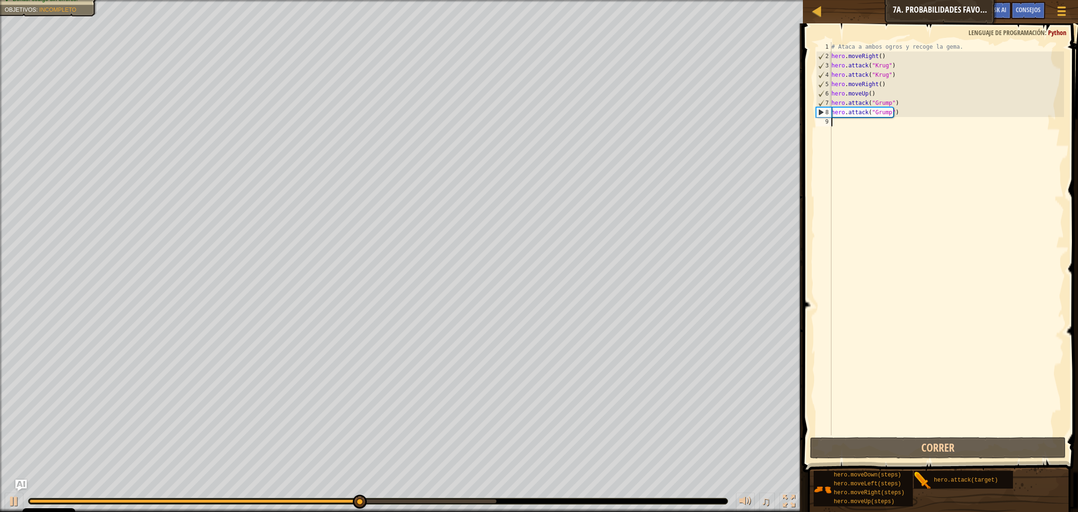
click at [711, 129] on div "# Ataca a ambos ogros y recoge la gema. hero . moveRight ( ) hero . attack ( "[…" at bounding box center [947, 248] width 234 height 412
click at [711, 124] on div "# Ataca a ambos ogros y recoge la gema. hero . moveRight ( ) hero . attack ( "[…" at bounding box center [947, 248] width 234 height 412
type textarea "h"
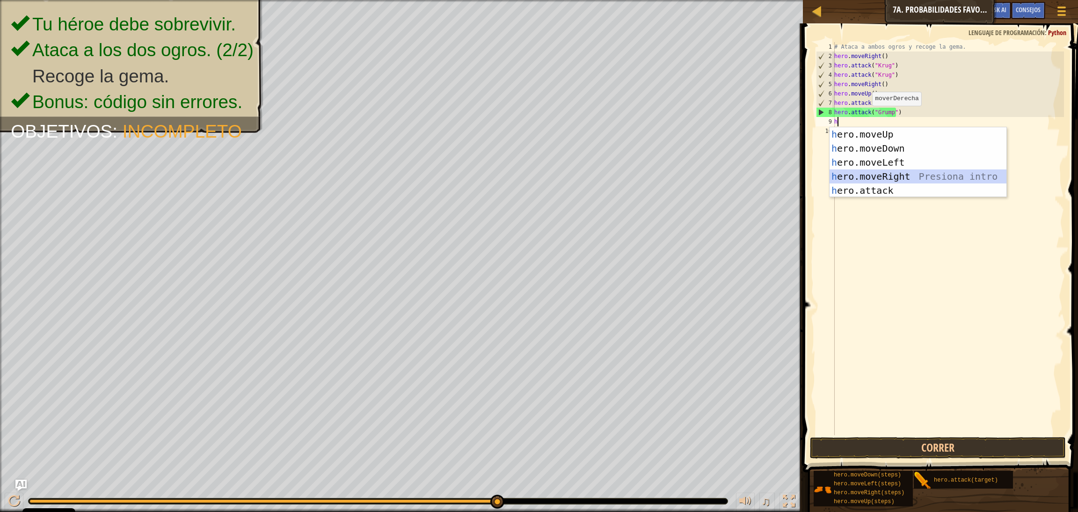
click at [711, 179] on div "h ero.moveUp Presiona intro h ero.moveDown Presiona intro h ero.moveLeft Presio…" at bounding box center [918, 176] width 177 height 98
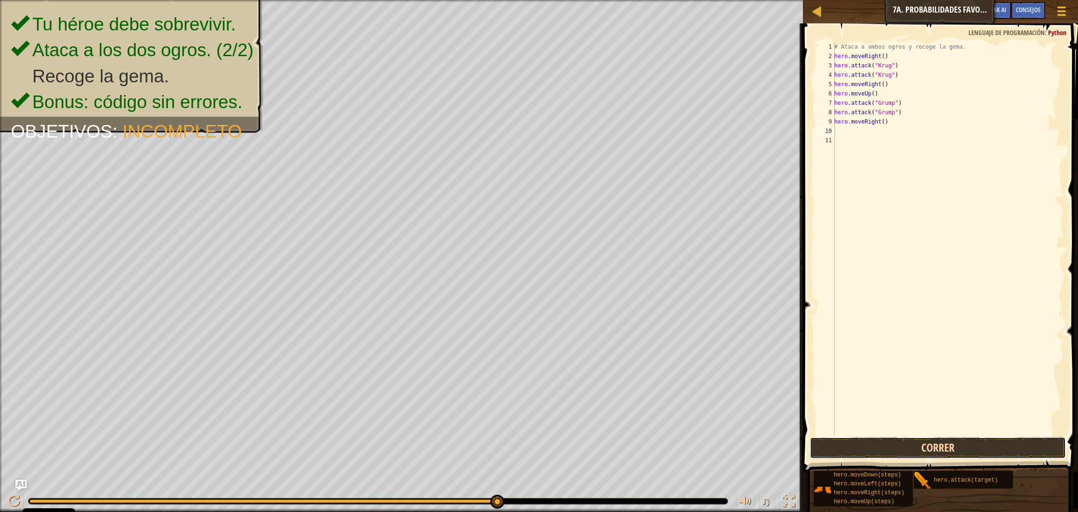
click at [711, 341] on button "Correr" at bounding box center [938, 448] width 256 height 22
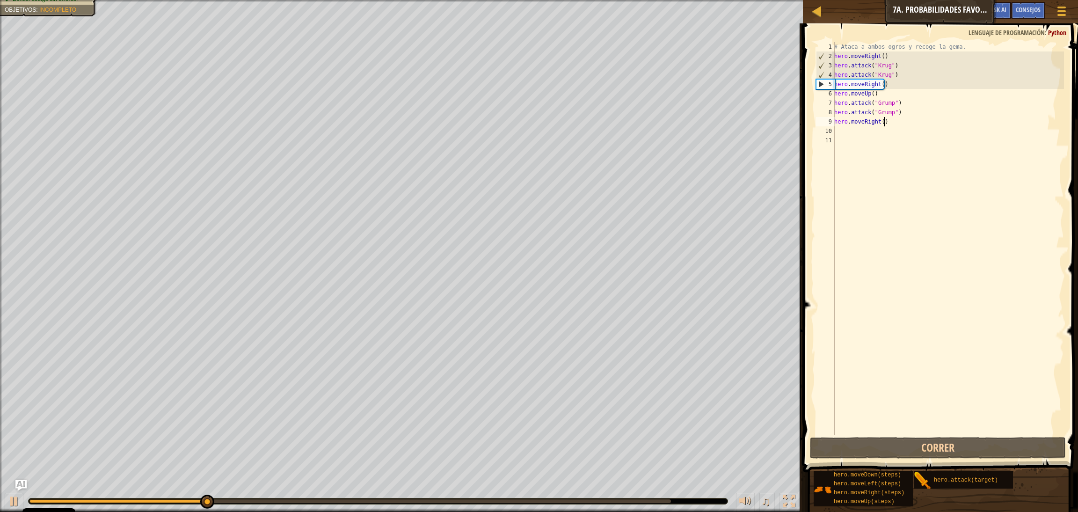
click at [711, 123] on div "# Ataca a ambos ogros y recoge la gema. hero . moveRight ( ) hero . attack ( "[…" at bounding box center [949, 248] width 232 height 412
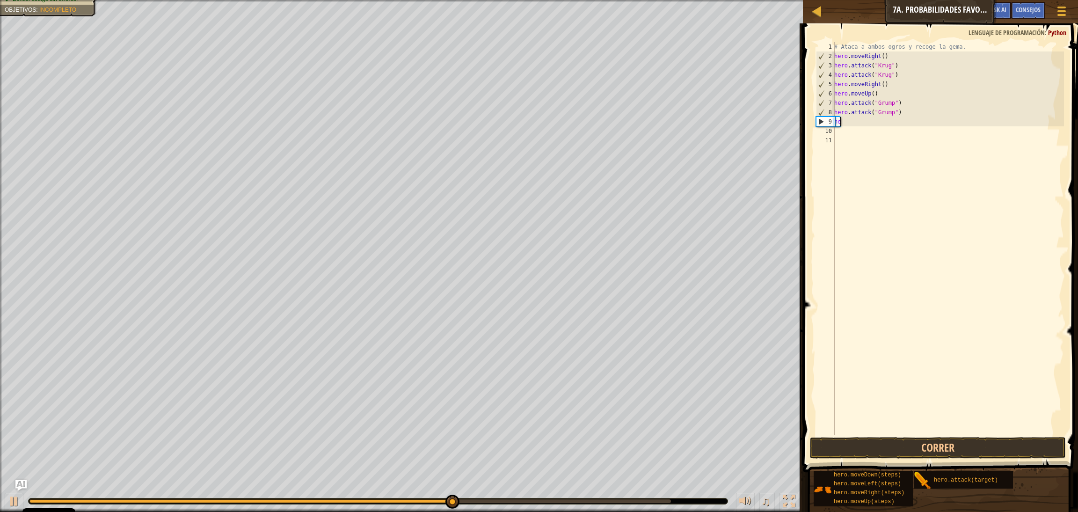
type textarea "h"
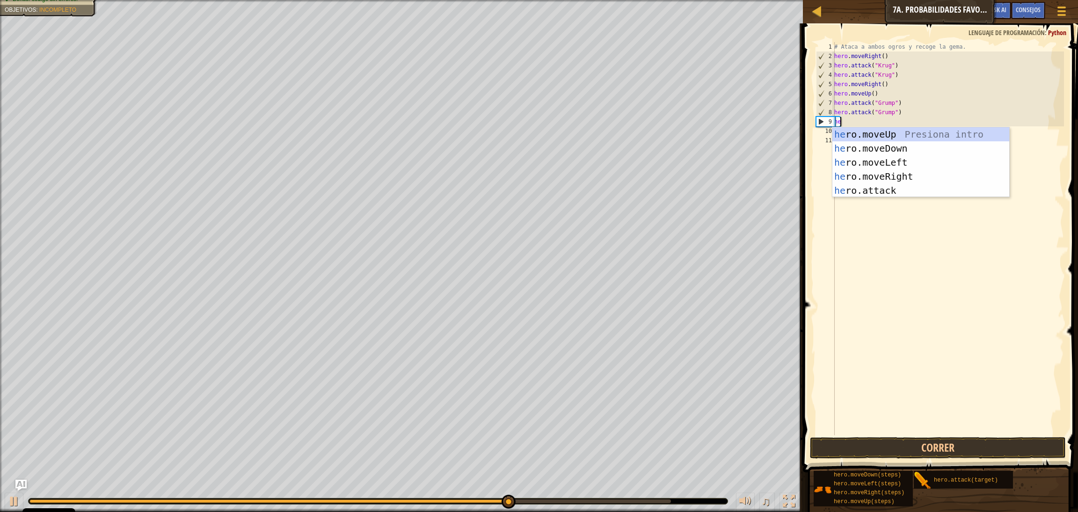
type textarea "her"
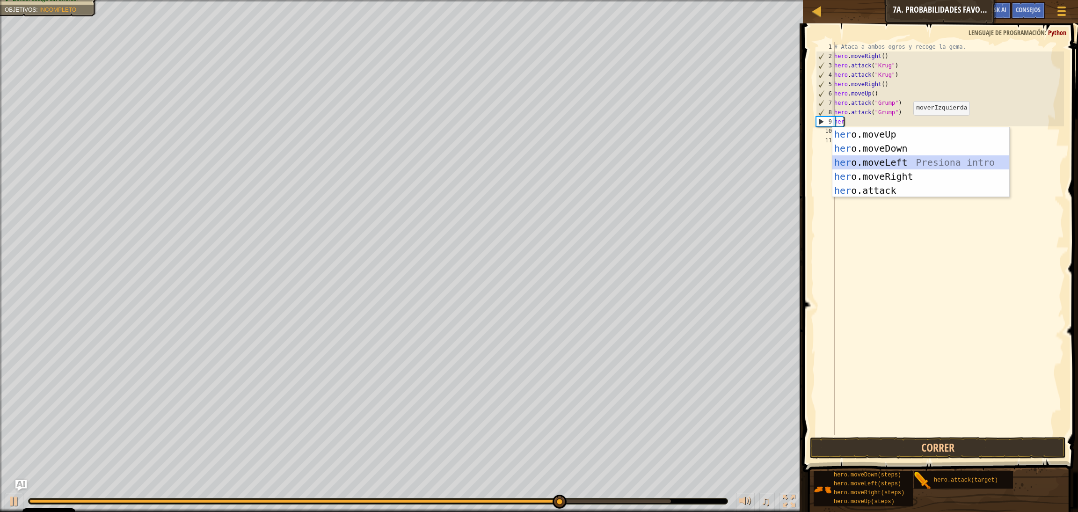
click at [711, 161] on div "her o.moveUp Presiona intro her o.moveDown Presiona intro her o.moveLeft Presio…" at bounding box center [921, 176] width 177 height 98
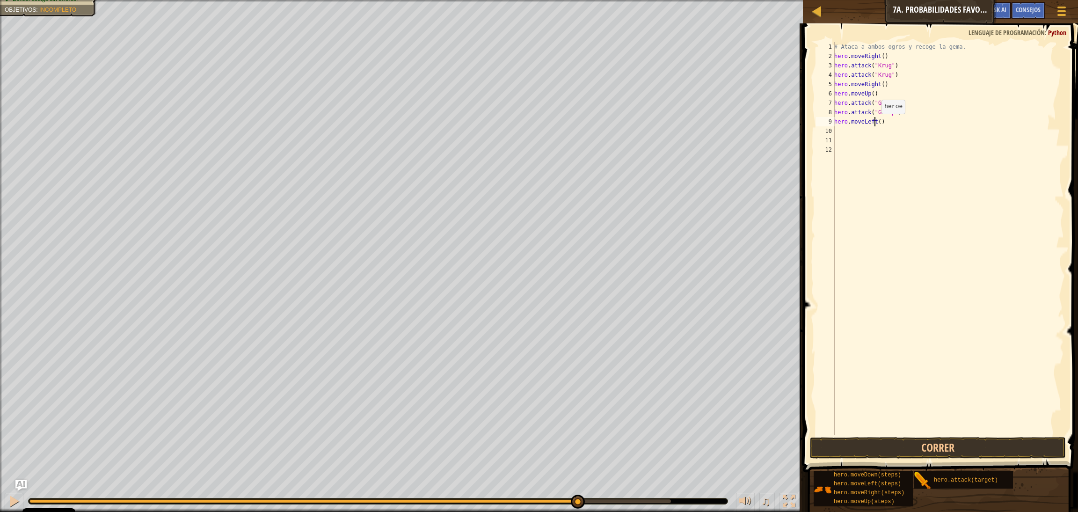
click at [711, 123] on div "# Ataca a ambos ogros y recoge la gema. hero . moveRight ( ) hero . attack ( "[…" at bounding box center [949, 248] width 232 height 412
click at [711, 121] on div "# Ataca a ambos ogros y recoge la gema. hero . moveRight ( ) hero . attack ( "[…" at bounding box center [949, 248] width 232 height 412
type textarea "hero.moveLeft(2)"
click at [711, 341] on button "Correr" at bounding box center [938, 448] width 256 height 22
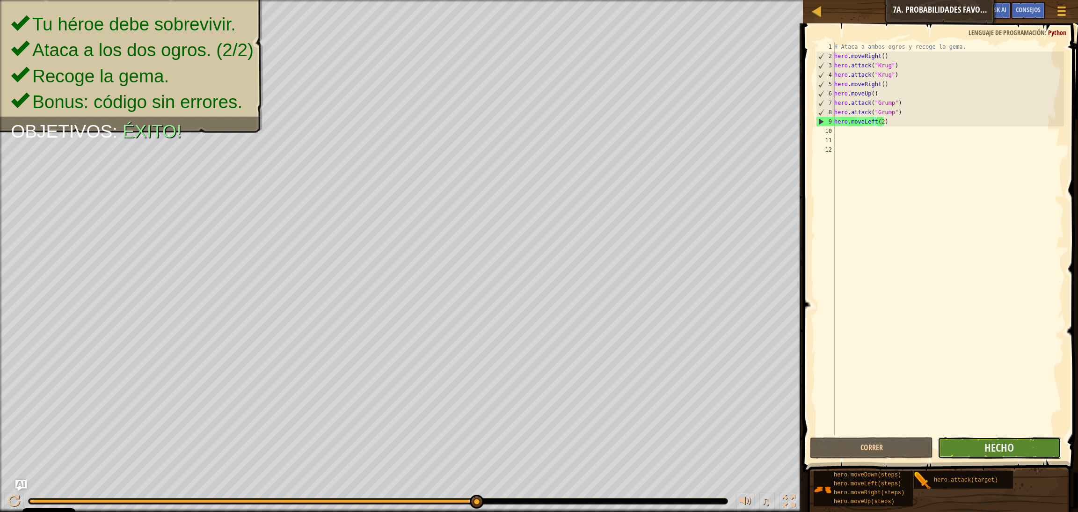
click at [711, 341] on button "Hecho" at bounding box center [999, 448] width 123 height 22
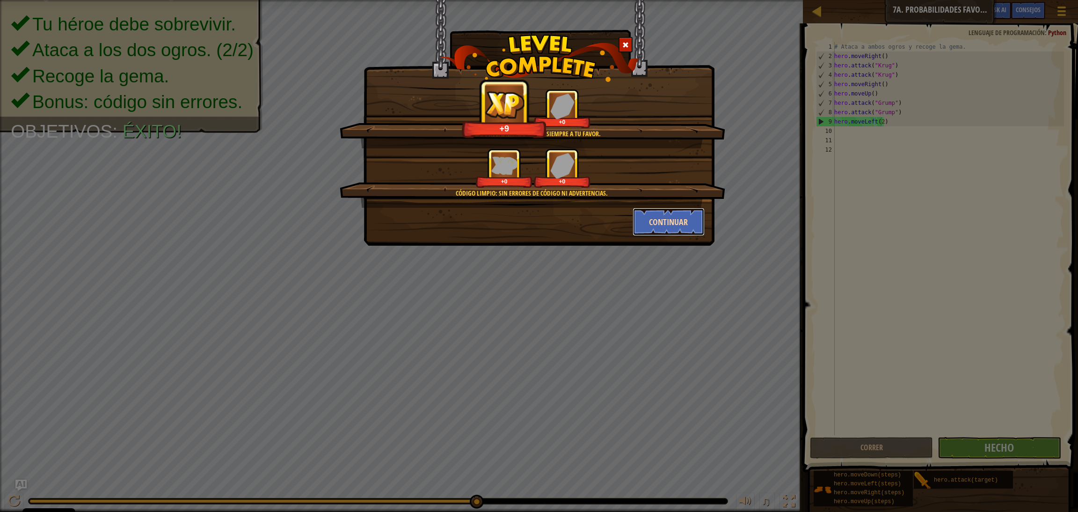
click at [655, 229] on button "Continuar" at bounding box center [669, 222] width 73 height 28
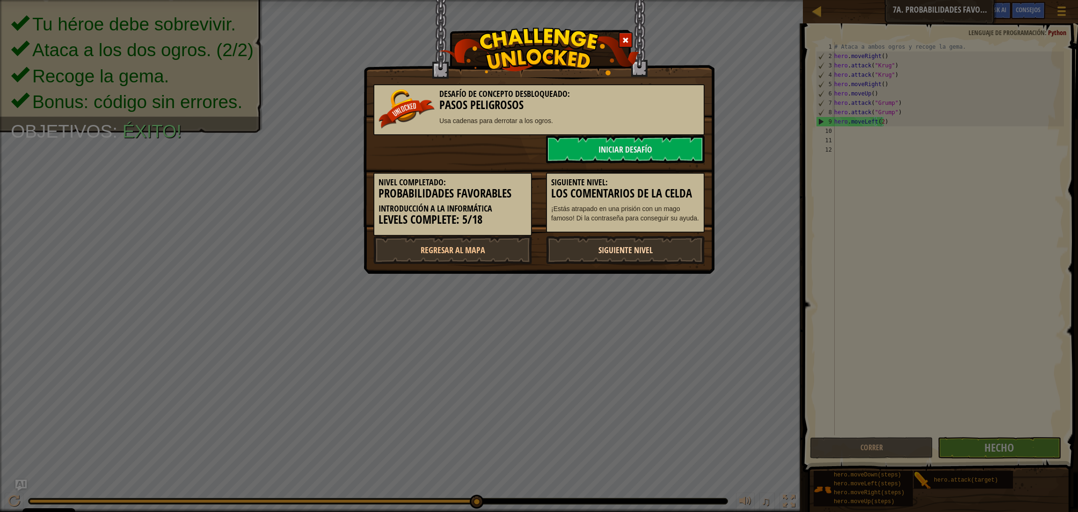
click at [621, 251] on link "Siguiente nivel" at bounding box center [625, 250] width 159 height 28
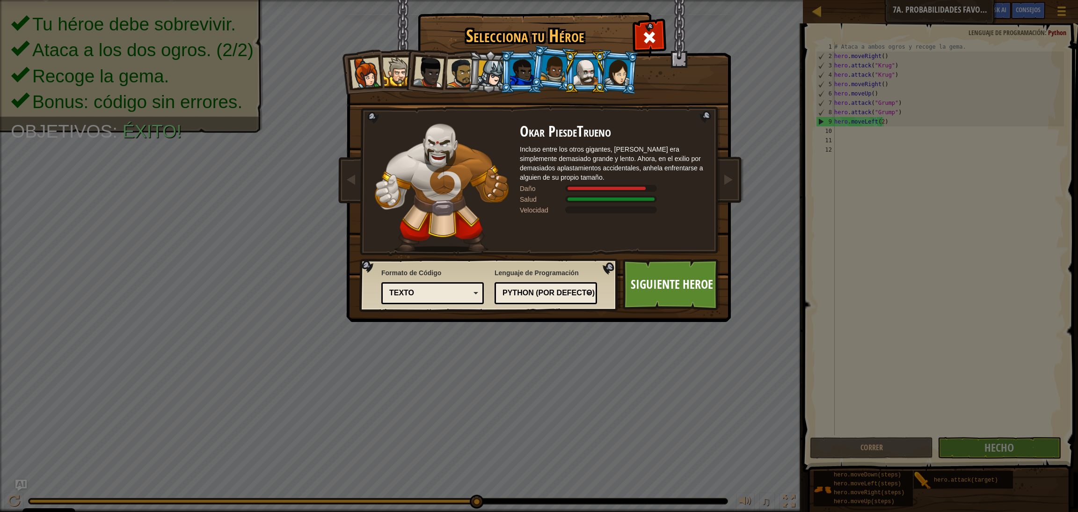
click at [623, 74] on div at bounding box center [618, 71] width 26 height 27
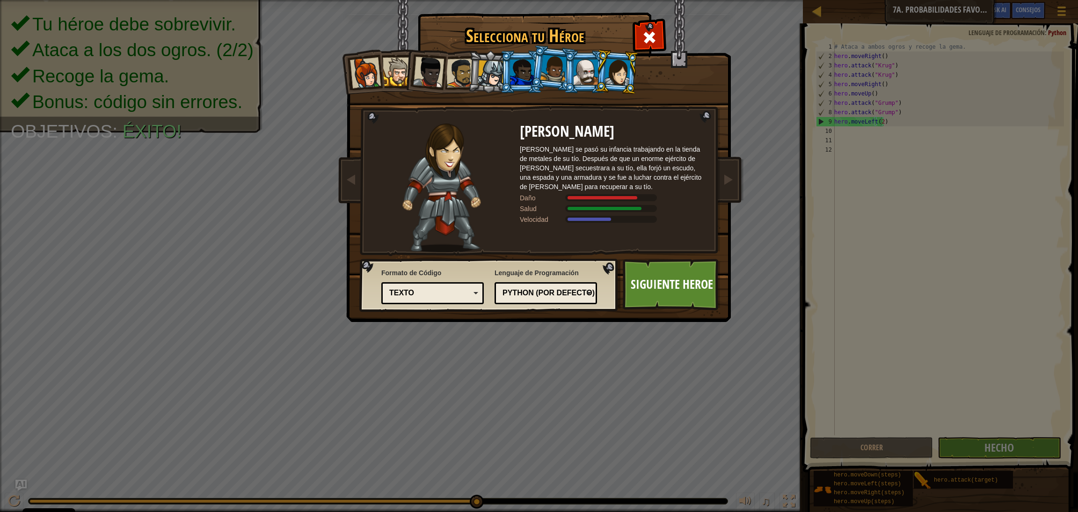
click at [558, 56] on li at bounding box center [553, 68] width 46 height 47
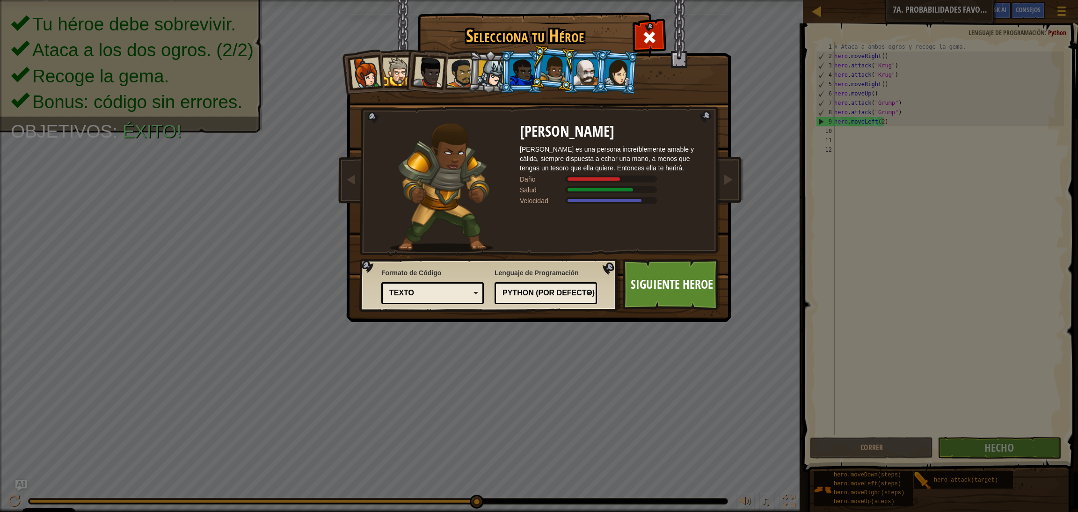
drag, startPoint x: 429, startPoint y: 63, endPoint x: 586, endPoint y: 74, distance: 157.6
click at [586, 51] on ol at bounding box center [539, 51] width 386 height 0
click at [586, 74] on div at bounding box center [586, 71] width 24 height 25
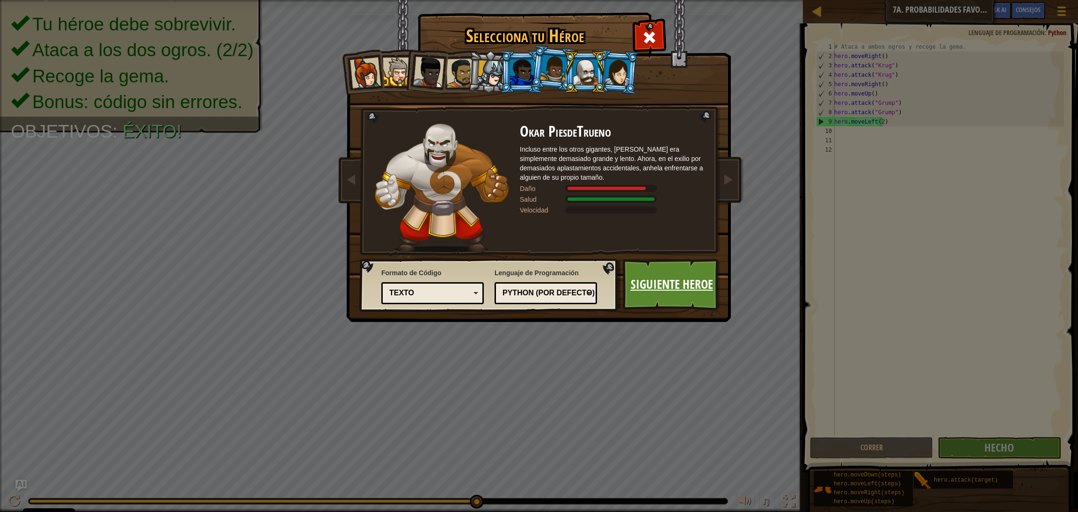
click at [685, 283] on link "Siguiente Heroe" at bounding box center [672, 284] width 98 height 51
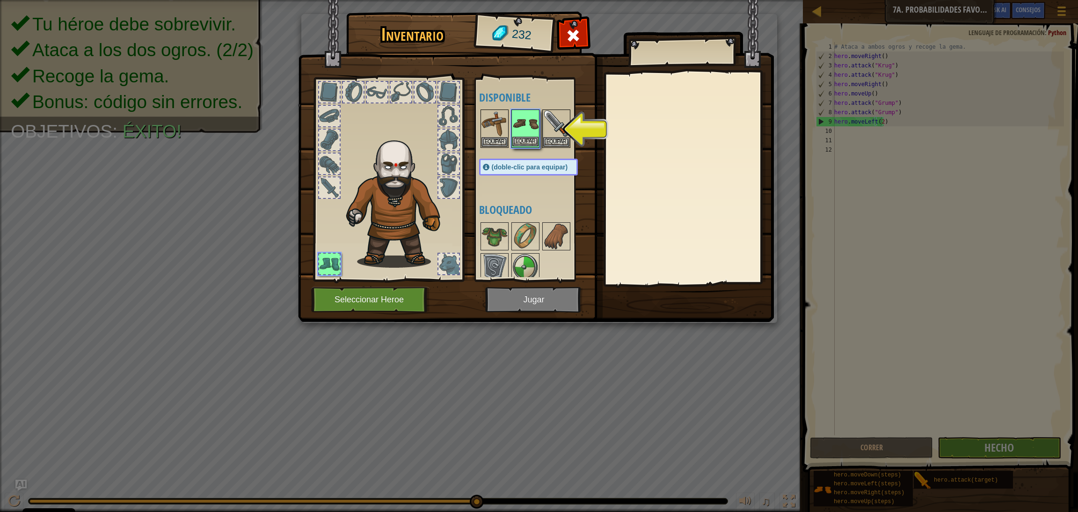
click at [526, 124] on img at bounding box center [525, 123] width 26 height 26
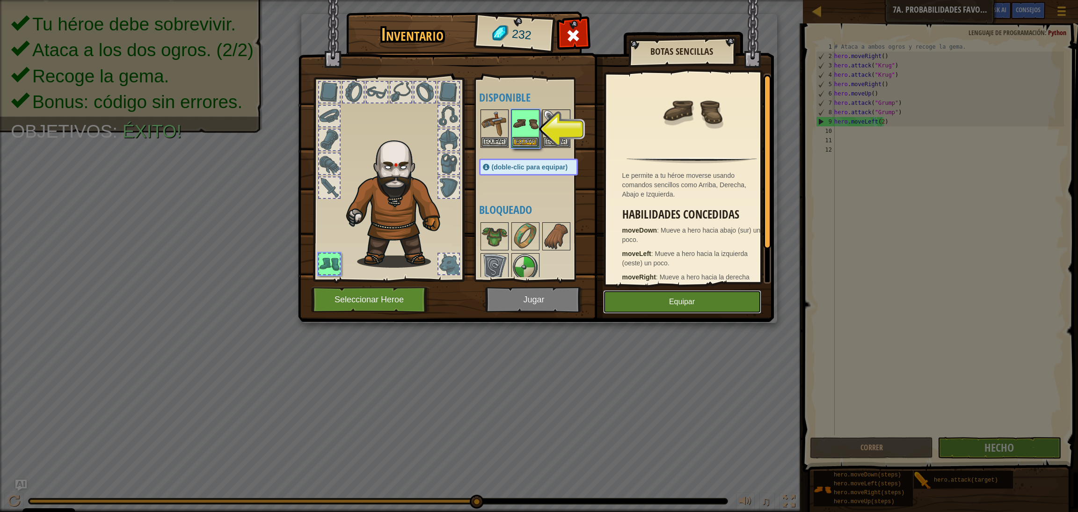
click at [710, 305] on button "Equipar" at bounding box center [682, 301] width 158 height 23
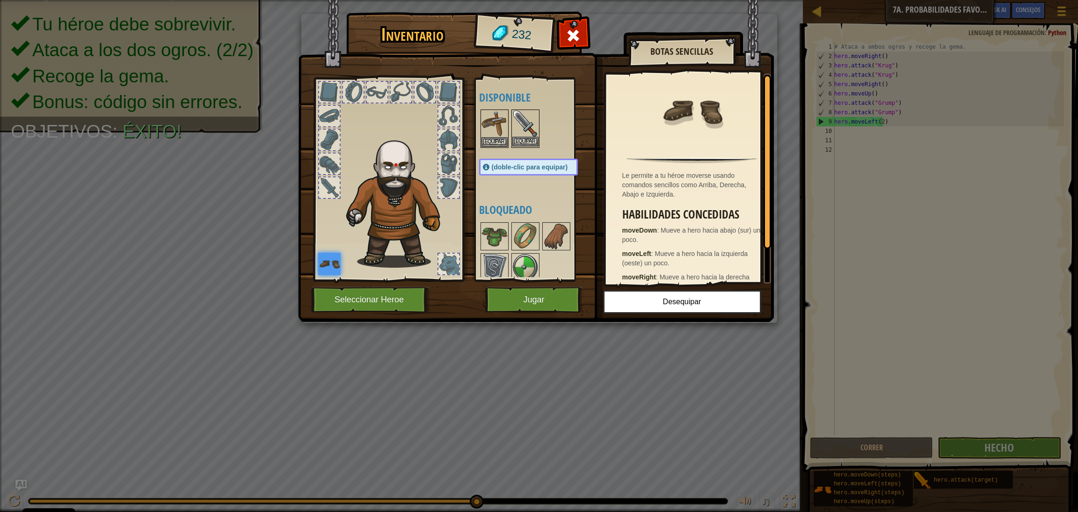
click at [522, 121] on img at bounding box center [525, 123] width 26 height 26
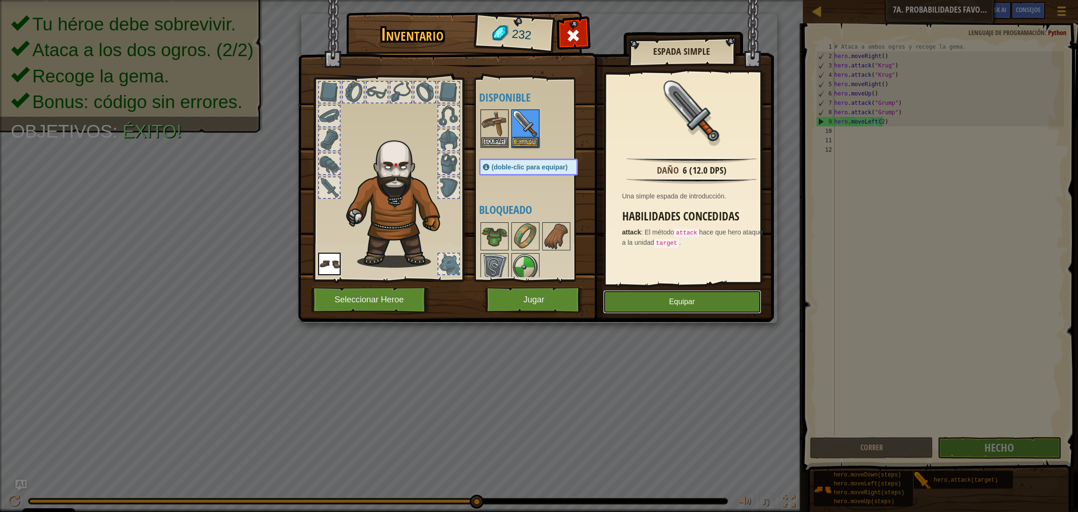
click at [700, 293] on button "Equipar" at bounding box center [682, 301] width 158 height 23
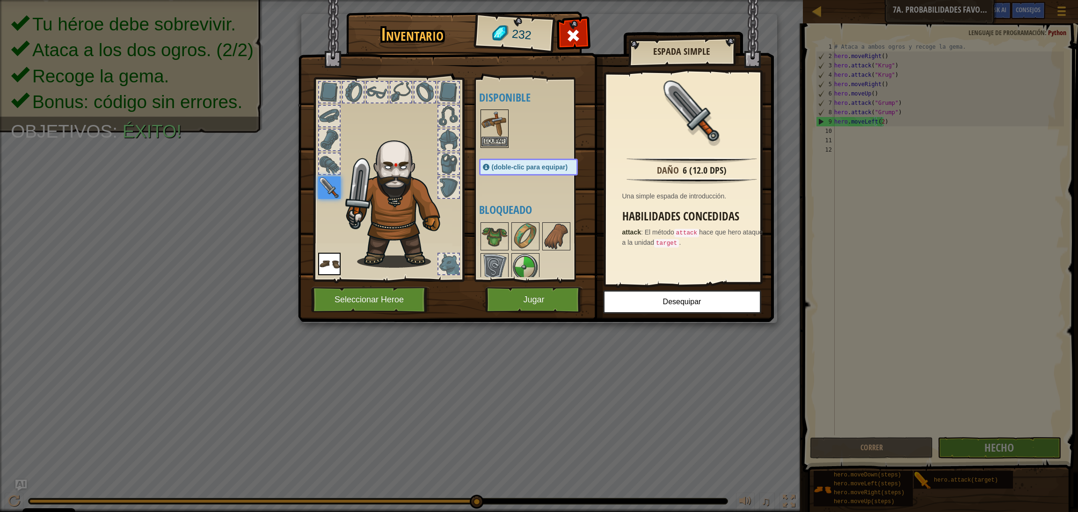
click at [495, 135] on img at bounding box center [495, 123] width 26 height 26
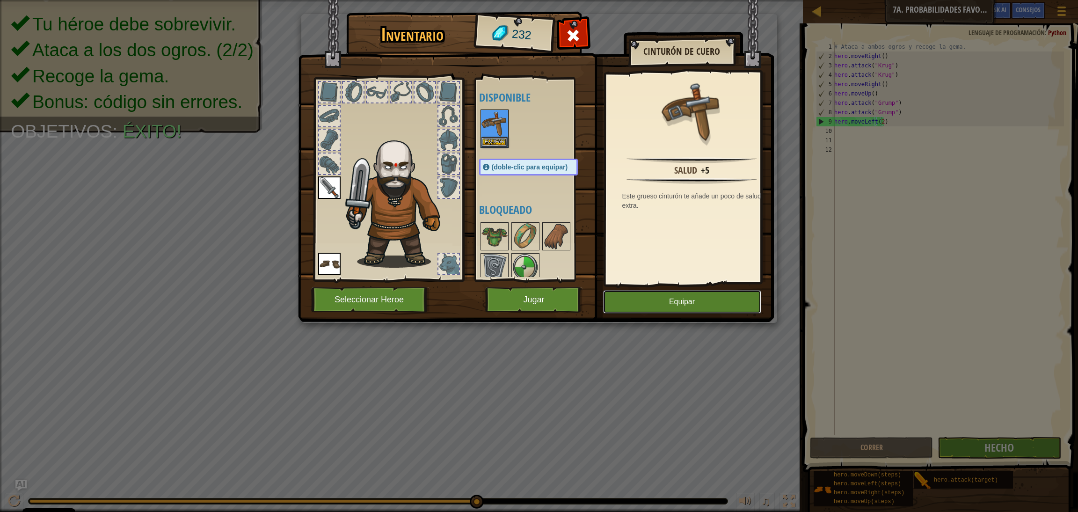
click at [673, 301] on button "Equipar" at bounding box center [682, 301] width 158 height 23
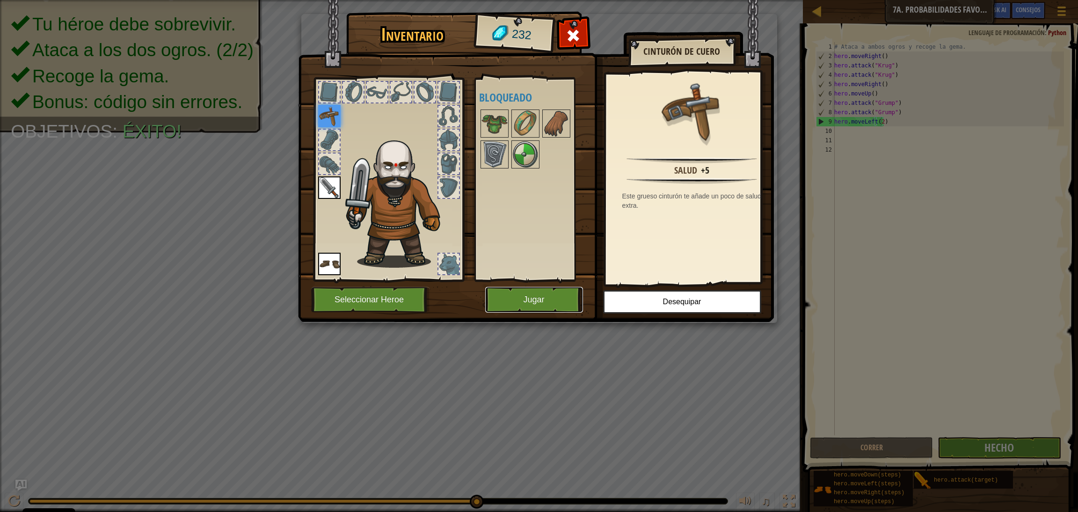
click at [524, 294] on button "Jugar" at bounding box center [534, 300] width 98 height 26
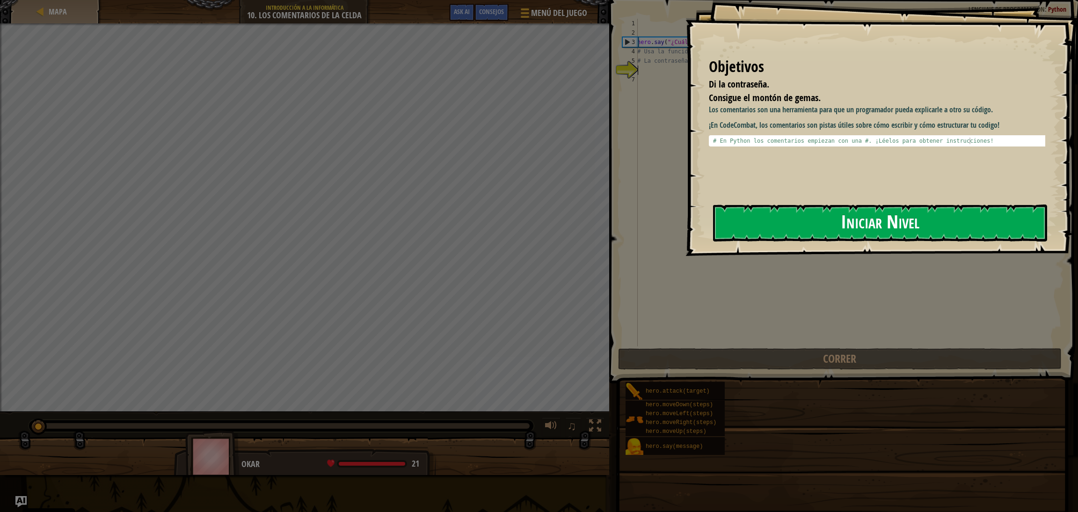
click at [711, 222] on button "Iniciar Nivel" at bounding box center [880, 223] width 334 height 37
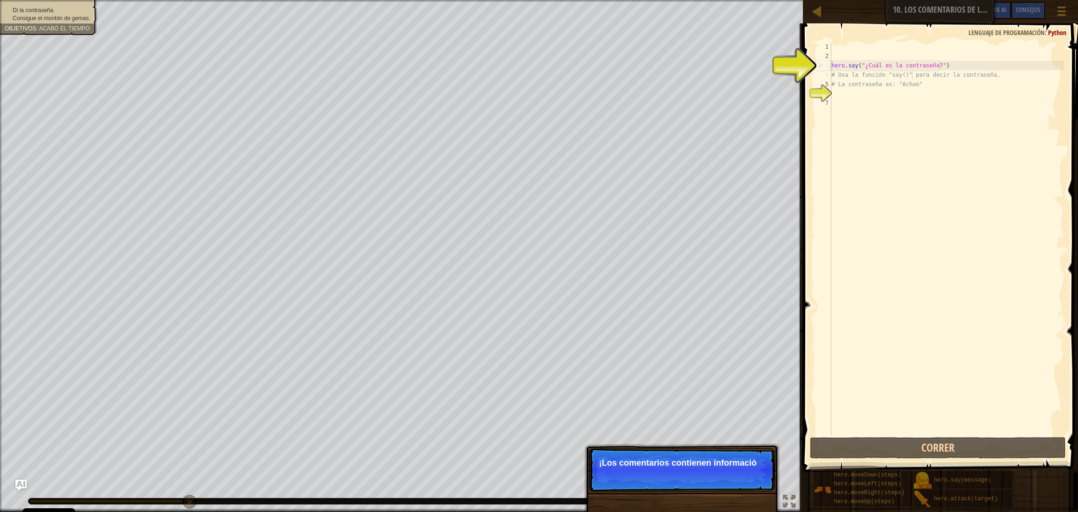
click at [711, 74] on div "hero . say ( "¿Cuál es la contraseña?" ) # Usa la función "say()" para decir la…" at bounding box center [947, 248] width 234 height 412
type textarea "# Usa la función "say()" para decir la contraseña."
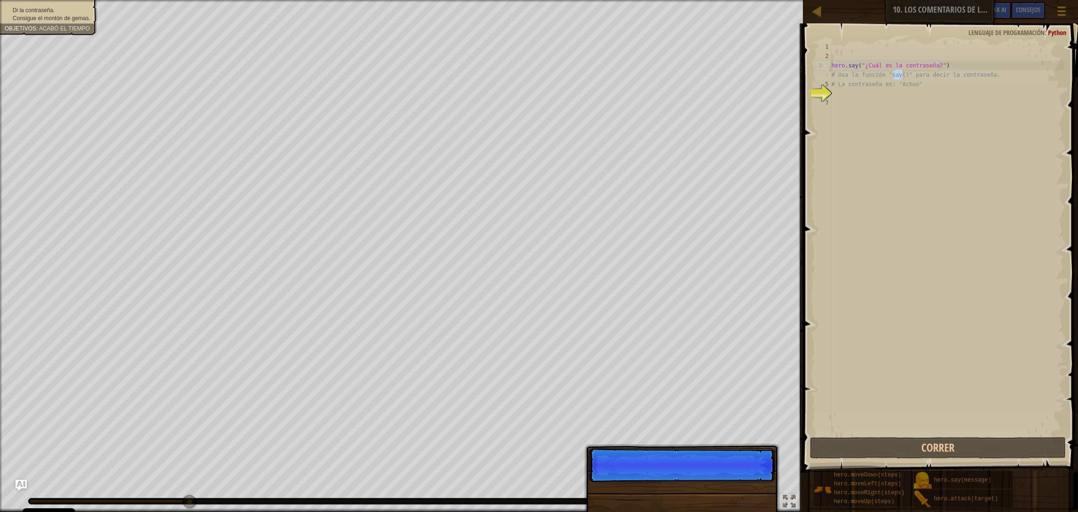
drag, startPoint x: 892, startPoint y: 75, endPoint x: 902, endPoint y: 77, distance: 10.0
click at [711, 77] on div "hero . say ( "¿Cuál es la contraseña?" ) # Usa la función "say()" para decir la…" at bounding box center [947, 248] width 234 height 412
click at [711, 77] on div "hero . say ( "¿Cuál es la contraseña?" ) # Usa la función "say()" para decir la…" at bounding box center [947, 238] width 234 height 393
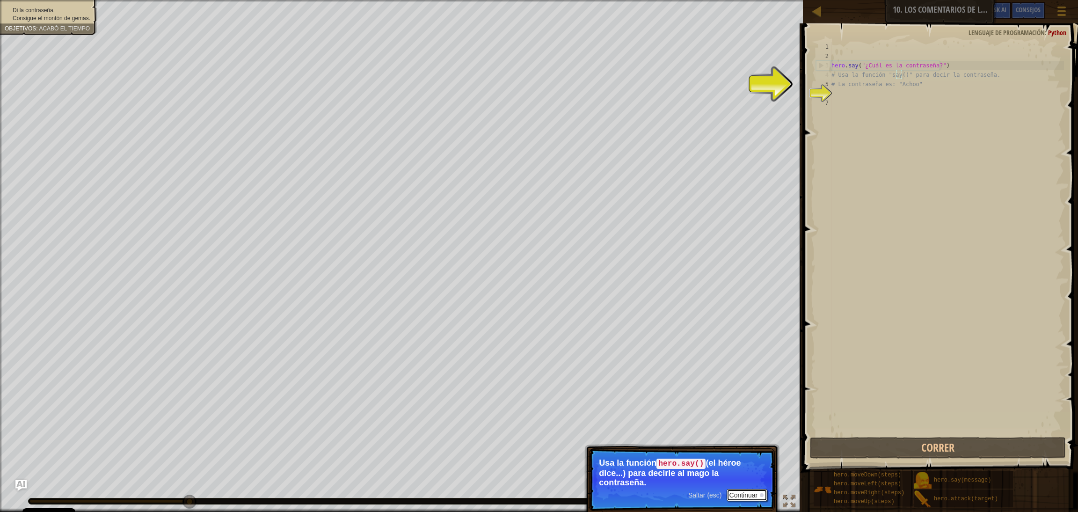
click at [711, 341] on button "Continuar" at bounding box center [747, 495] width 41 height 12
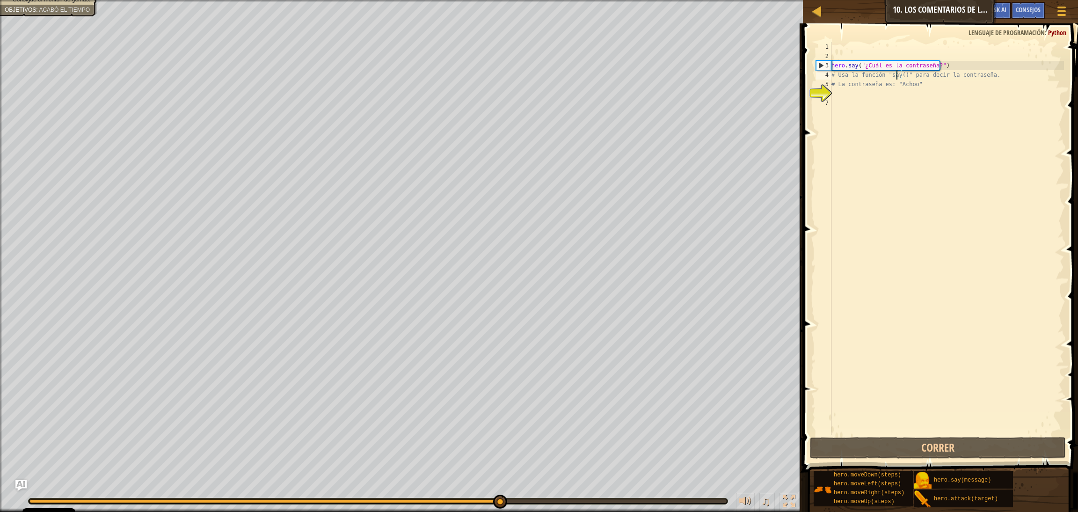
click at [711, 77] on div "hero . say ( "¿Cuál es la contraseña?" ) # Usa la función "say()" para decir la…" at bounding box center [947, 248] width 234 height 412
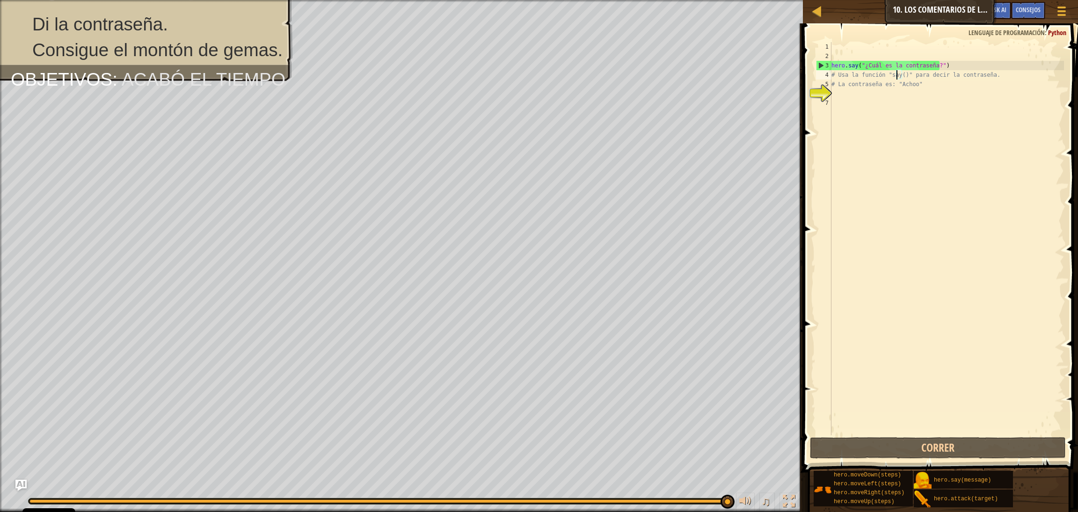
click at [711, 73] on div "hero . say ( "¿Cuál es la contraseña?" ) # Usa la función "say()" para decir la…" at bounding box center [947, 248] width 234 height 412
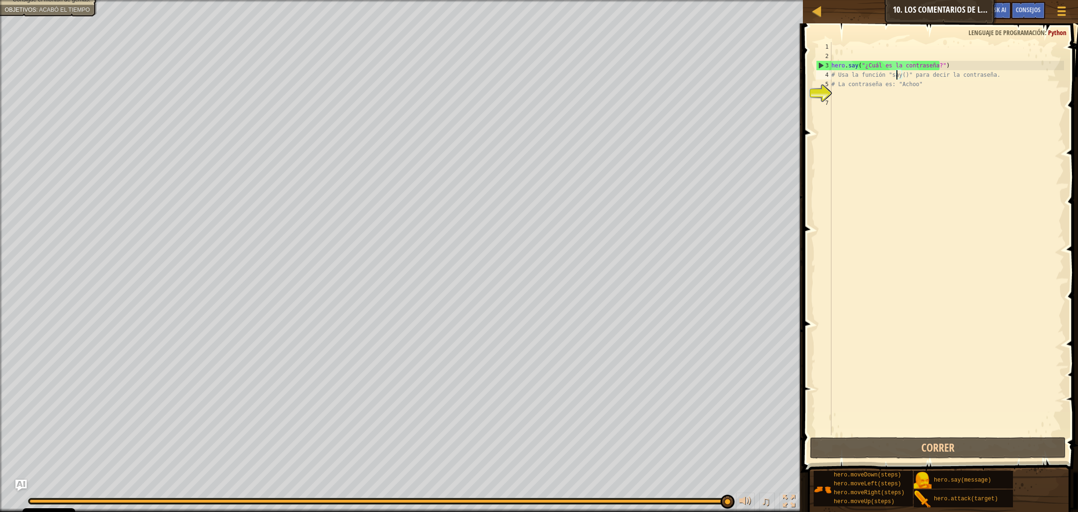
click at [711, 75] on div "hero . say ( "¿Cuál es la contraseña?" ) # Usa la función "say()" para decir la…" at bounding box center [947, 248] width 234 height 412
click at [711, 9] on span "Consejos" at bounding box center [1028, 9] width 25 height 9
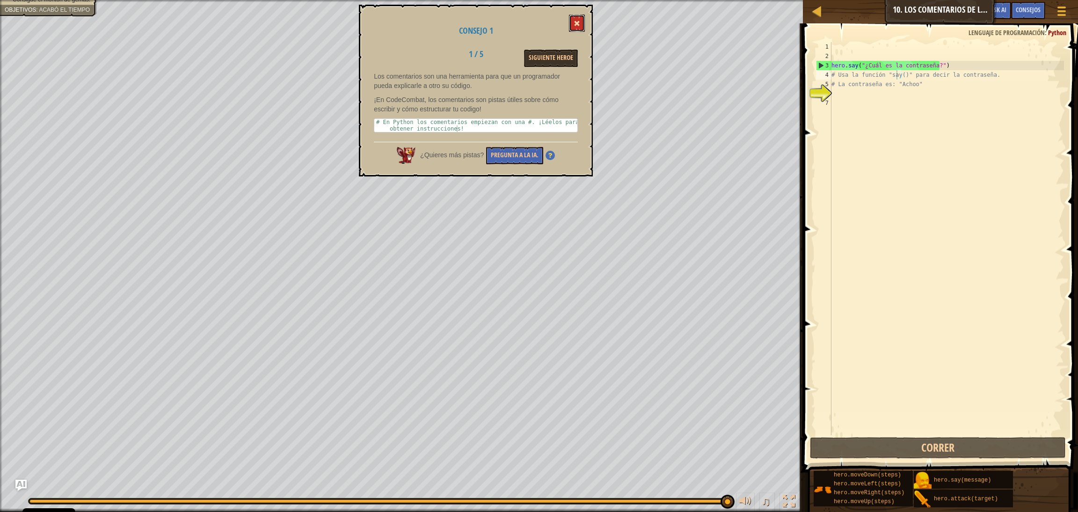
click at [572, 26] on button at bounding box center [577, 23] width 16 height 17
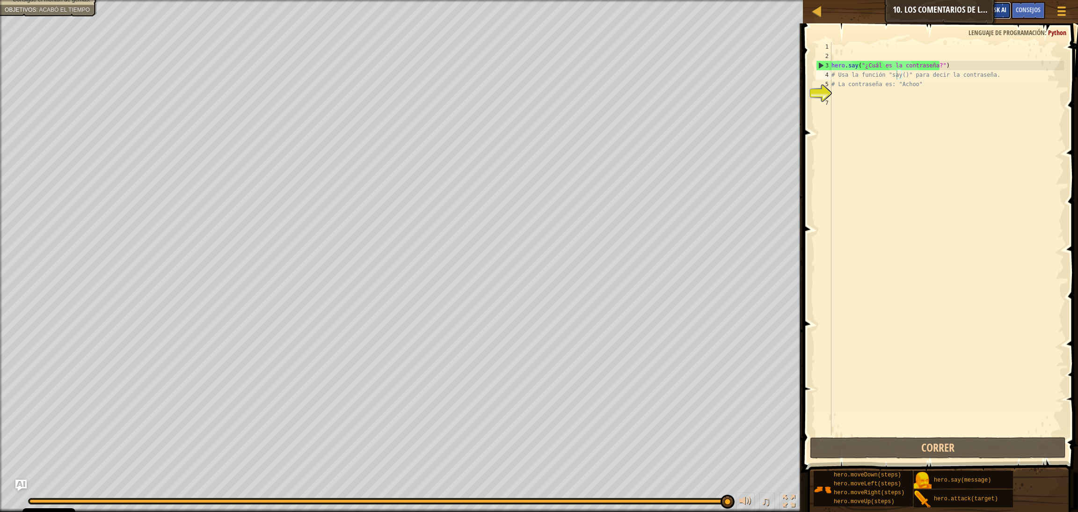
click at [711, 11] on span "Ask AI" at bounding box center [999, 9] width 16 height 9
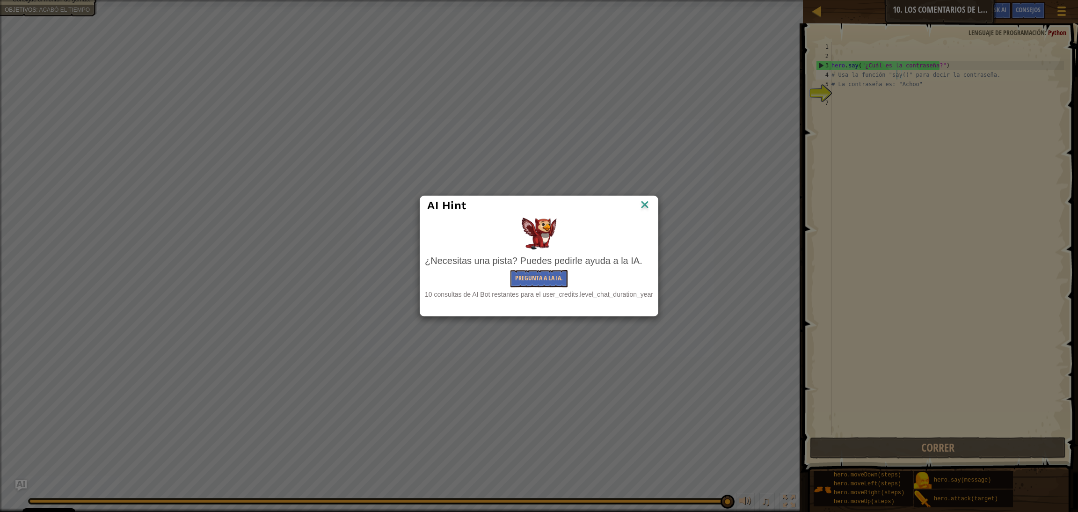
click at [648, 206] on img at bounding box center [645, 205] width 12 height 14
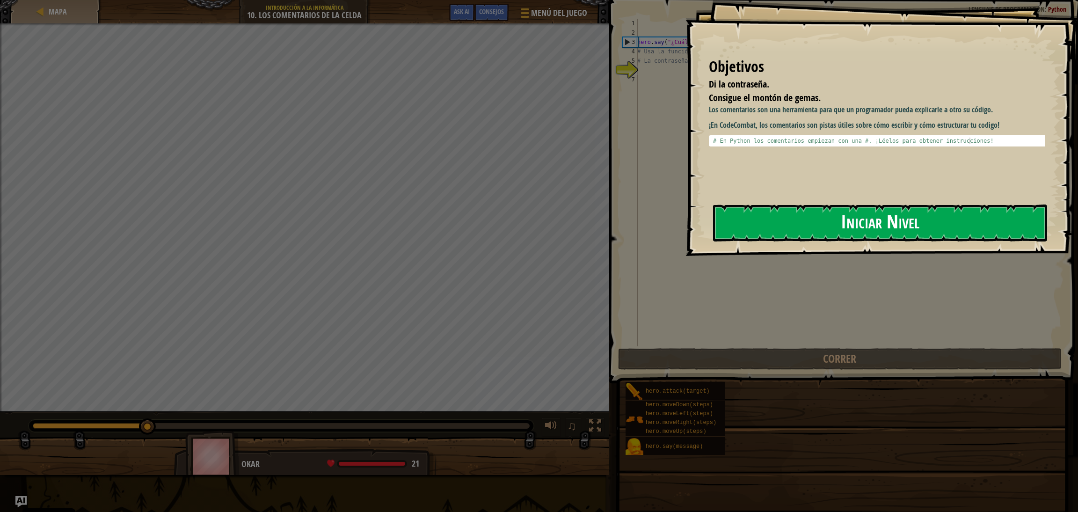
click at [711, 227] on button "Iniciar Nivel" at bounding box center [880, 223] width 334 height 37
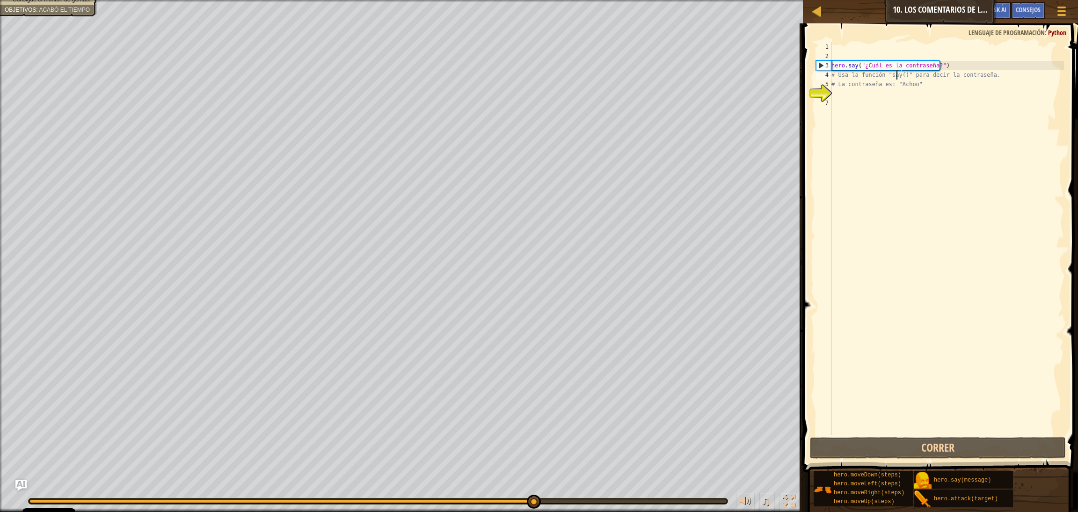
click at [711, 74] on div "hero . say ( "¿Cuál es la contraseña?" ) # Usa la función "say()" para decir la…" at bounding box center [947, 248] width 234 height 412
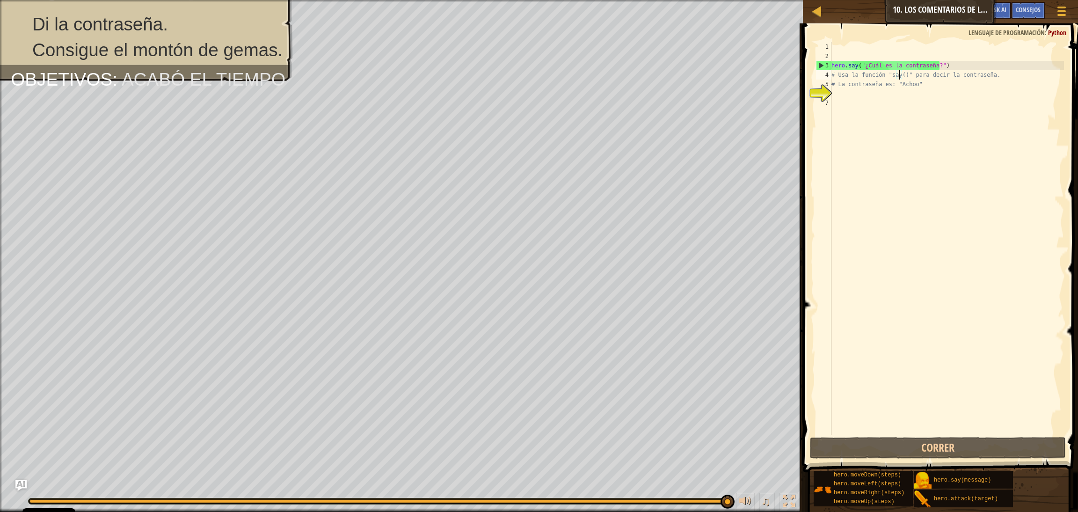
click at [711, 75] on div "hero . say ( "¿Cuál es la contraseña?" ) # Usa la función "say()" para decir la…" at bounding box center [947, 248] width 234 height 412
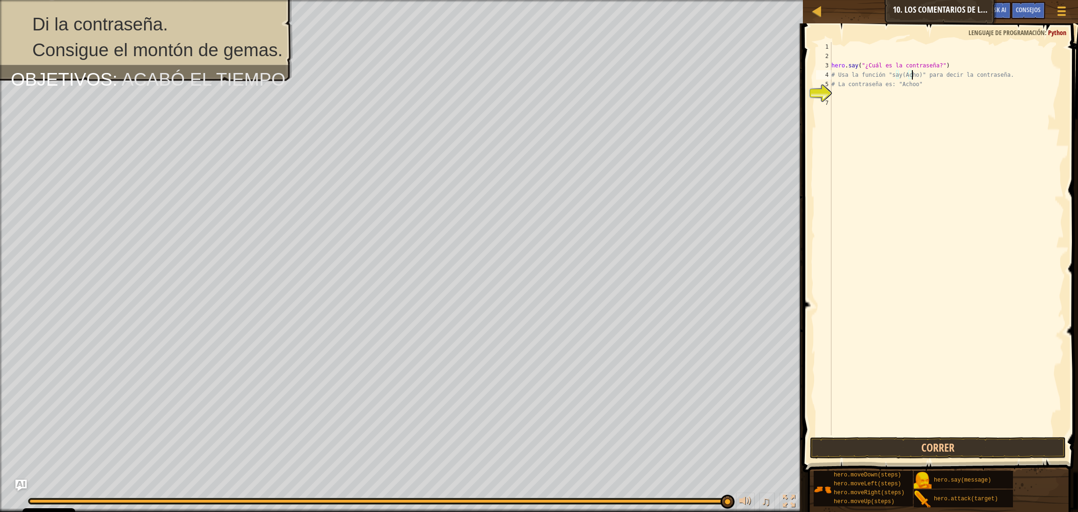
scroll to position [3, 7]
click at [711, 341] on button "Correr" at bounding box center [938, 448] width 256 height 22
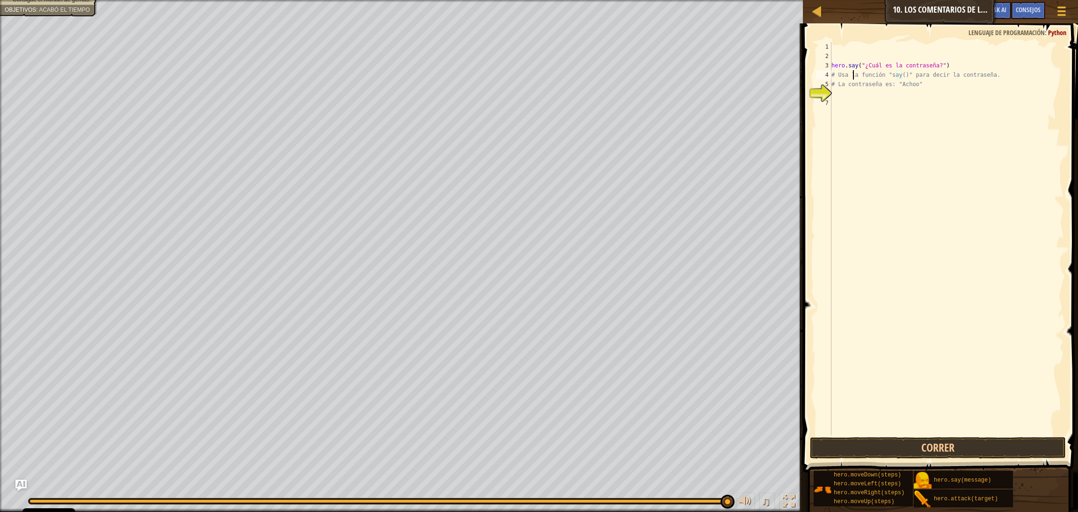
click at [711, 75] on div "hero . say ( "¿Cuál es la contraseña?" ) # Usa la función "say()" para decir la…" at bounding box center [947, 248] width 234 height 412
click at [711, 85] on div "hero . say ( "¿Cuál es la contraseña?" ) # Usa la función "say()" para decir la…" at bounding box center [947, 248] width 234 height 412
type textarea "# La contraseña es: "Achoo""
click at [711, 91] on div "hero . say ( "¿Cuál es la contraseña?" ) # Usa la función "say()" para decir la…" at bounding box center [947, 248] width 234 height 412
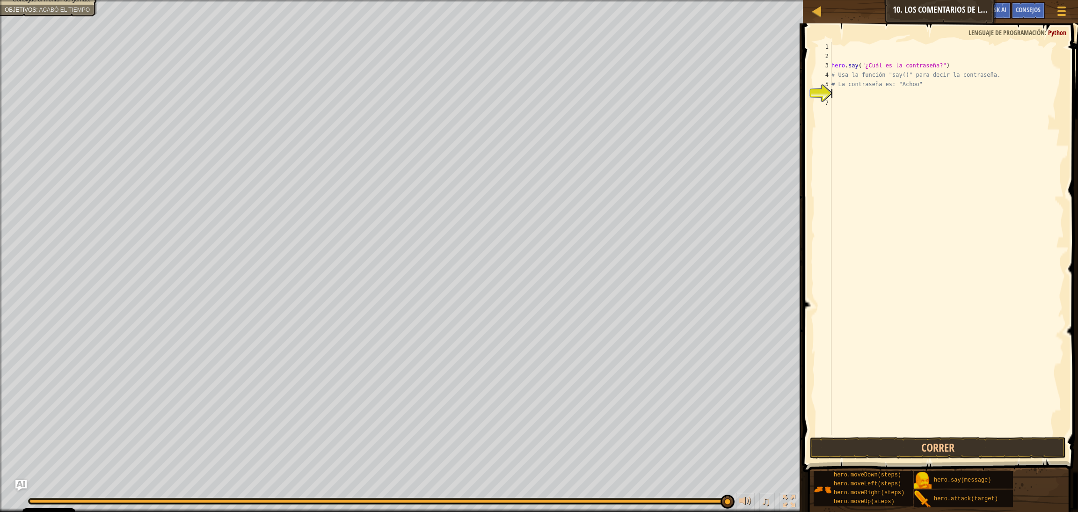
scroll to position [3, 0]
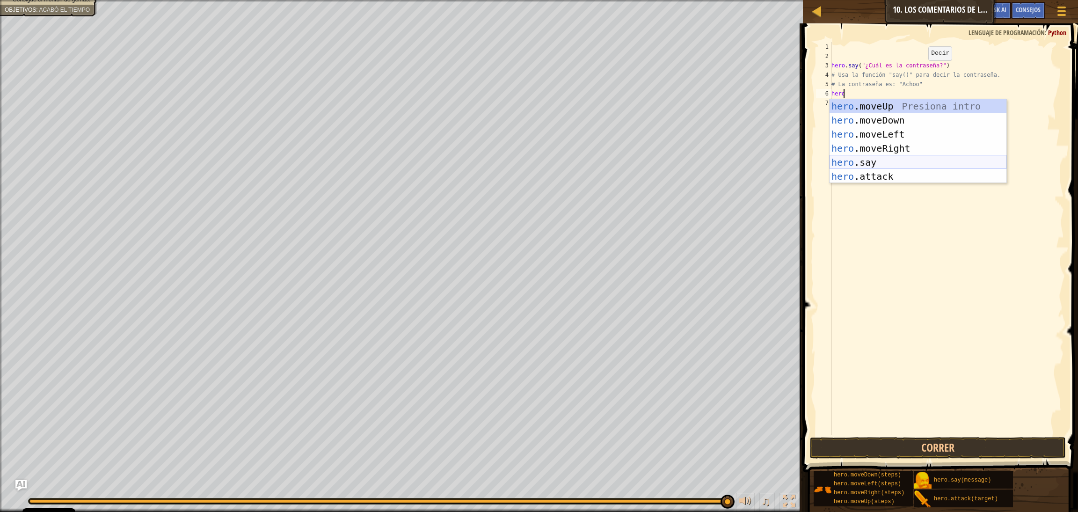
click at [711, 158] on div "hero .moveUp Presiona intro hero .moveDown Presiona intro hero .moveLeft Presio…" at bounding box center [918, 155] width 177 height 112
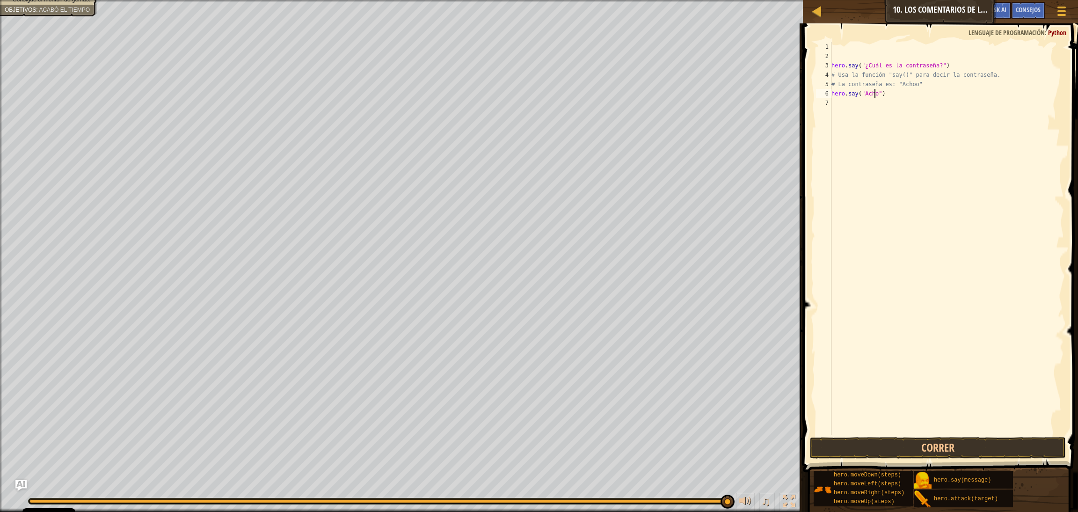
scroll to position [3, 3]
type textarea "hero.say("Achoo")"
click at [711, 341] on button "Correr" at bounding box center [938, 448] width 256 height 22
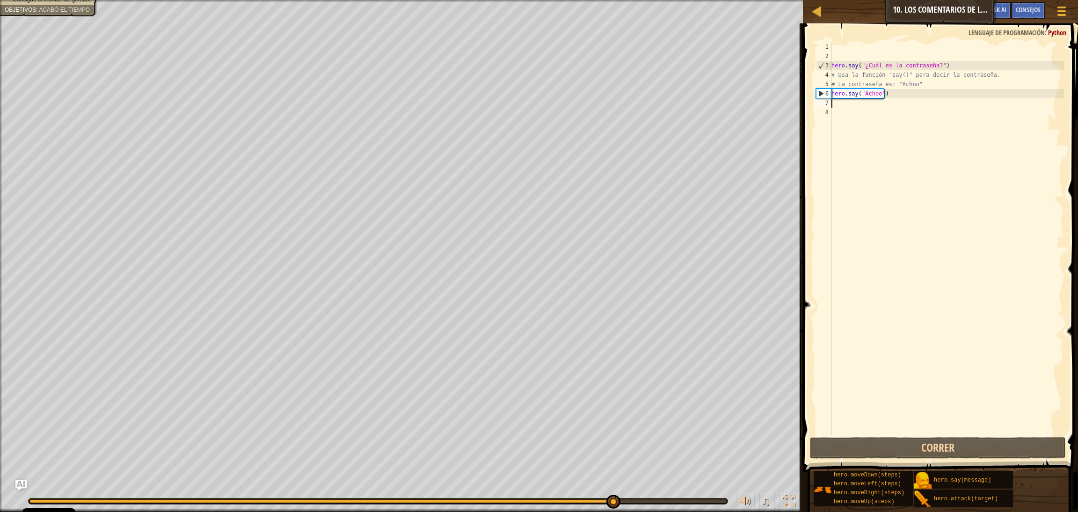
click at [711, 102] on div "hero . say ( "¿Cuál es la contraseña?" ) # Usa la función "say()" para decir la…" at bounding box center [947, 248] width 234 height 412
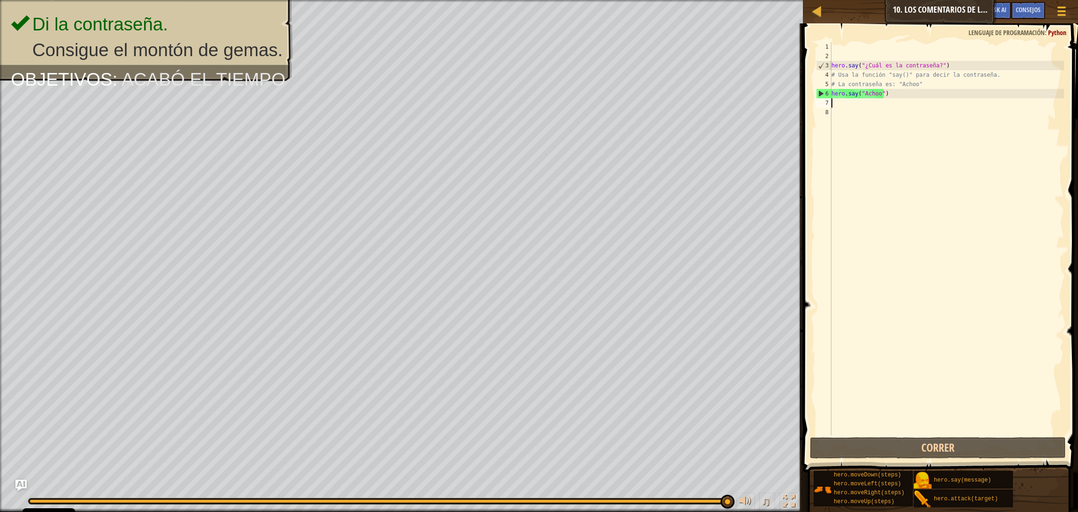
type textarea "he"
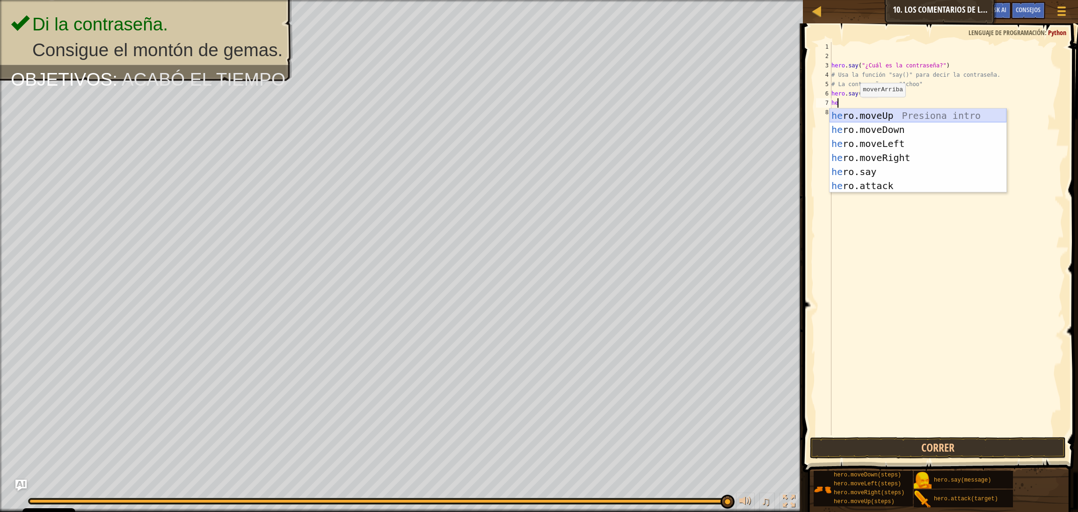
click at [711, 114] on div "he ro.moveUp Presiona intro he ro.moveDown Presiona intro he ro.moveLeft Presio…" at bounding box center [918, 165] width 177 height 112
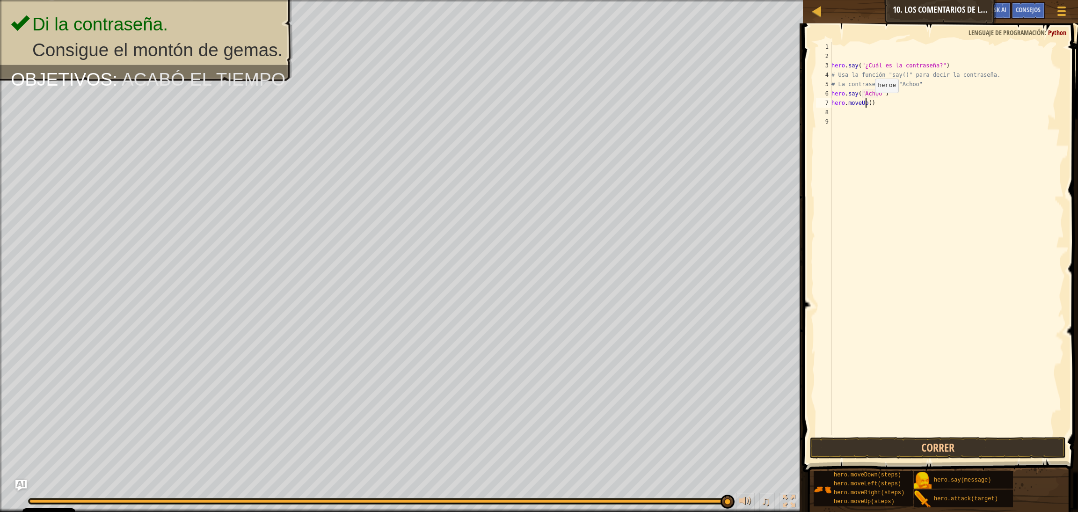
click at [711, 102] on div "hero . say ( "¿Cuál es la contraseña?" ) # Usa la función "say()" para decir la…" at bounding box center [947, 248] width 234 height 412
type textarea "hero.moveUp(2)"
click at [711, 341] on button "Correr" at bounding box center [938, 448] width 256 height 22
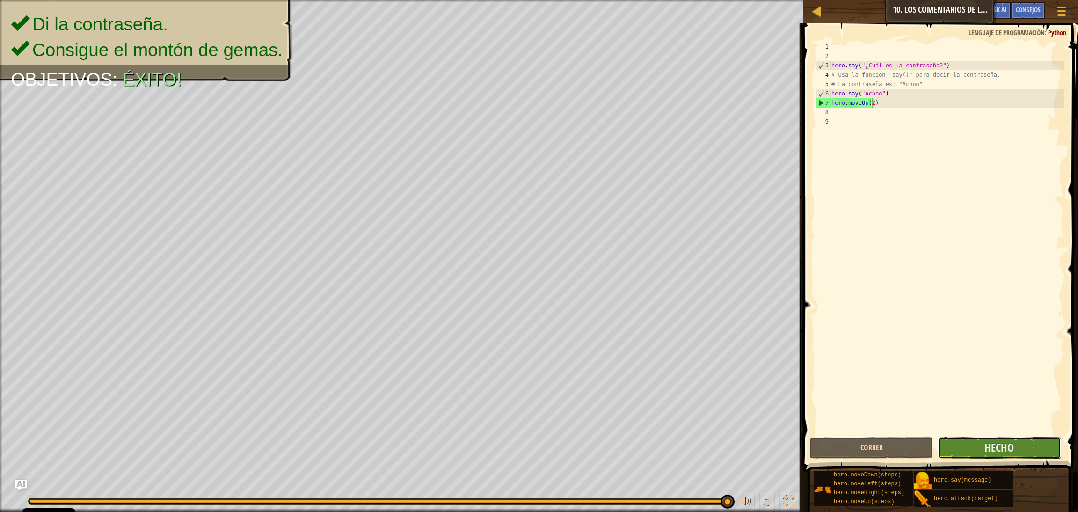
click at [711, 341] on button "Hecho" at bounding box center [999, 448] width 123 height 22
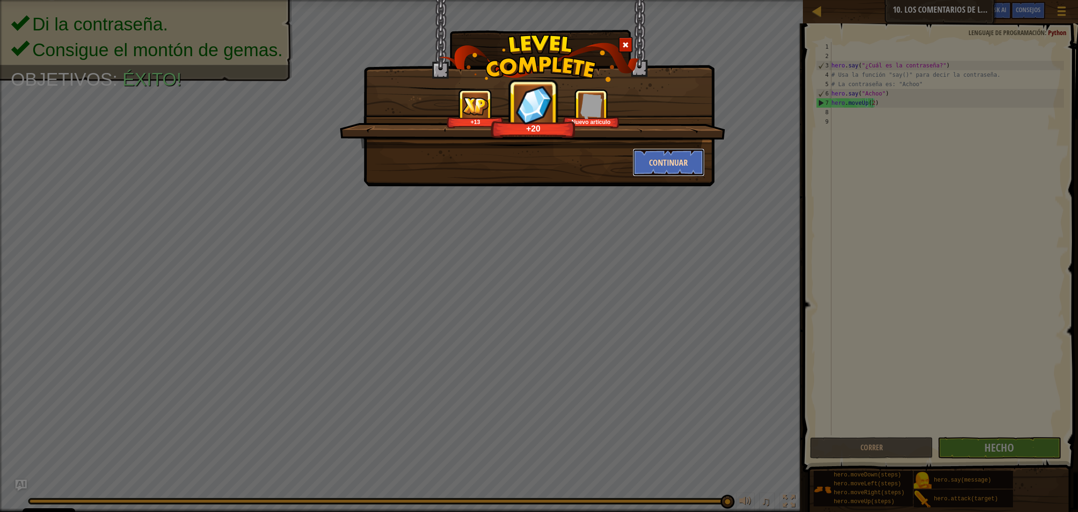
click at [695, 159] on button "Continuar" at bounding box center [669, 162] width 73 height 28
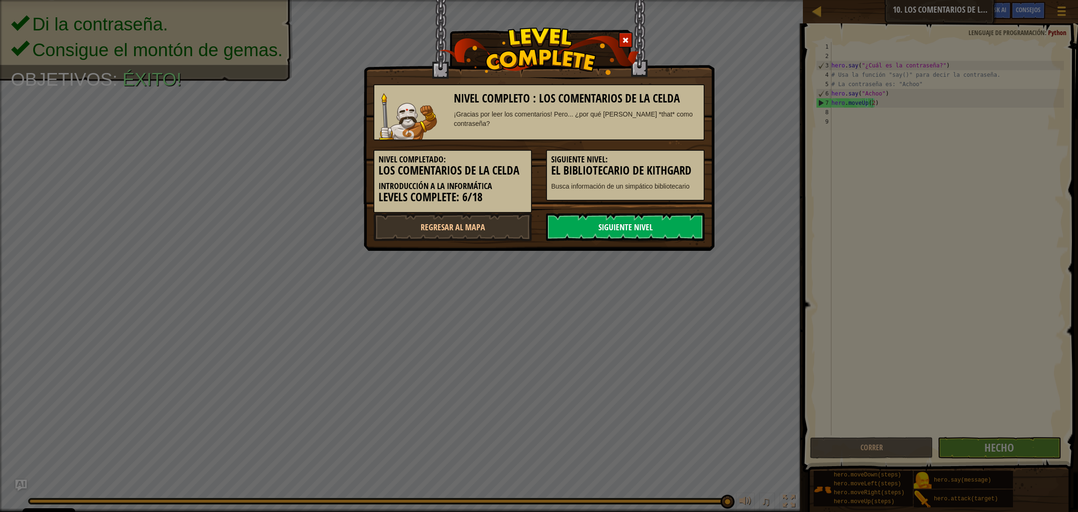
click at [608, 225] on link "Siguiente nivel" at bounding box center [625, 227] width 159 height 28
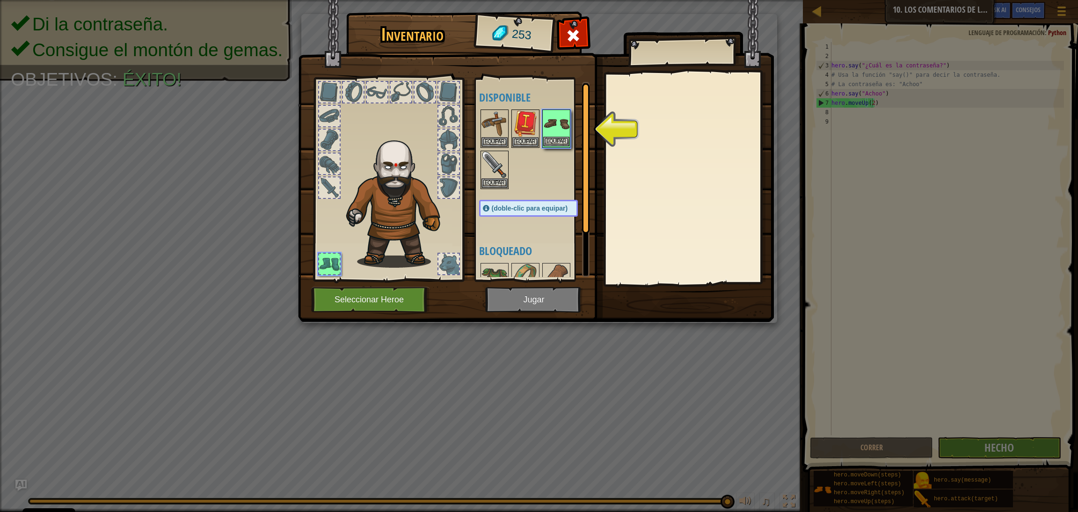
click at [561, 121] on img at bounding box center [556, 123] width 26 height 26
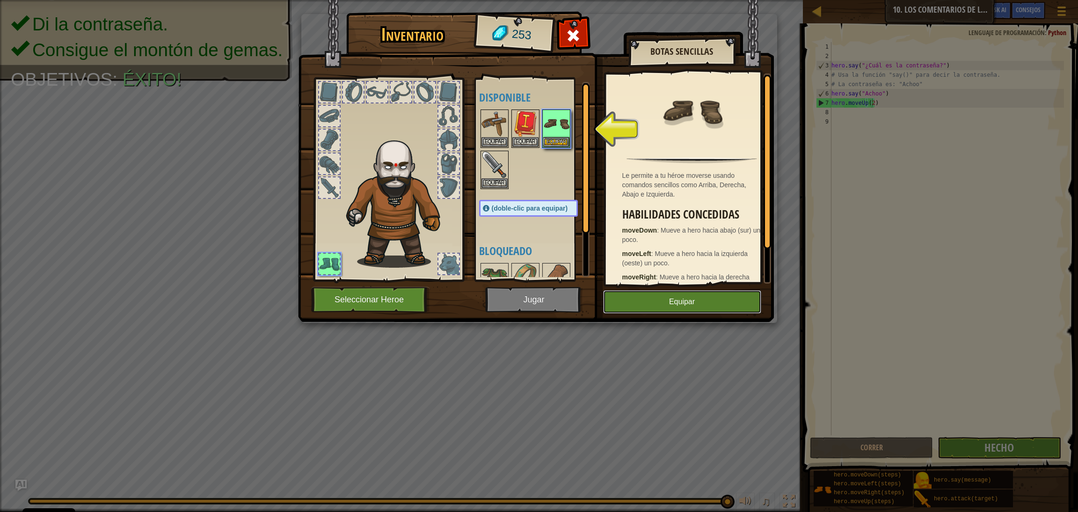
click at [692, 300] on button "Equipar" at bounding box center [682, 301] width 158 height 23
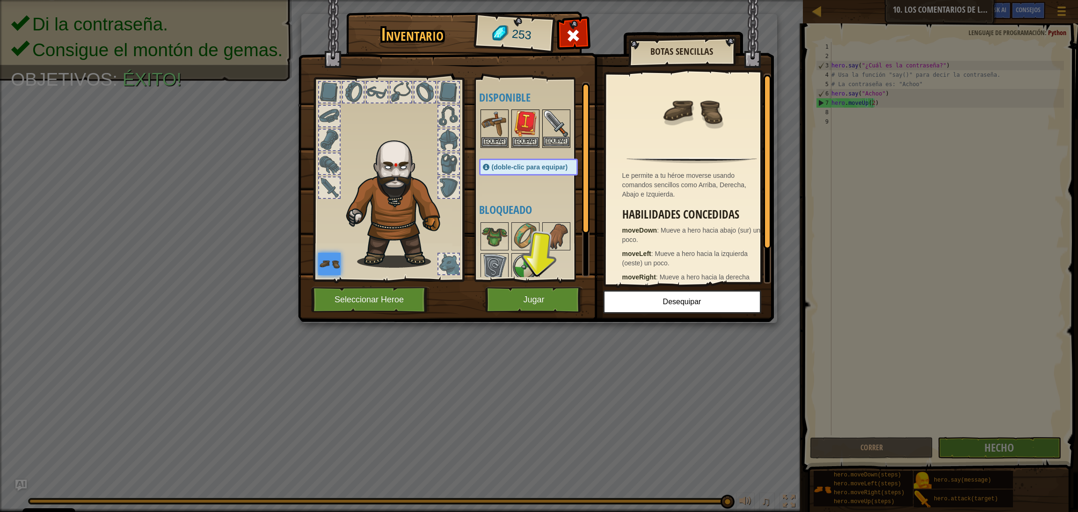
click at [554, 130] on img at bounding box center [556, 123] width 26 height 26
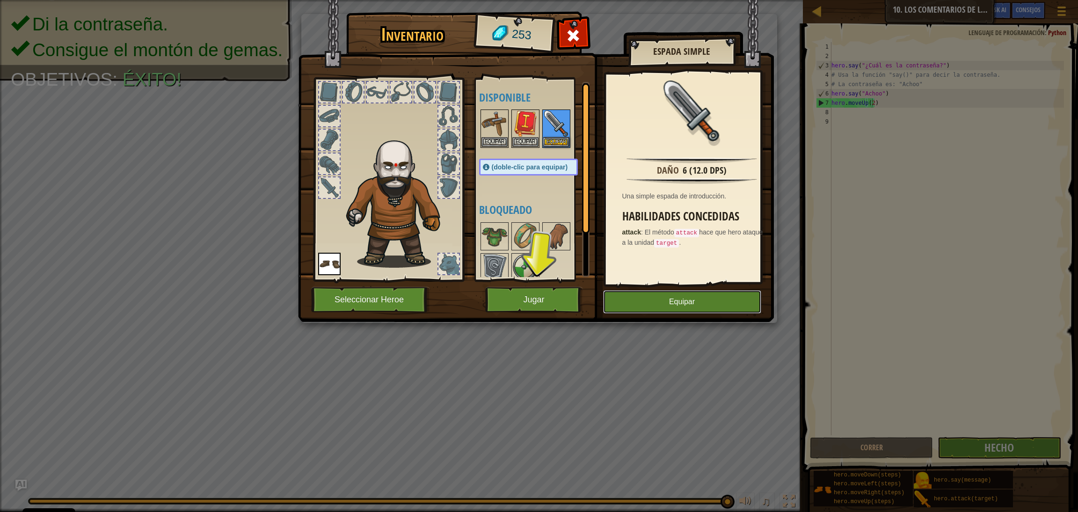
click at [680, 302] on button "Equipar" at bounding box center [682, 301] width 158 height 23
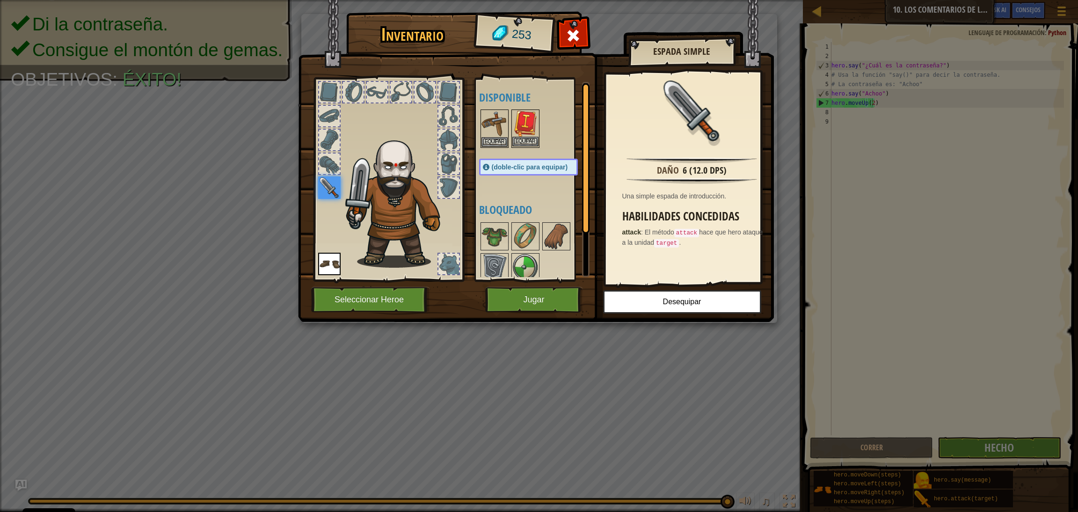
click at [524, 127] on img at bounding box center [525, 123] width 26 height 26
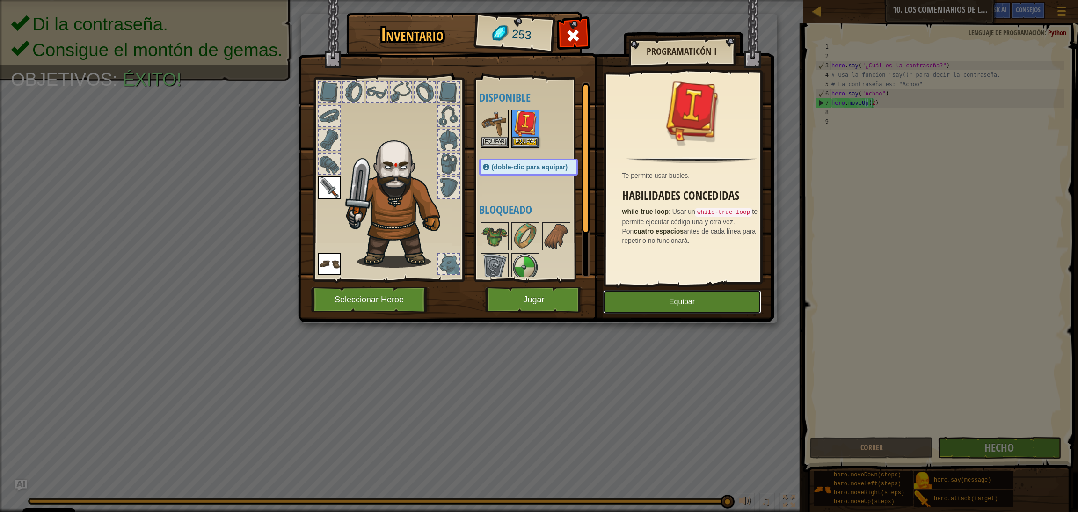
click at [672, 306] on button "Equipar" at bounding box center [682, 301] width 158 height 23
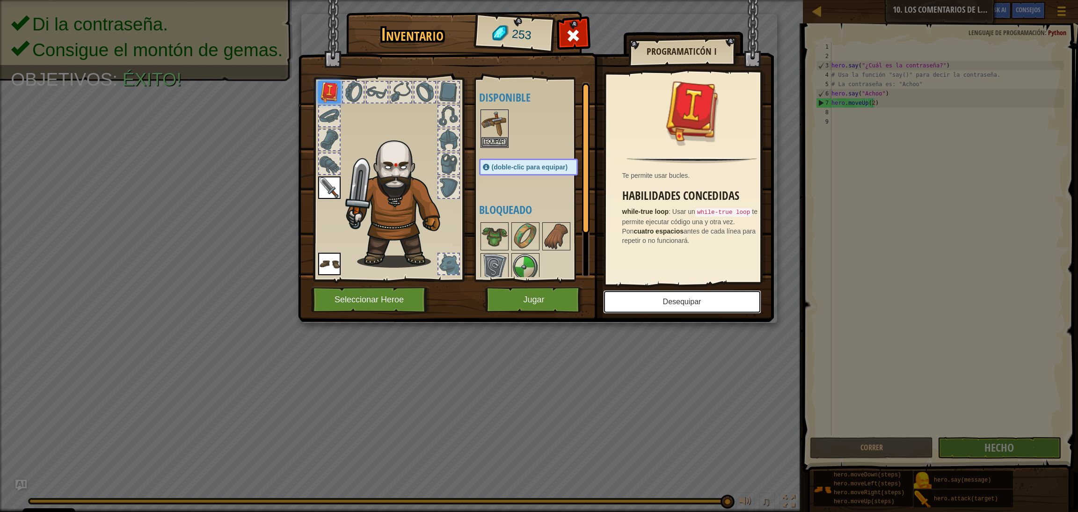
click at [640, 299] on button "Desequipar" at bounding box center [682, 301] width 158 height 23
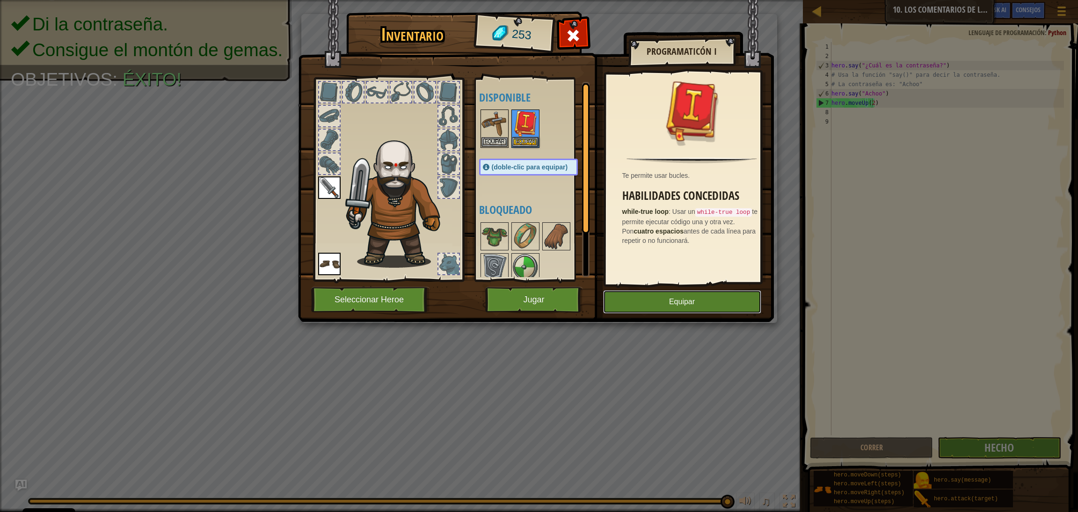
click at [680, 296] on button "Equipar" at bounding box center [682, 301] width 158 height 23
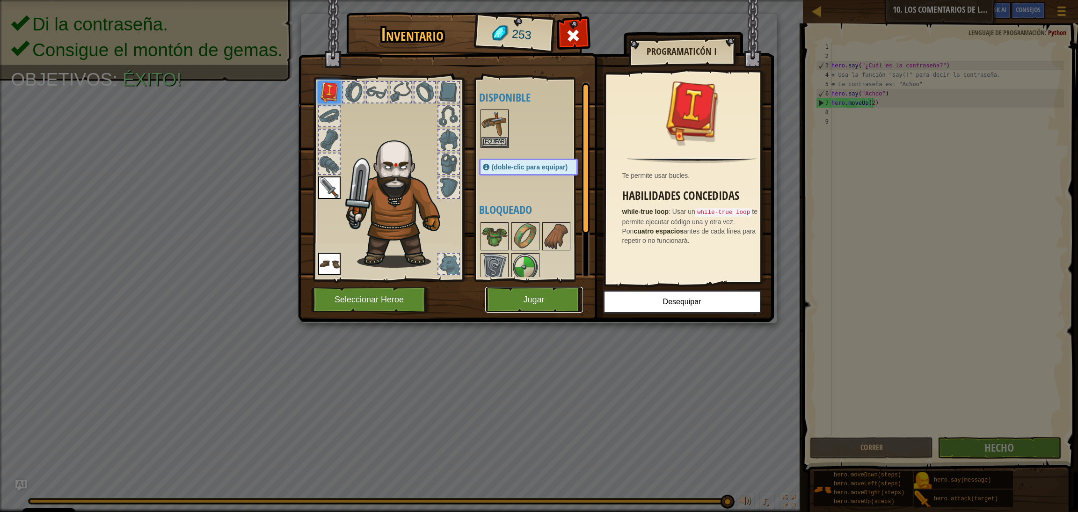
click at [563, 294] on button "Jugar" at bounding box center [534, 300] width 98 height 26
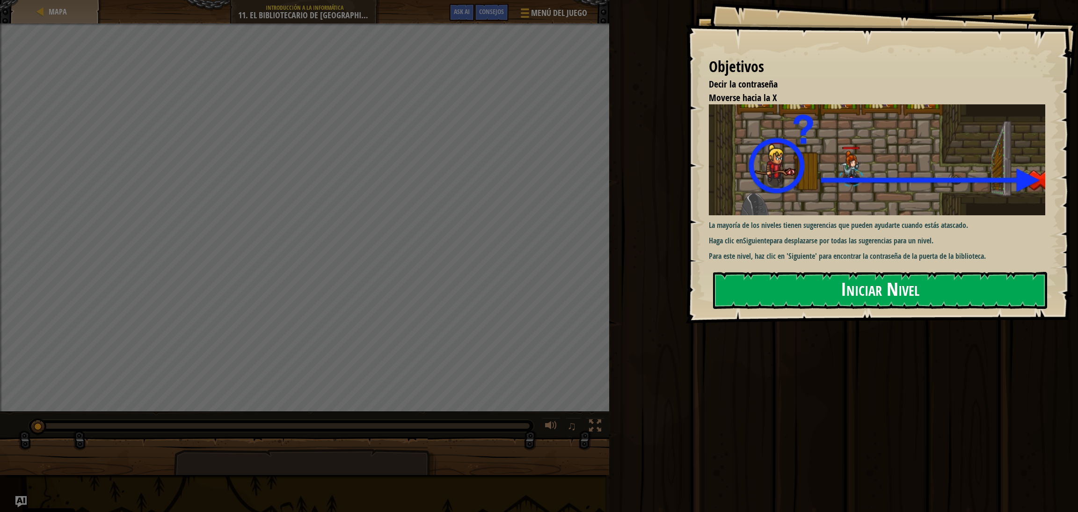
click at [711, 281] on button "Iniciar Nivel" at bounding box center [880, 290] width 334 height 37
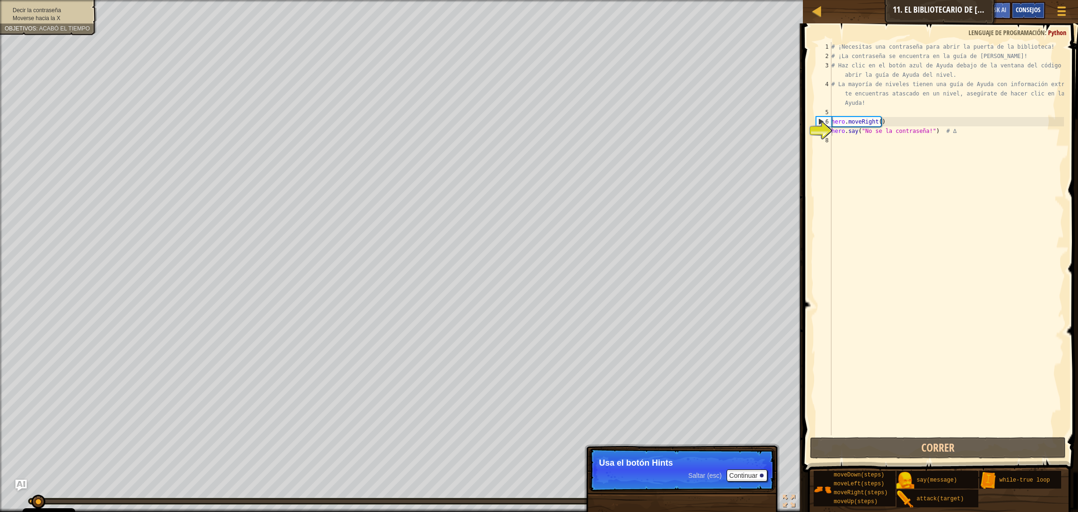
click at [711, 8] on span "Consejos" at bounding box center [1028, 9] width 25 height 9
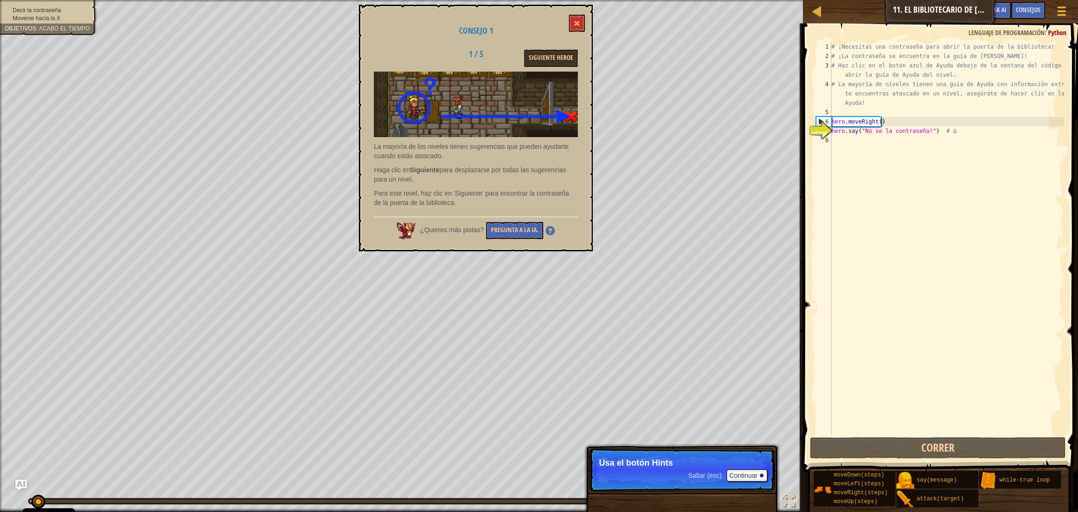
click at [478, 163] on div "La mayoría de los niveles tienen sugerencias que pueden ayudarte cuando estás a…" at bounding box center [476, 142] width 204 height 141
click at [547, 57] on button "Siguiente Heroe" at bounding box center [551, 58] width 54 height 17
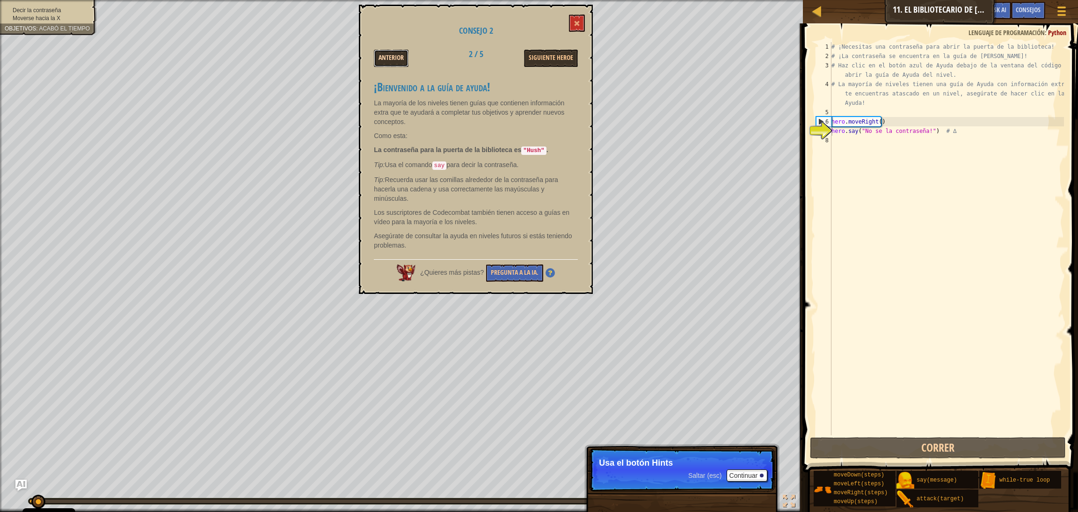
click at [391, 54] on button "Anterior" at bounding box center [391, 58] width 35 height 17
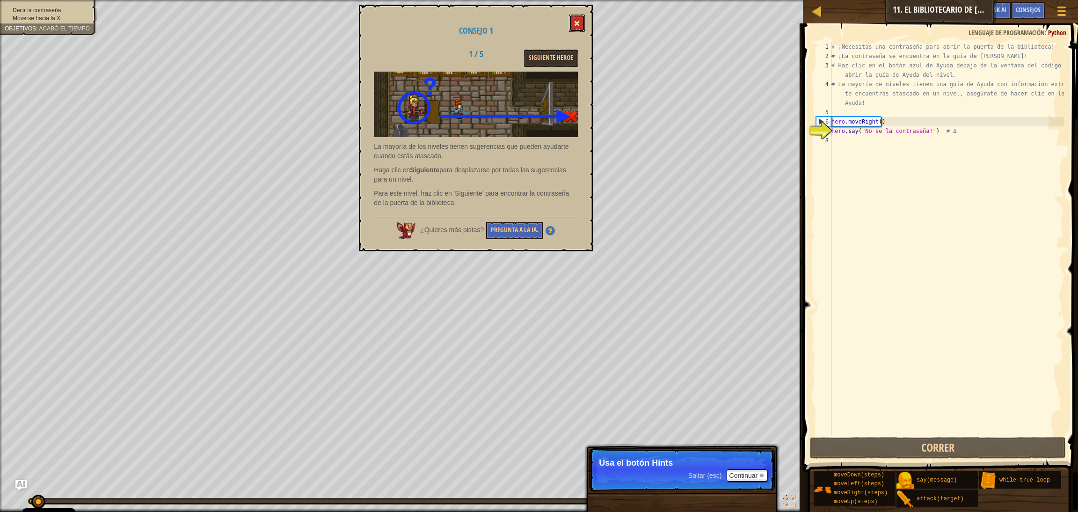
click at [571, 26] on button at bounding box center [577, 23] width 16 height 17
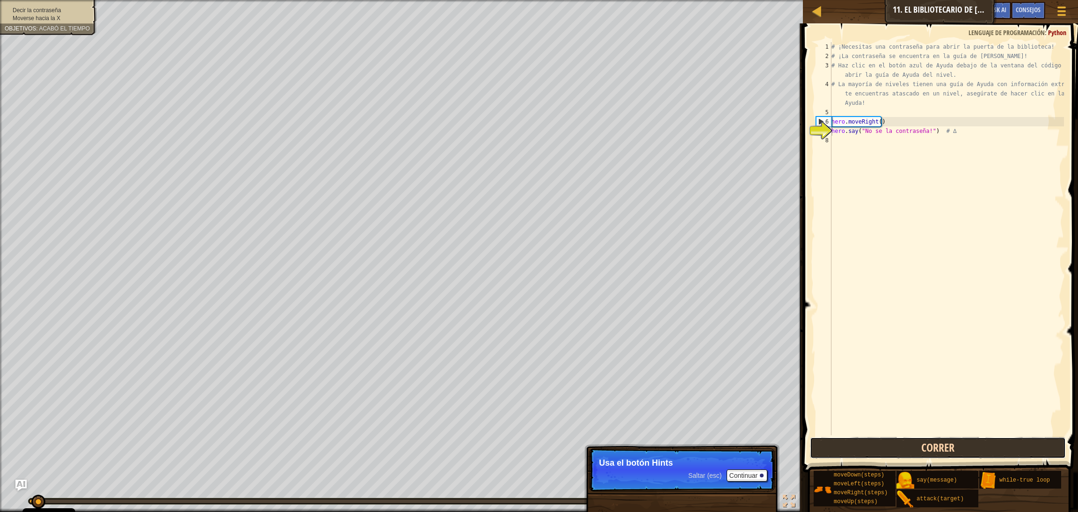
click at [711, 341] on button "Correr" at bounding box center [938, 448] width 256 height 22
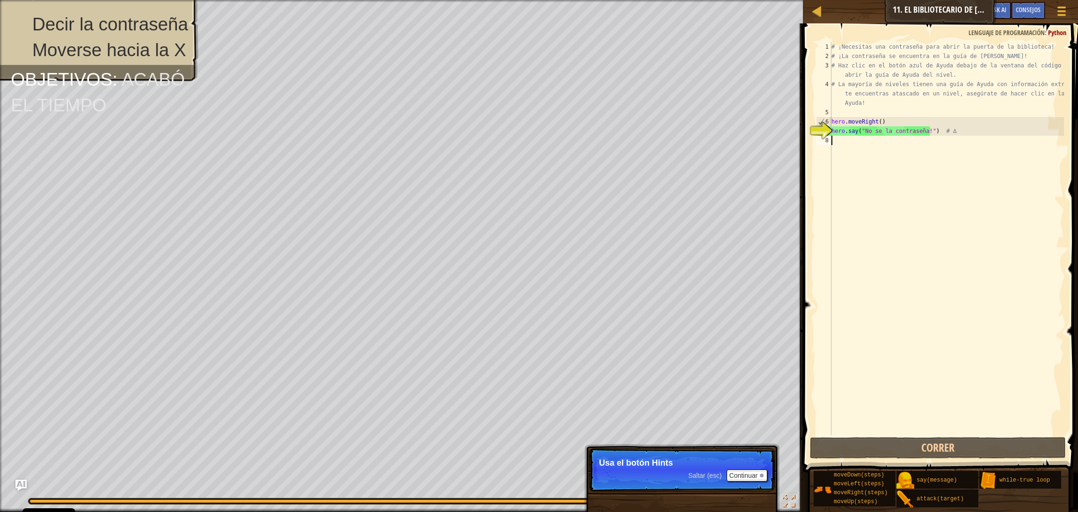
click at [711, 143] on div "# ¡Necesitas una contraseña para abrir la puerta de la biblioteca! # ¡La contra…" at bounding box center [947, 248] width 234 height 412
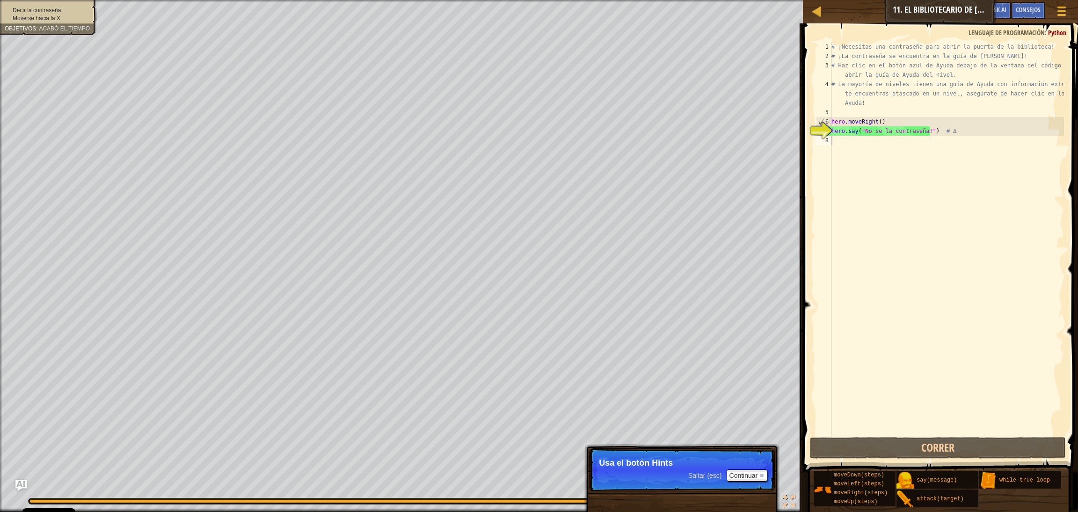
click at [72, 8] on li "Decir la contraseña" at bounding box center [47, 11] width 85 height 8
click at [711, 123] on div "# ¡Necesitas una contraseña para abrir la puerta de la biblioteca! # ¡La contra…" at bounding box center [947, 248] width 234 height 412
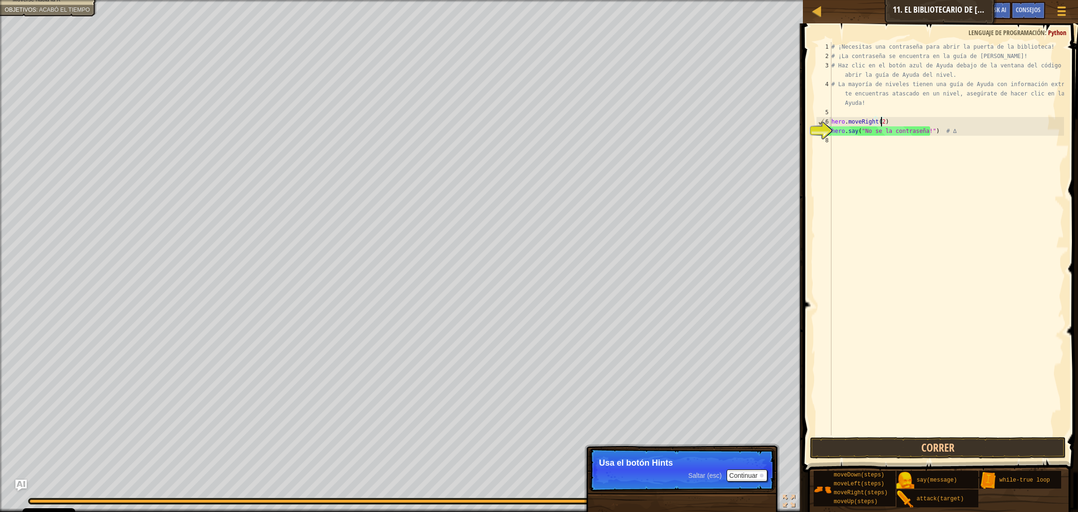
scroll to position [3, 3]
click at [711, 341] on button "Correr" at bounding box center [938, 448] width 256 height 22
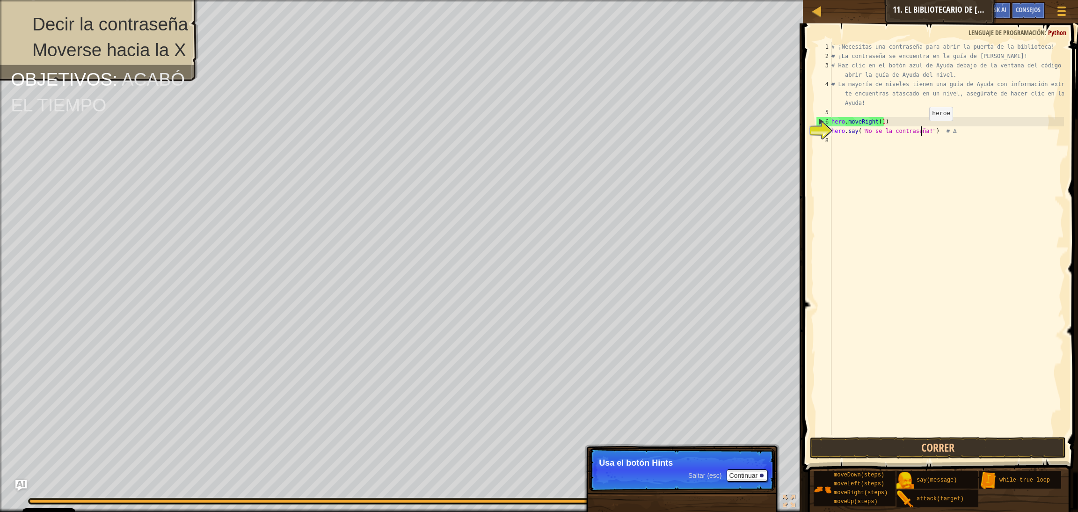
click at [711, 130] on div "# ¡Necesitas una contraseña para abrir la puerta de la biblioteca! # ¡La contra…" at bounding box center [947, 248] width 234 height 412
click at [711, 8] on span "Consejos" at bounding box center [1028, 9] width 25 height 9
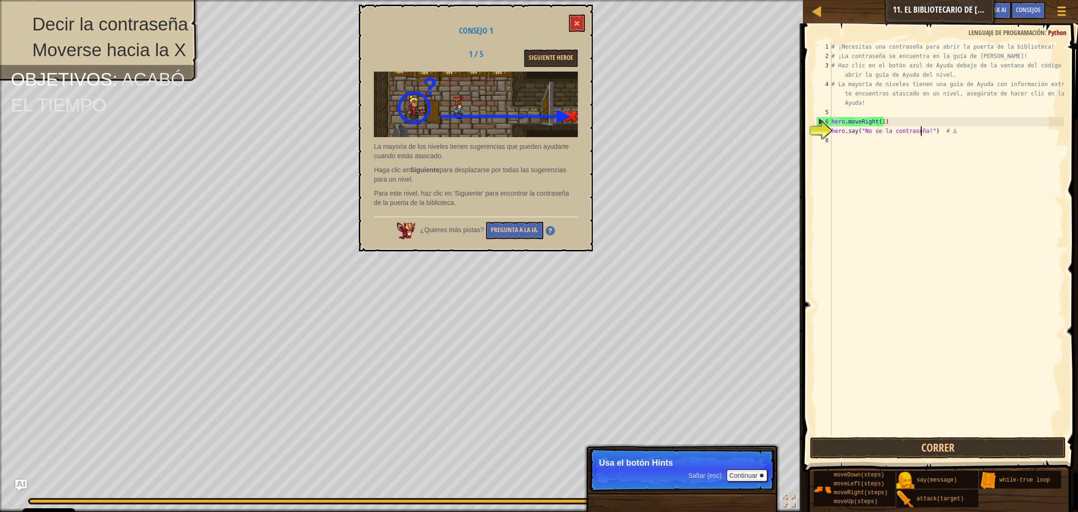
click at [471, 190] on p "Para este nivel, haz clic en 'Siguiente' para encontrar la contraseña de la pue…" at bounding box center [476, 198] width 204 height 19
click at [547, 64] on button "Siguiente Heroe" at bounding box center [551, 58] width 54 height 17
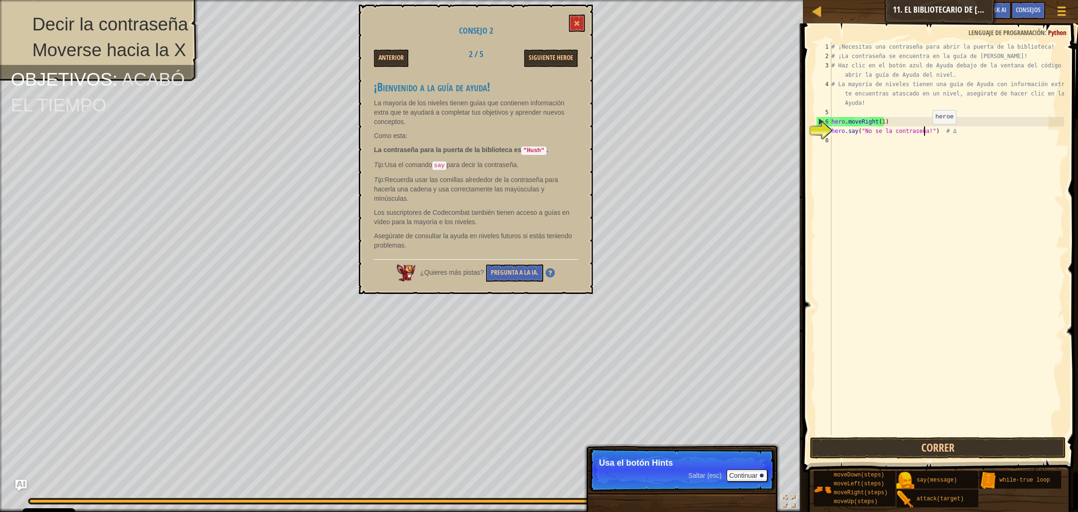
click at [711, 133] on div "# ¡Necesitas una contraseña para abrir la puerta de la biblioteca! # ¡La contra…" at bounding box center [947, 248] width 234 height 412
type textarea "hero.say("Hush") # ∆"
click at [711, 341] on button "Correr" at bounding box center [938, 448] width 256 height 22
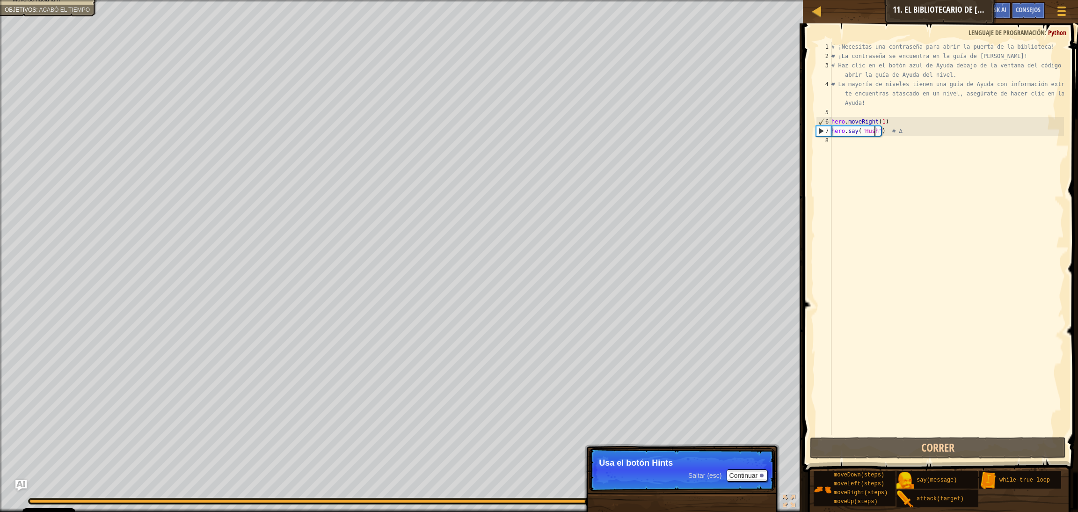
click at [711, 138] on div "# ¡Necesitas una contraseña para abrir la puerta de la biblioteca! # ¡La contra…" at bounding box center [947, 248] width 234 height 412
click at [711, 143] on div "# ¡Necesitas una contraseña para abrir la puerta de la biblioteca! # ¡La contra…" at bounding box center [947, 248] width 234 height 412
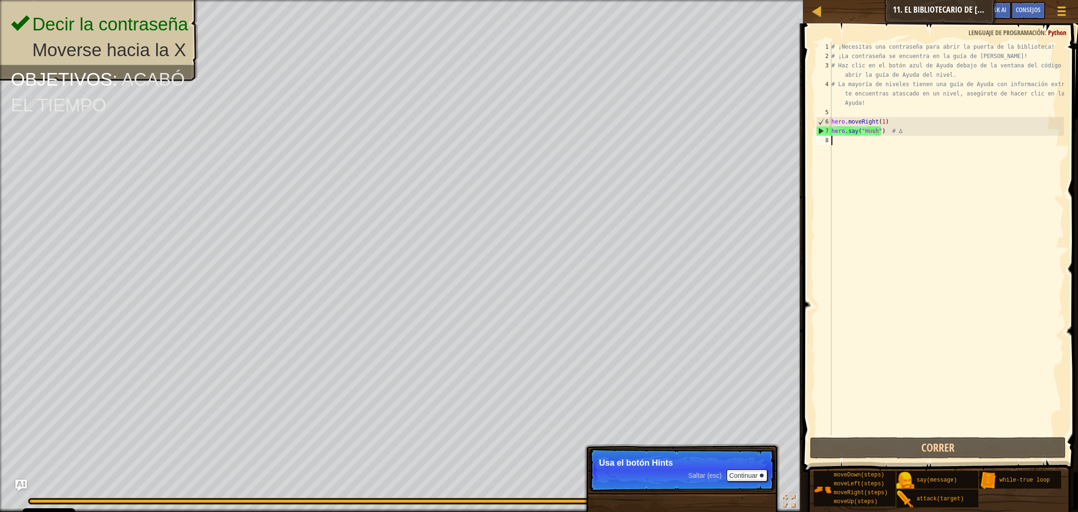
scroll to position [4, 0]
type textarea "he"
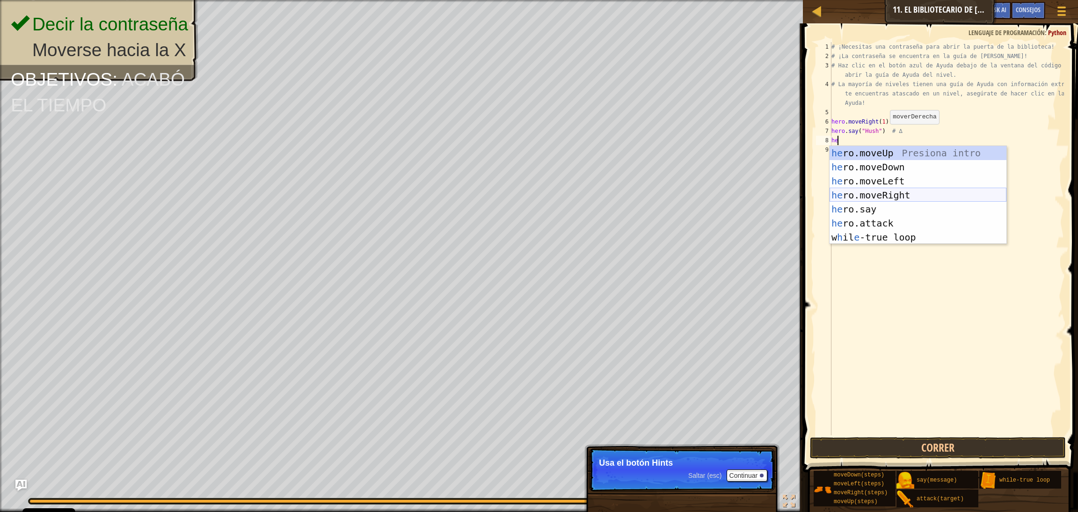
click at [711, 196] on div "he ro.moveUp Presiona intro he ro.moveDown Presiona intro he ro.moveLeft Presio…" at bounding box center [918, 209] width 177 height 126
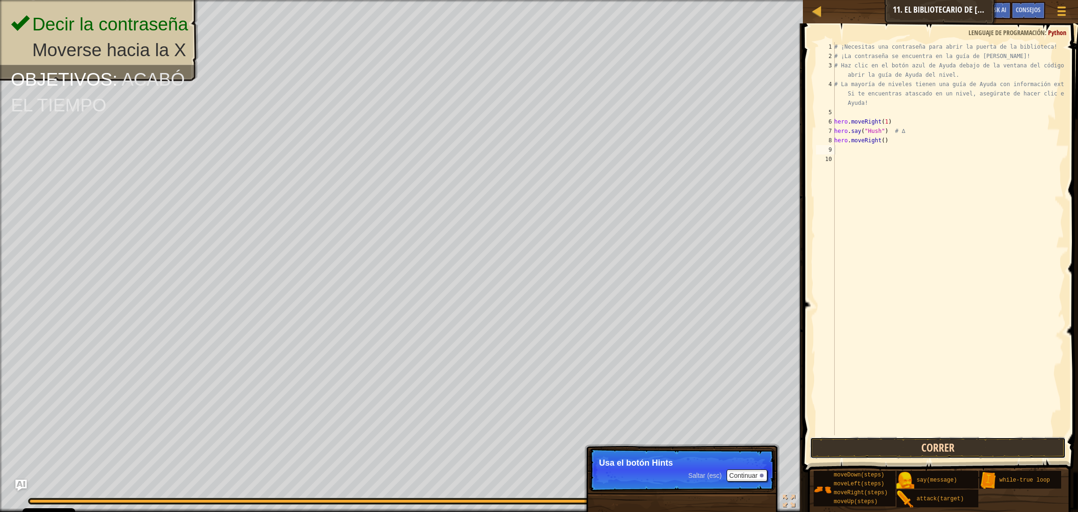
click at [711, 341] on button "Correr" at bounding box center [938, 448] width 256 height 22
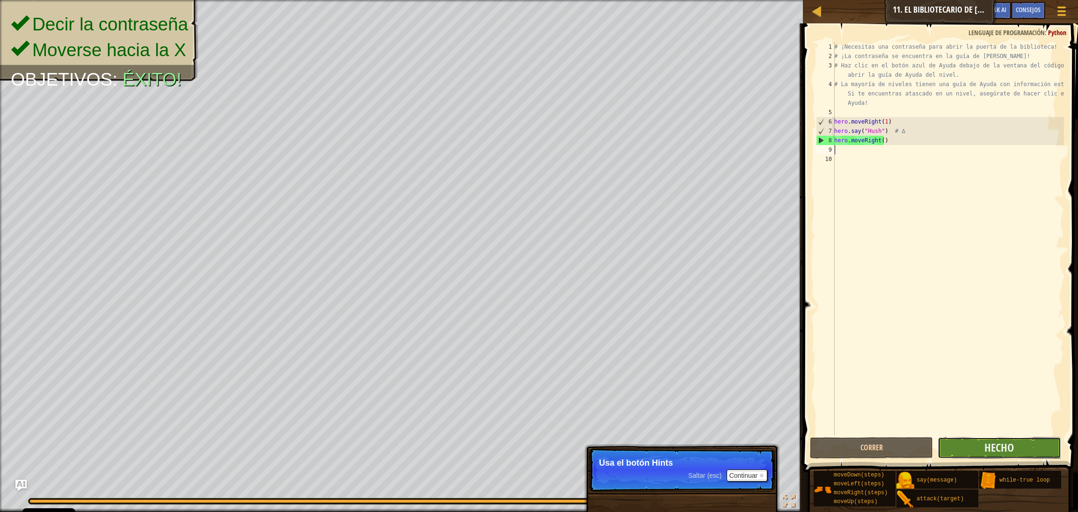
click at [711, 341] on button "Hecho" at bounding box center [999, 448] width 123 height 22
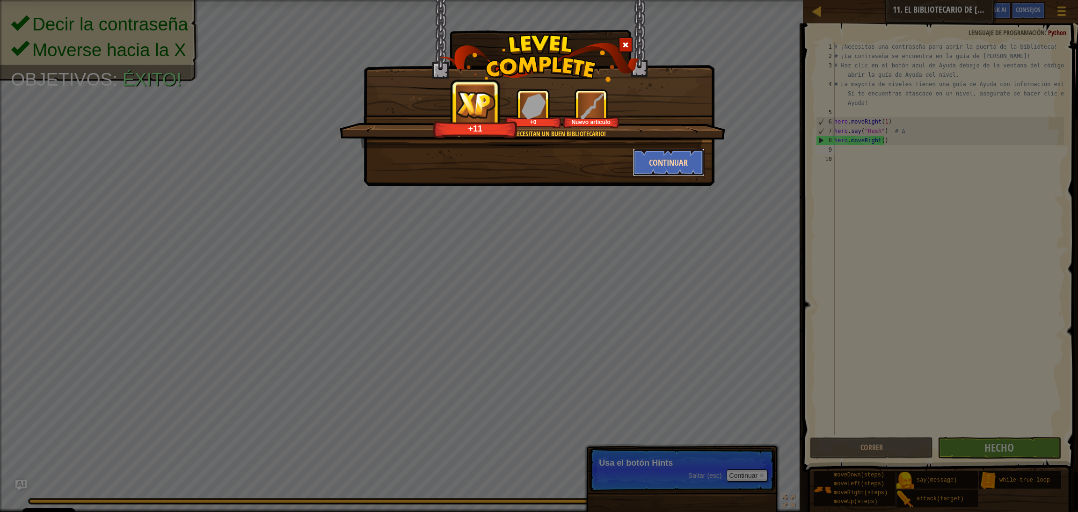
click at [698, 154] on button "Continuar" at bounding box center [669, 162] width 73 height 28
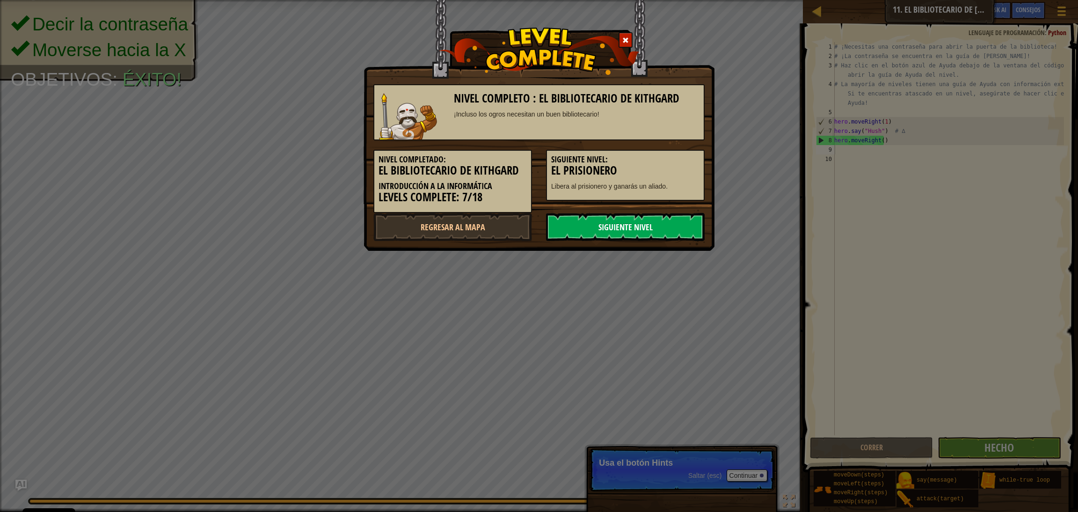
click at [614, 228] on link "Siguiente nivel" at bounding box center [625, 227] width 159 height 28
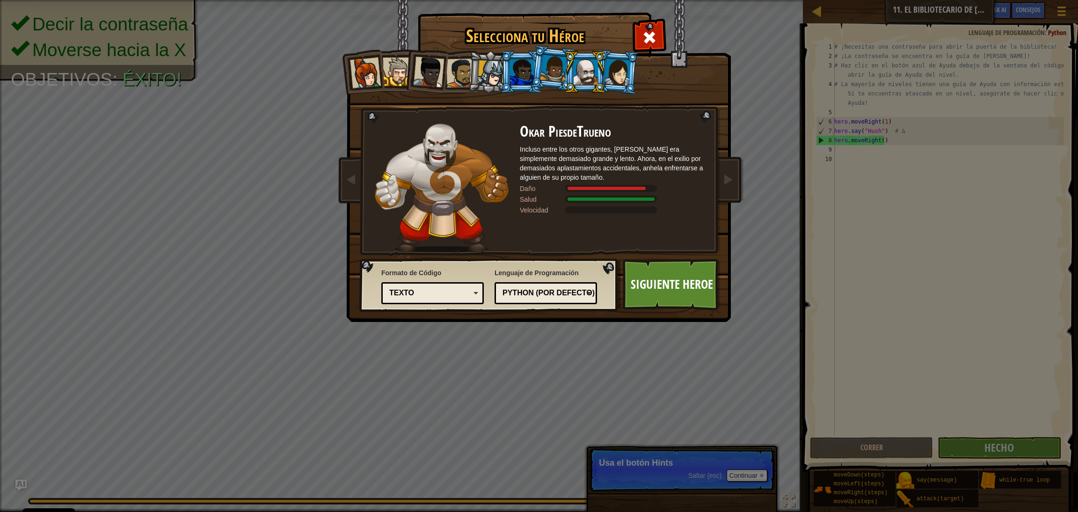
click at [621, 73] on div at bounding box center [618, 71] width 26 height 27
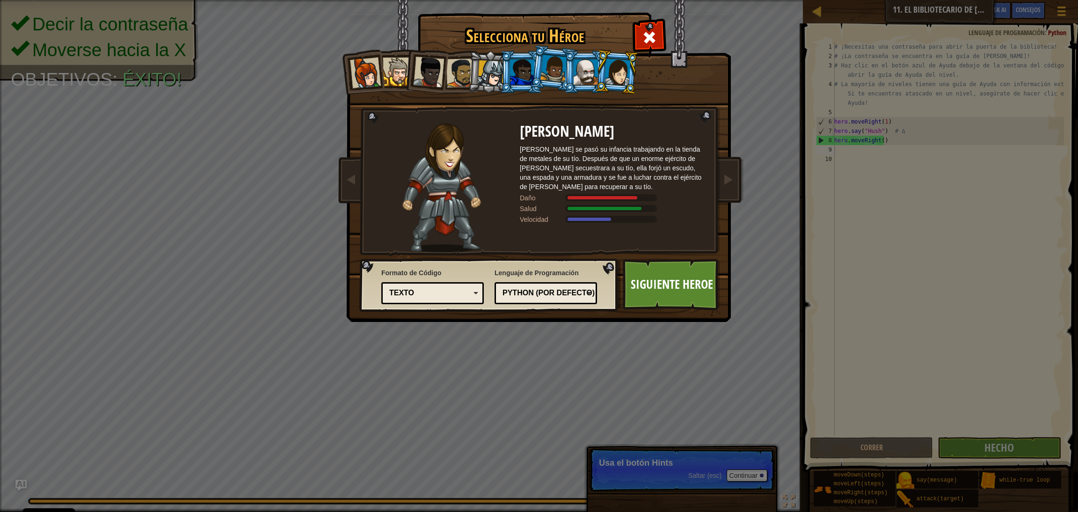
click at [582, 73] on div at bounding box center [586, 71] width 24 height 25
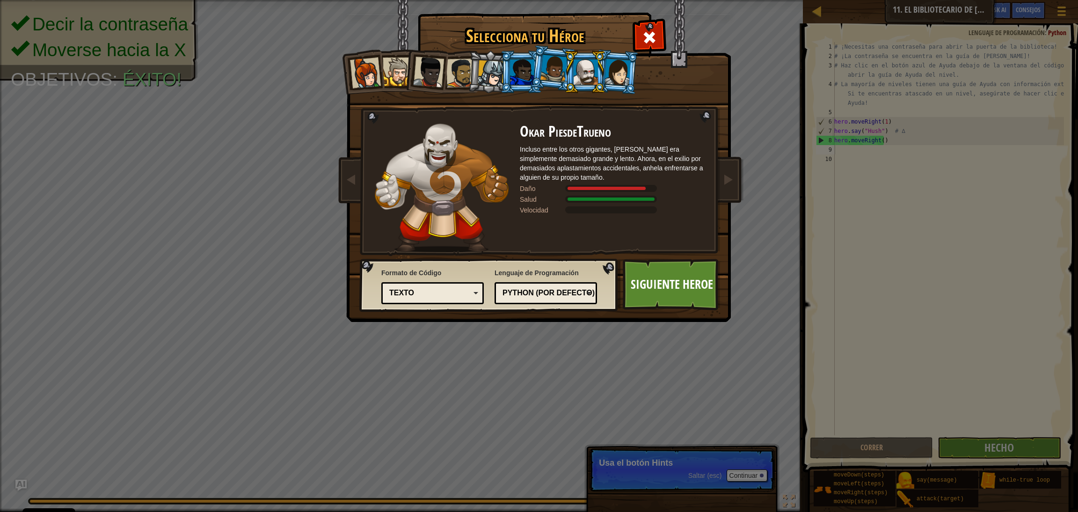
click at [616, 78] on div at bounding box center [618, 71] width 26 height 27
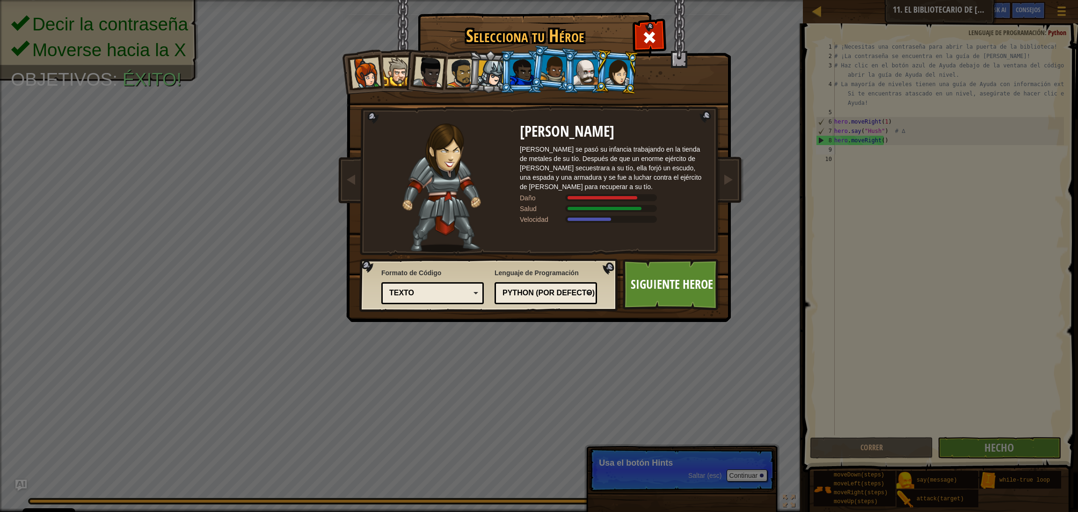
click at [592, 70] on div at bounding box center [586, 71] width 24 height 25
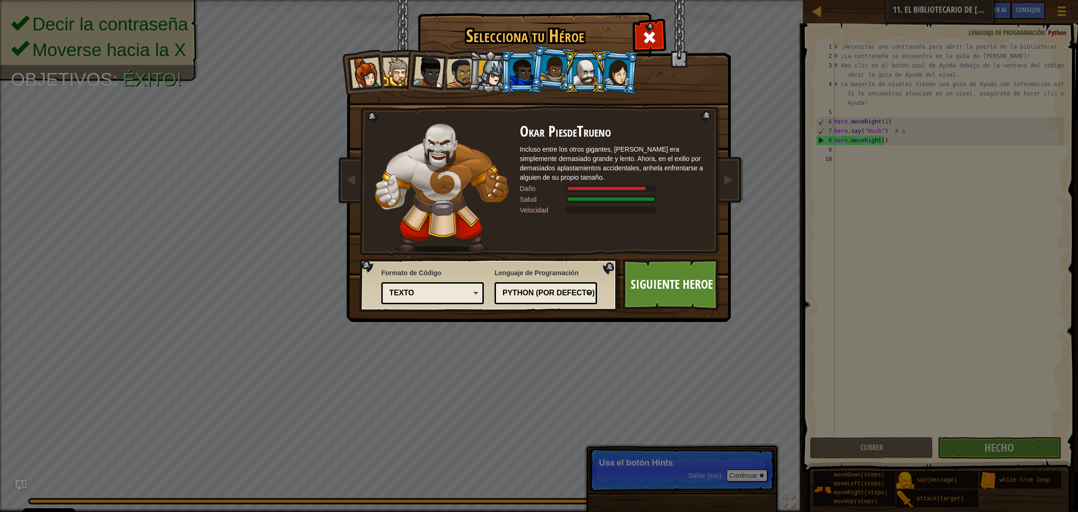
click at [551, 64] on div at bounding box center [554, 69] width 27 height 28
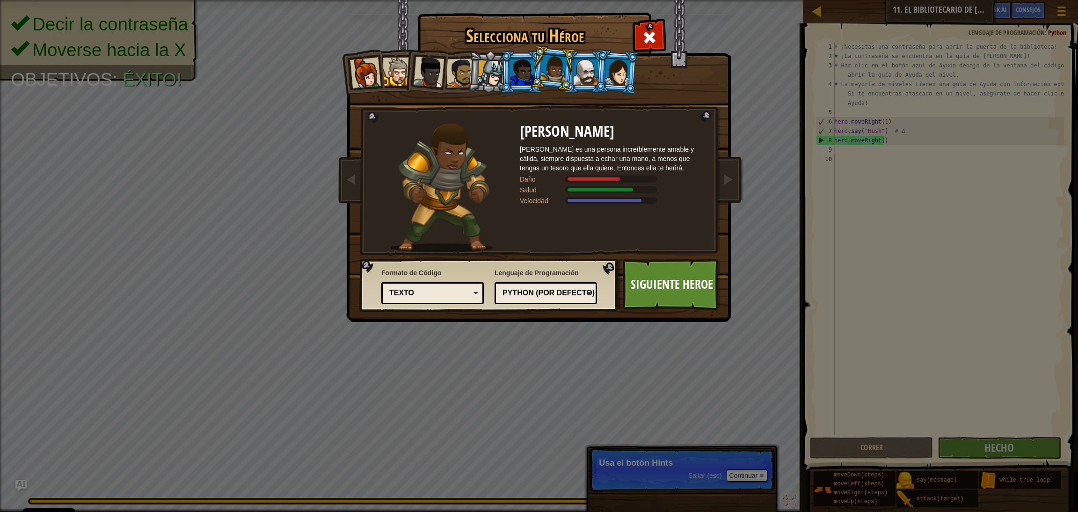
click at [518, 62] on div at bounding box center [522, 71] width 24 height 25
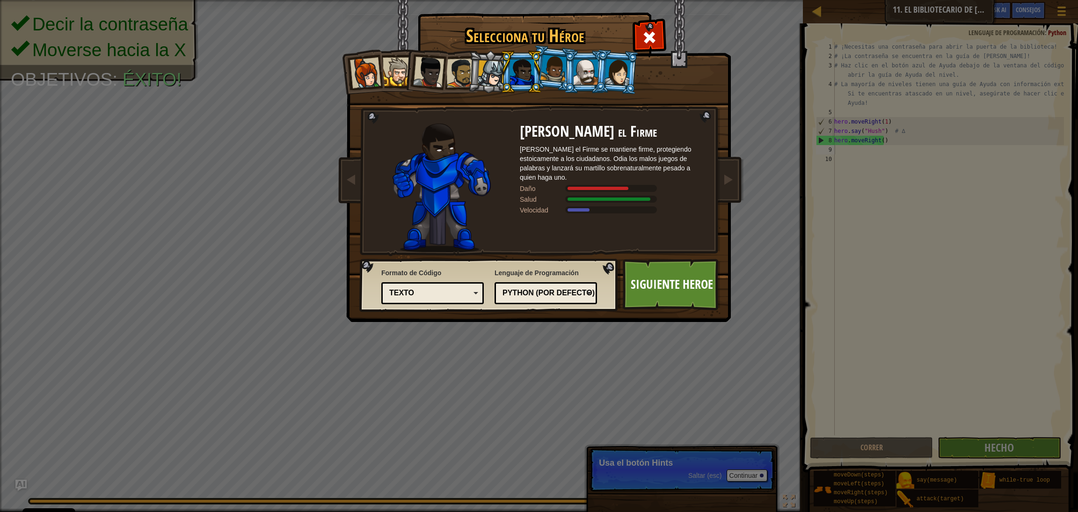
click at [485, 67] on div at bounding box center [491, 73] width 27 height 27
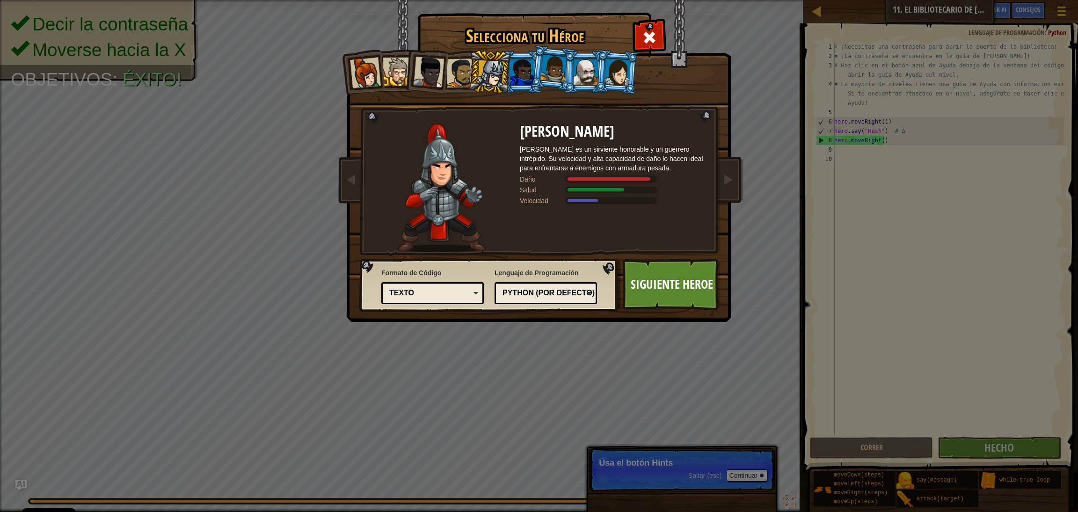
click at [622, 68] on div at bounding box center [618, 71] width 26 height 27
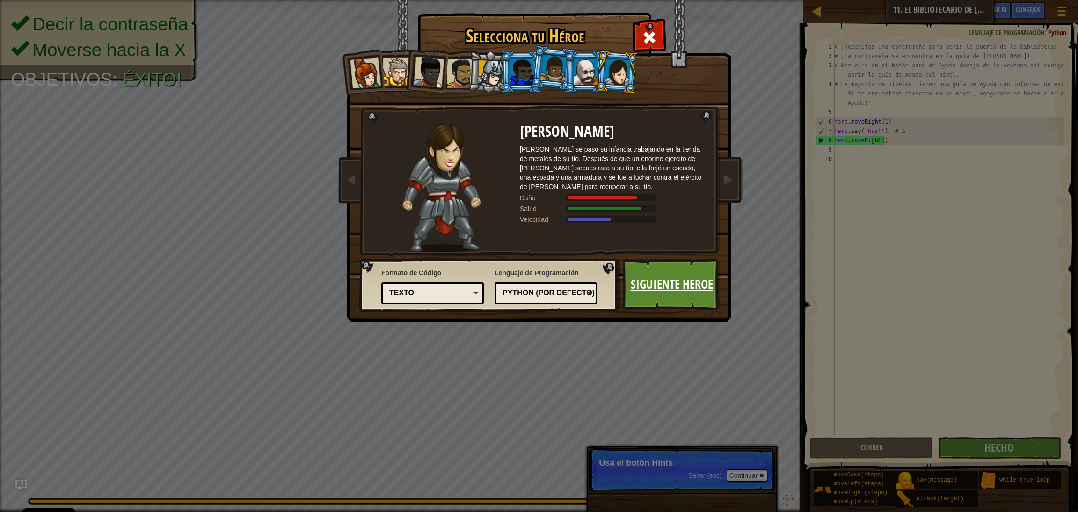
click at [664, 286] on link "Siguiente Heroe" at bounding box center [672, 284] width 98 height 51
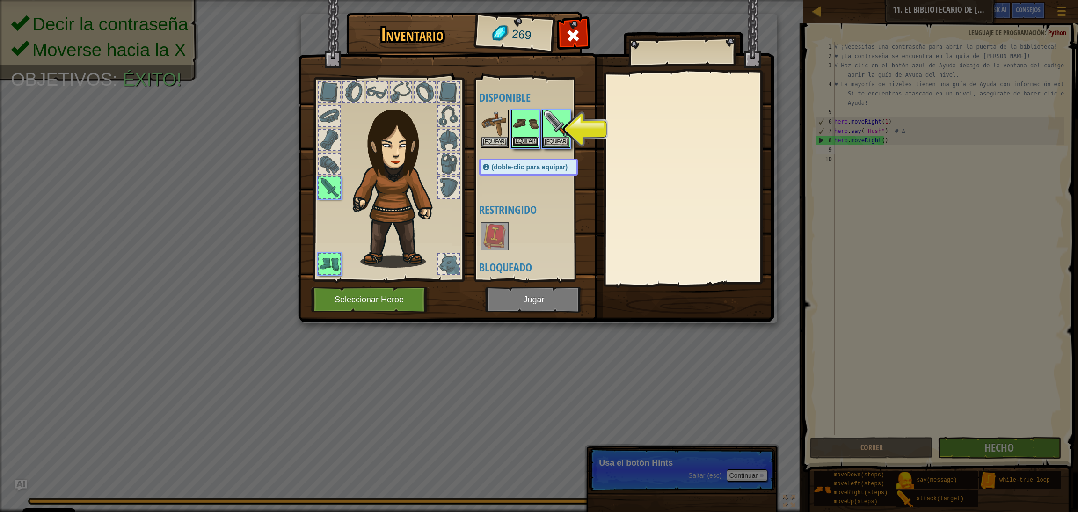
click at [530, 138] on button "Equipar" at bounding box center [525, 142] width 26 height 10
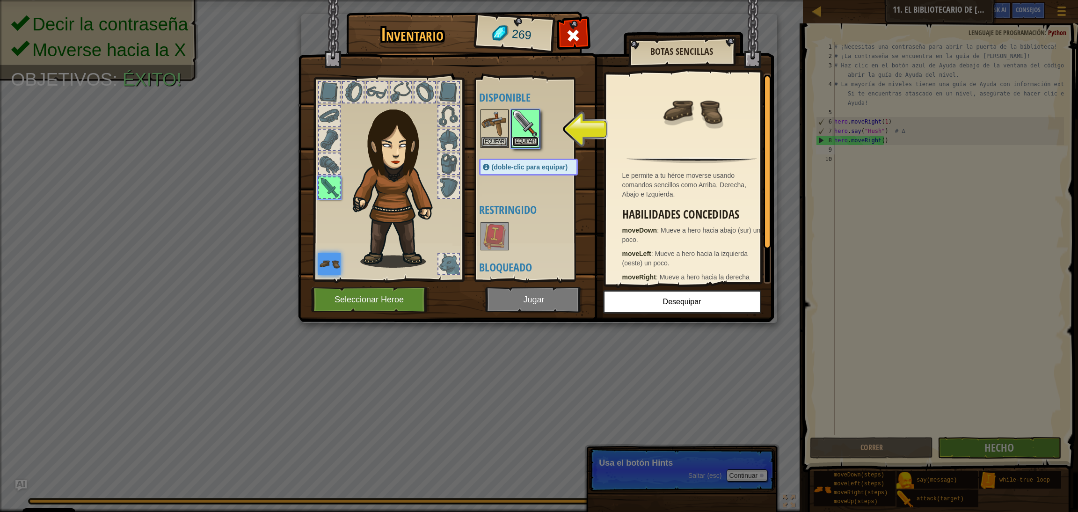
click at [530, 140] on button "Equipar" at bounding box center [525, 142] width 26 height 10
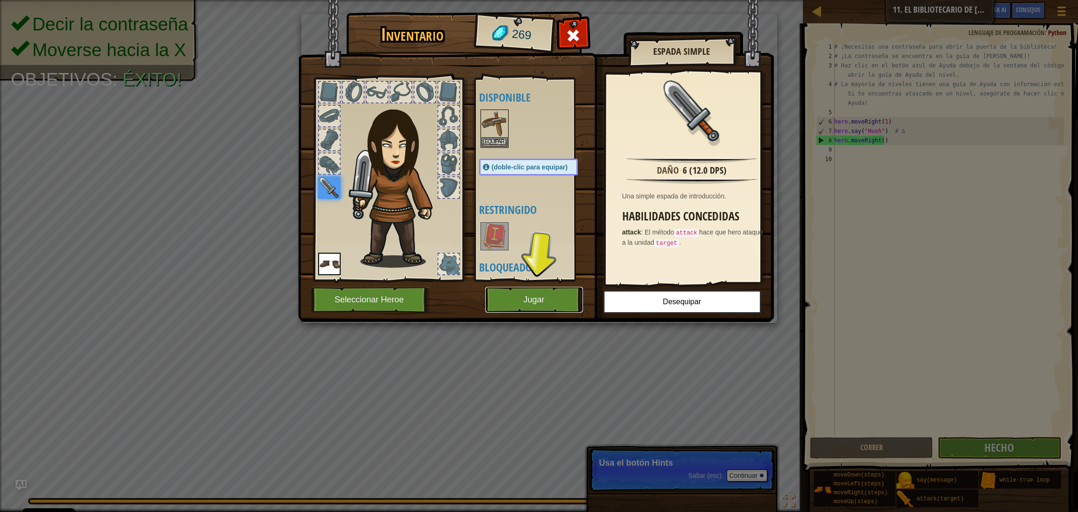
click at [544, 304] on button "Jugar" at bounding box center [534, 300] width 98 height 26
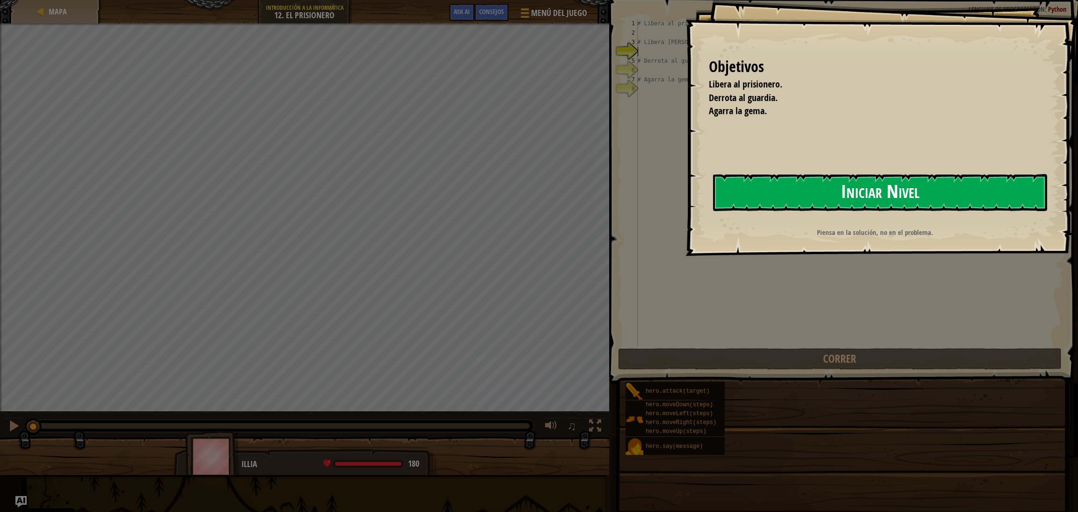
click at [711, 191] on button "Iniciar Nivel" at bounding box center [880, 192] width 334 height 37
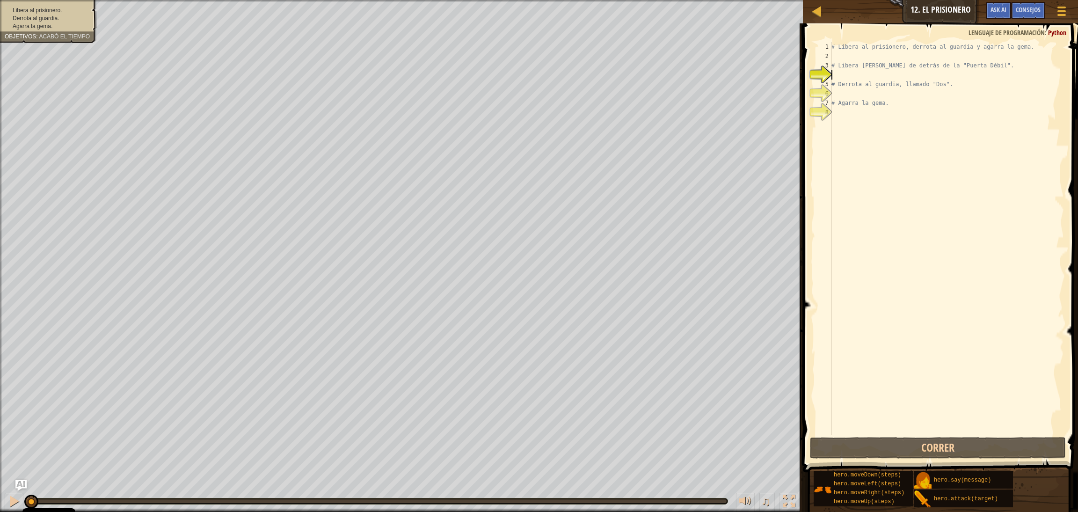
click at [711, 73] on div "# Libera al prisionero, derrota al guardia y agarra la gema. # Libera [PERSON_N…" at bounding box center [947, 248] width 234 height 412
click at [711, 74] on div "# Libera al prisionero, derrota al guardia y agarra la gema. # Libera [PERSON_N…" at bounding box center [947, 248] width 234 height 412
type textarea "h"
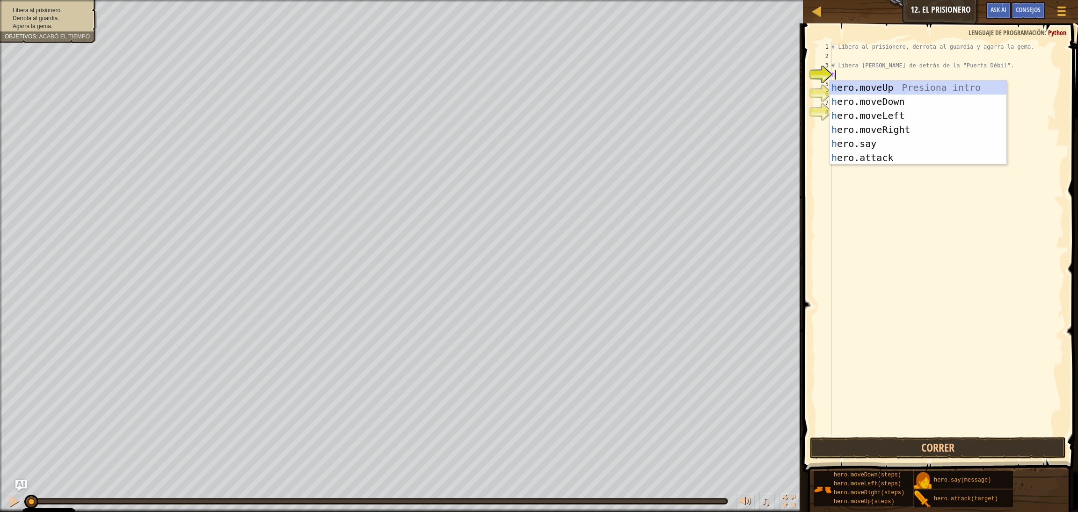
scroll to position [3, 0]
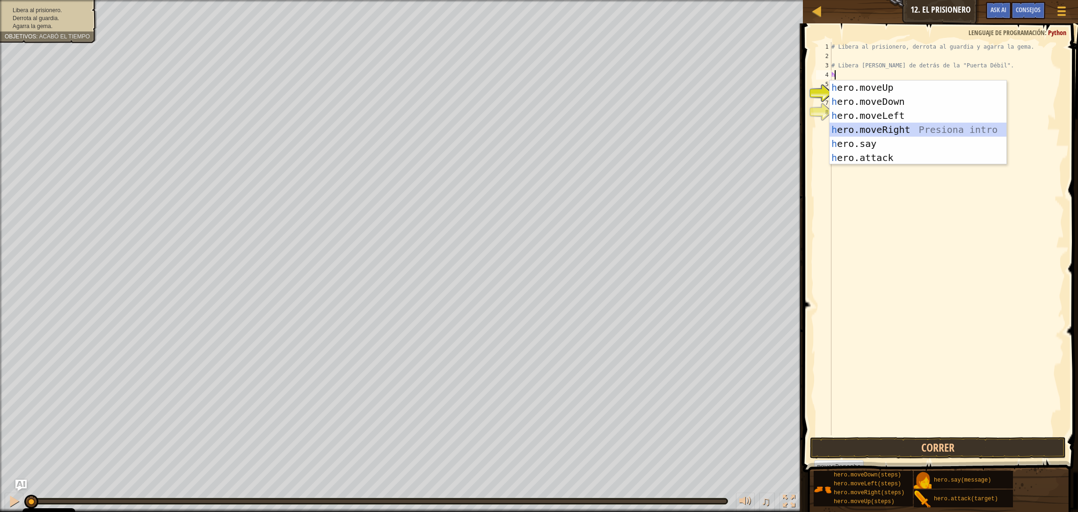
click at [711, 129] on div "h ero.moveUp Presiona intro h ero.moveDown Presiona intro h ero.moveLeft Presio…" at bounding box center [918, 136] width 177 height 112
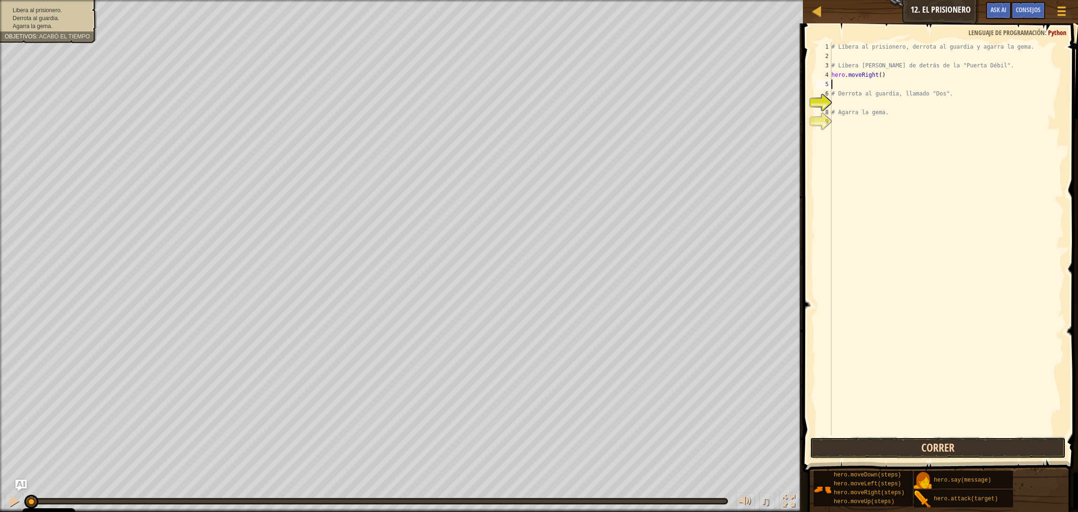
click at [711, 341] on button "Correr" at bounding box center [938, 448] width 256 height 22
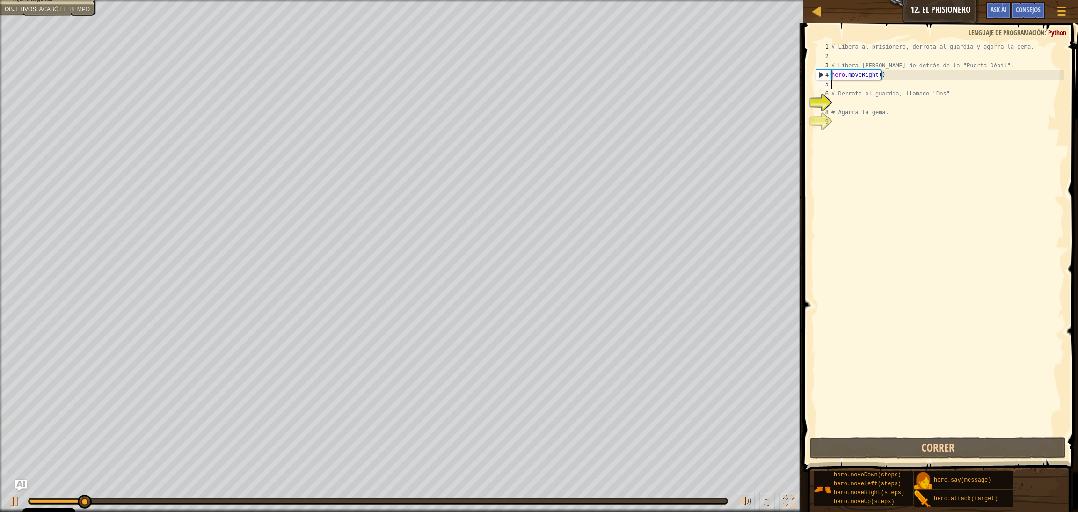
click at [711, 88] on div "# Libera al prisionero, derrota al guardia y agarra la gema. # Libera [PERSON_N…" at bounding box center [947, 248] width 234 height 412
click at [711, 82] on div "# Libera al prisionero, derrota al guardia y agarra la gema. # Libera [PERSON_N…" at bounding box center [947, 248] width 234 height 412
click at [711, 87] on div "# Libera al prisionero, derrota al guardia y agarra la gema. # Libera [PERSON_N…" at bounding box center [947, 248] width 234 height 412
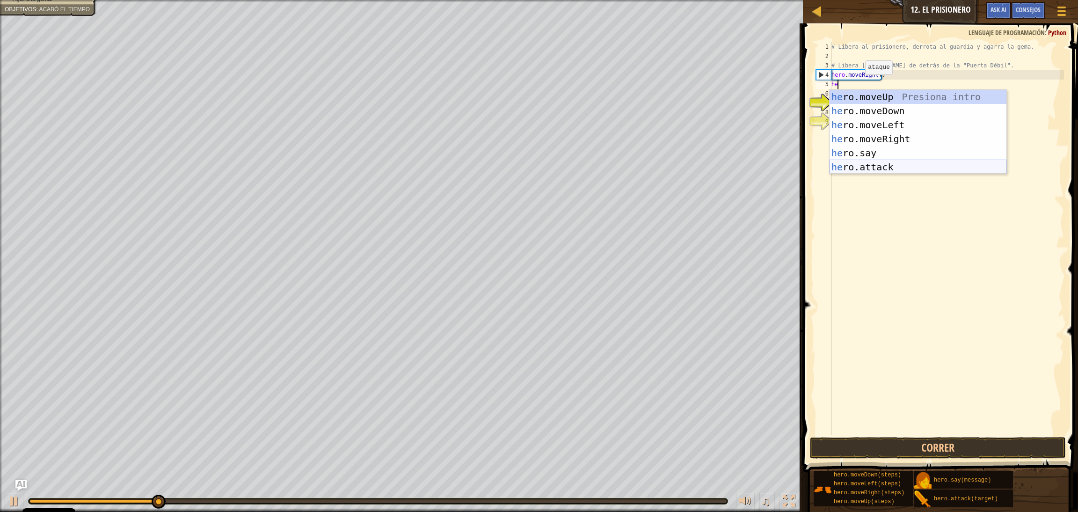
click at [711, 171] on div "he ro.moveUp Presiona intro he ro.moveDown Presiona intro he ro.moveLeft Presio…" at bounding box center [918, 146] width 177 height 112
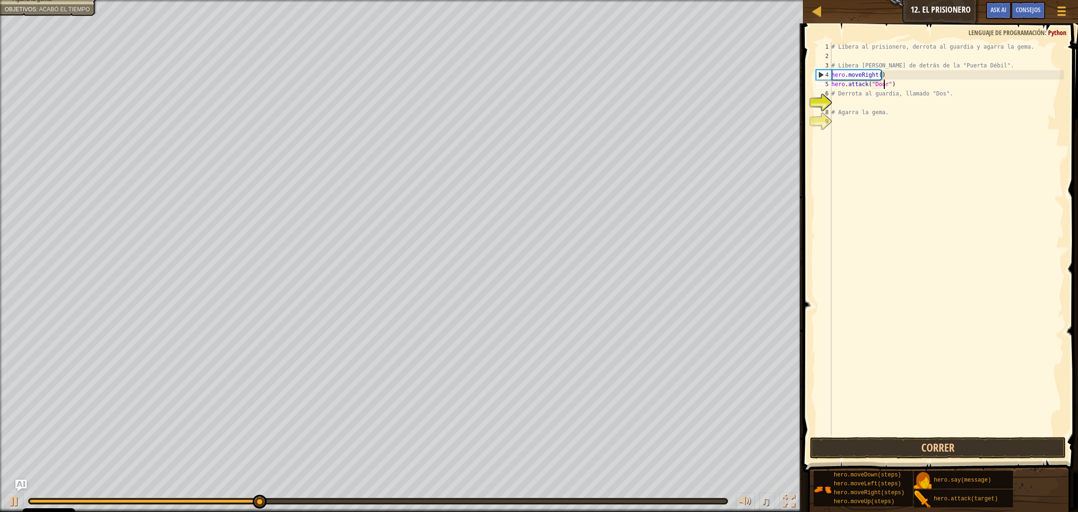
scroll to position [4, 4]
click at [711, 341] on button "Correr" at bounding box center [938, 448] width 256 height 22
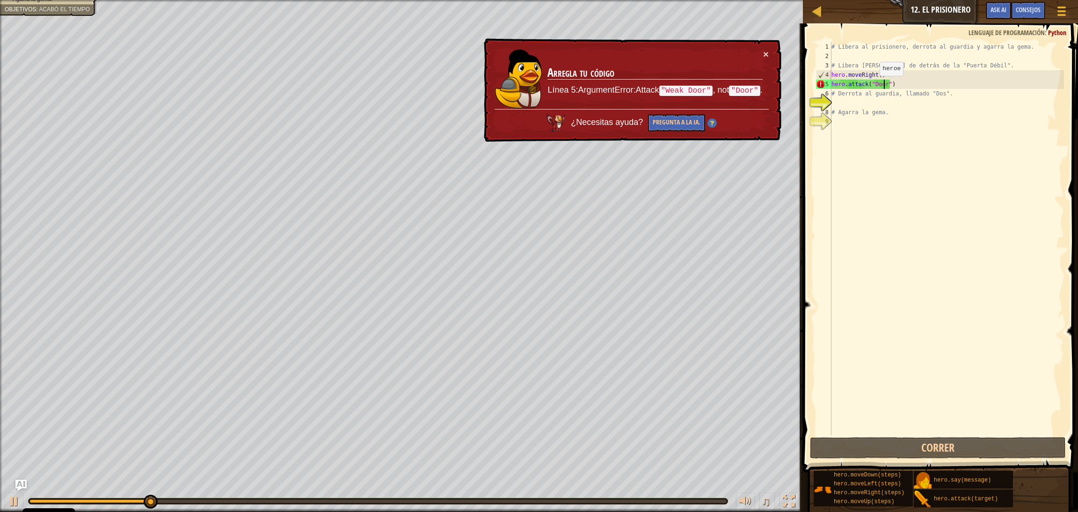
click at [711, 85] on div "# Libera al prisionero, derrota al guardia y agarra la gema. # Libera [PERSON_N…" at bounding box center [947, 248] width 234 height 412
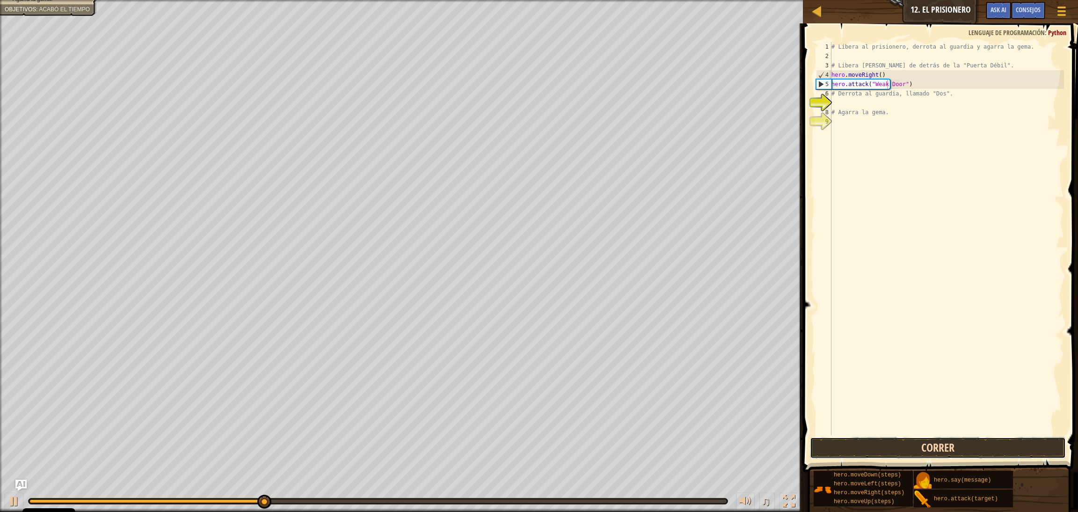
click at [711, 341] on button "Correr" at bounding box center [938, 448] width 256 height 22
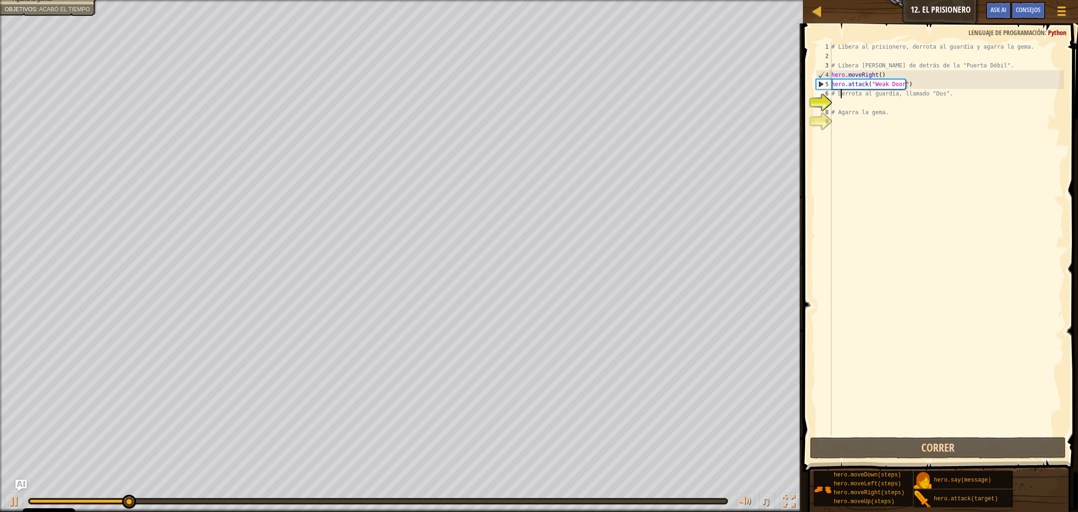
click at [711, 94] on div "# Libera al prisionero, derrota al guardia y agarra la gema. # Libera [PERSON_N…" at bounding box center [947, 248] width 234 height 412
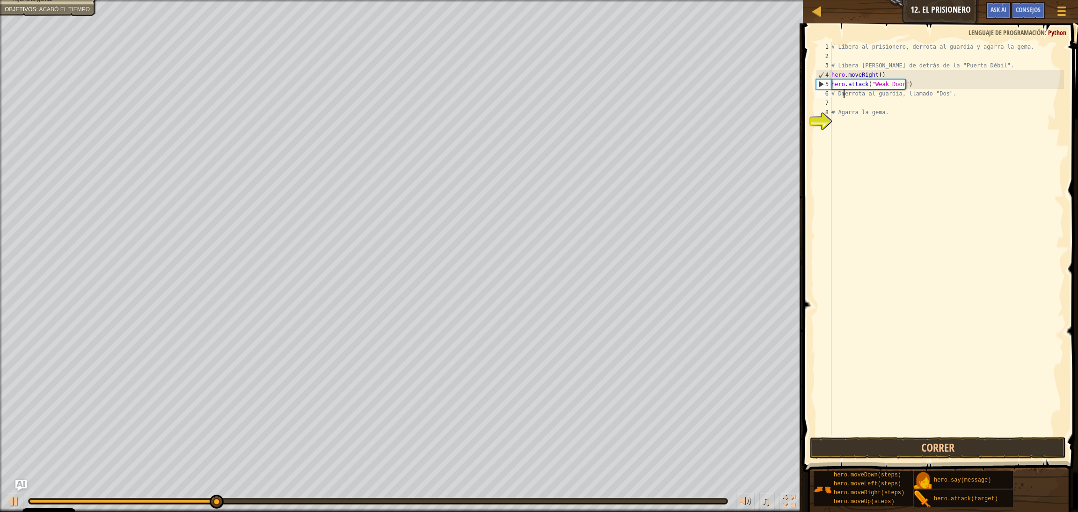
scroll to position [4, 1]
type textarea "# Derrota al guardia, llamado "Dos"."
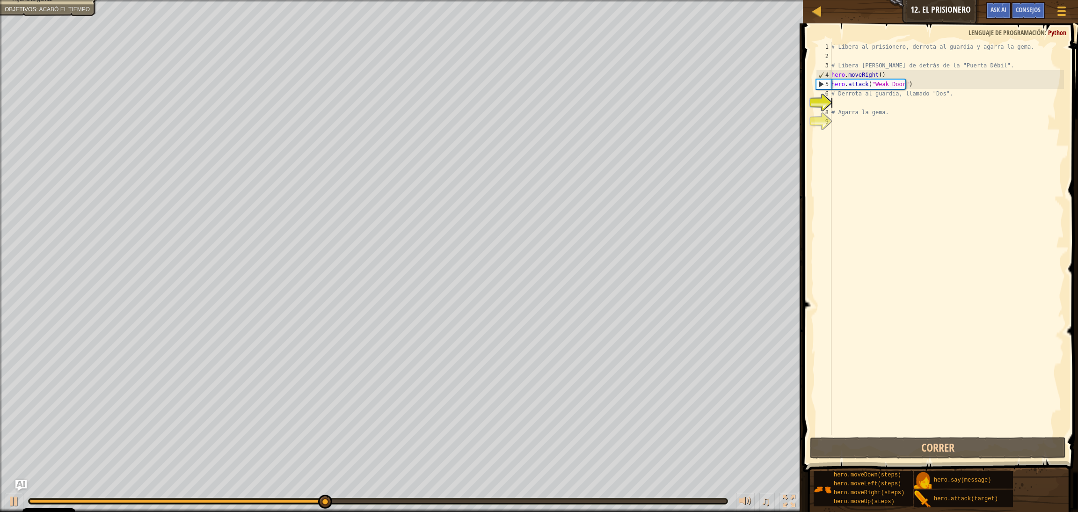
click at [711, 107] on div "# Libera al prisionero, derrota al guardia y agarra la gema. # Libera [PERSON_N…" at bounding box center [947, 248] width 234 height 412
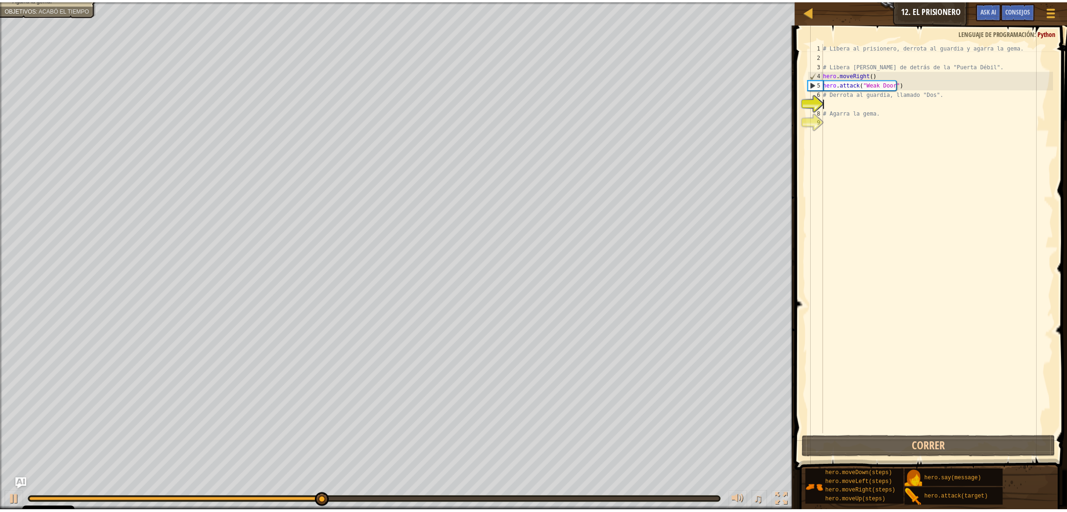
scroll to position [4, 0]
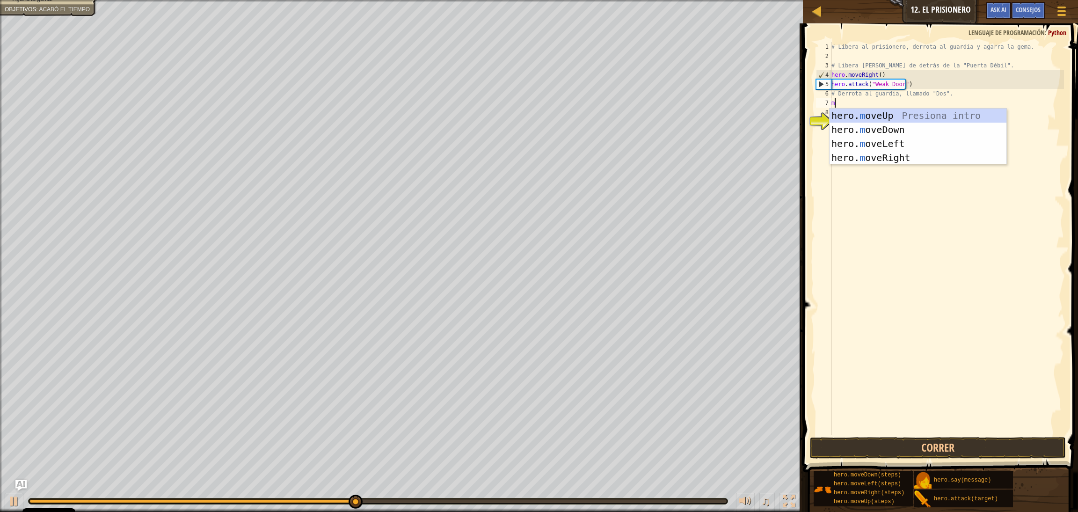
type textarea "mo"
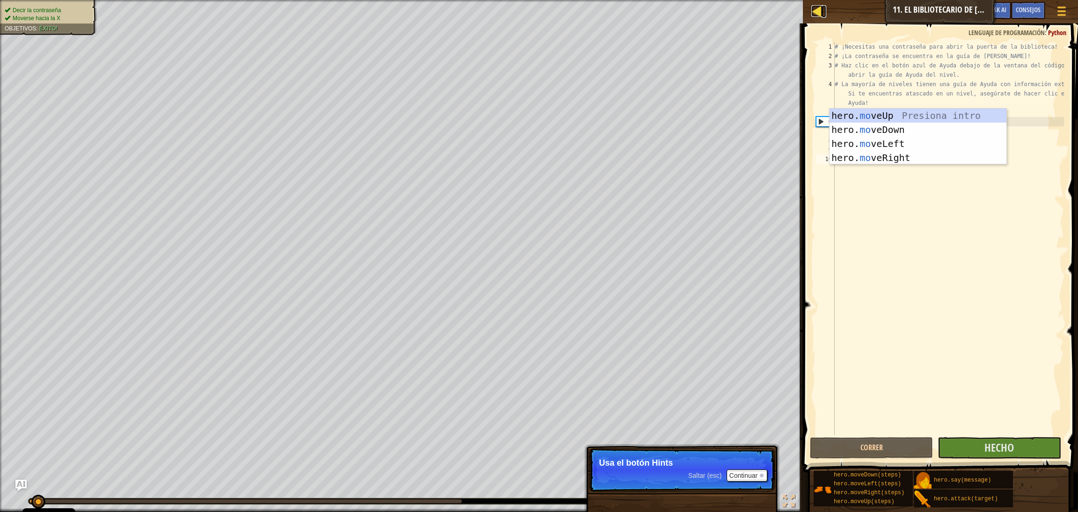
click at [711, 11] on div at bounding box center [817, 11] width 12 height 12
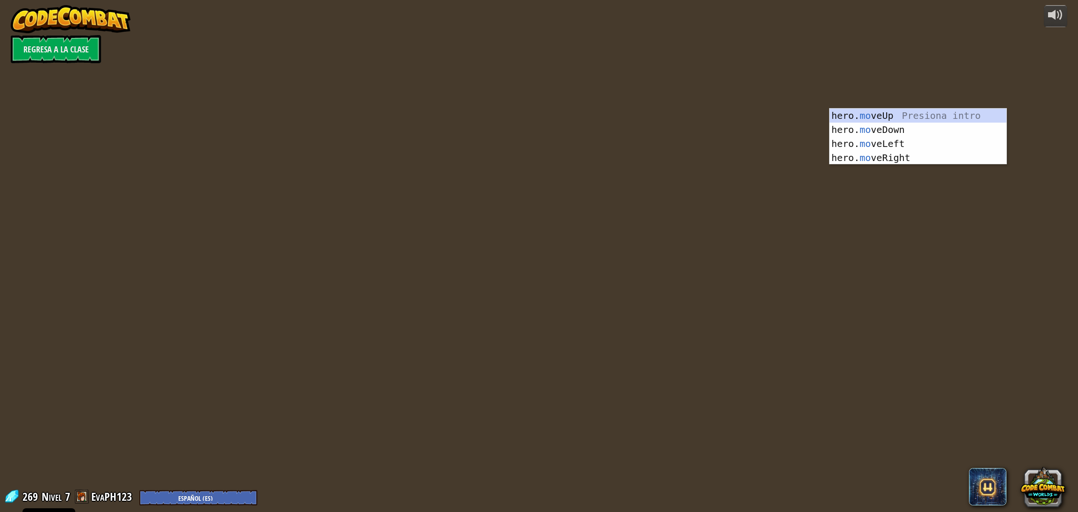
select select "es-ES"
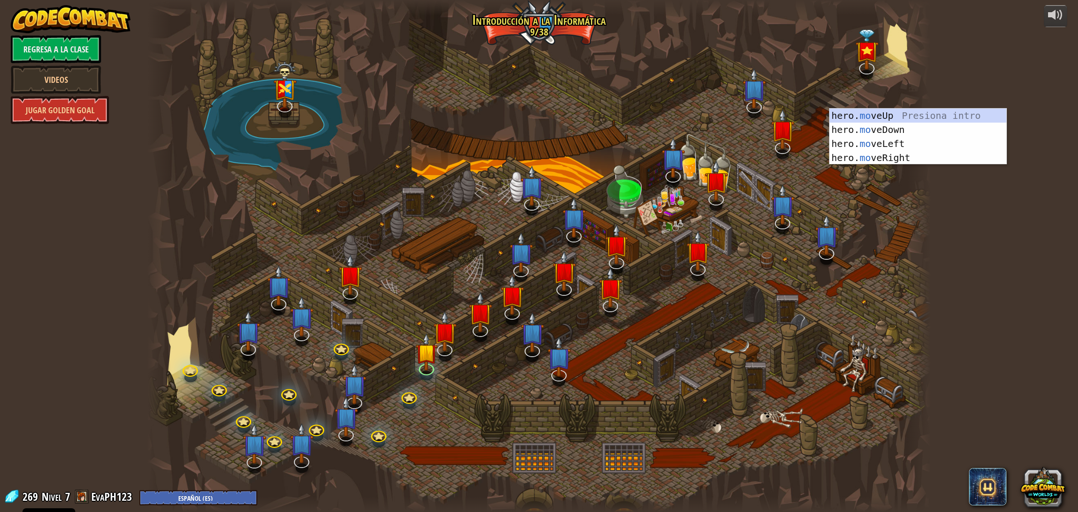
select select "es-ES"
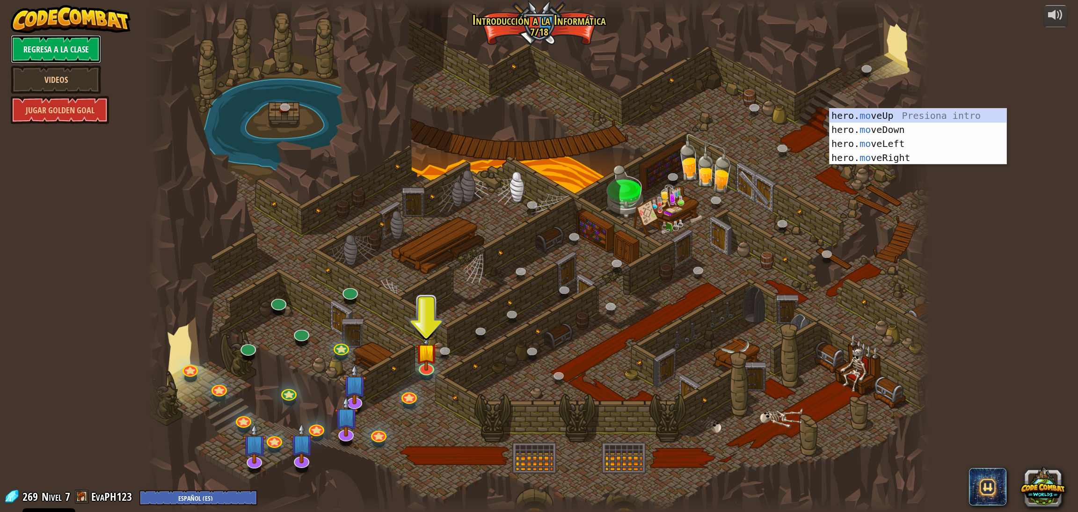
click at [74, 37] on link "Regresa a la clase" at bounding box center [56, 49] width 90 height 28
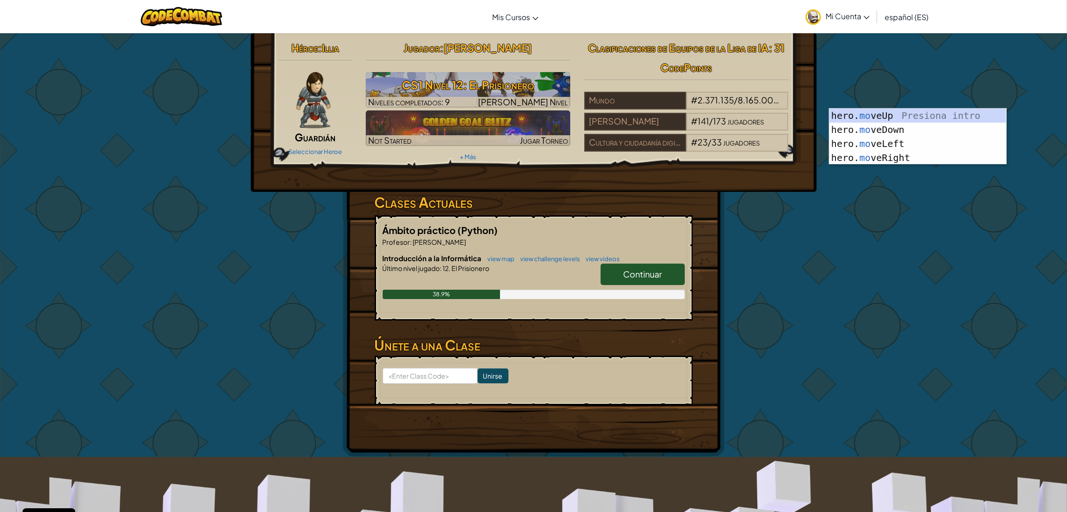
click at [711, 21] on link "Mi Cuenta" at bounding box center [837, 16] width 73 height 29
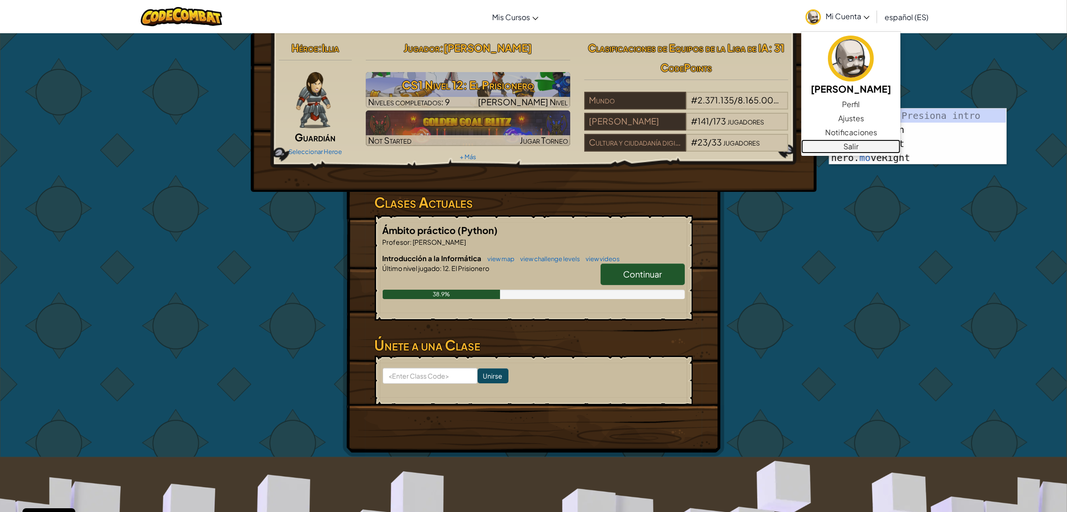
click at [711, 149] on link "Salir" at bounding box center [851, 146] width 99 height 14
